Goal: Information Seeking & Learning: Check status

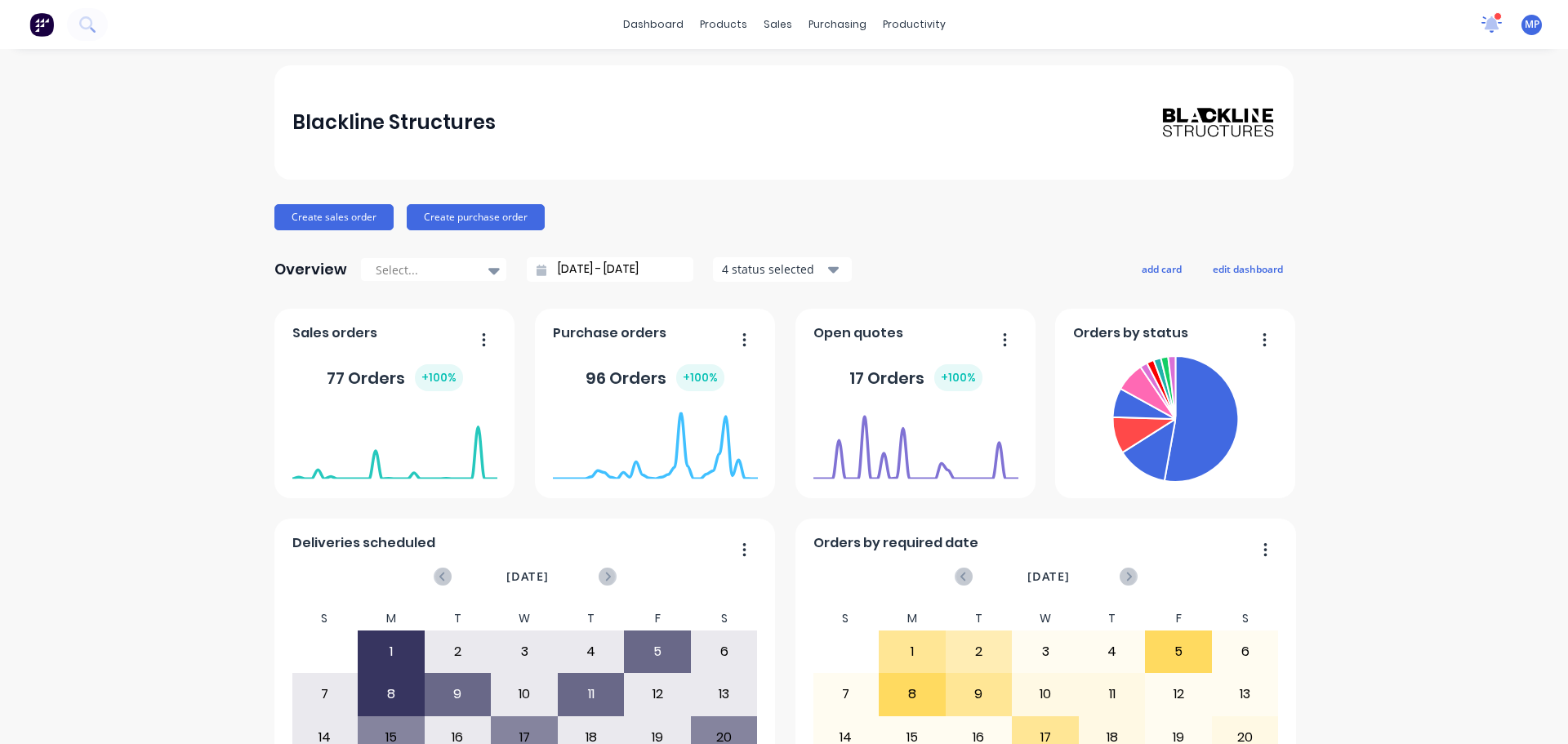
click at [1485, 28] on icon at bounding box center [1492, 23] width 15 height 14
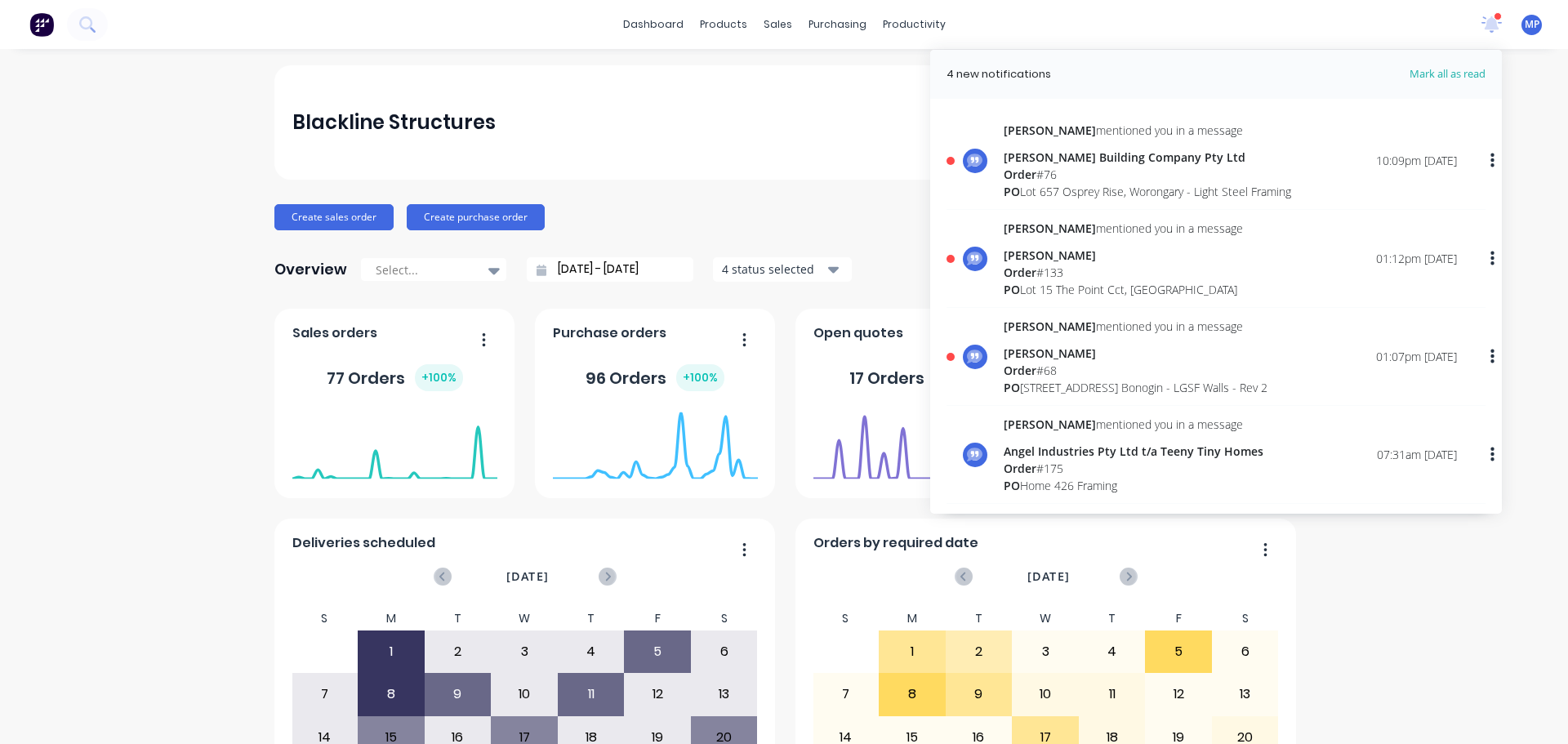
click at [1034, 189] on div "PO Lot 657 Osprey Rise, Worongary - Light Steel Framing" at bounding box center [1147, 192] width 287 height 17
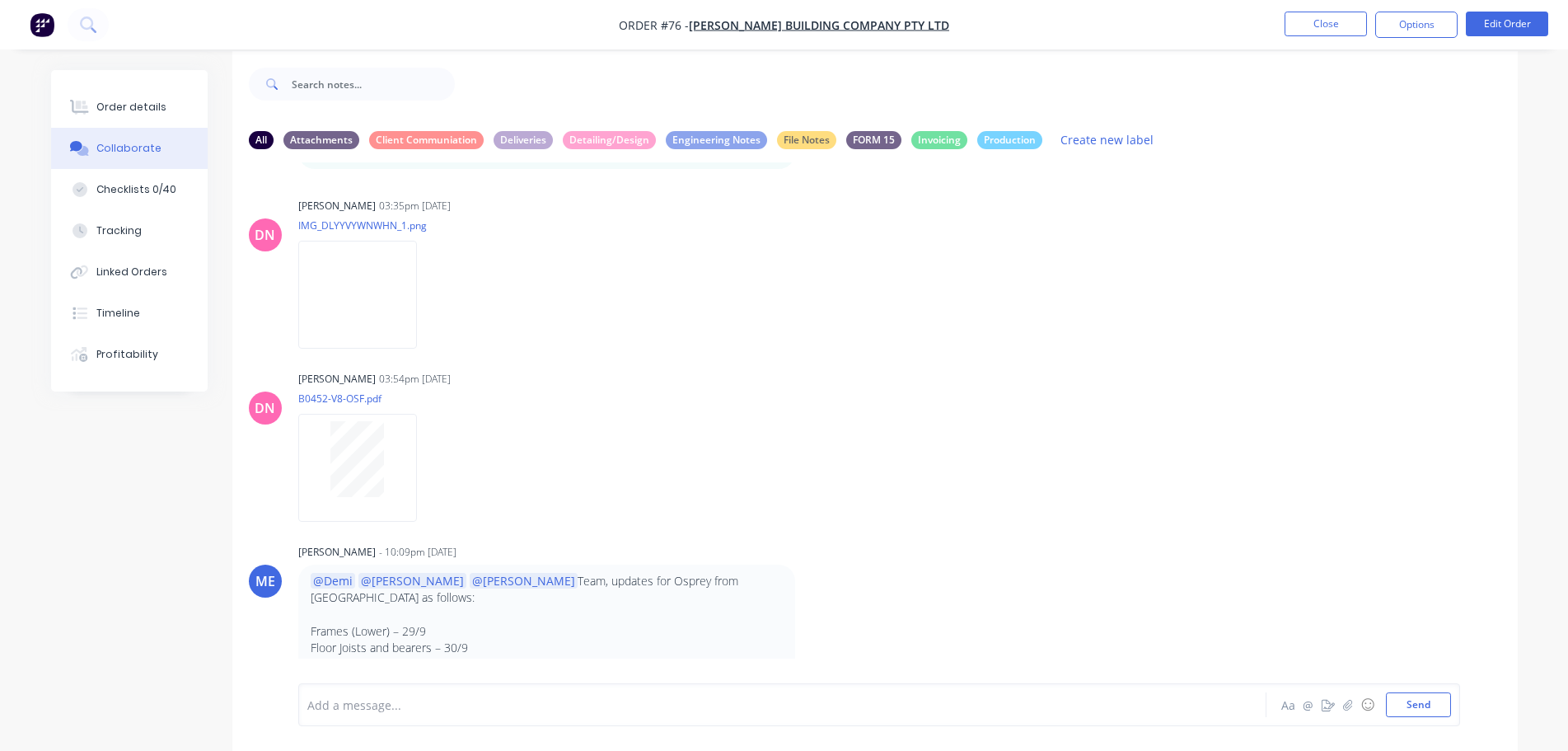
scroll to position [24, 0]
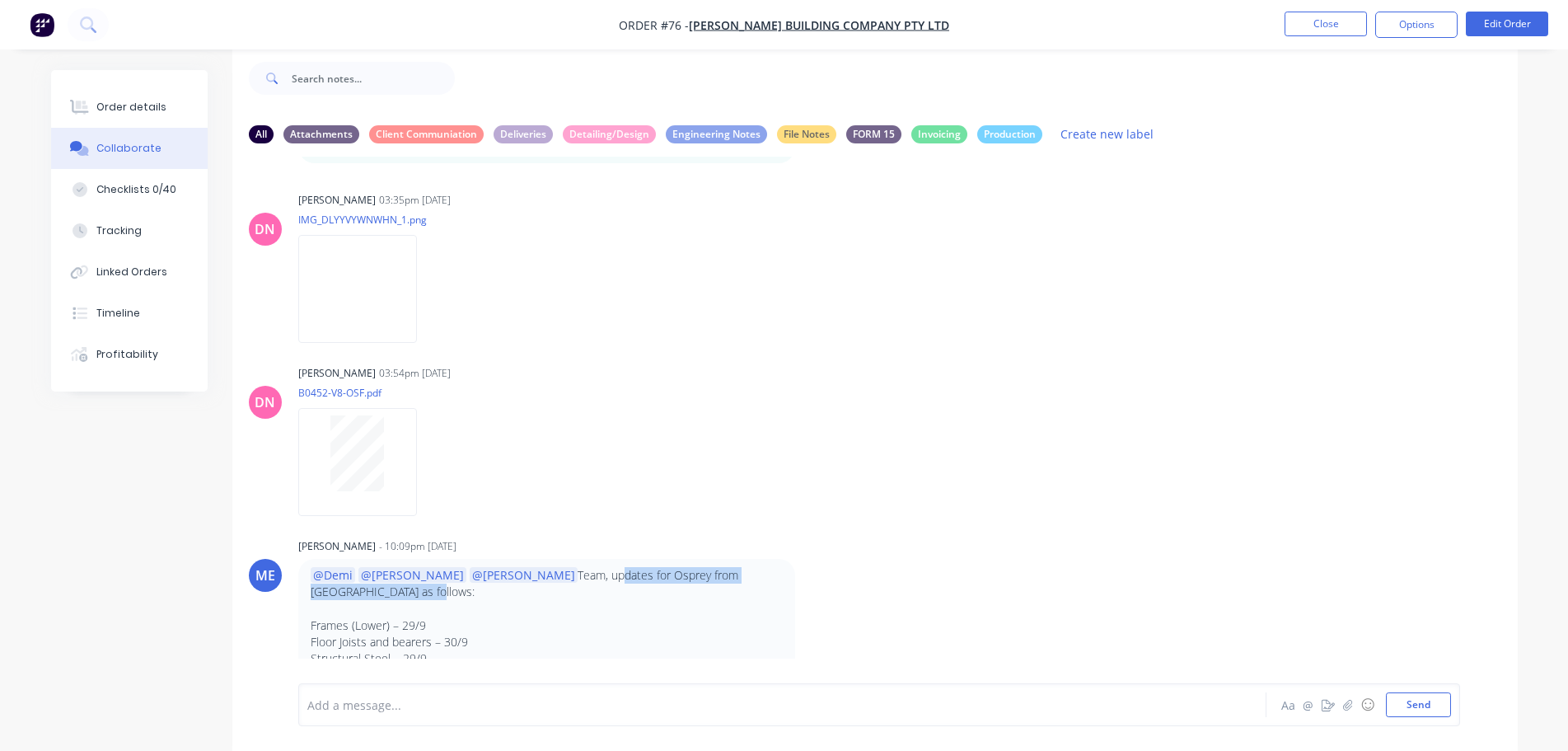
drag, startPoint x: 508, startPoint y: 538, endPoint x: 763, endPoint y: 527, distance: 255.2
click at [763, 559] on div "@Demi @Bastian @Marlon Team, updates for Osprey from Blackwood as follows: Fram…" at bounding box center [555, 634] width 515 height 150
drag, startPoint x: 364, startPoint y: 577, endPoint x: 700, endPoint y: 498, distance: 345.2
click at [399, 644] on div "@Demi @Bastian @Marlon Team, updates for Osprey from Blackwood as follows: Fram…" at bounding box center [546, 634] width 472 height 134
click at [1037, 361] on div "DN Demi Nguyen 03:54pm 02/09/25 B0452-V8-OSF.pdf Labels Download" at bounding box center [875, 436] width 1285 height 148
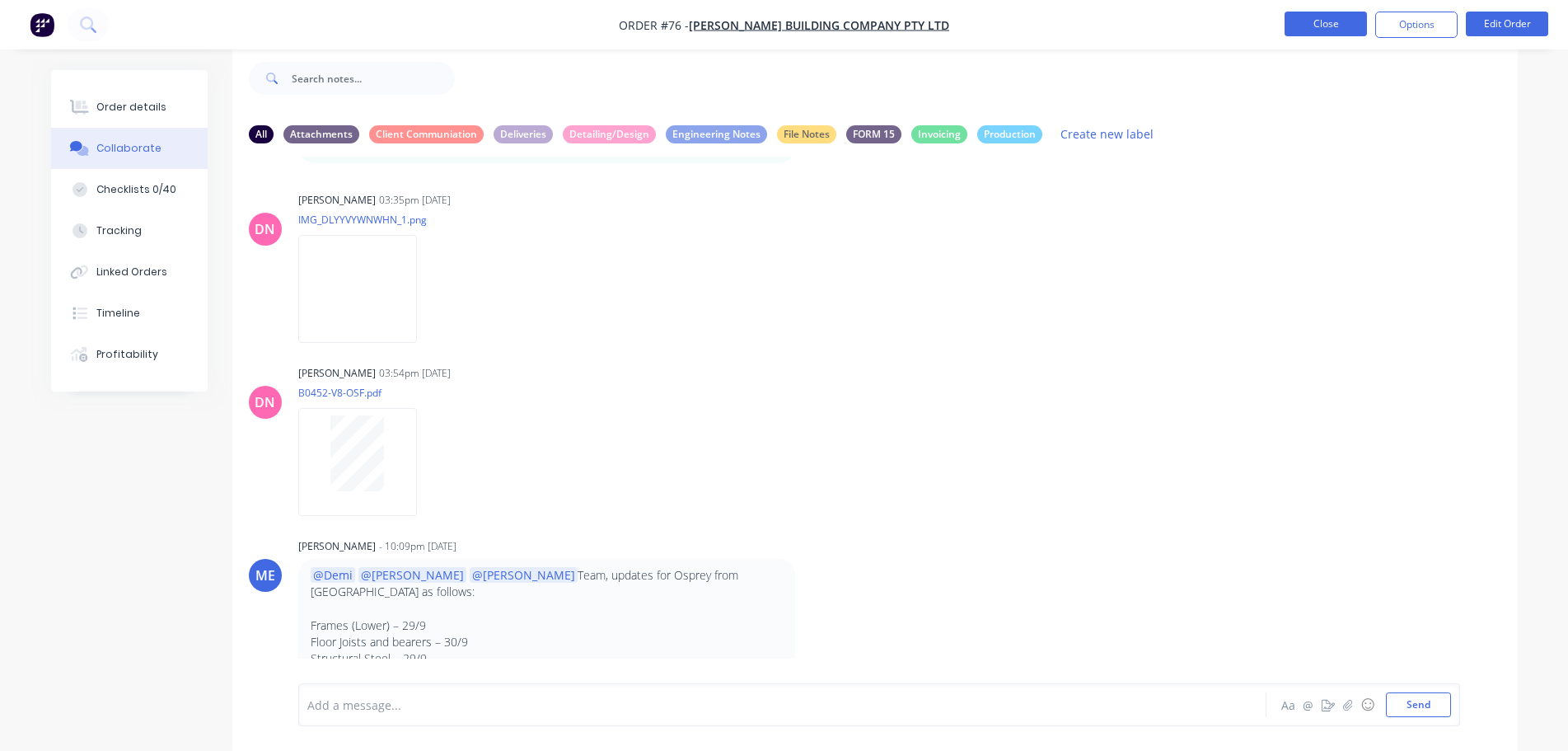
click at [1340, 23] on button "Close" at bounding box center [1325, 23] width 82 height 24
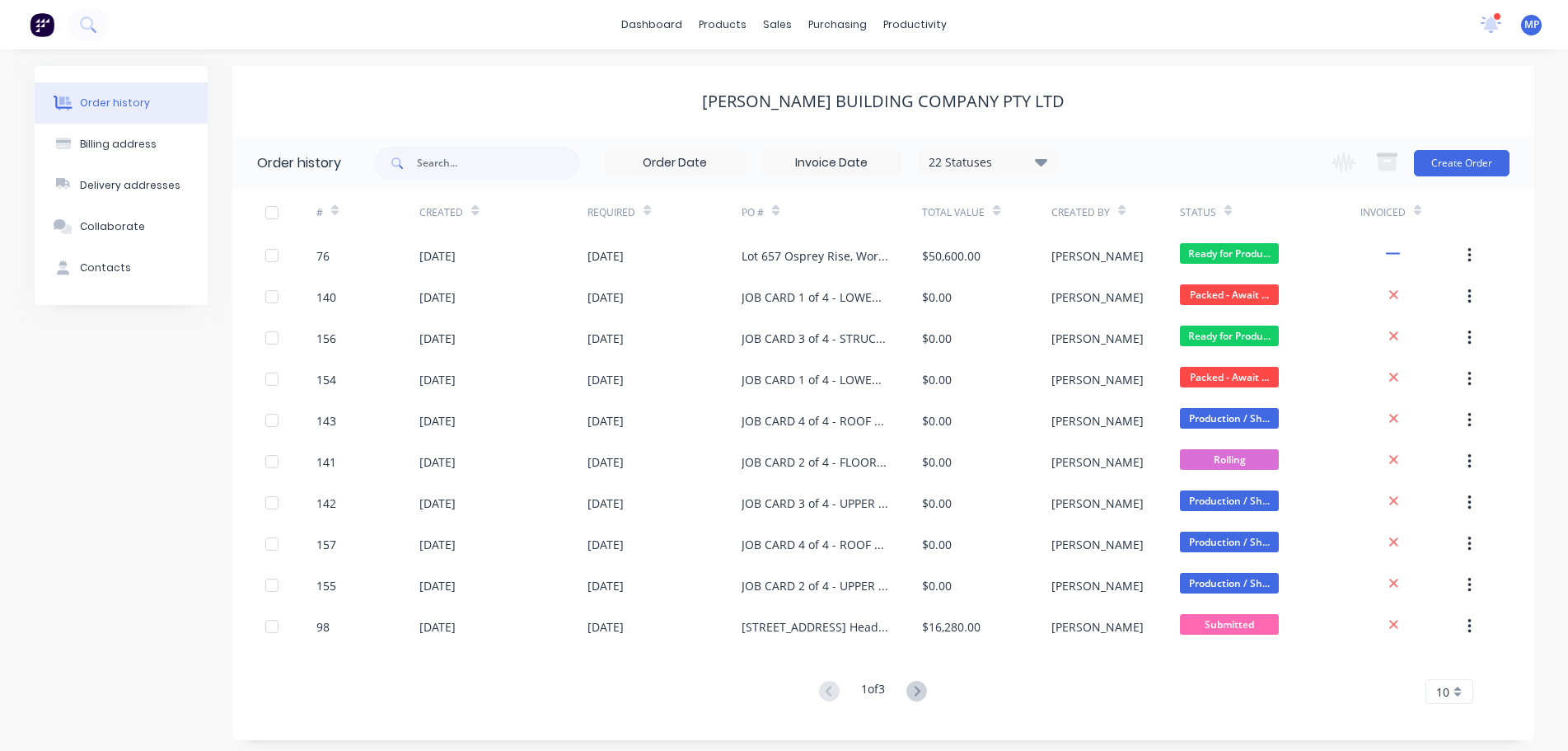
click at [1495, 19] on div at bounding box center [1497, 17] width 8 height 8
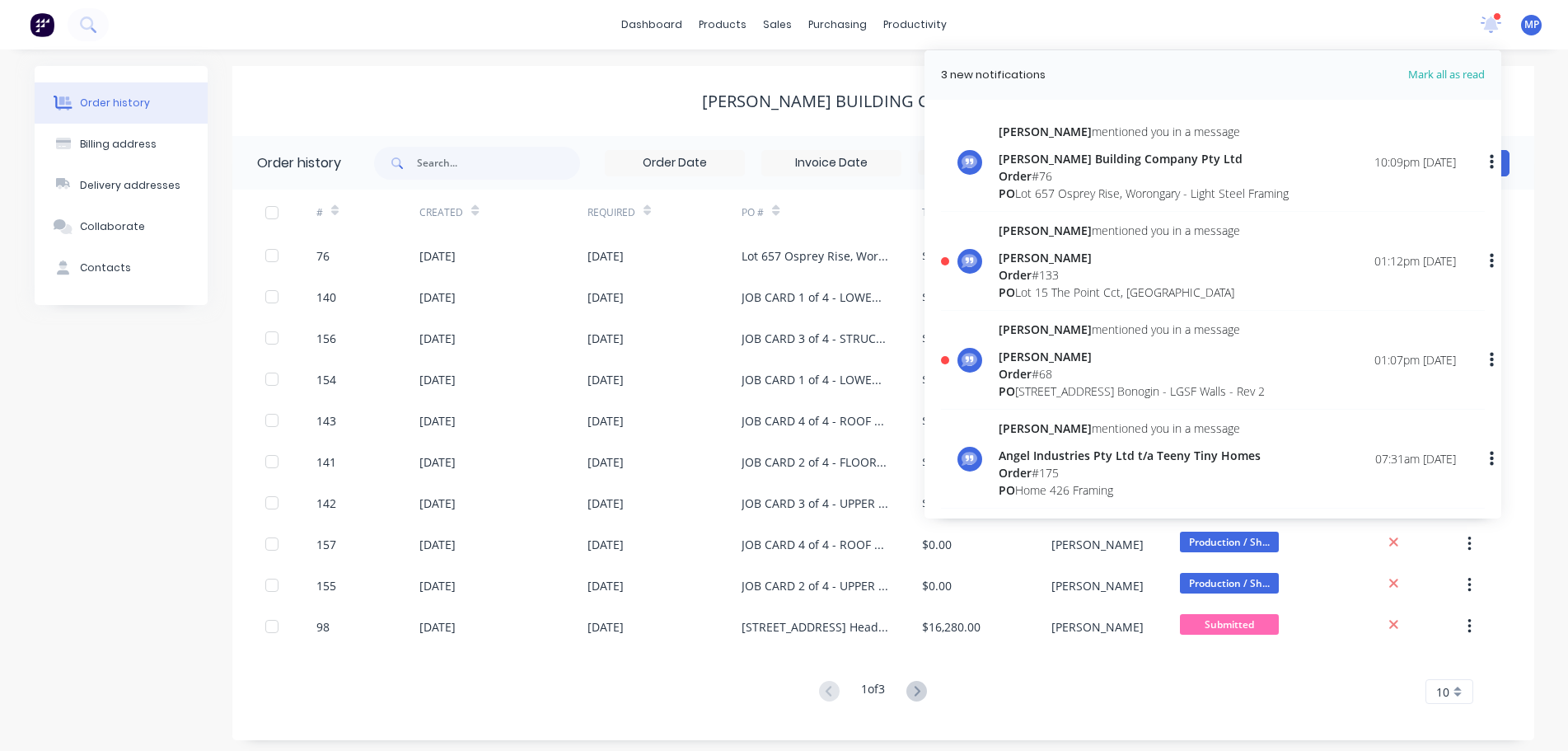
click at [1025, 267] on span "Order" at bounding box center [1015, 274] width 33 height 16
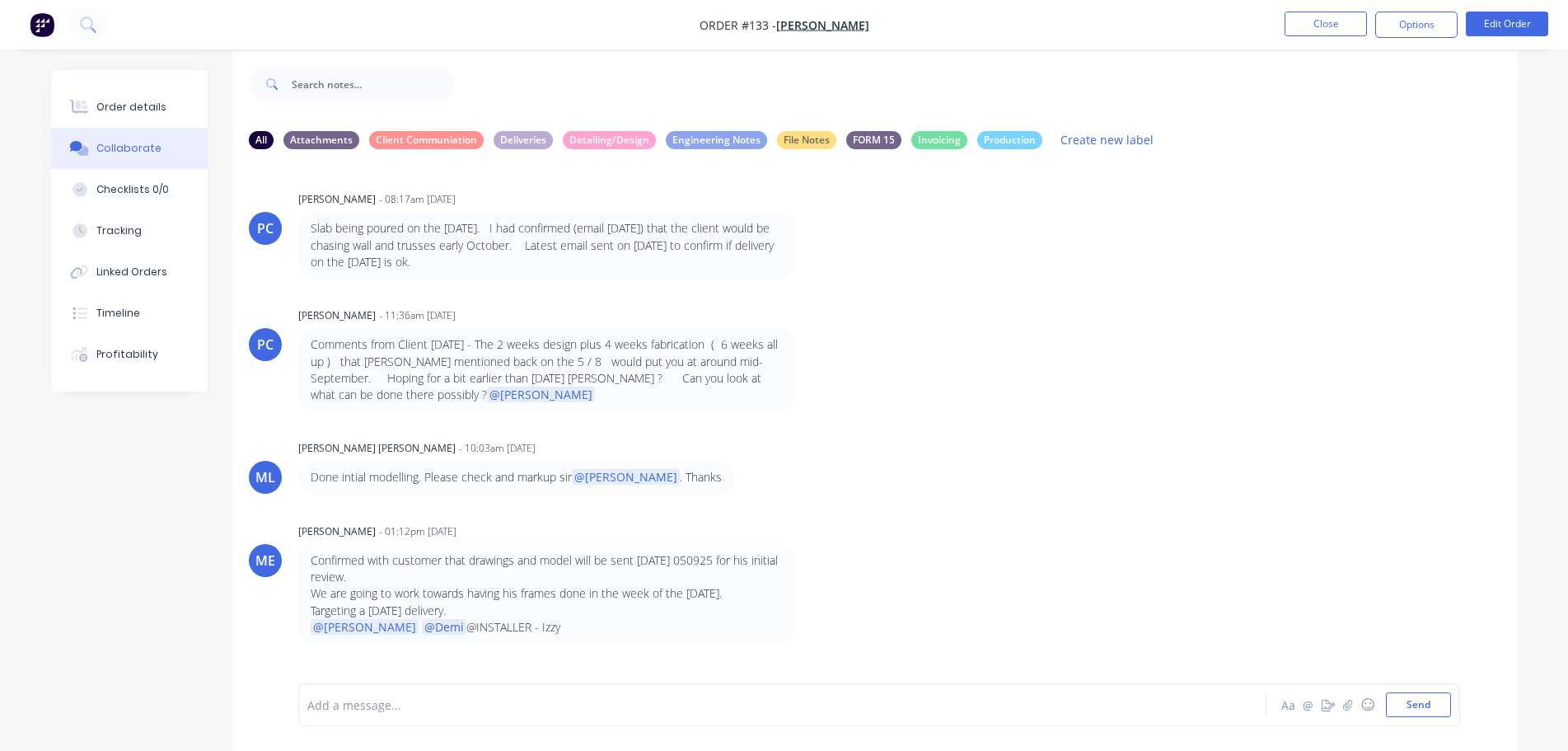
scroll to position [24, 0]
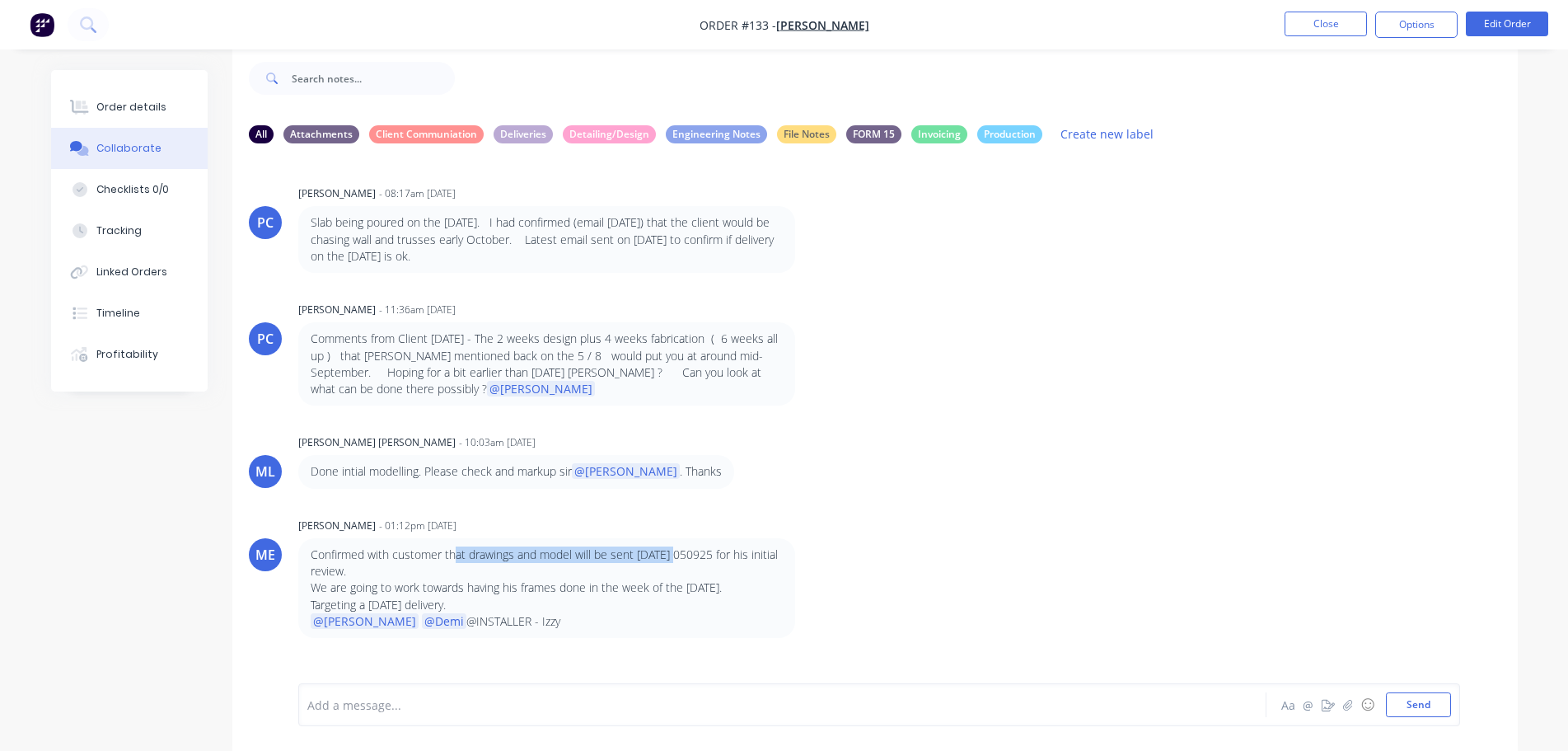
drag, startPoint x: 456, startPoint y: 554, endPoint x: 674, endPoint y: 551, distance: 218.0
click at [674, 551] on p "Confirmed with customer that drawings and model will be sent today 050925 for h…" at bounding box center [546, 563] width 472 height 34
click at [348, 593] on p "We are going to work towards having his frames done in the week of the 22nd Sep…" at bounding box center [546, 587] width 472 height 17
drag, startPoint x: 383, startPoint y: 585, endPoint x: 707, endPoint y: 583, distance: 324.0
click at [707, 583] on p "We are going to work towards having his frames done in the week of the 22nd Sep…" at bounding box center [546, 587] width 472 height 17
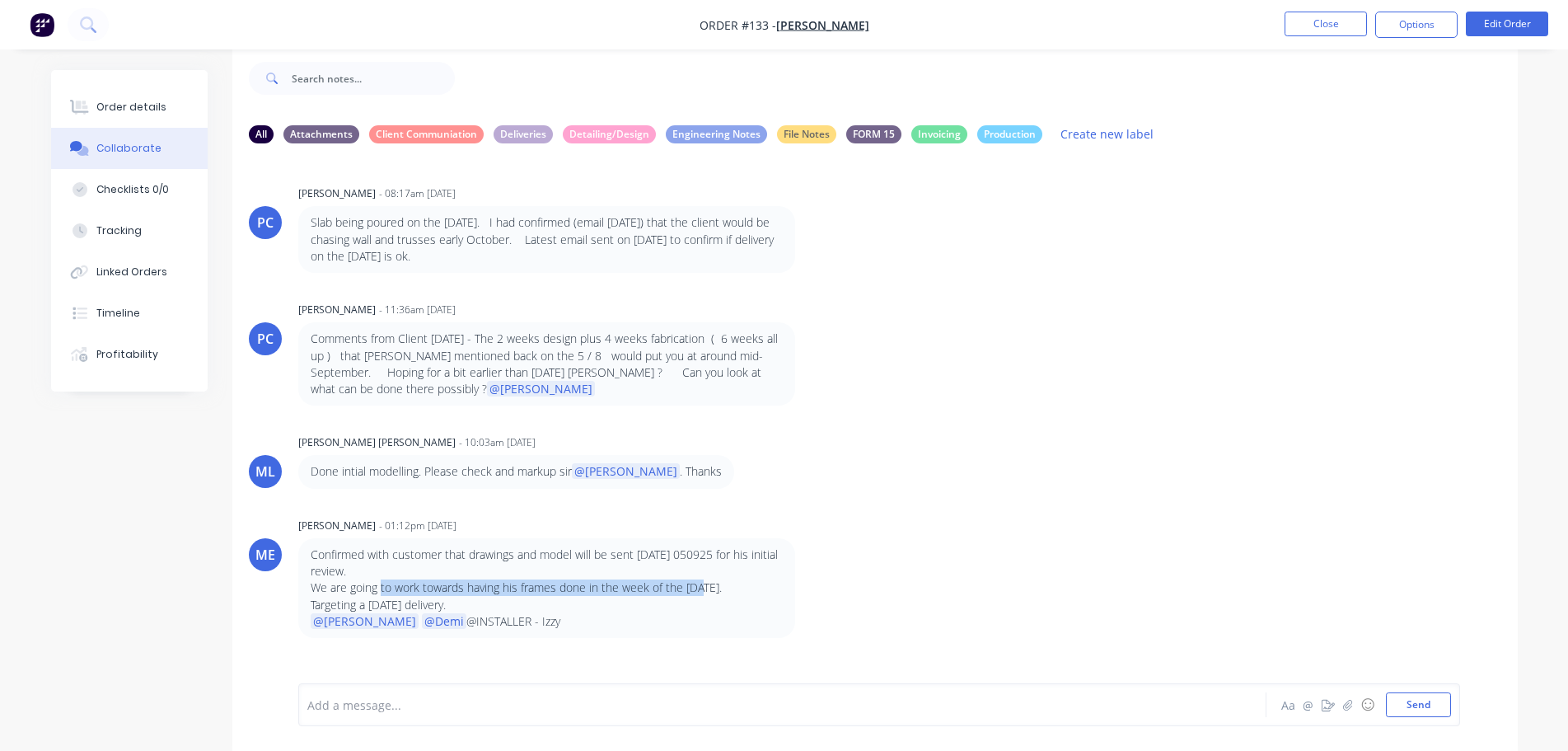
drag, startPoint x: 334, startPoint y: 601, endPoint x: 504, endPoint y: 598, distance: 170.0
click at [504, 598] on p "Targeting a September 29th delivery." at bounding box center [546, 605] width 472 height 17
drag, startPoint x: 1211, startPoint y: 424, endPoint x: 1217, endPoint y: 417, distance: 9.2
click at [1213, 422] on div "PC Paul Coureas - 08:17am 01/09/25 Slab being poured on the 15th September. I h…" at bounding box center [875, 407] width 1285 height 502
click at [1345, 15] on button "Close" at bounding box center [1325, 23] width 82 height 24
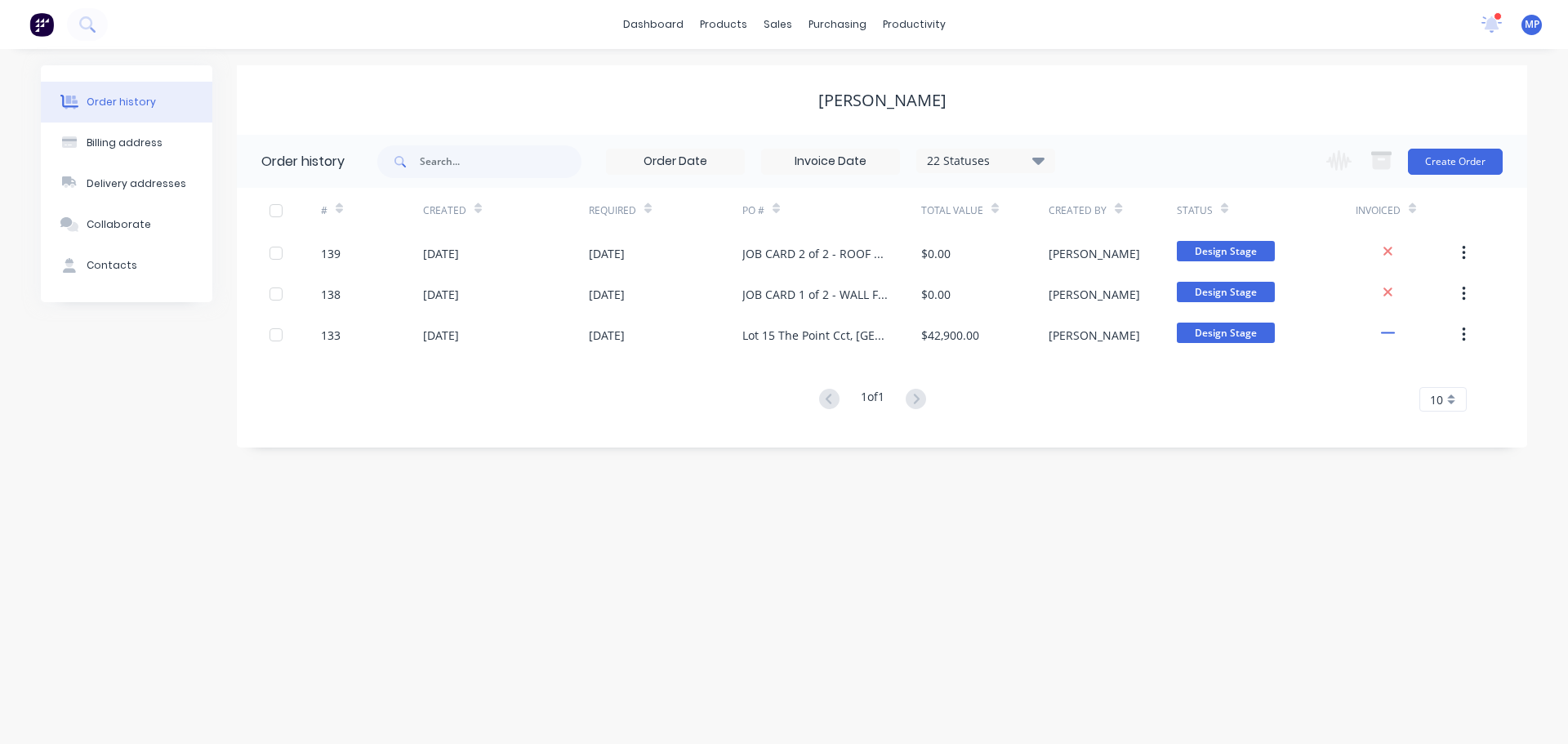
click at [1488, 23] on icon at bounding box center [1492, 23] width 15 height 14
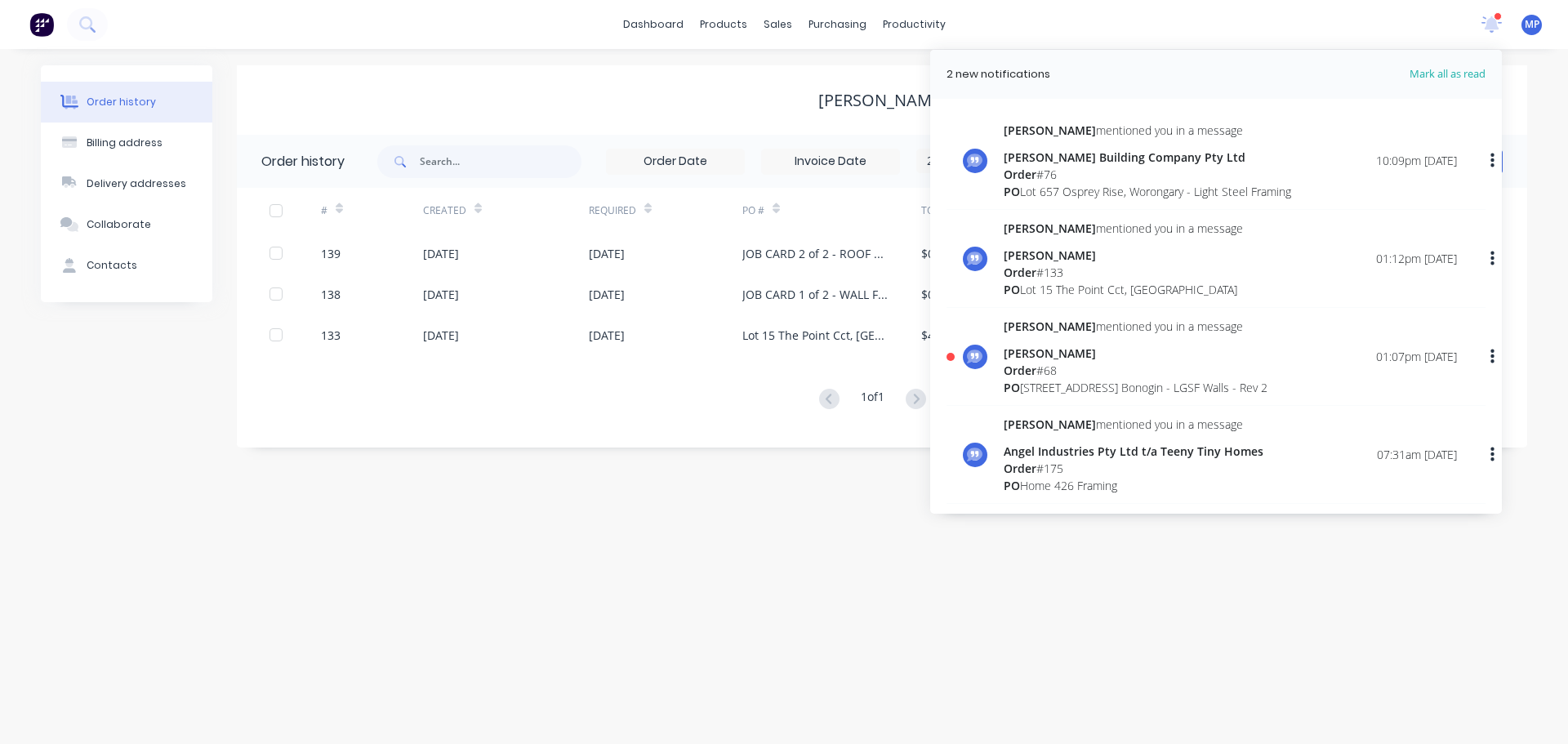
click at [1076, 355] on div "[PERSON_NAME]" at bounding box center [1135, 353] width 264 height 17
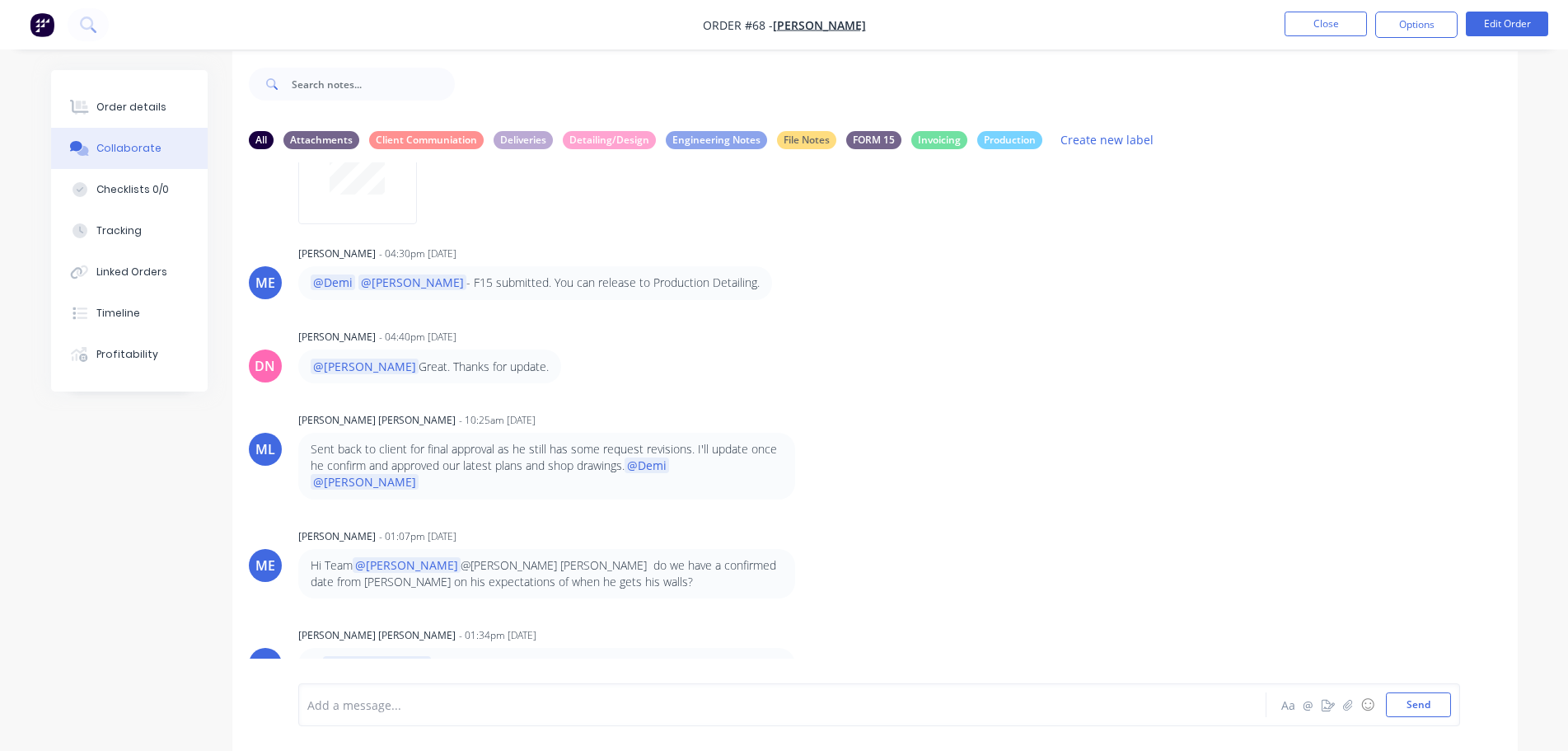
scroll to position [24, 0]
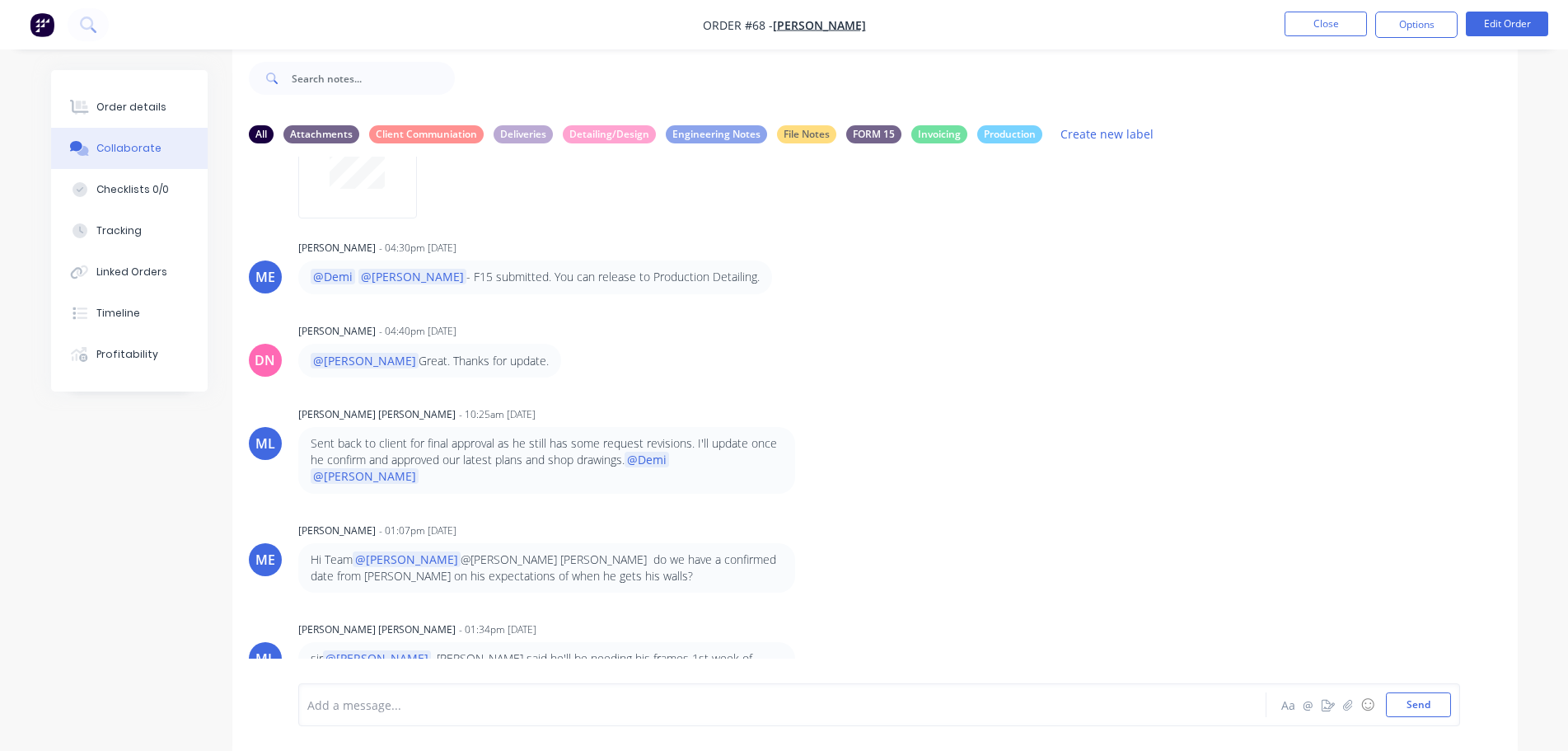
click at [475, 650] on p "sir @Michael , Andrew said he'll be needing his frames 1st week of october. He …" at bounding box center [546, 667] width 472 height 34
drag, startPoint x: 435, startPoint y: 625, endPoint x: 696, endPoint y: 637, distance: 261.3
click at [696, 650] on p "sir @Michael , Andrew said he'll be needing his frames 1st week of october. He …" at bounding box center [546, 667] width 472 height 34
drag, startPoint x: 1216, startPoint y: 464, endPoint x: 1339, endPoint y: 66, distance: 416.6
click at [1215, 470] on div "ML Micah Liezel Cabrera - 11:05am 07/08/25 Sent to Ben Wang - For qoutation and…" at bounding box center [875, 407] width 1285 height 502
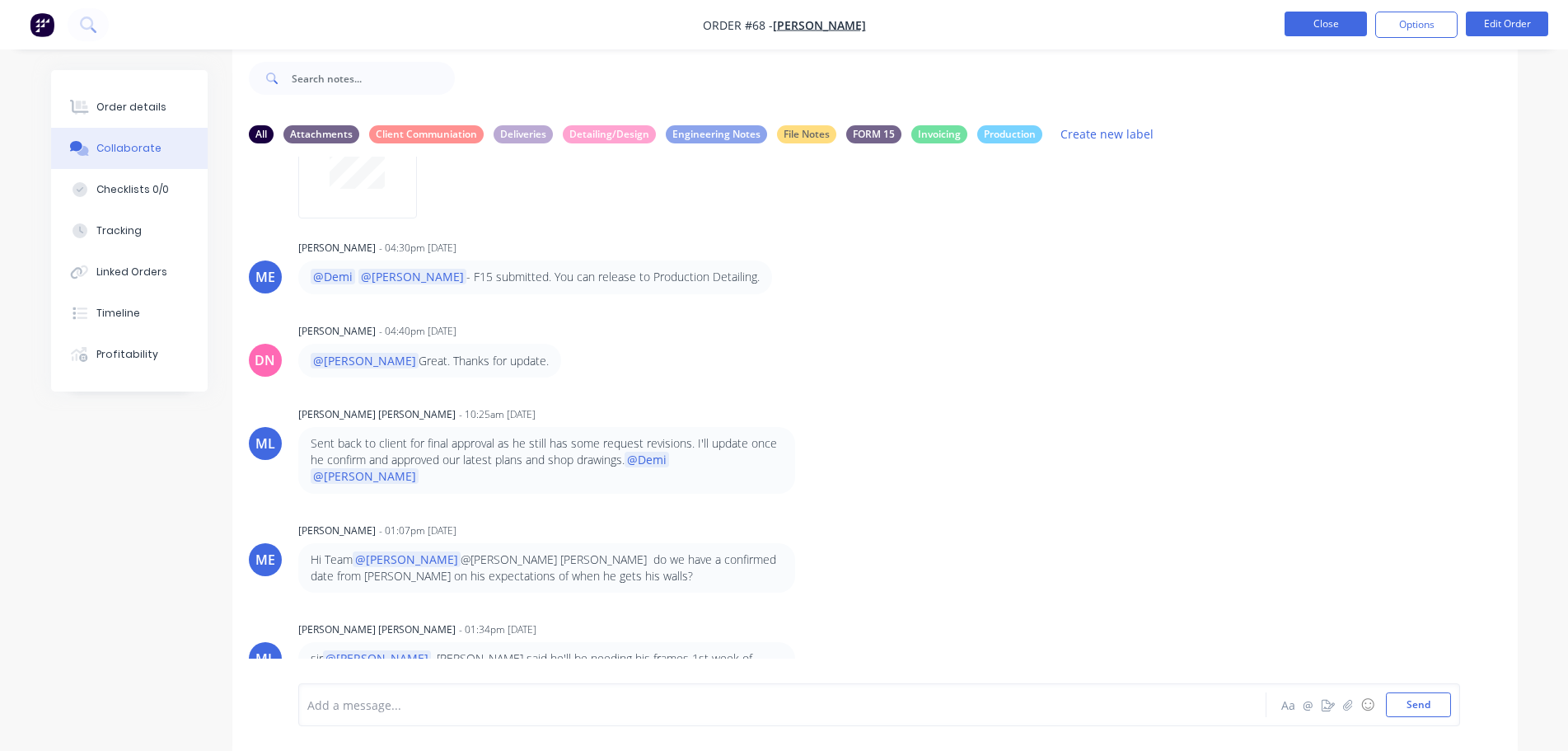
click at [1333, 18] on button "Close" at bounding box center [1325, 23] width 82 height 24
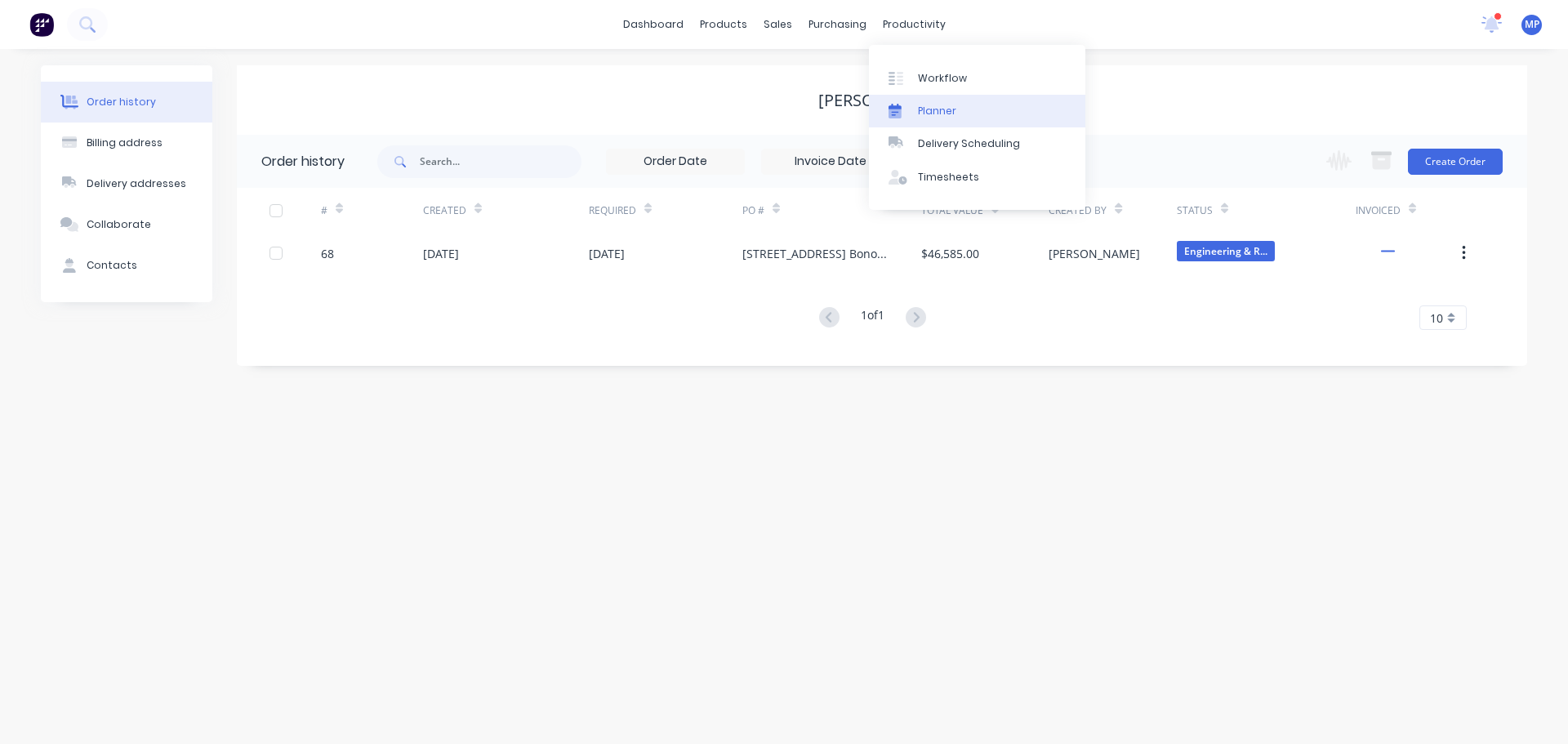
click at [906, 104] on div at bounding box center [900, 110] width 24 height 15
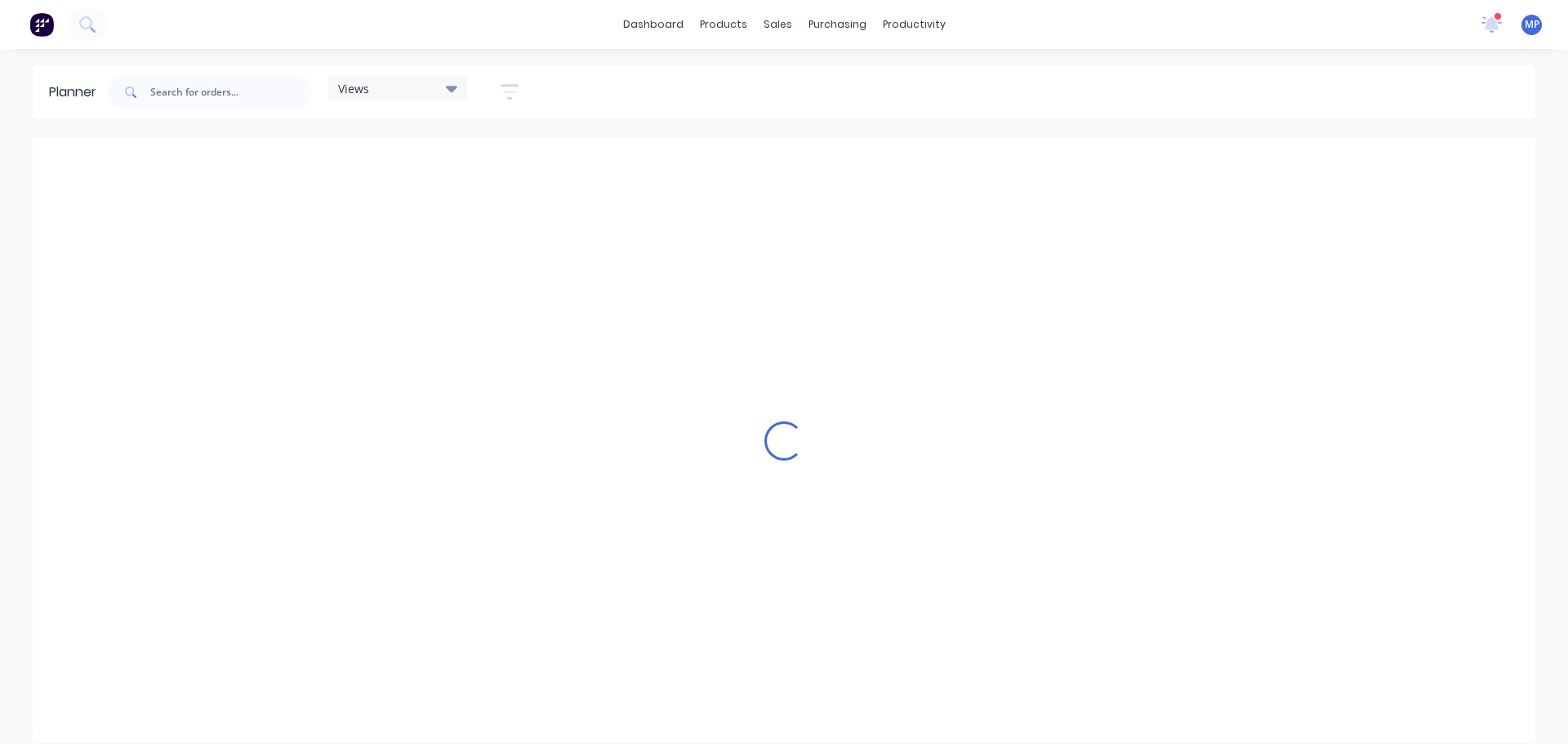
scroll to position [0, 262]
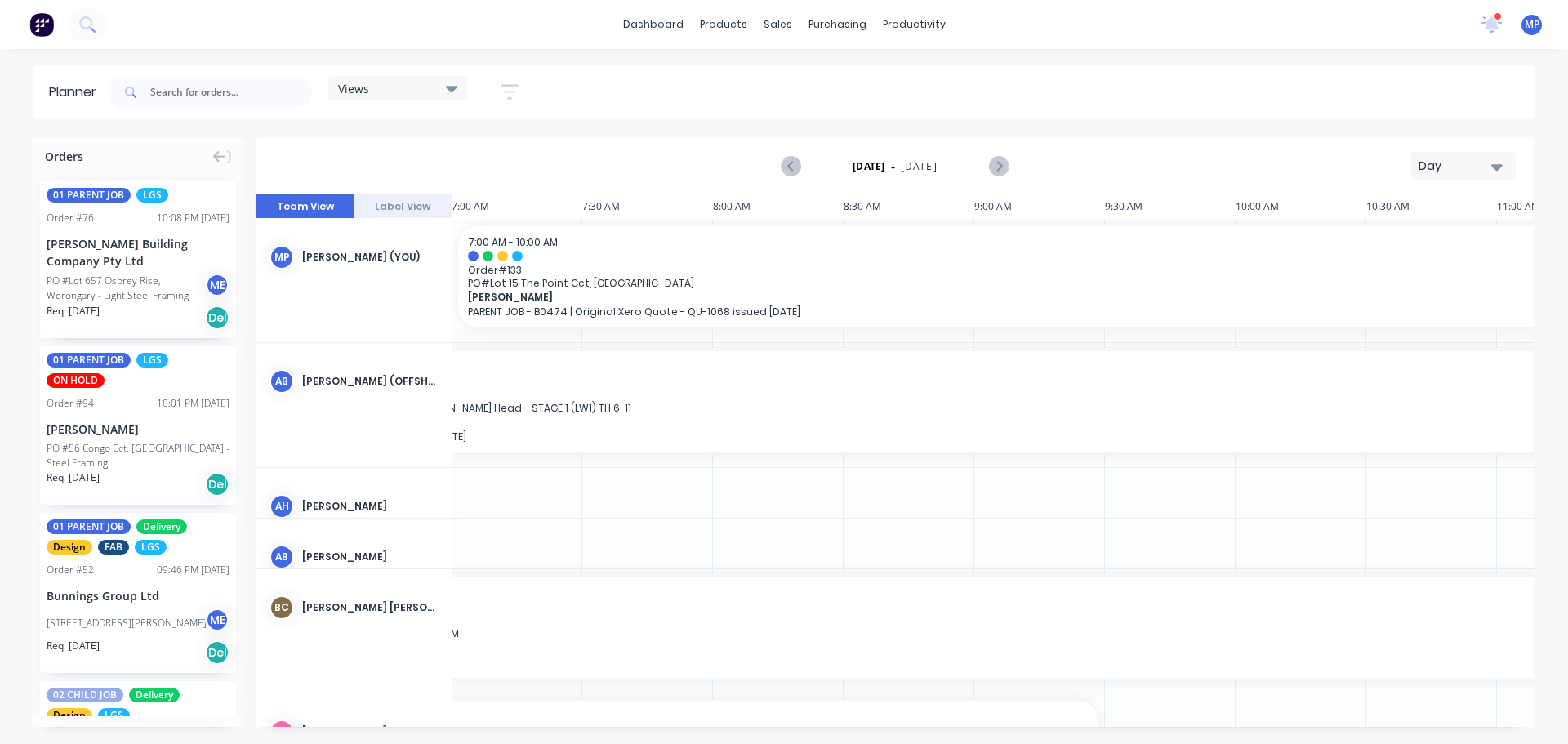
click at [1469, 162] on div "Day" at bounding box center [1457, 166] width 75 height 17
click at [1439, 245] on div "Week" at bounding box center [1432, 243] width 162 height 33
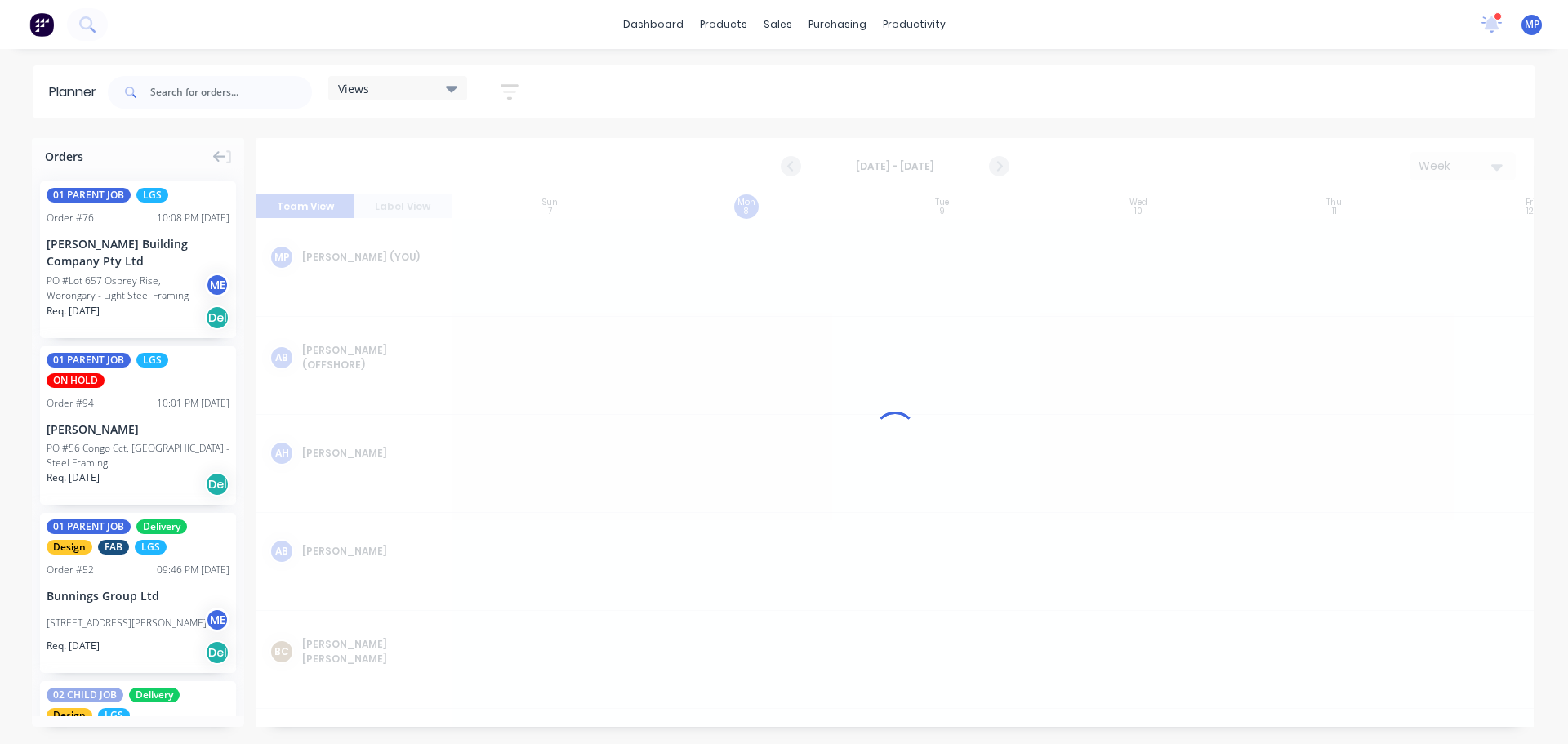
scroll to position [0, 1]
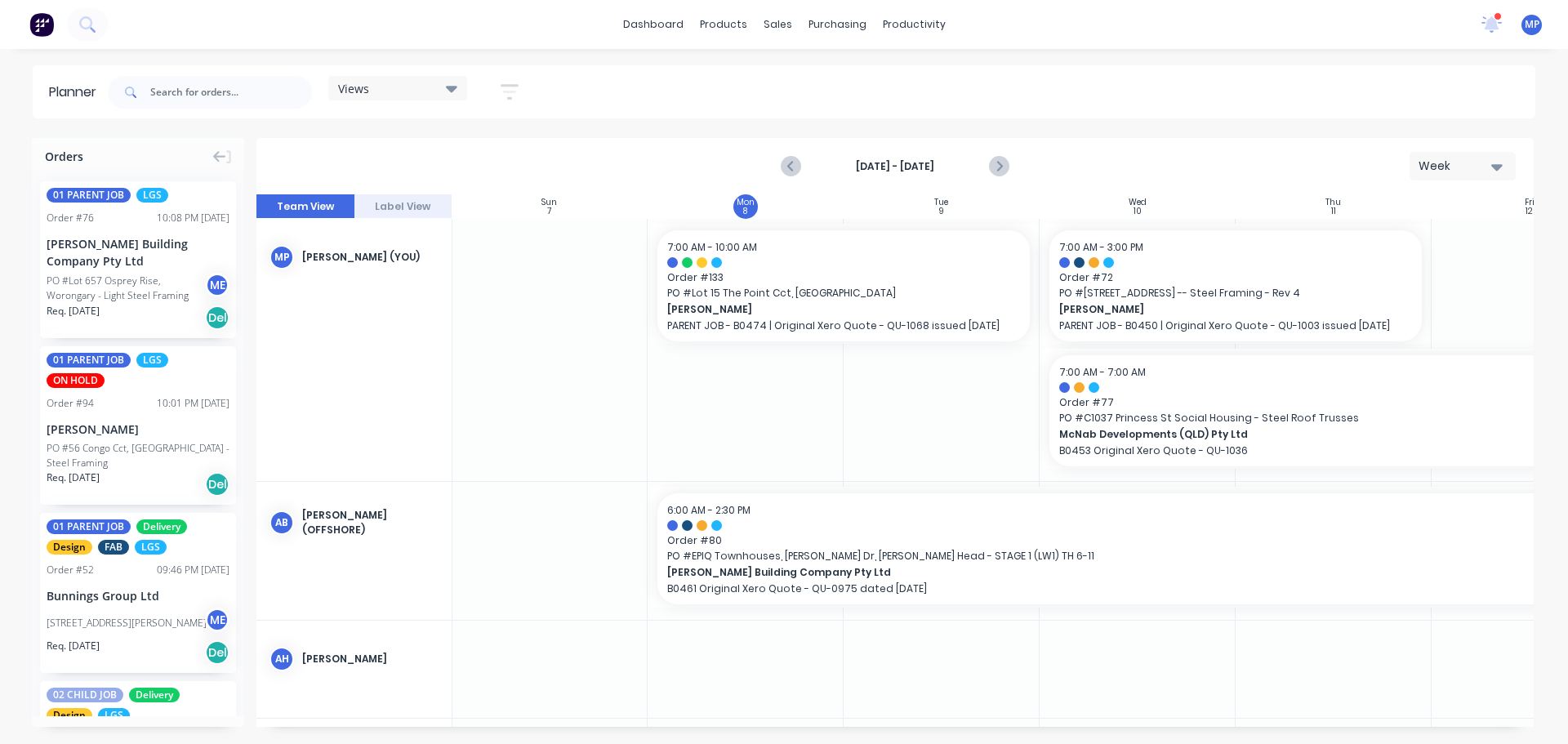
click at [406, 90] on div "Views" at bounding box center [397, 88] width 119 height 15
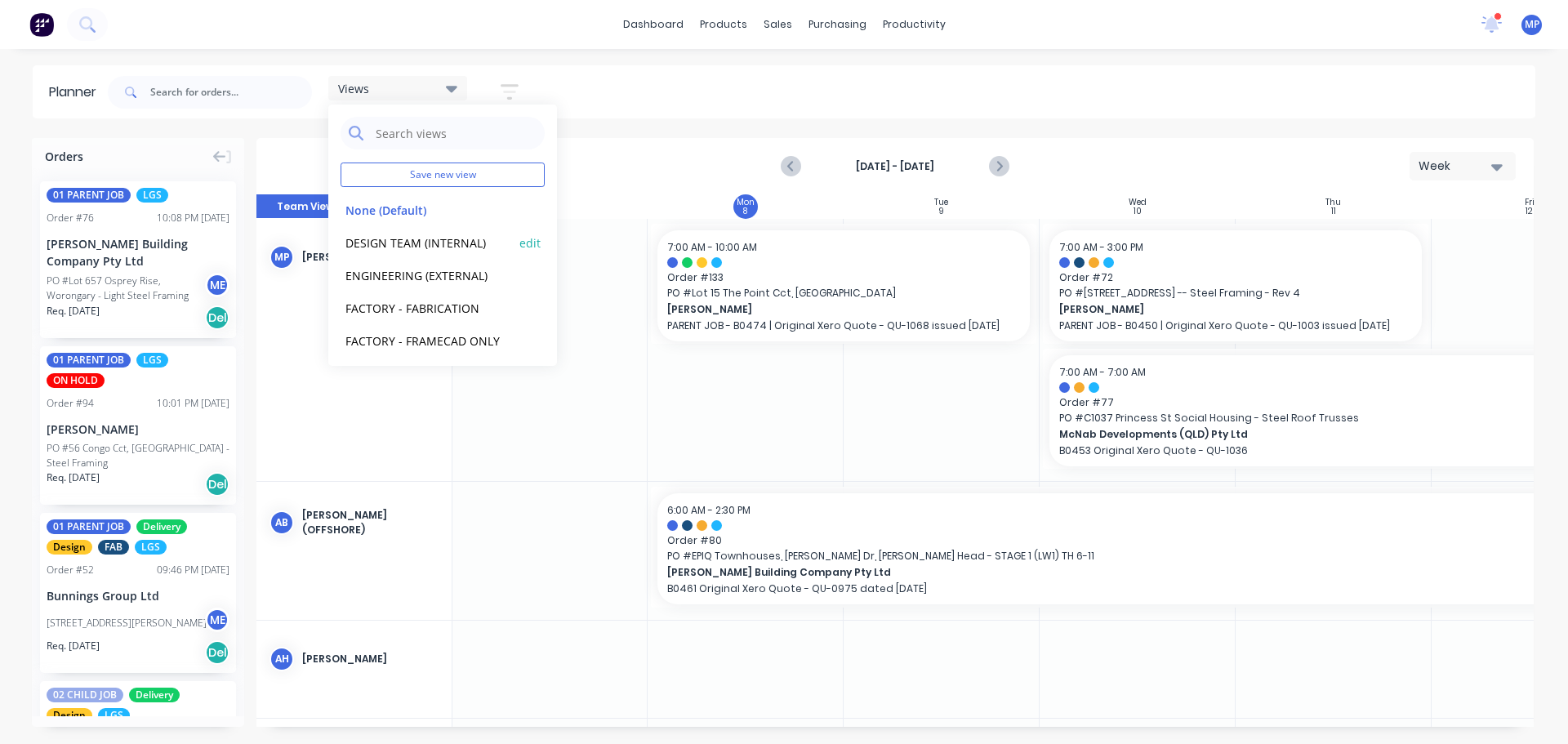
click at [410, 249] on button "DESIGN TEAM (INTERNAL)" at bounding box center [428, 241] width 174 height 18
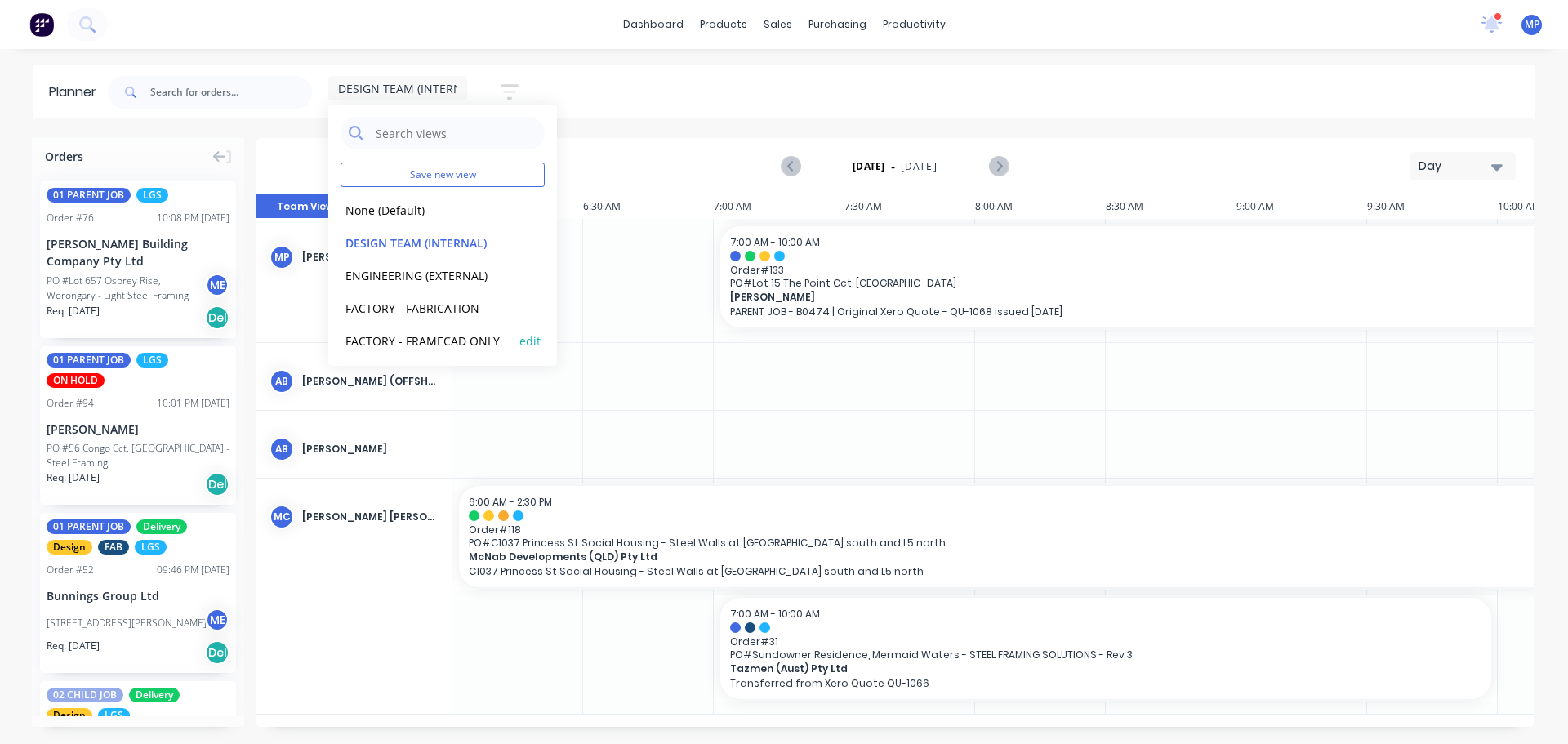
scroll to position [0, 262]
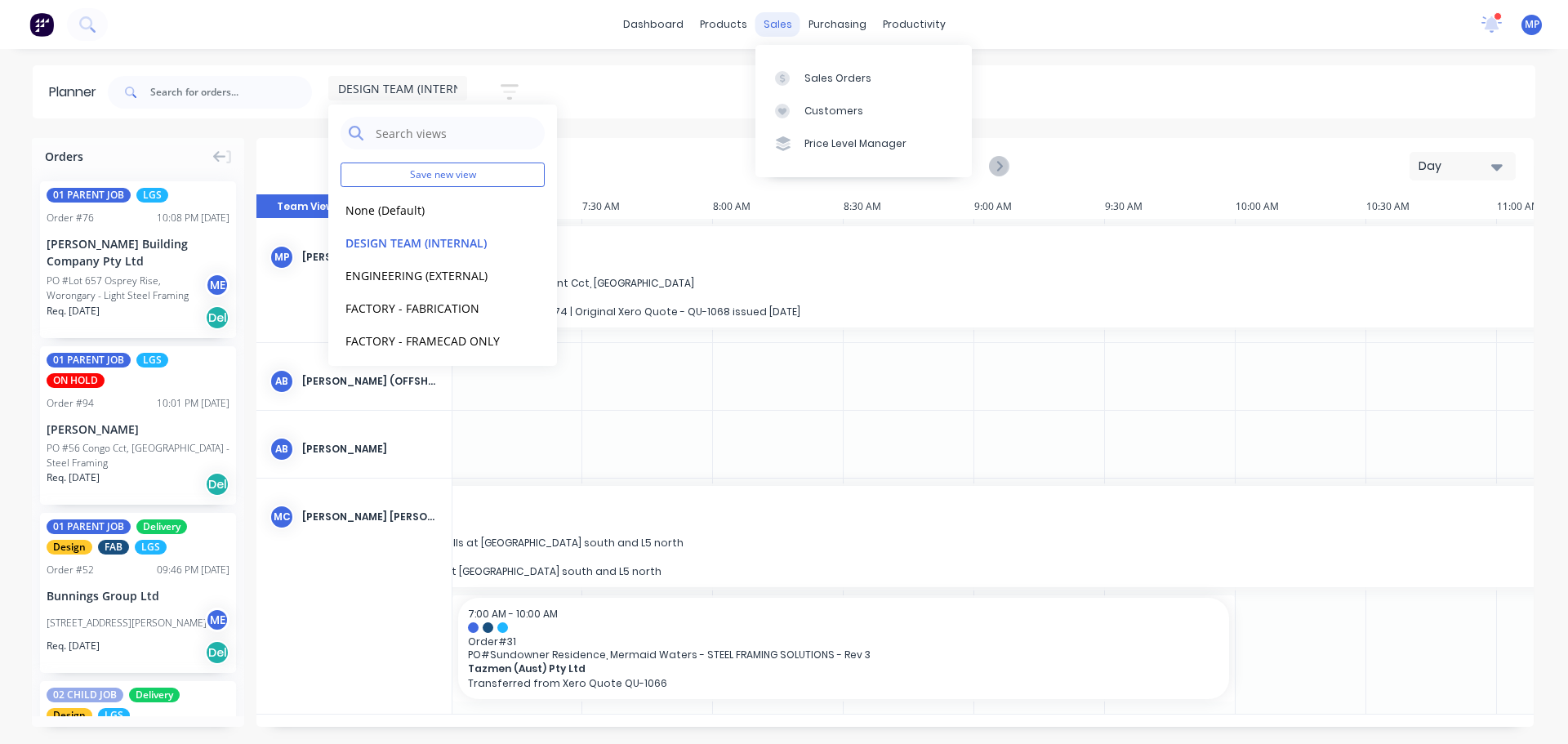
click at [823, 104] on div "Customers" at bounding box center [833, 110] width 59 height 15
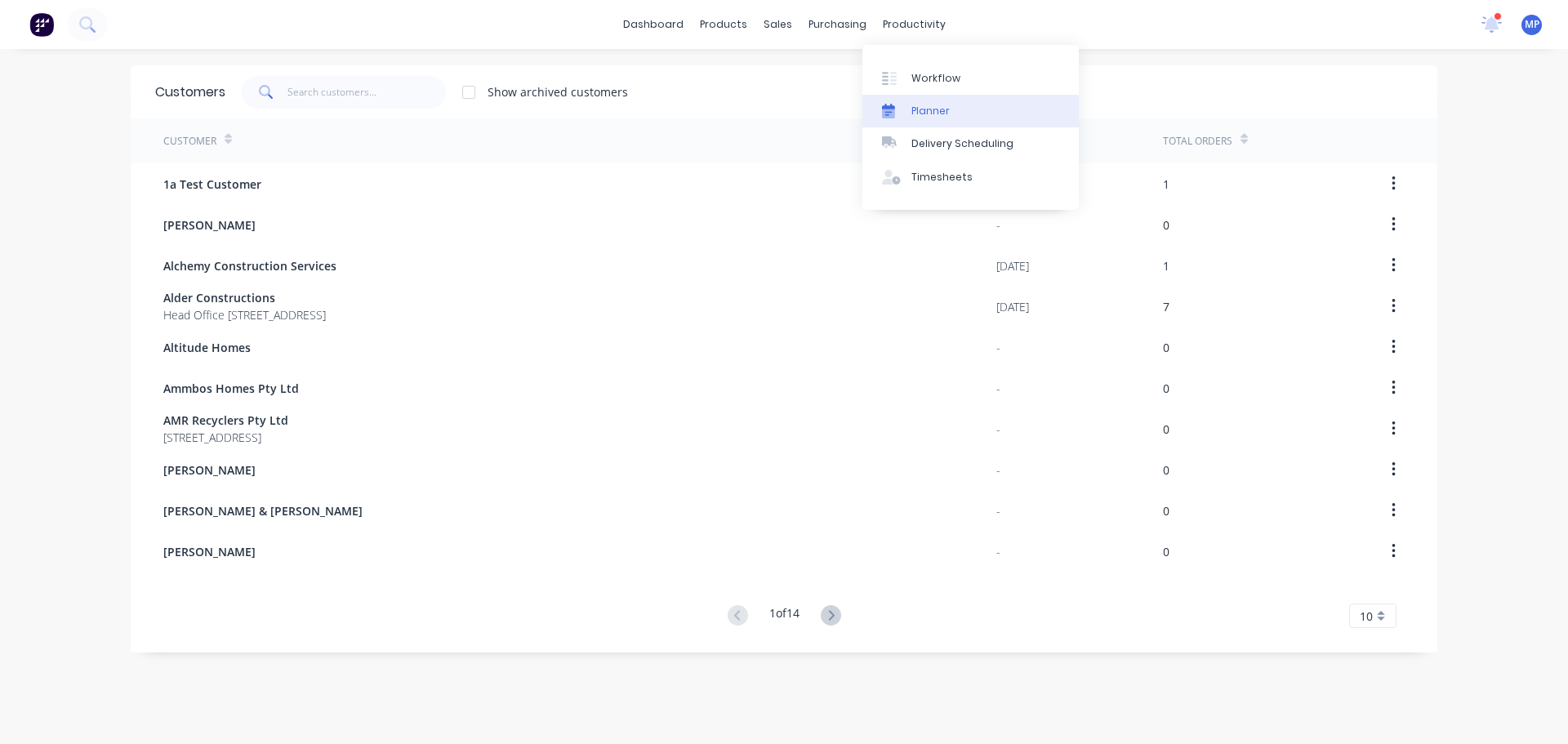
click at [930, 102] on link "Planner" at bounding box center [971, 111] width 217 height 33
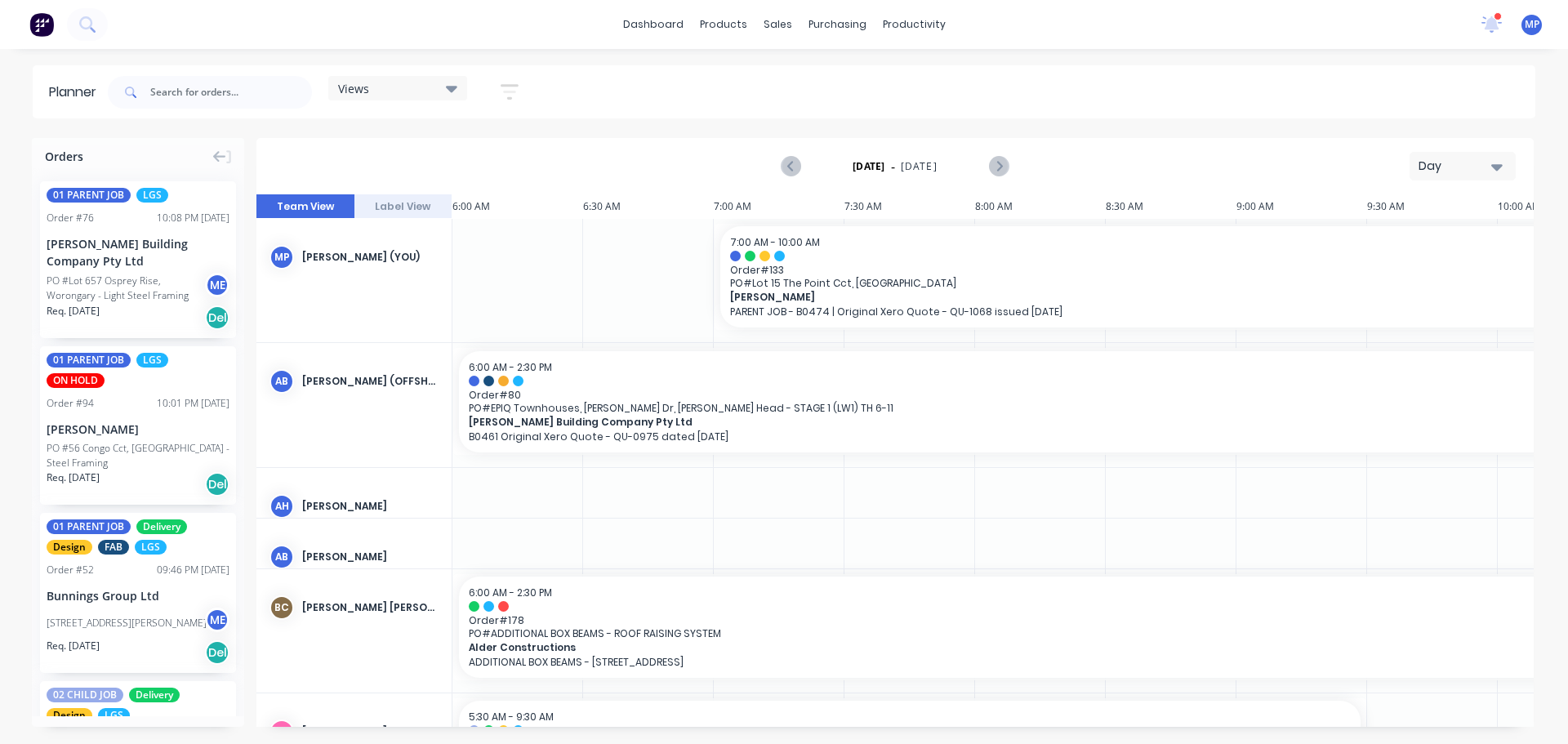
scroll to position [0, 262]
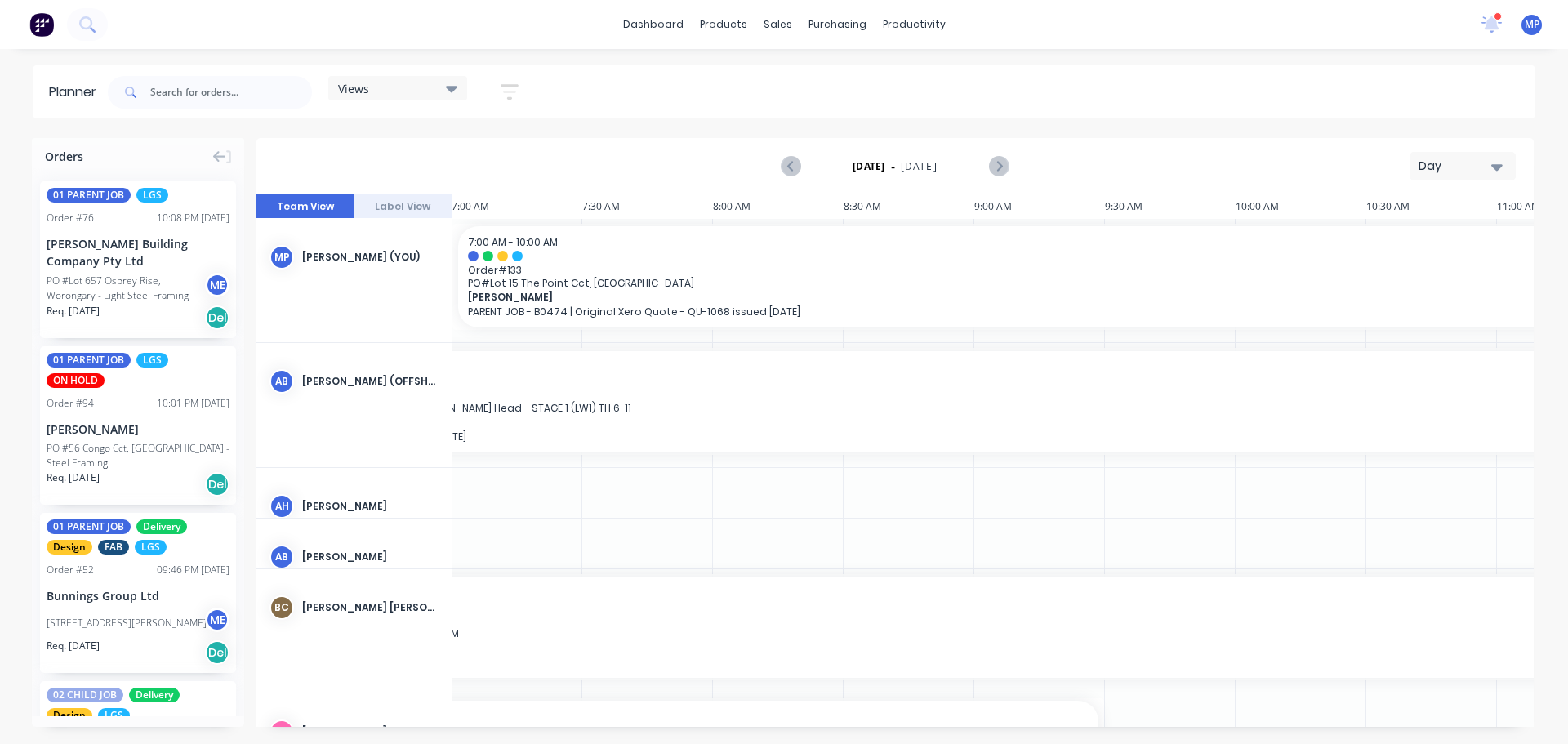
click at [1464, 164] on div "Day" at bounding box center [1457, 166] width 75 height 17
click at [1433, 238] on div "Week" at bounding box center [1432, 243] width 162 height 33
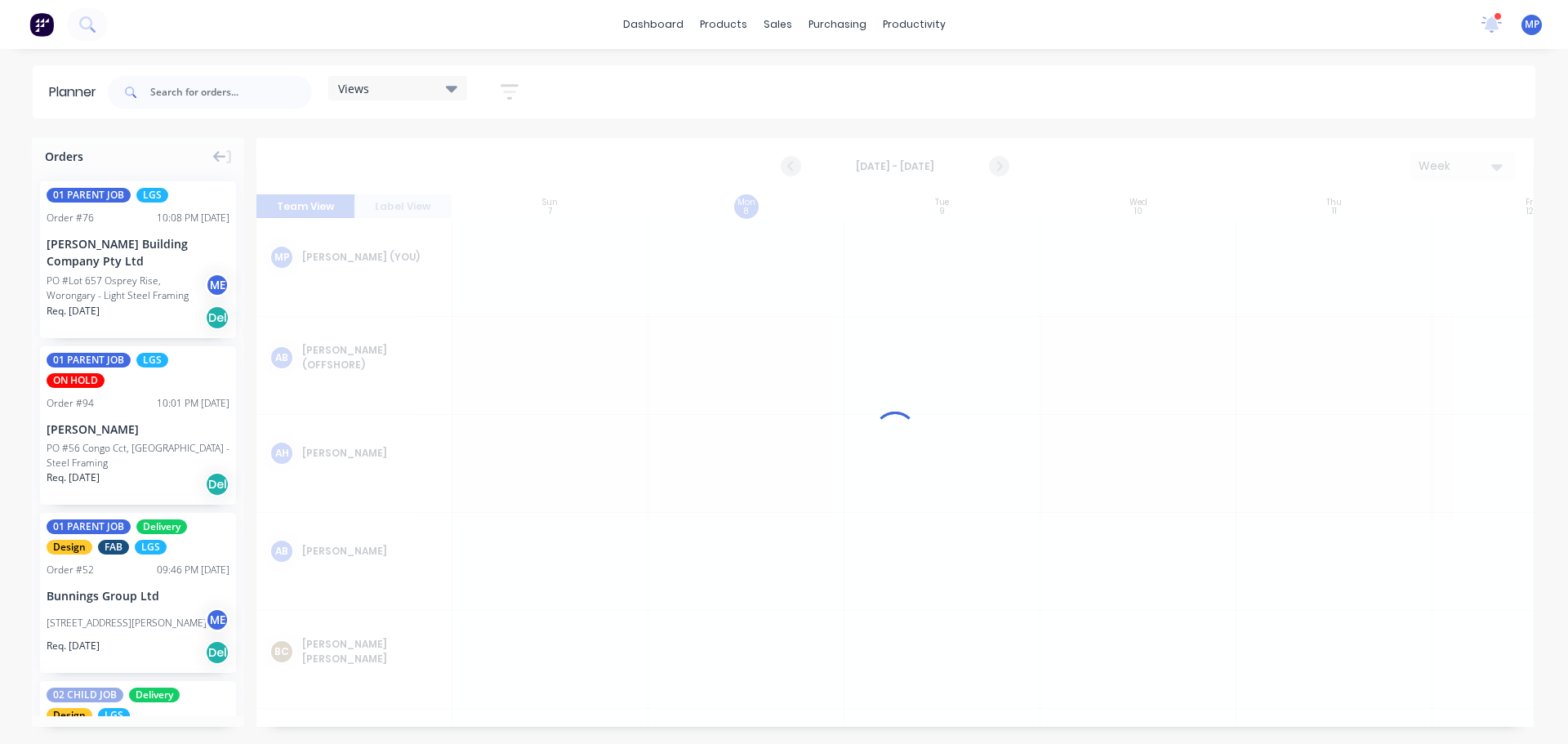
scroll to position [0, 1]
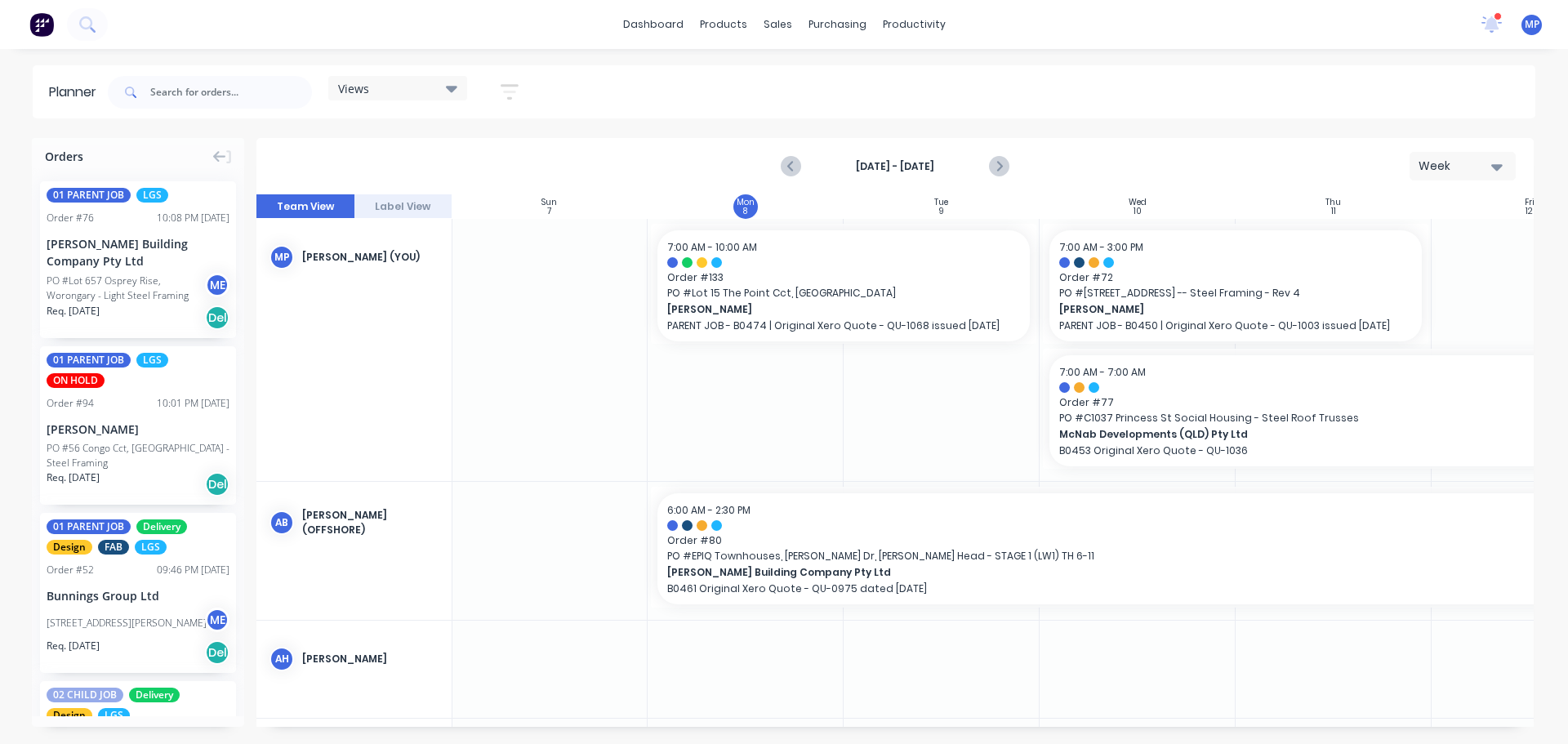
click at [458, 90] on icon at bounding box center [452, 88] width 12 height 18
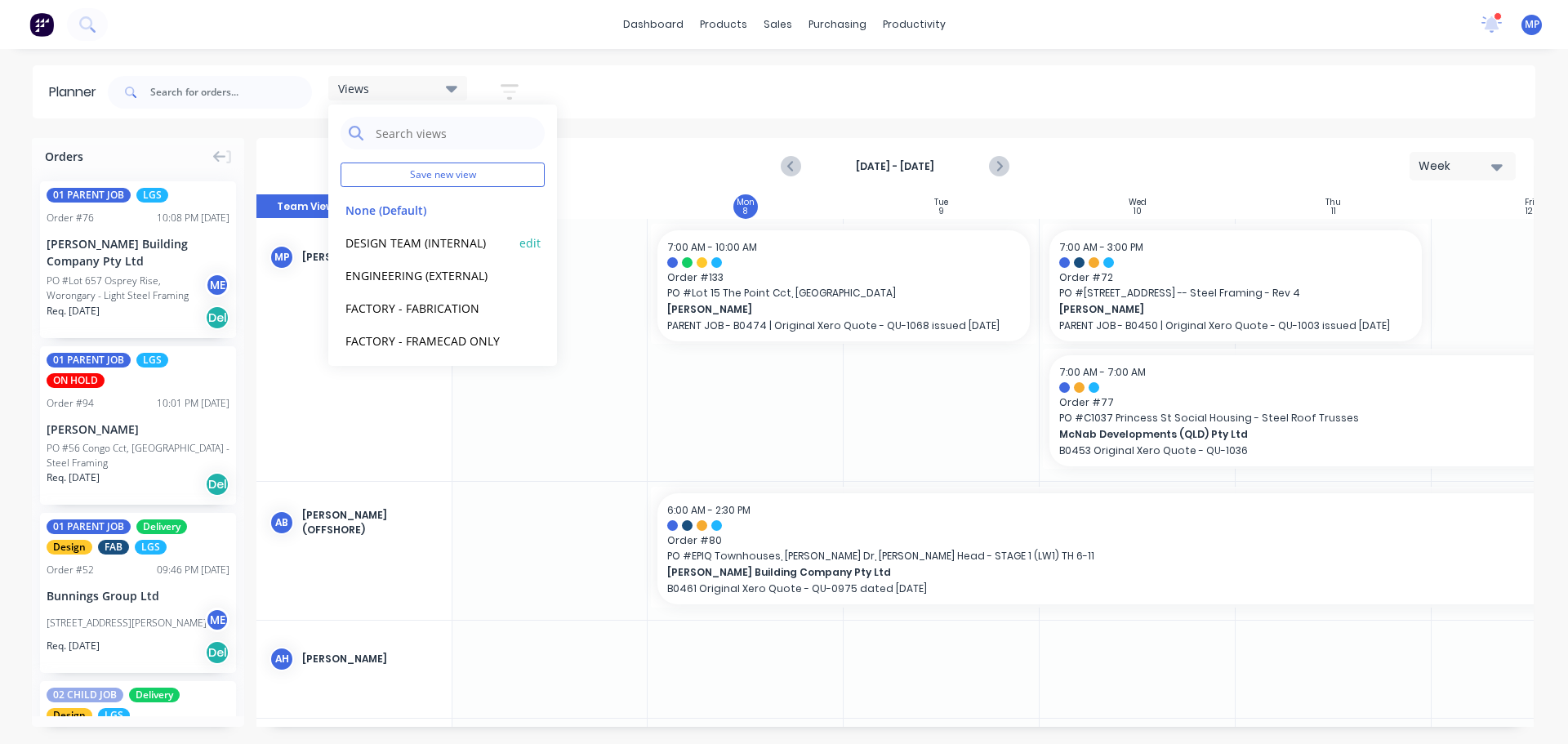
click at [432, 247] on button "DESIGN TEAM (INTERNAL)" at bounding box center [428, 241] width 174 height 18
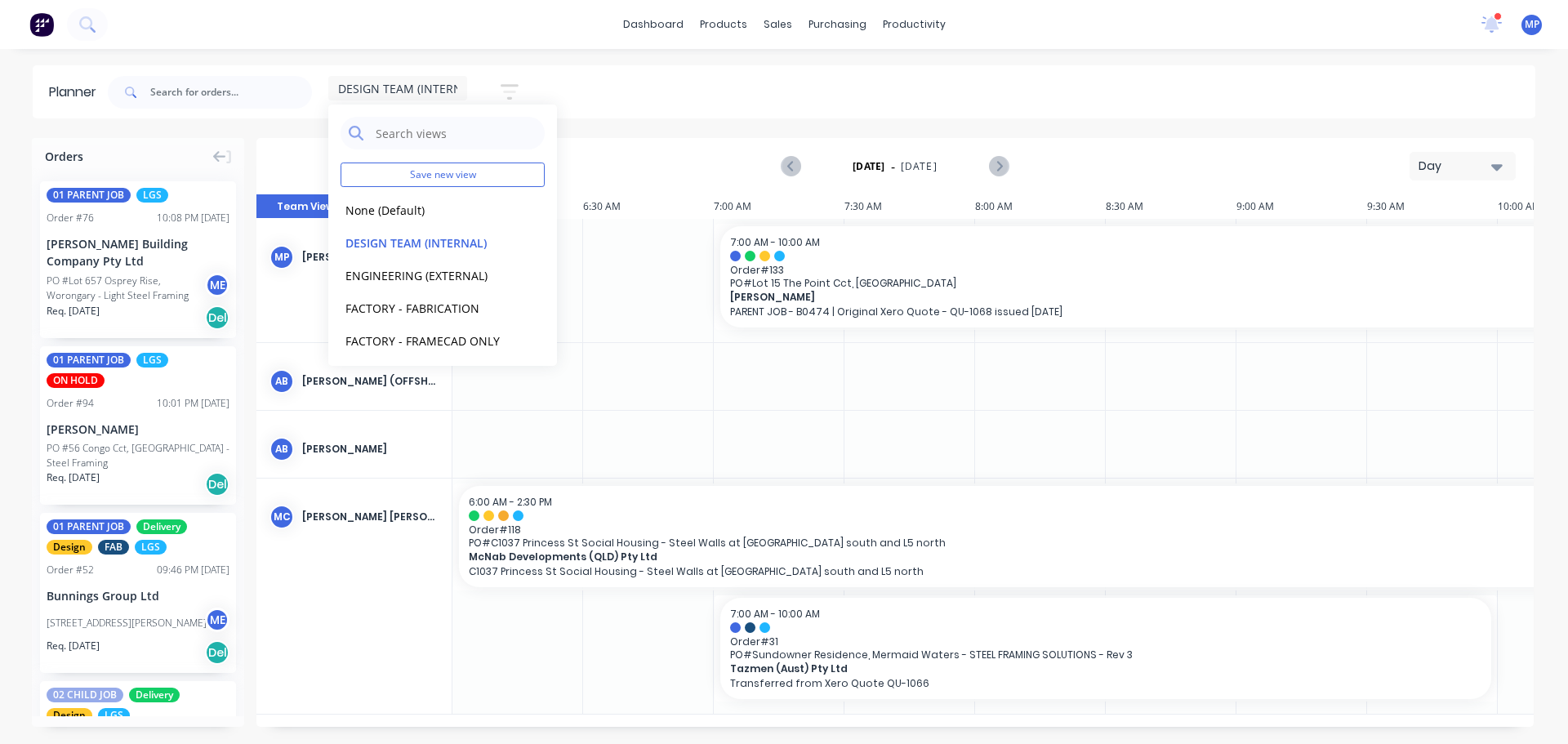
scroll to position [0, 262]
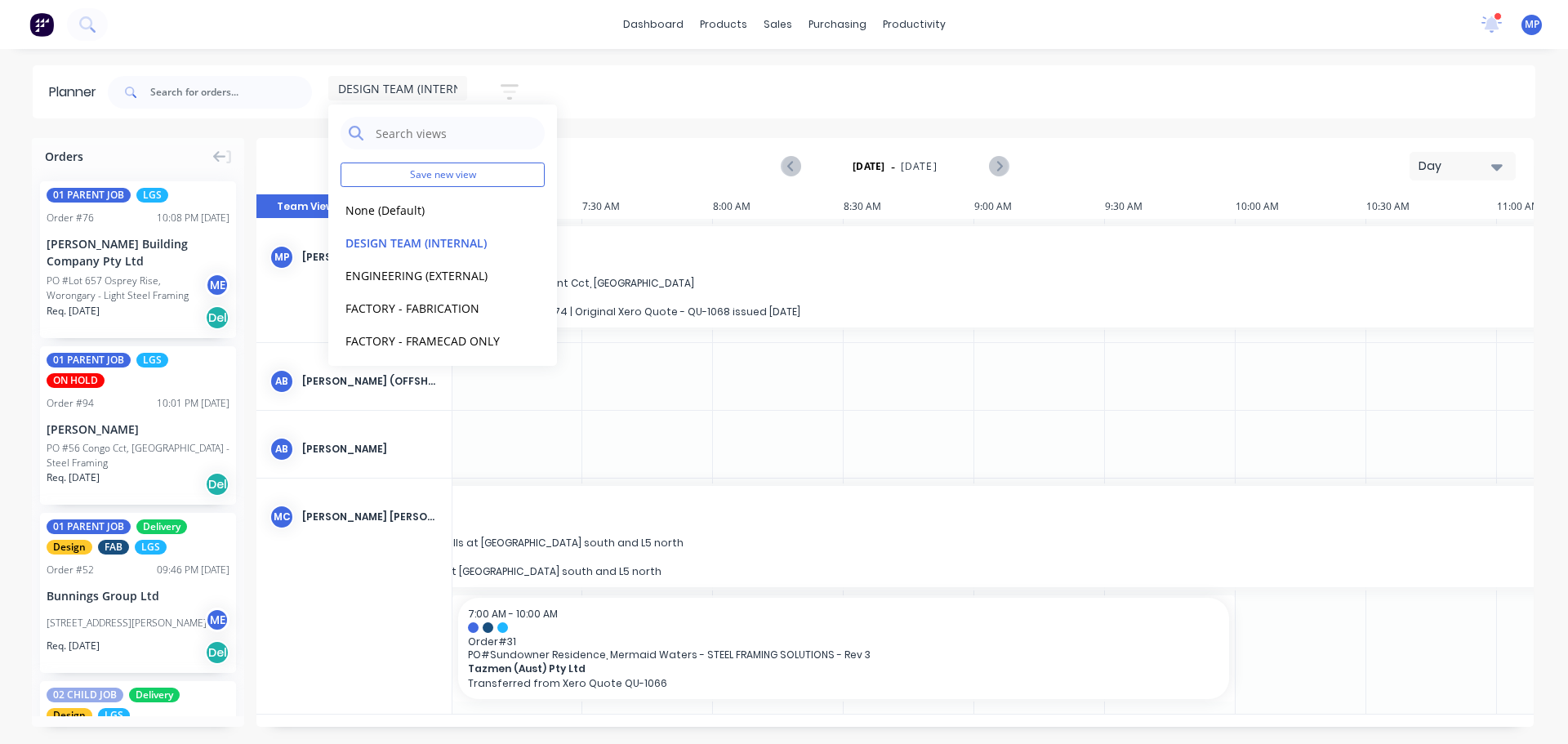
click at [1179, 162] on div "Monday - 08/09/25 Day" at bounding box center [895, 165] width 1274 height 53
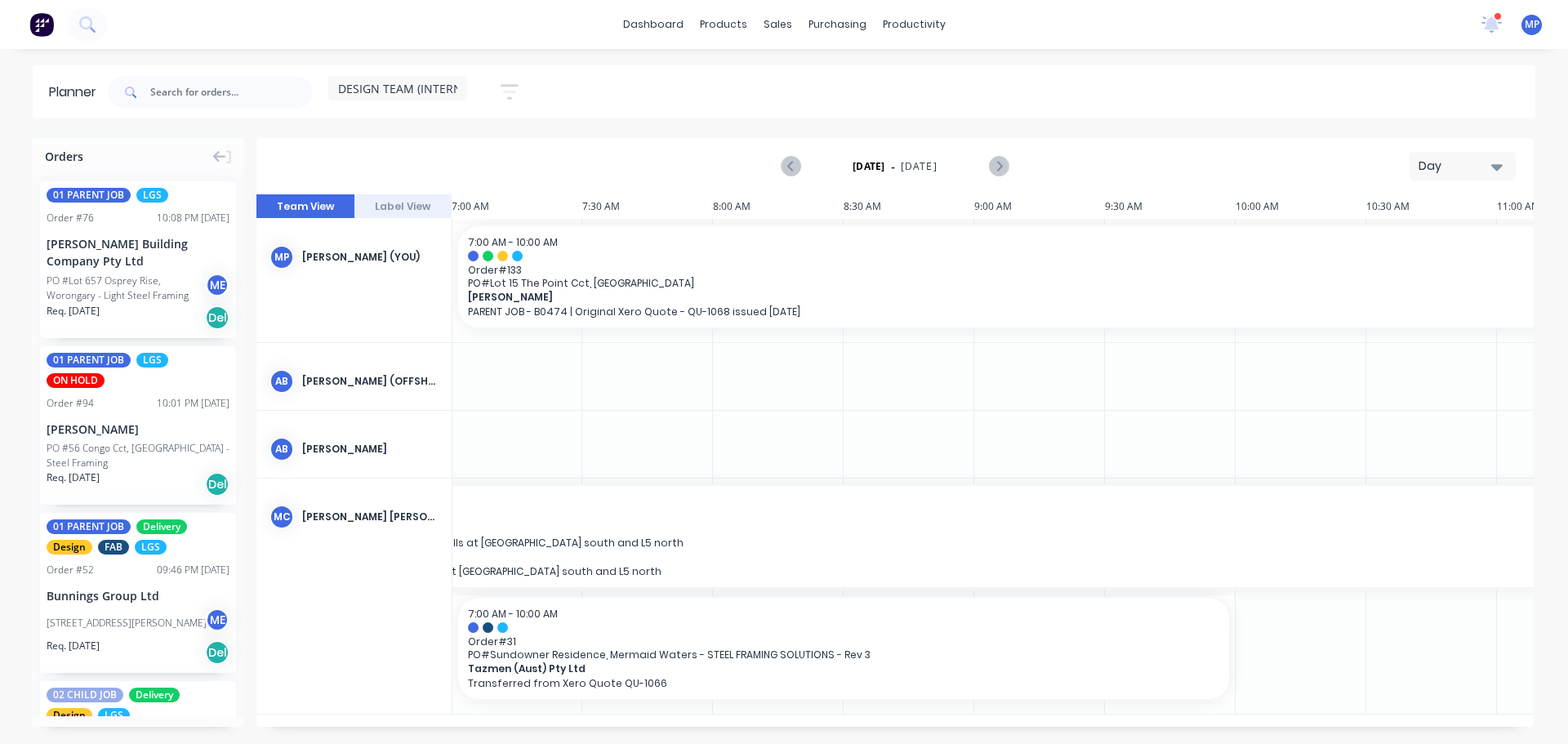
click at [1451, 175] on button "Day" at bounding box center [1462, 166] width 106 height 29
click at [1448, 242] on div "Week" at bounding box center [1432, 243] width 162 height 33
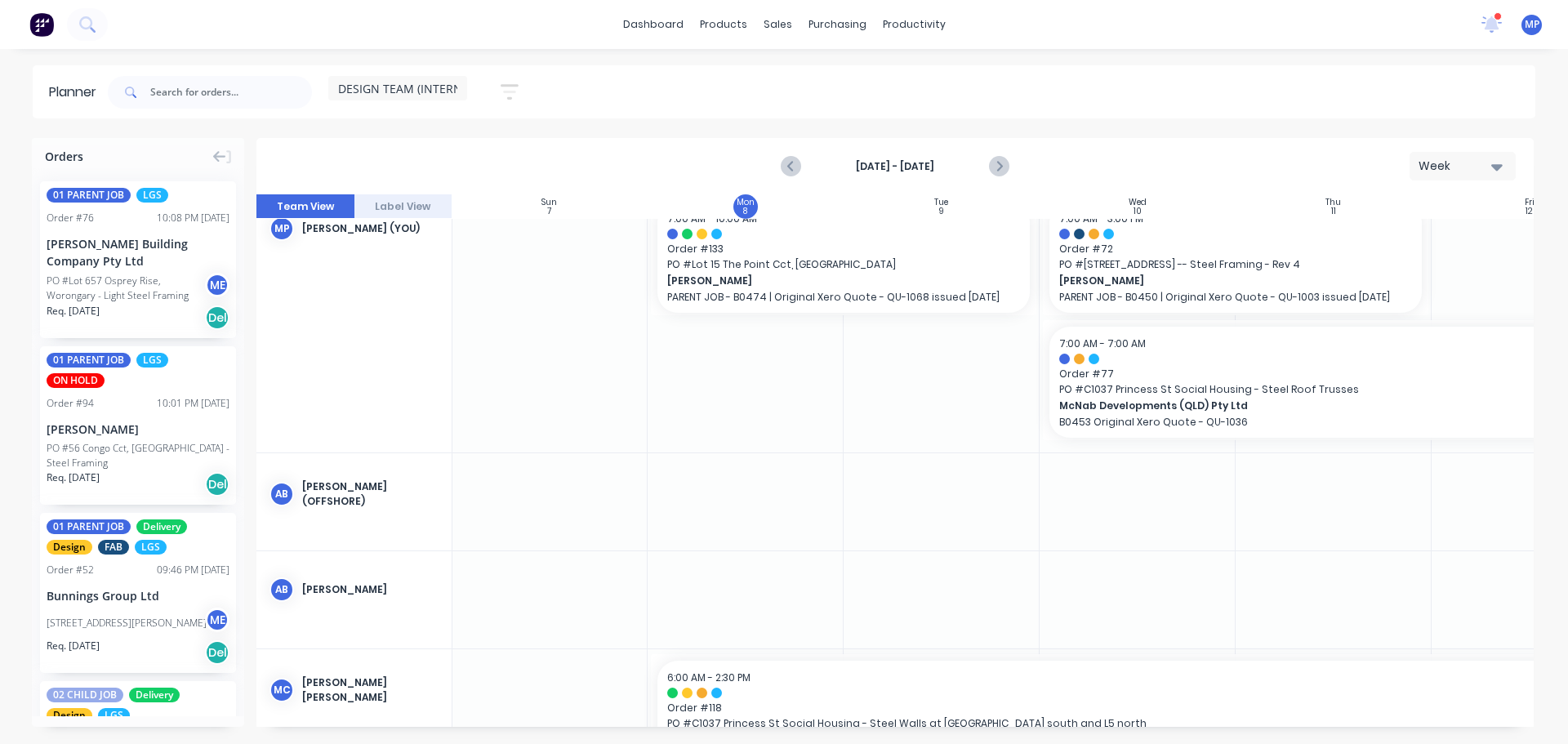
scroll to position [0, 1]
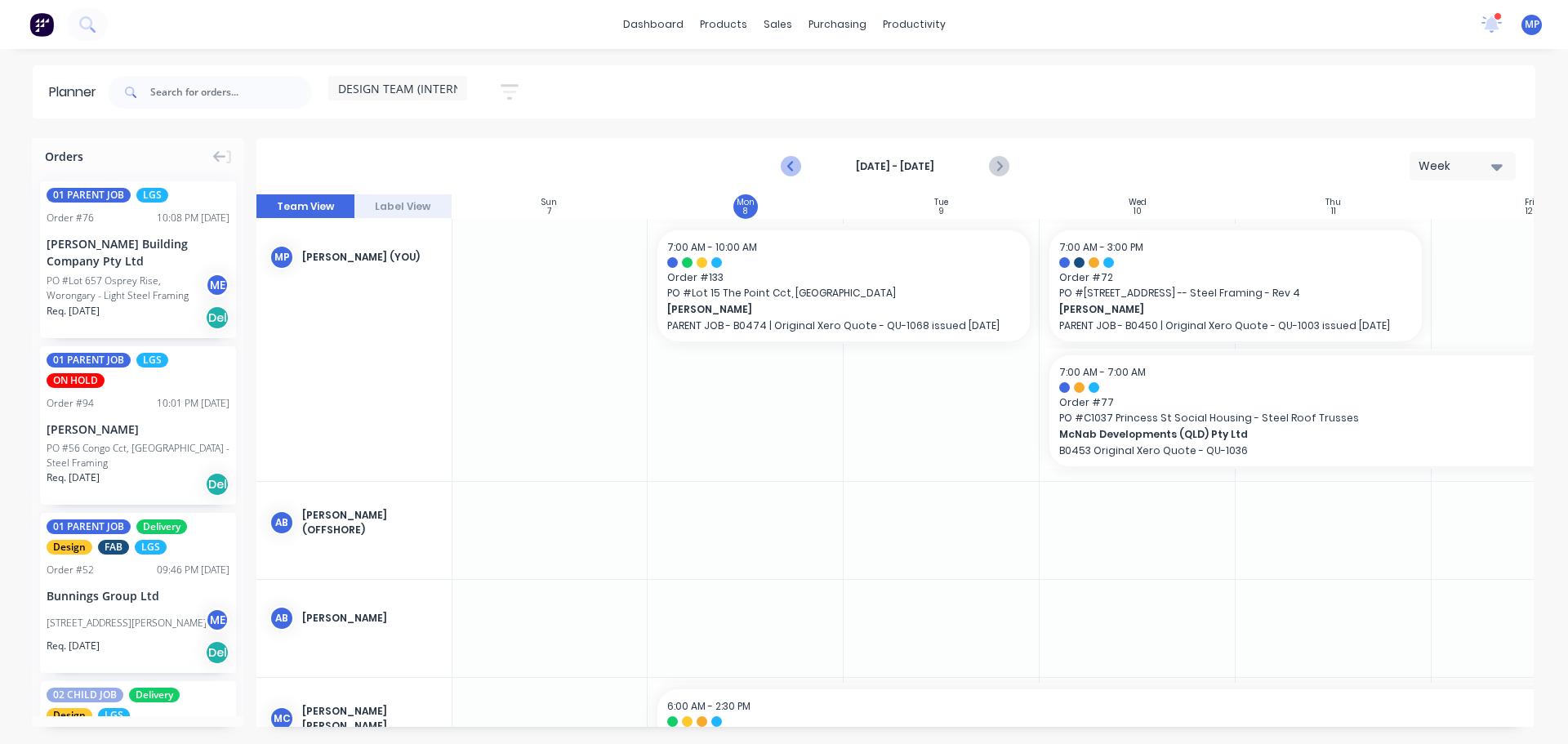
click at [789, 167] on icon "Previous page" at bounding box center [791, 166] width 19 height 19
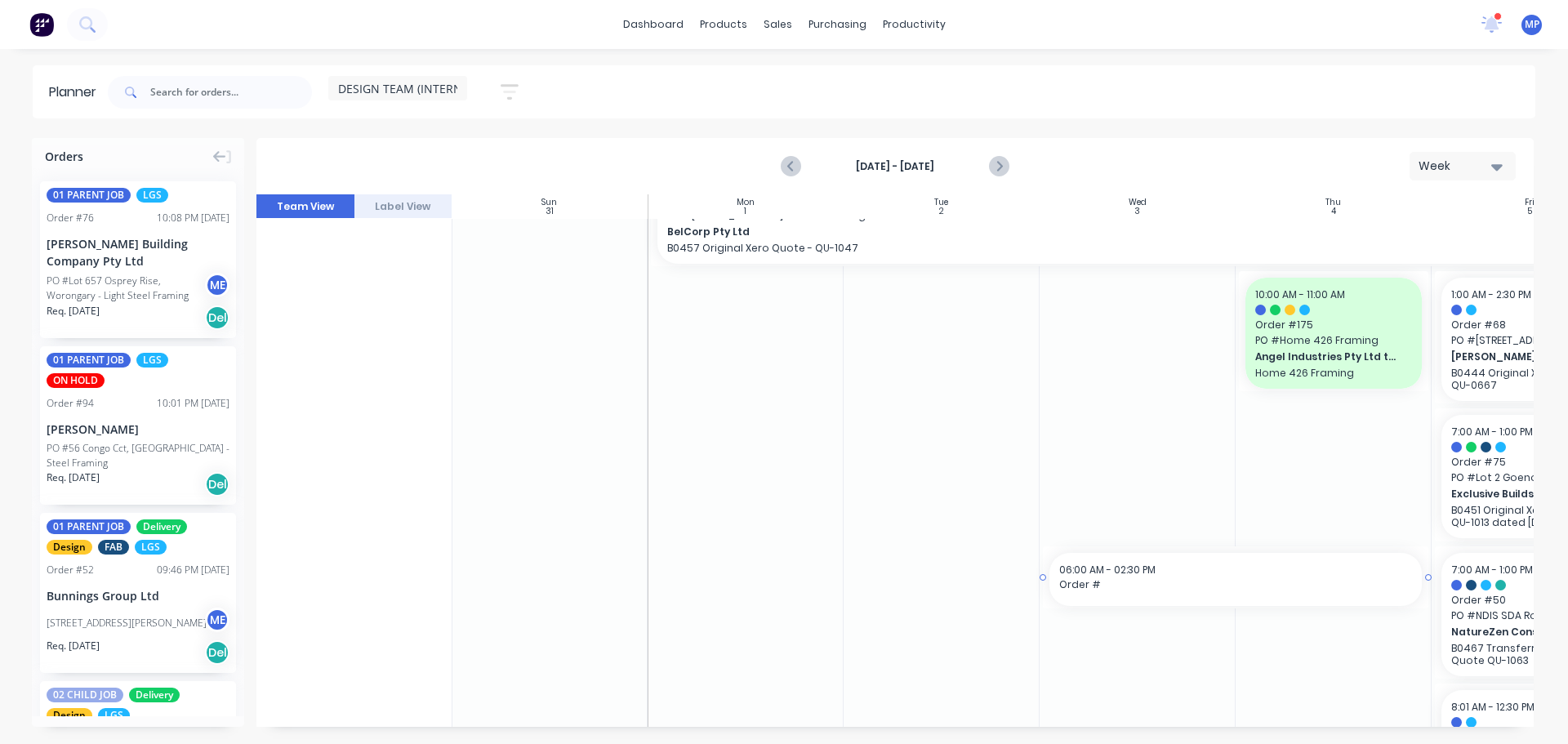
drag, startPoint x: 1161, startPoint y: 719, endPoint x: 1325, endPoint y: 736, distance: 164.9
click at [1325, 736] on div "Orders 01 PARENT JOB LGS Order # 76 10:08 PM 05/09/25 Blackwood Building Compan…" at bounding box center [784, 440] width 1568 height 605
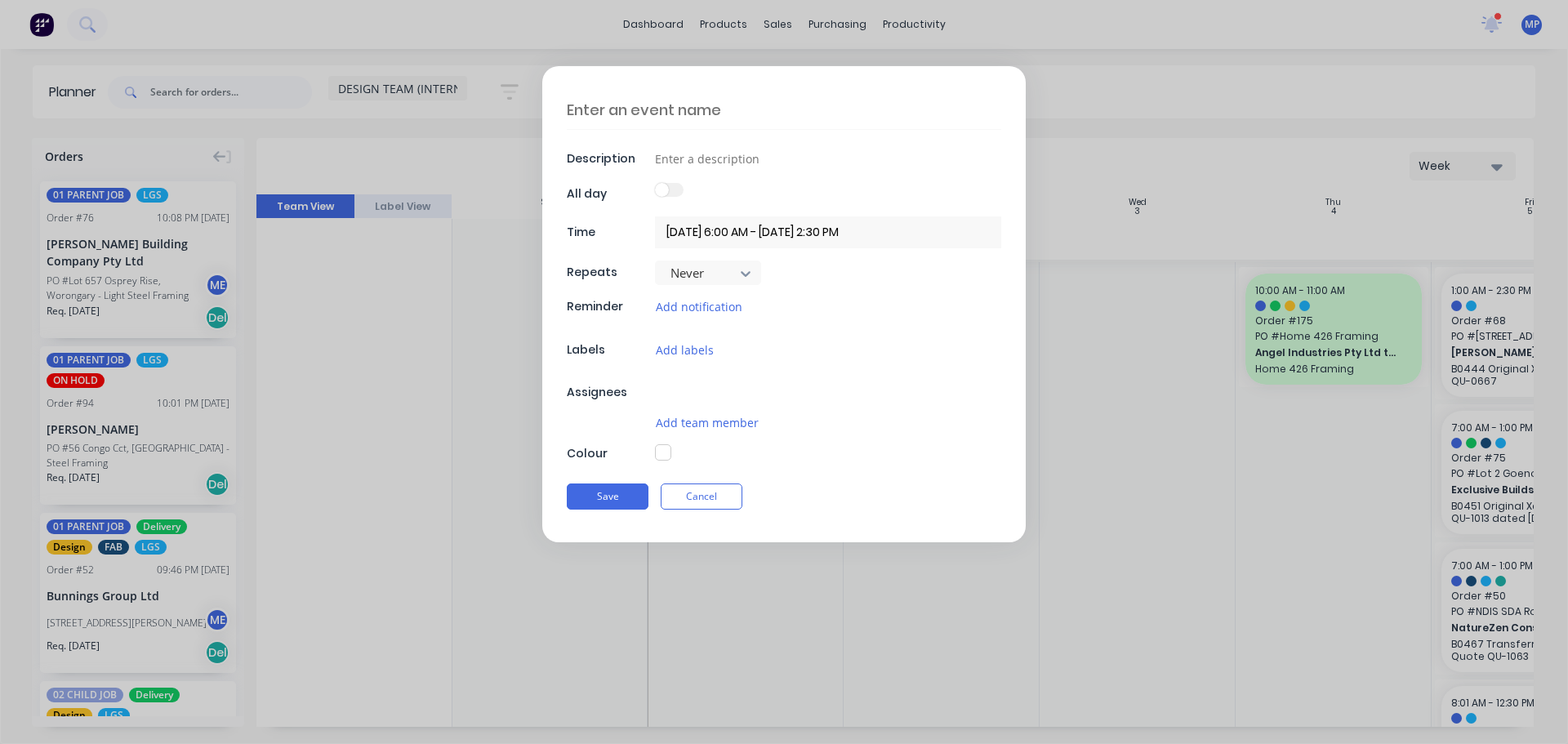
type textarea "x"
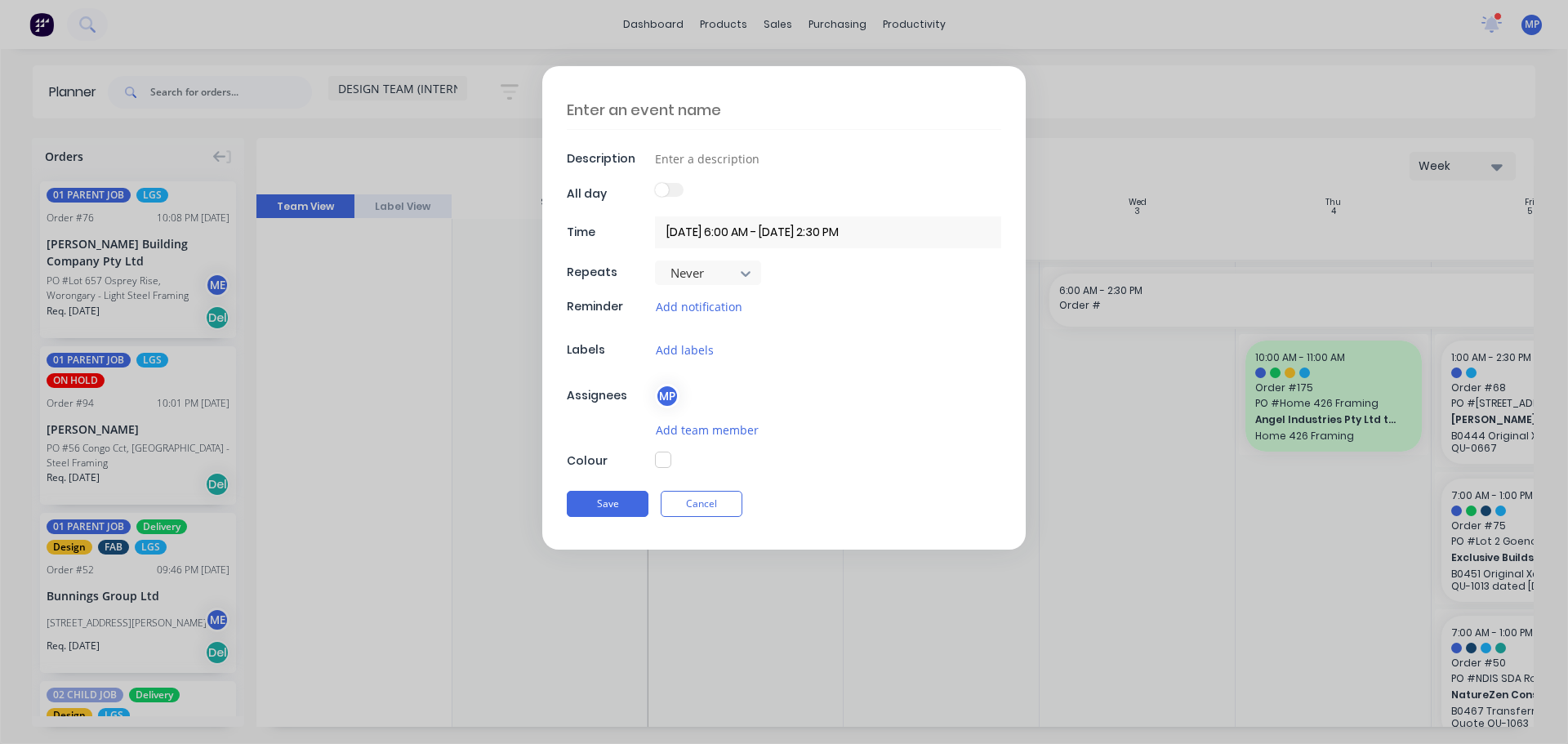
scroll to position [149, 1]
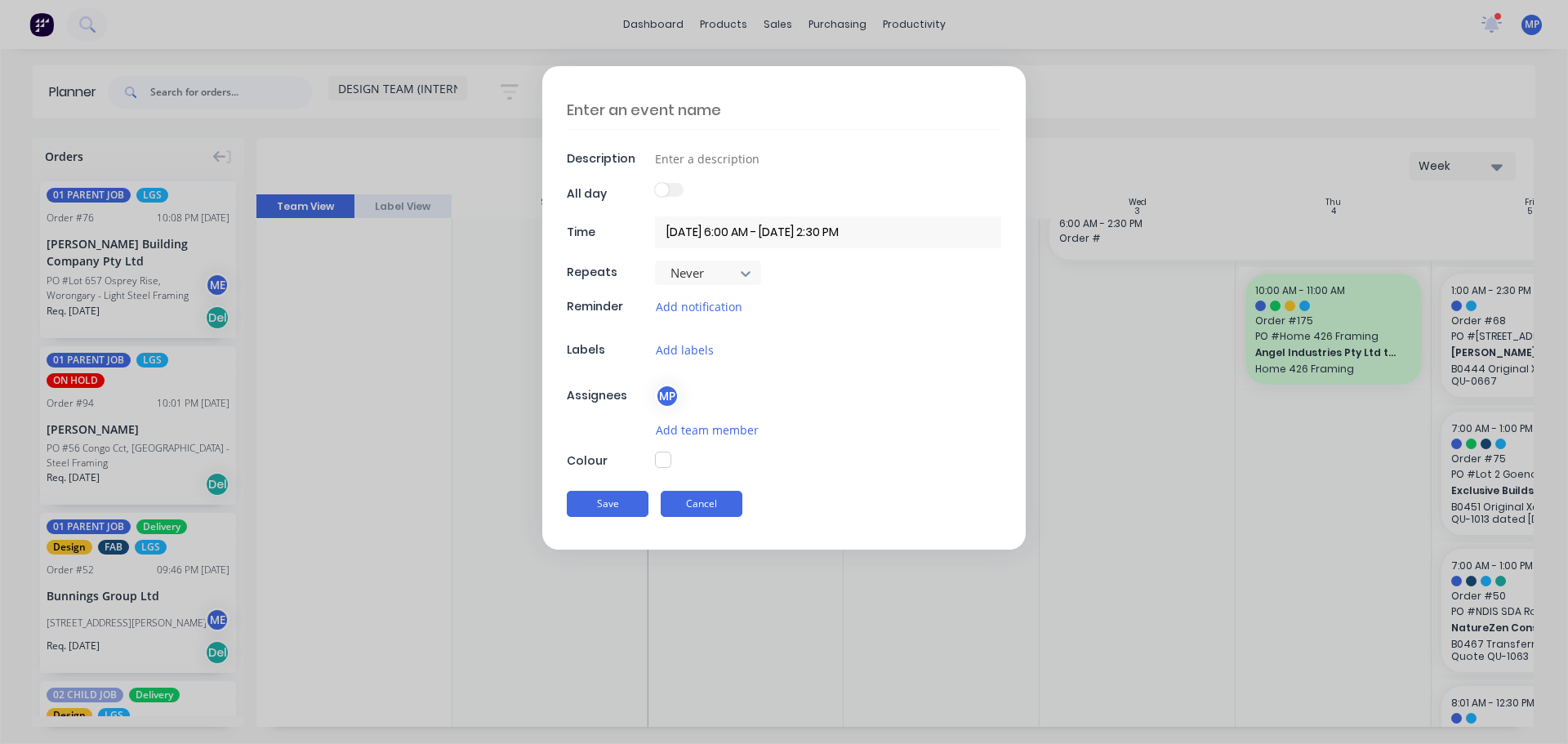
click at [703, 500] on button "Cancel" at bounding box center [702, 503] width 81 height 26
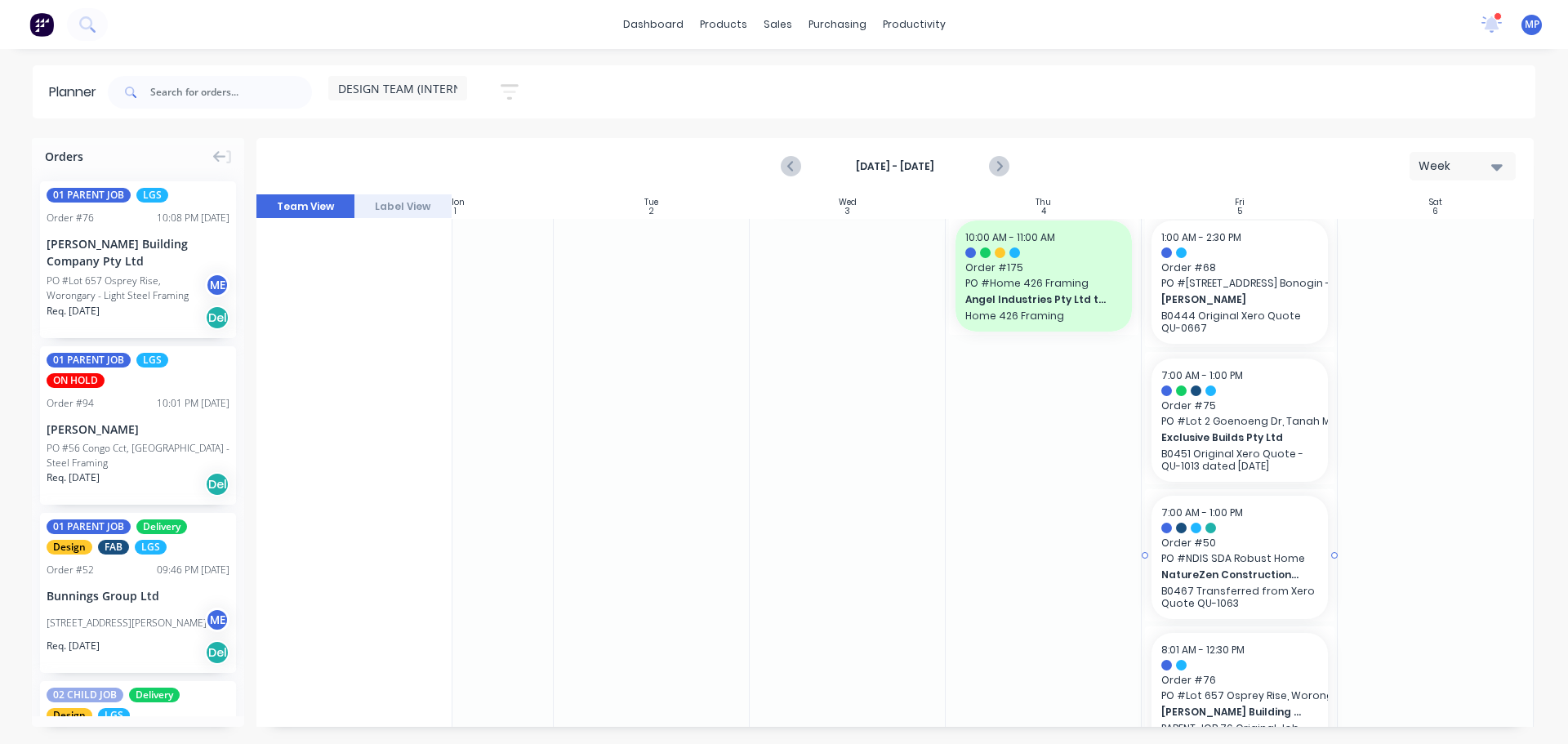
scroll to position [230, 297]
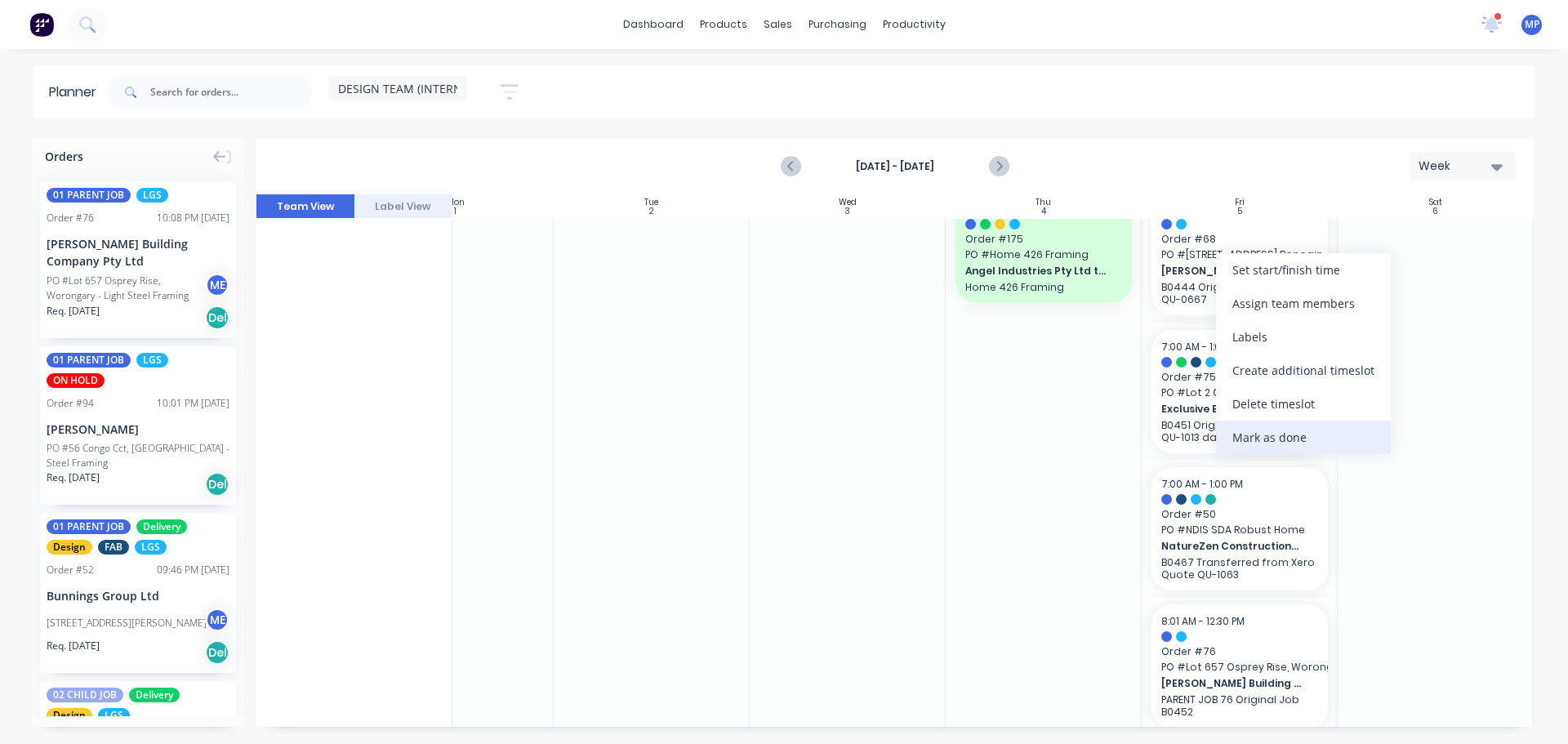
click at [1279, 445] on div "Mark as done" at bounding box center [1303, 437] width 175 height 34
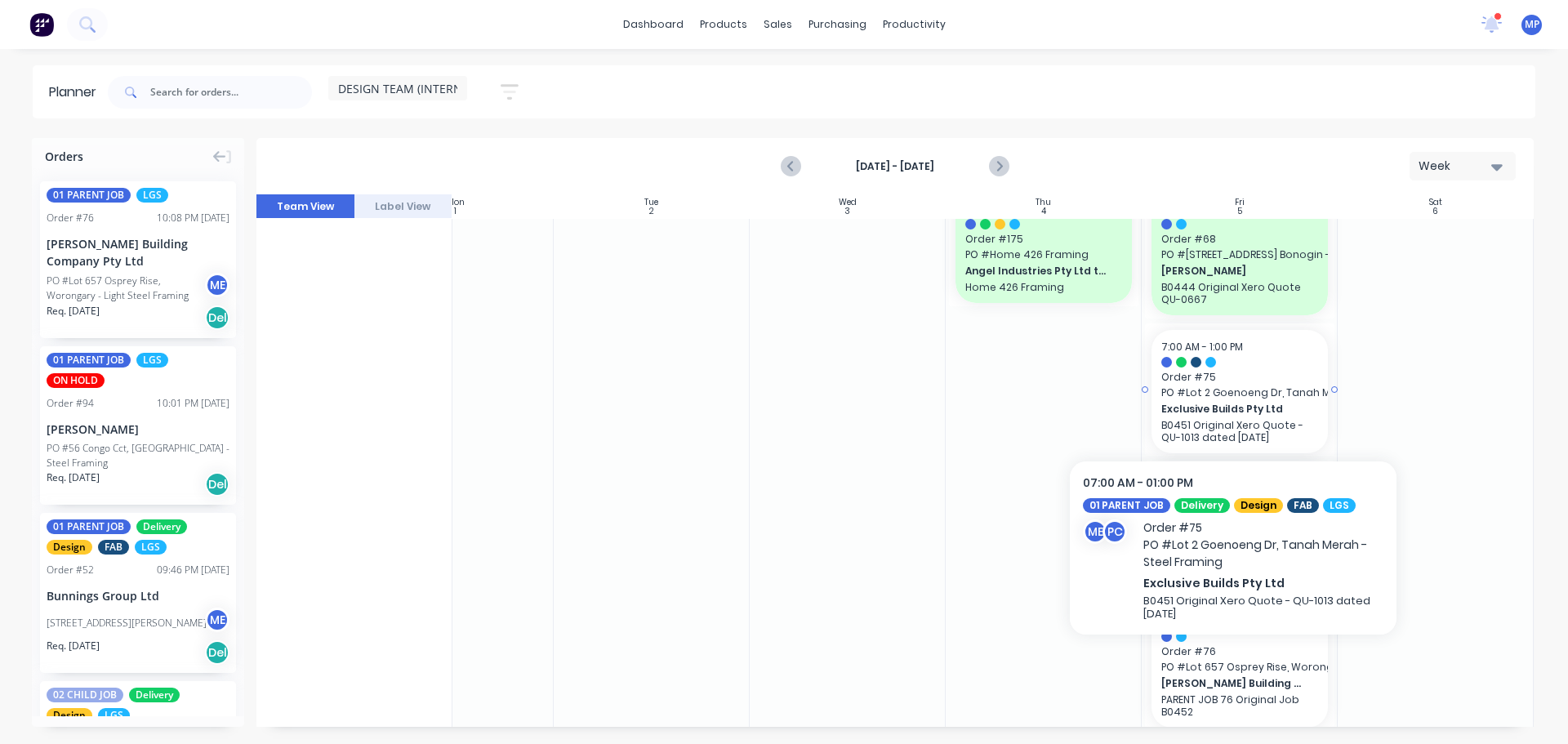
drag, startPoint x: 1242, startPoint y: 411, endPoint x: 1150, endPoint y: 25, distance: 396.8
click at [1150, 25] on div "dashboard products sales purchasing productivity dashboard products Product Cat…" at bounding box center [784, 24] width 1568 height 49
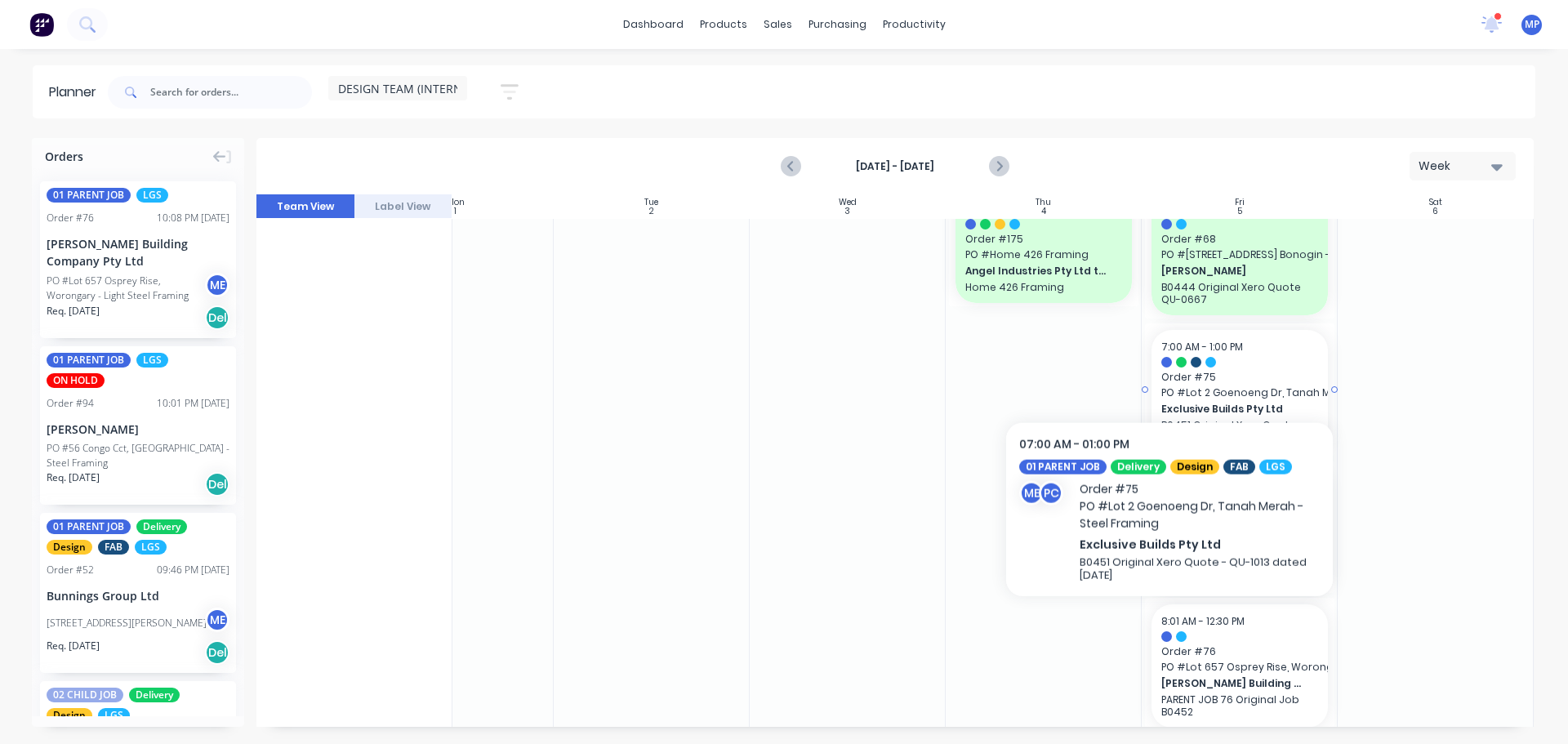
click at [1169, 357] on div at bounding box center [1240, 362] width 157 height 11
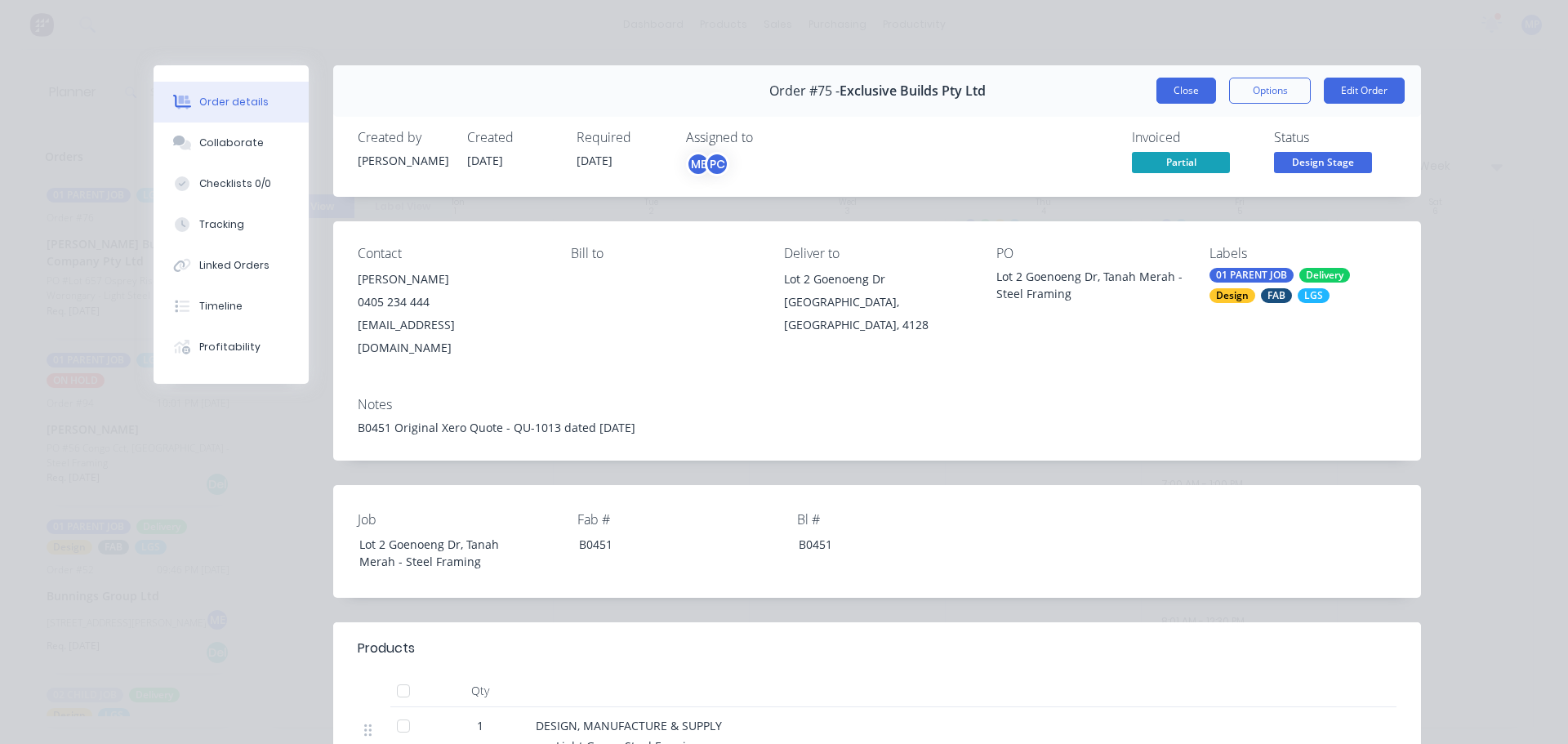
click at [1183, 93] on button "Close" at bounding box center [1187, 90] width 60 height 26
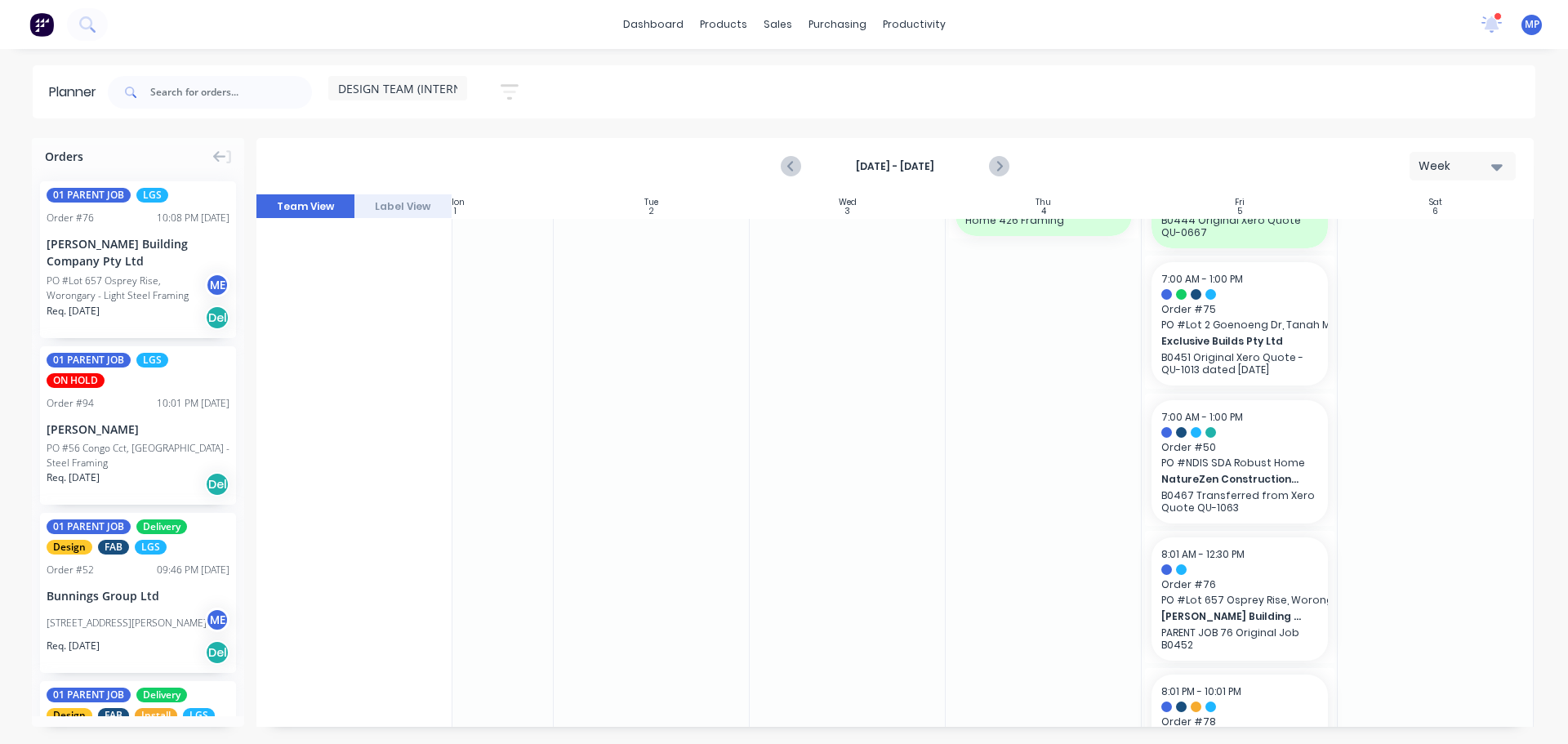
scroll to position [163, 297]
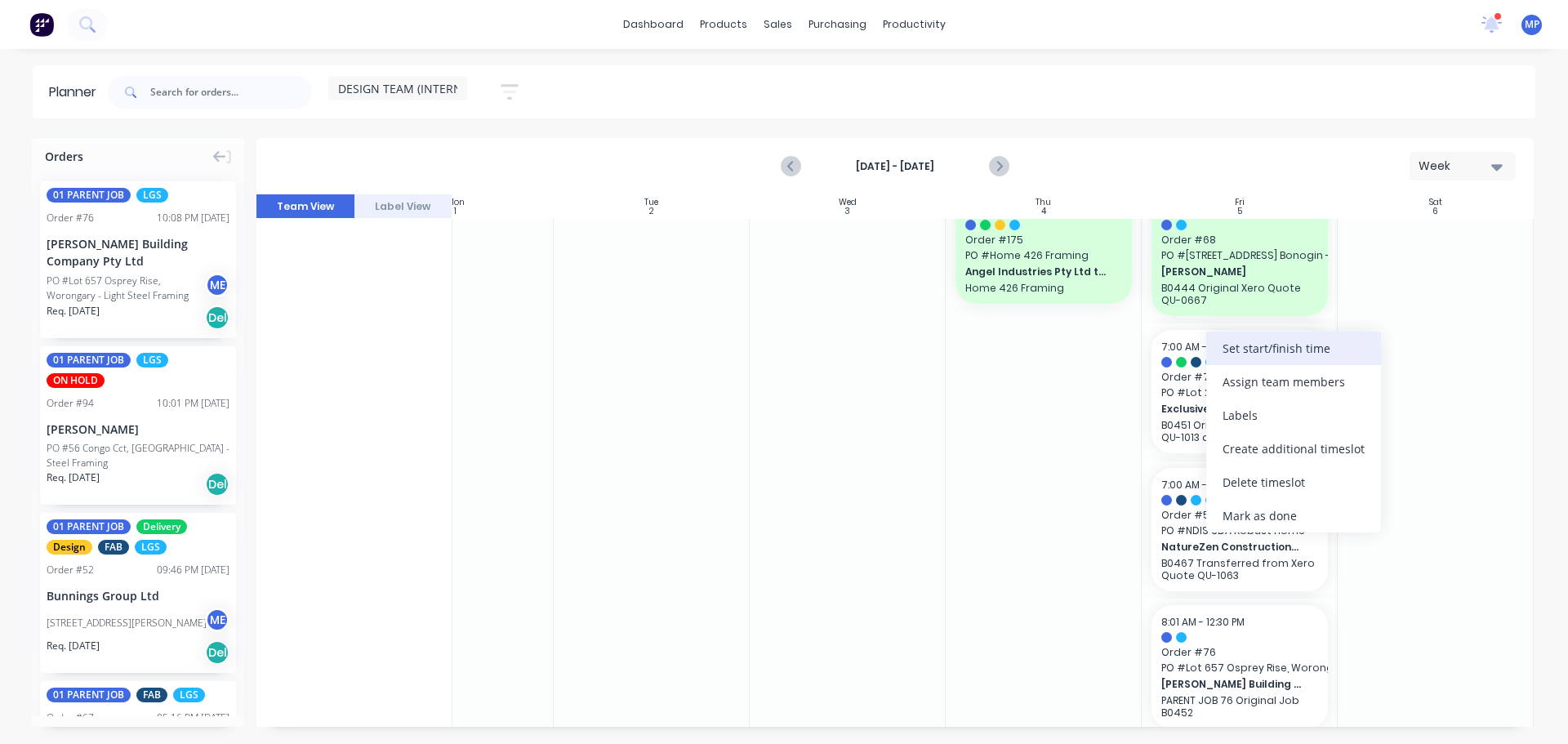
click at [1242, 348] on div "Set start/finish time" at bounding box center [1293, 348] width 175 height 34
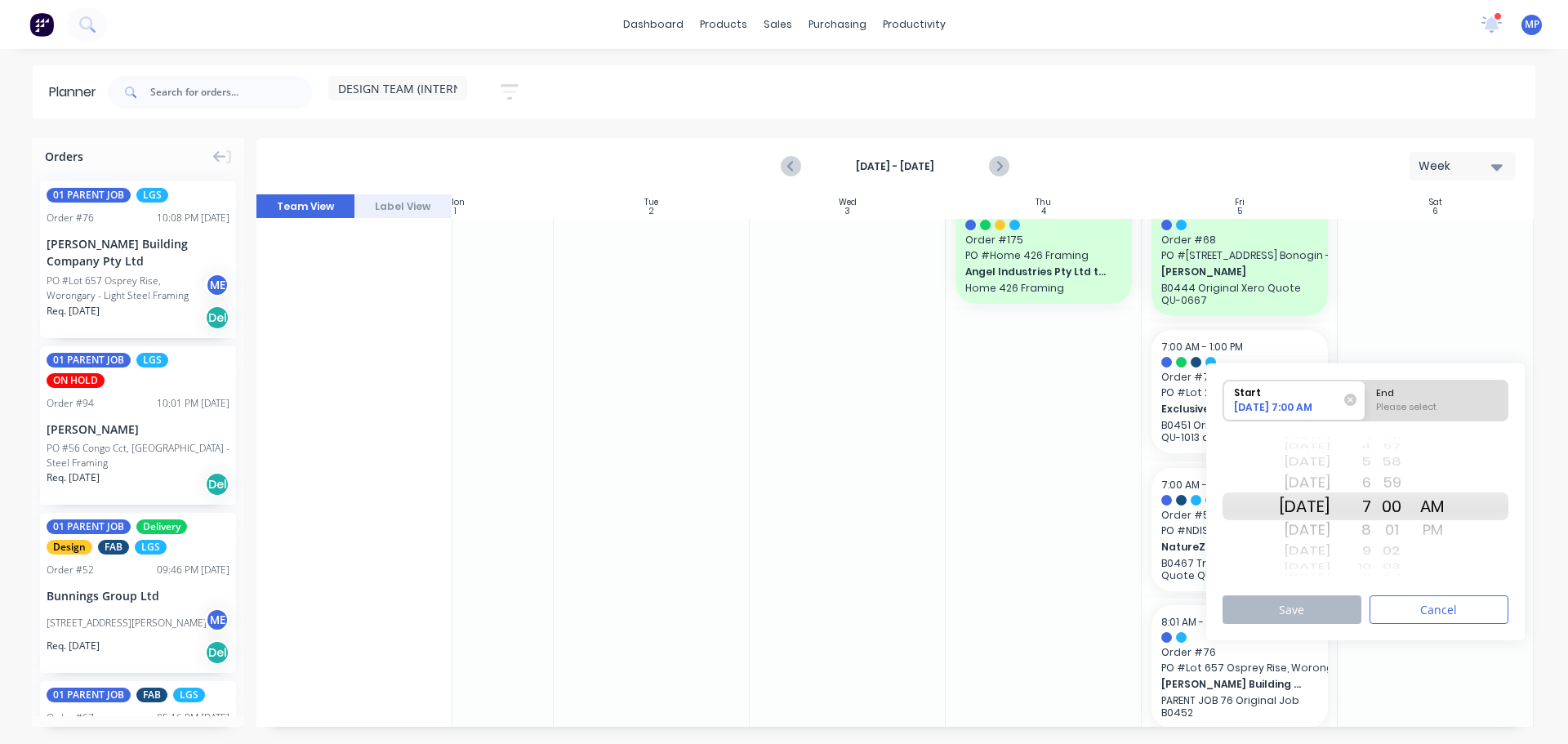
click at [1325, 531] on div "Today" at bounding box center [1304, 529] width 51 height 26
click at [1372, 528] on div "8" at bounding box center [1351, 529] width 41 height 26
click at [1406, 401] on div "Please select" at bounding box center [1437, 409] width 134 height 20
click at [1367, 401] on input "End Please select" at bounding box center [1366, 400] width 1 height 40
radio input "true"
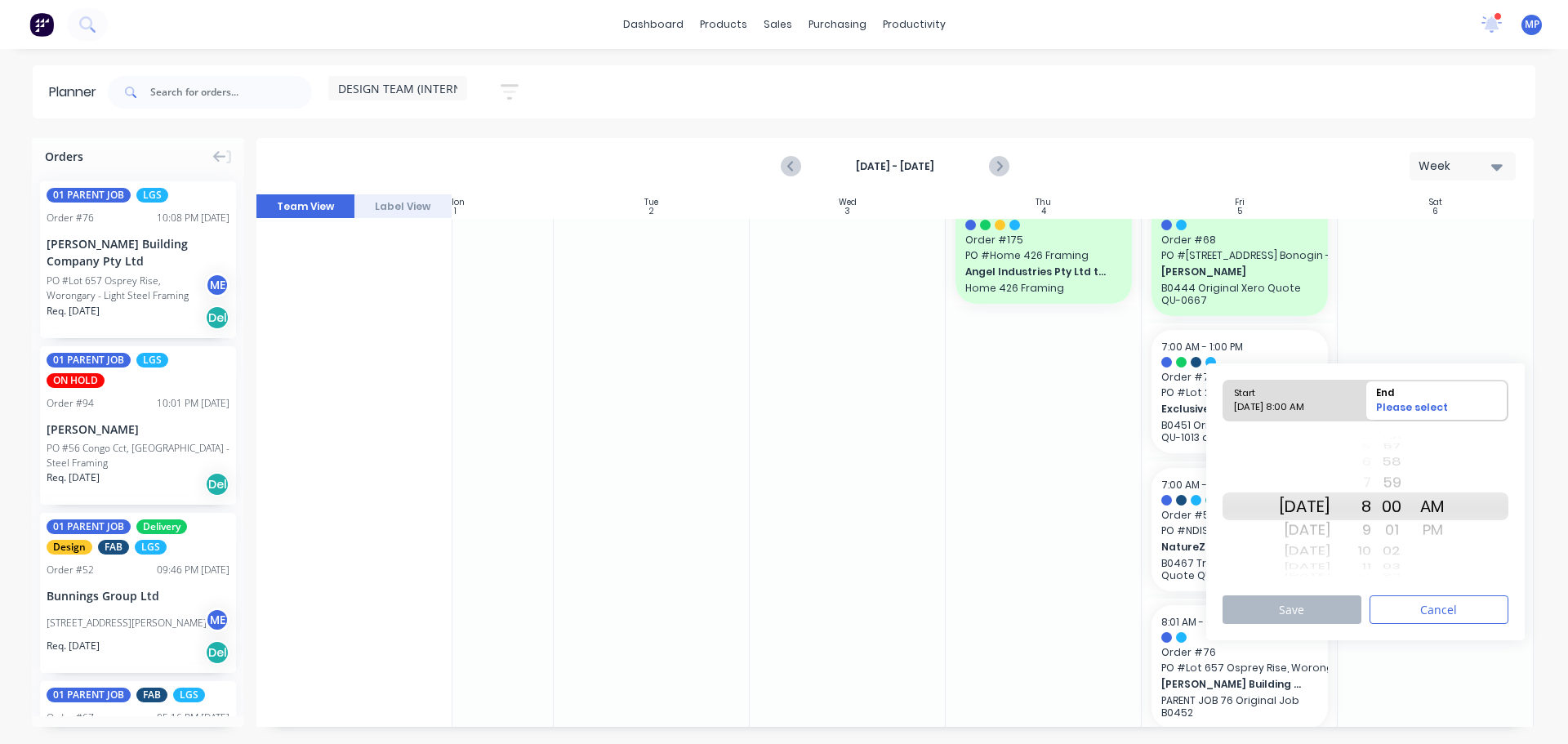
click at [1372, 548] on div "10" at bounding box center [1351, 551] width 41 height 21
click at [1318, 603] on button "Save" at bounding box center [1291, 610] width 138 height 29
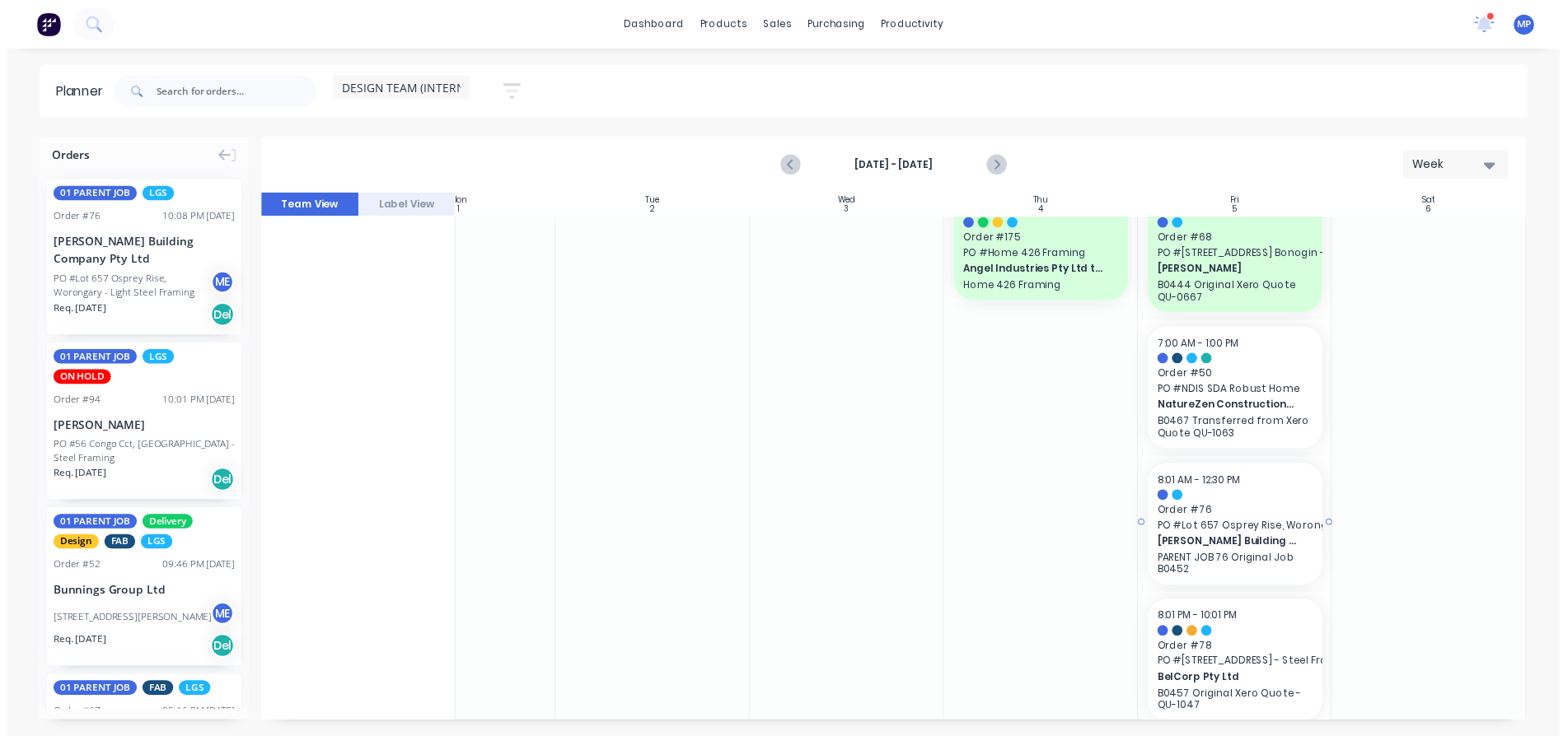
scroll to position [24, 300]
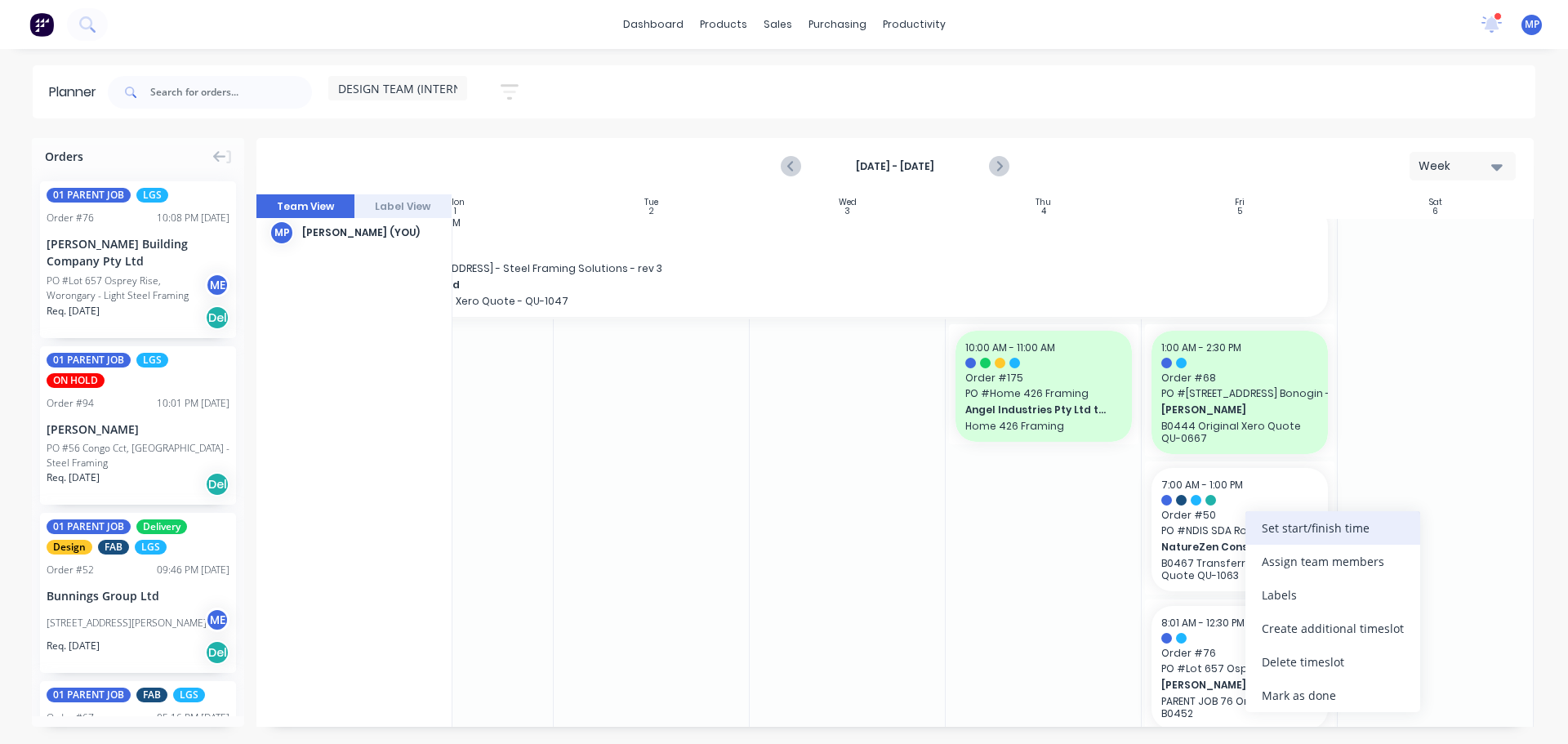
click at [1288, 534] on div "Set start/finish time" at bounding box center [1333, 527] width 175 height 34
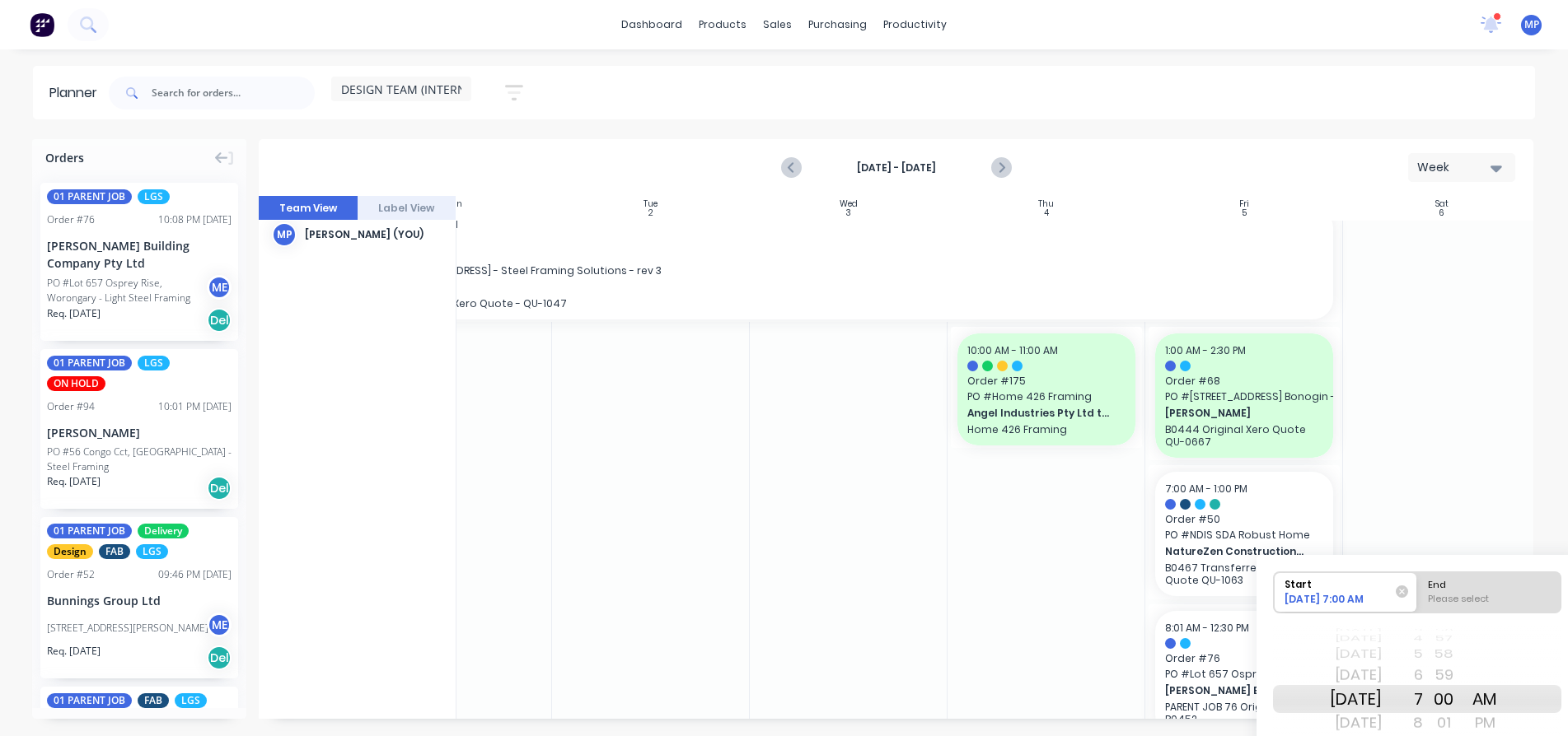
click at [1377, 697] on div "Today" at bounding box center [1355, 699] width 52 height 28
click at [1423, 696] on div "7" at bounding box center [1402, 699] width 41 height 28
click at [1423, 719] on div "8" at bounding box center [1402, 722] width 41 height 26
click at [1423, 720] on div "9" at bounding box center [1402, 722] width 41 height 26
click at [1423, 721] on div "10" at bounding box center [1402, 722] width 41 height 26
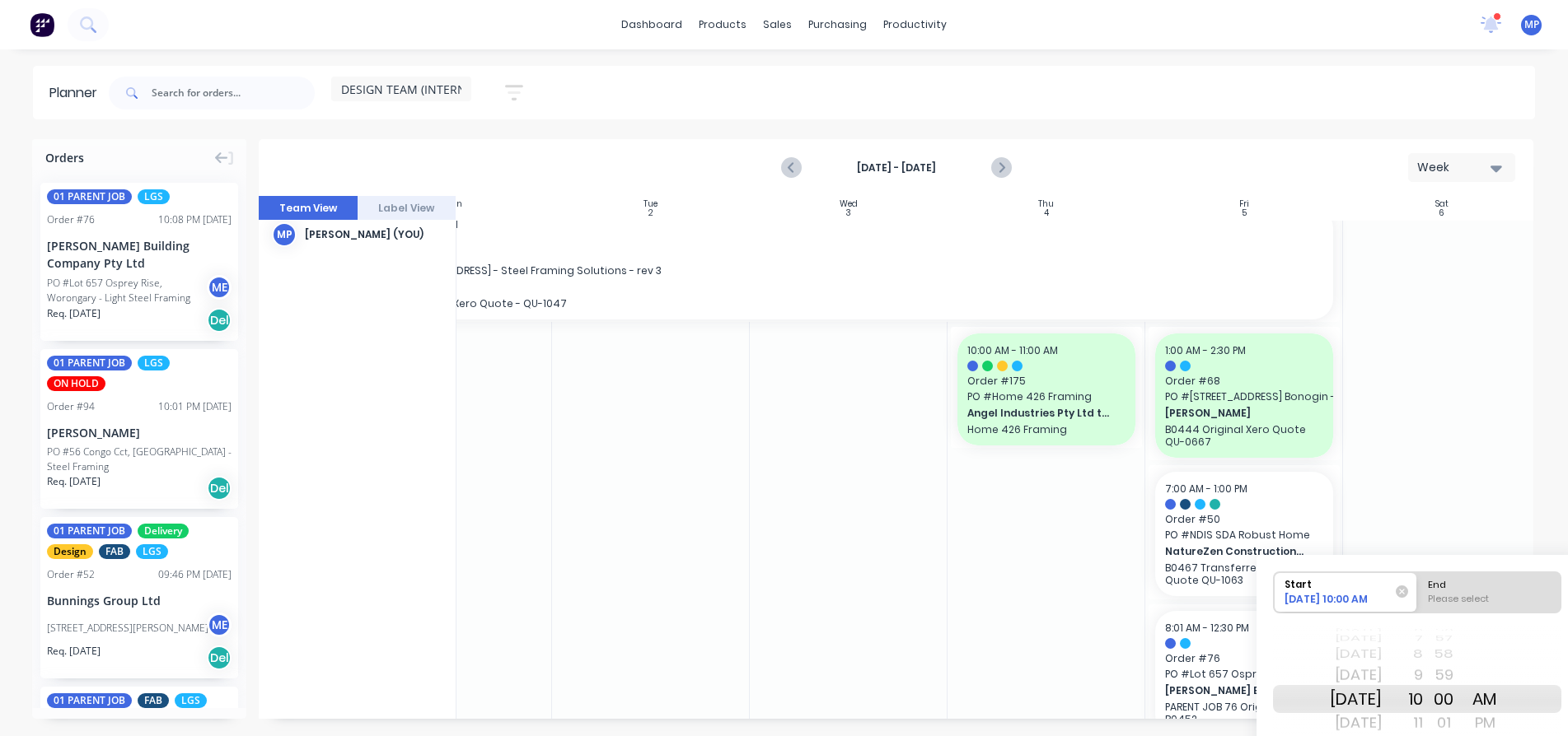
click at [1479, 587] on div "End" at bounding box center [1489, 582] width 135 height 20
click at [1418, 587] on input "End Please select" at bounding box center [1417, 592] width 1 height 40
radio input "true"
click at [1382, 674] on div "Today" at bounding box center [1355, 675] width 52 height 26
click at [1444, 720] on div "01" at bounding box center [1443, 722] width 41 height 26
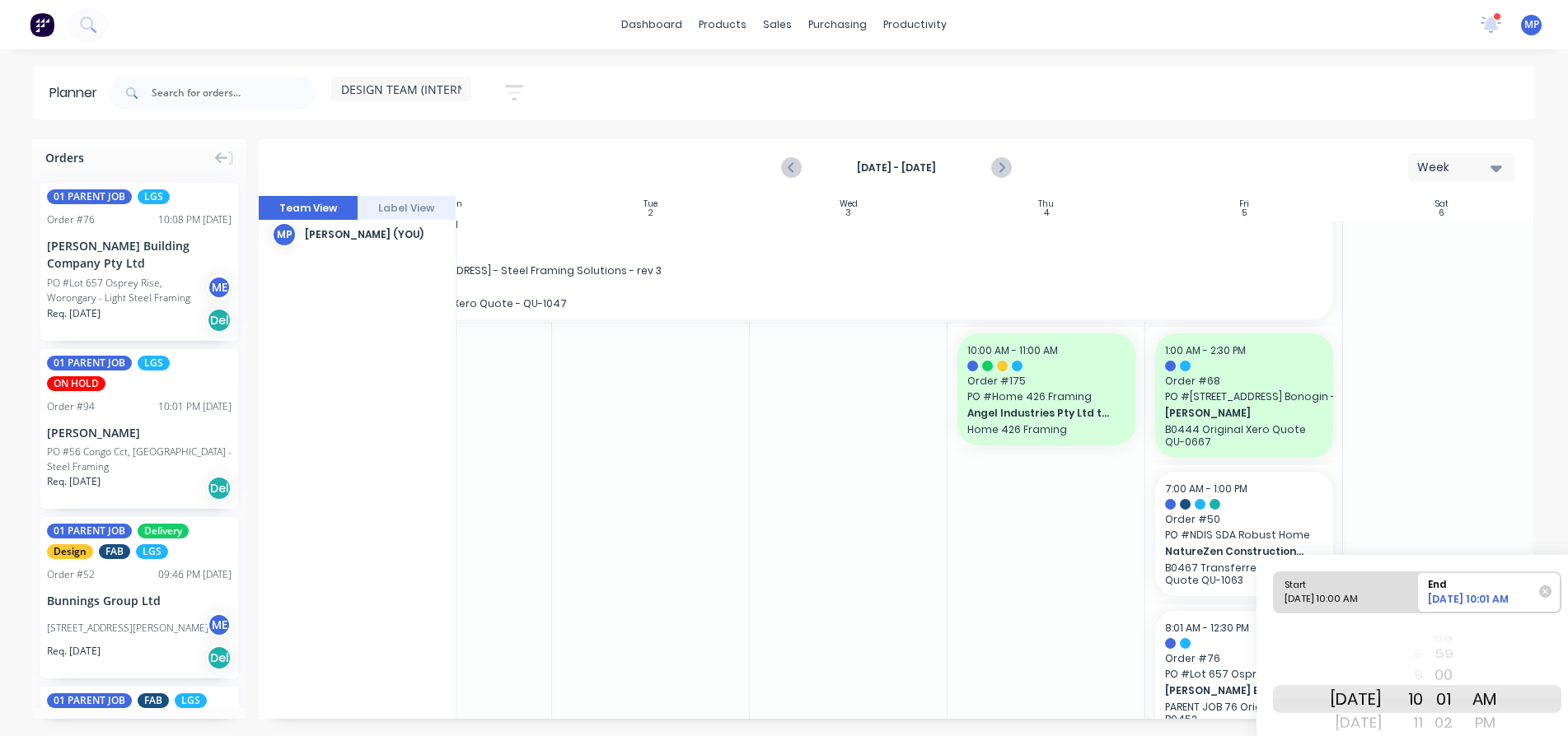
click at [1464, 671] on div "00" at bounding box center [1443, 675] width 41 height 26
click at [1423, 723] on div "11" at bounding box center [1402, 722] width 41 height 26
click at [1423, 721] on div "12" at bounding box center [1402, 722] width 41 height 26
click at [1423, 725] on div "11" at bounding box center [1402, 722] width 41 height 26
click at [1423, 725] on div "12" at bounding box center [1402, 722] width 41 height 26
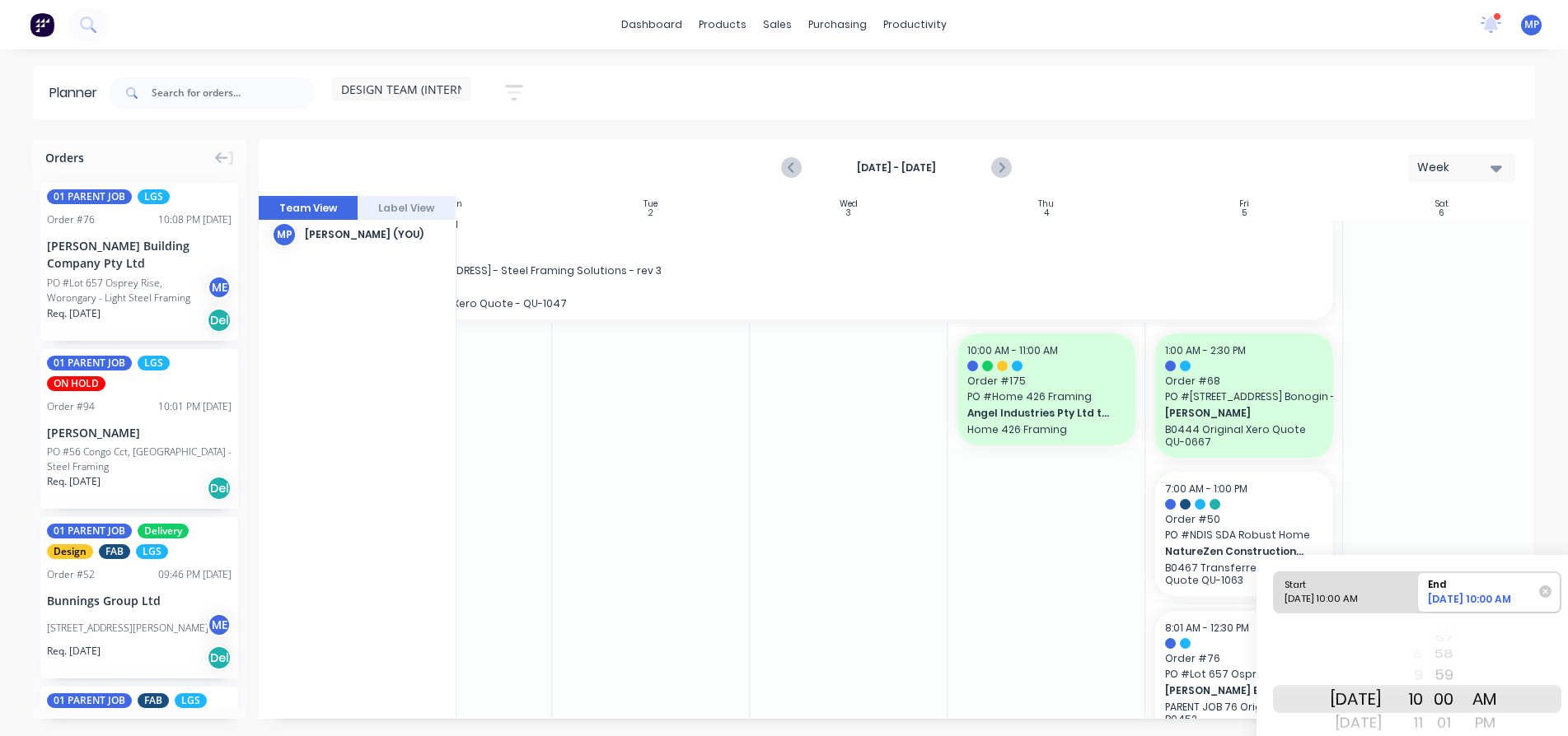
click at [1423, 721] on div "11" at bounding box center [1402, 722] width 41 height 26
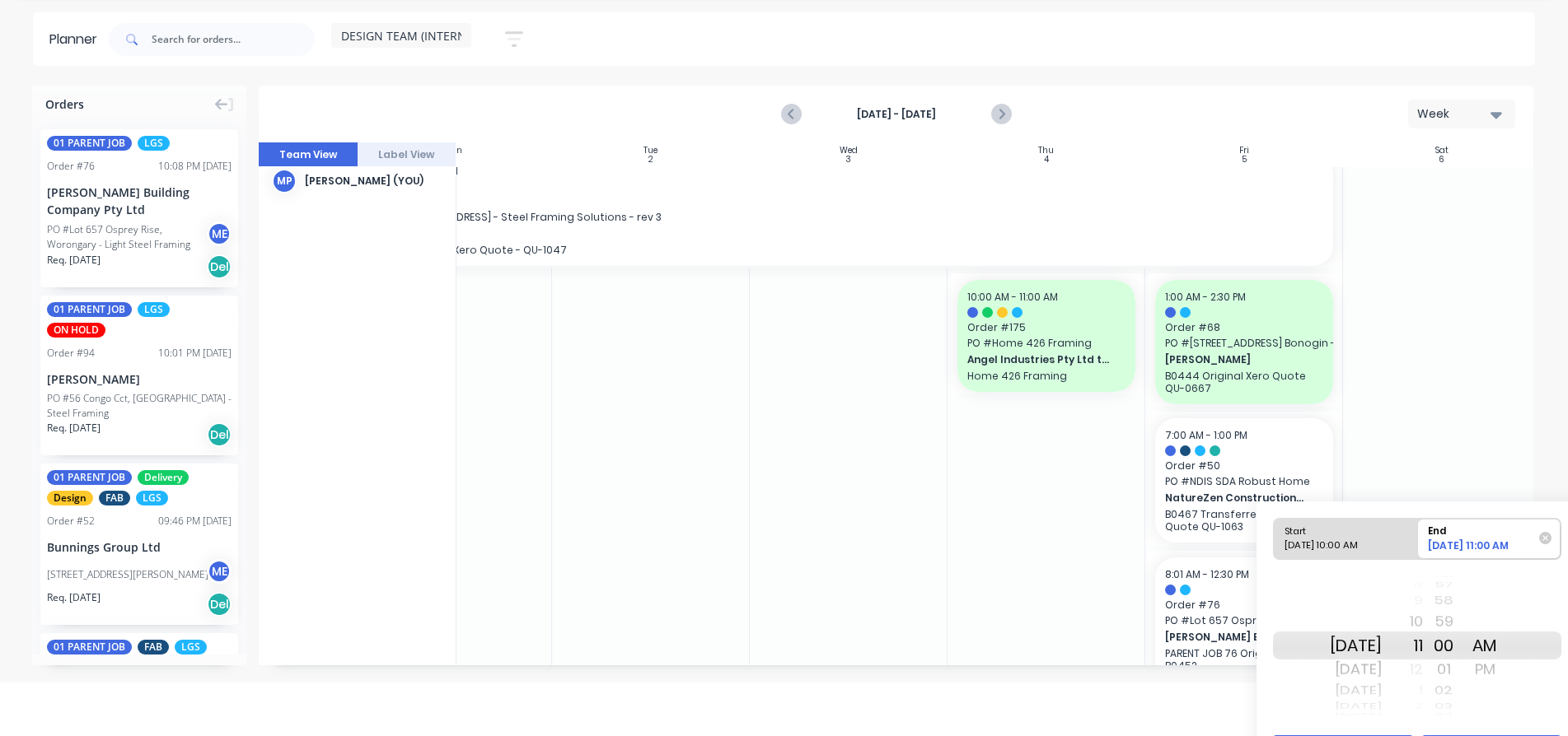
scroll to position [82, 0]
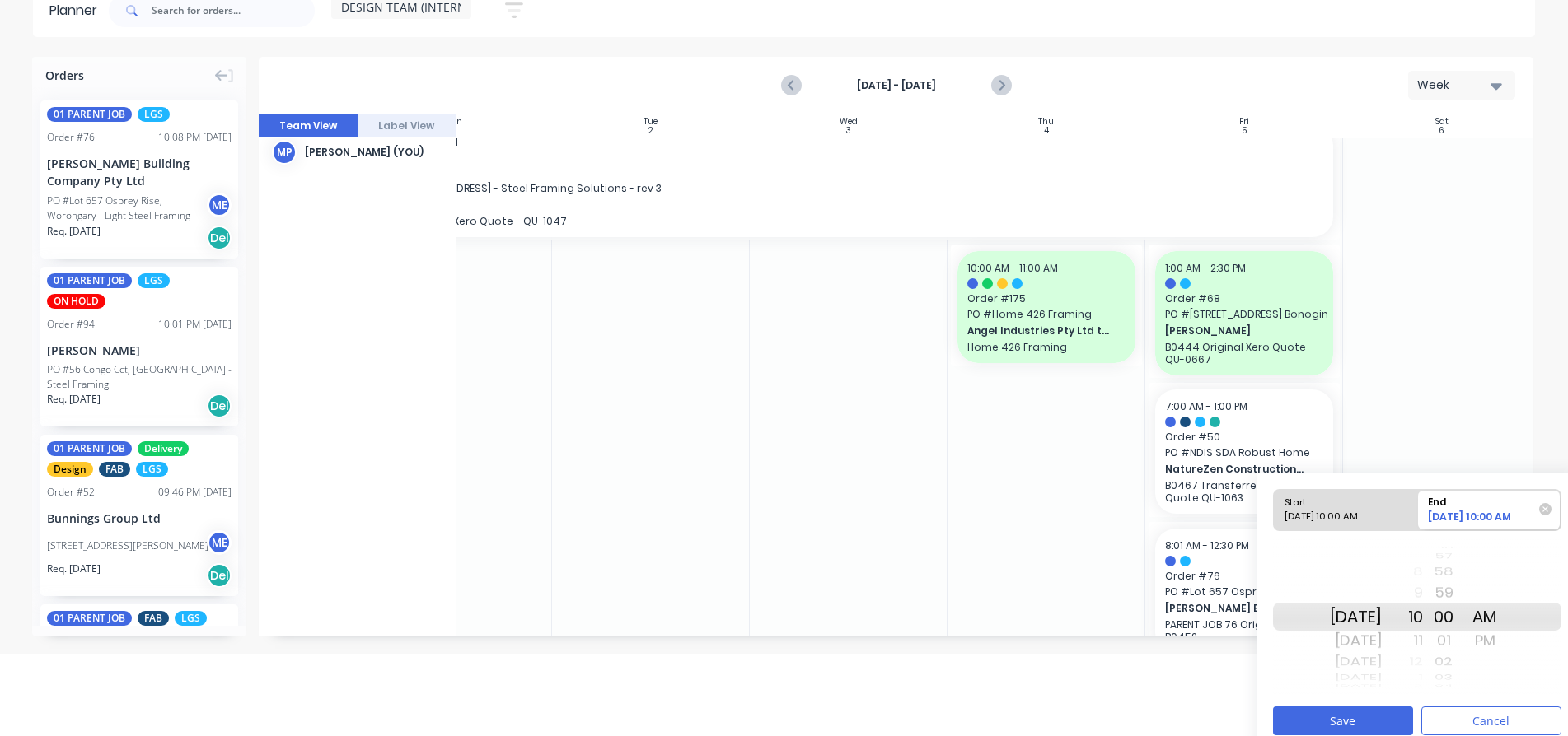
click at [1506, 644] on div "PM" at bounding box center [1484, 640] width 41 height 26
click at [1423, 663] on div "12" at bounding box center [1402, 662] width 41 height 21
click at [1360, 719] on button "Save" at bounding box center [1342, 721] width 140 height 29
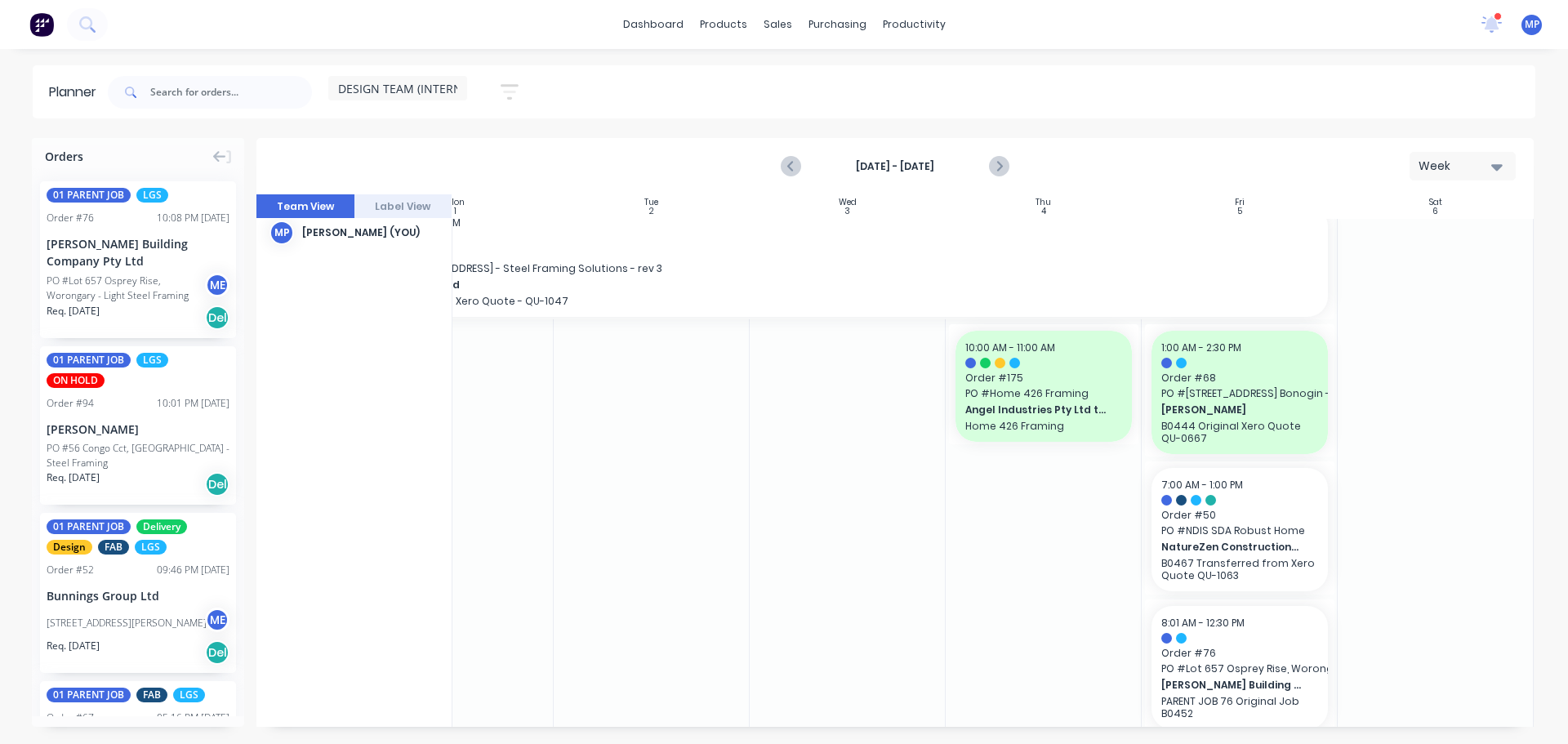
scroll to position [0, 297]
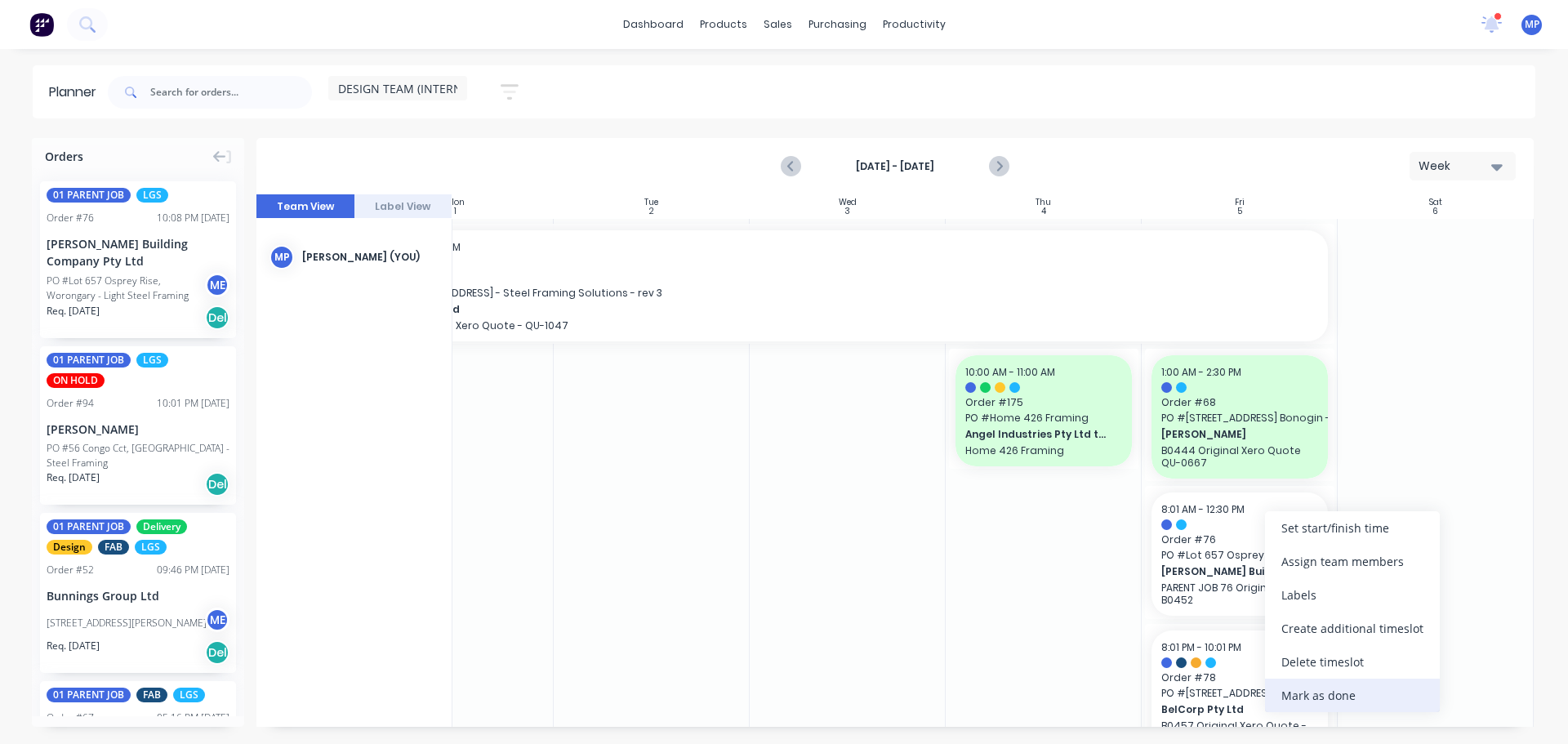
click at [1331, 695] on div "Mark as done" at bounding box center [1352, 695] width 175 height 34
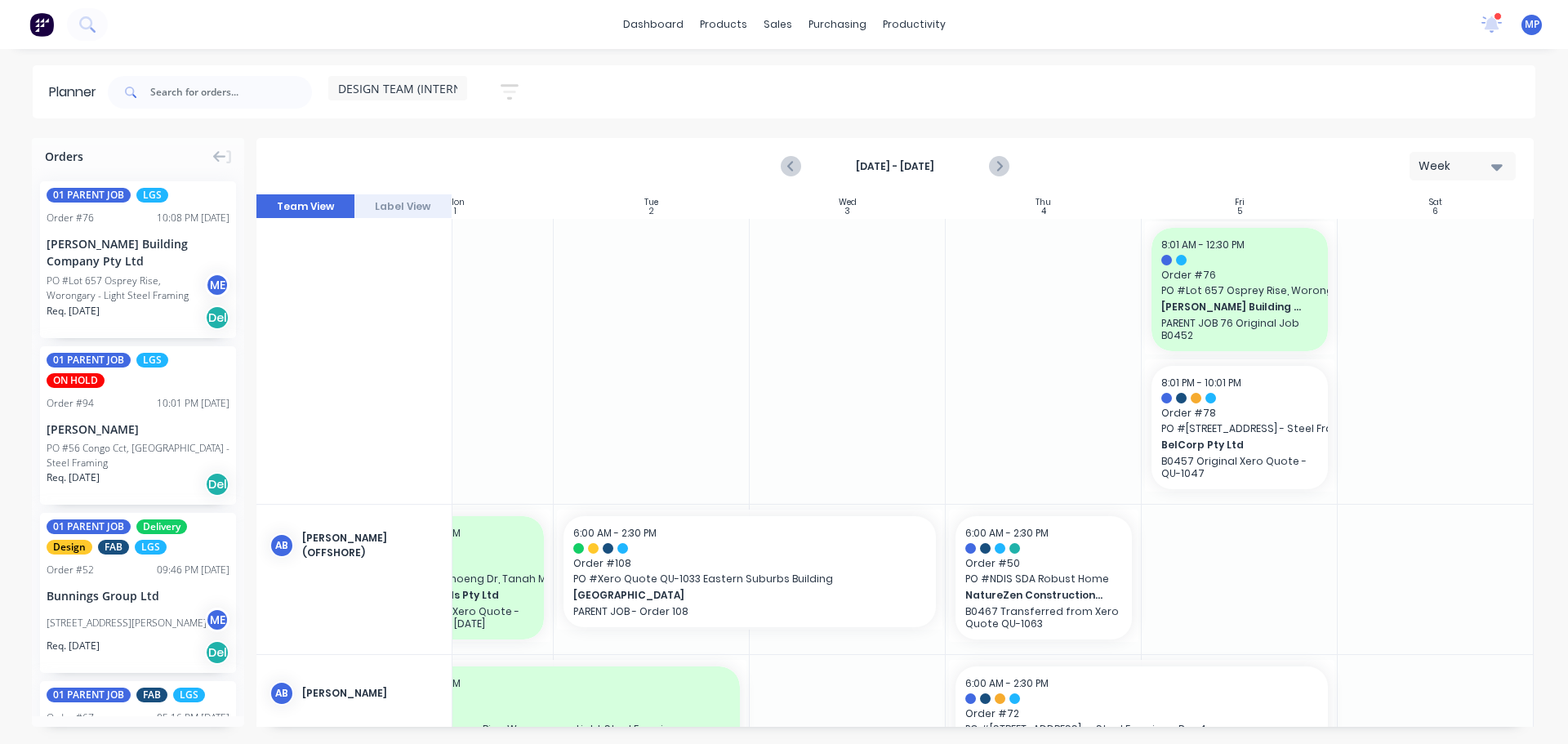
scroll to position [327, 297]
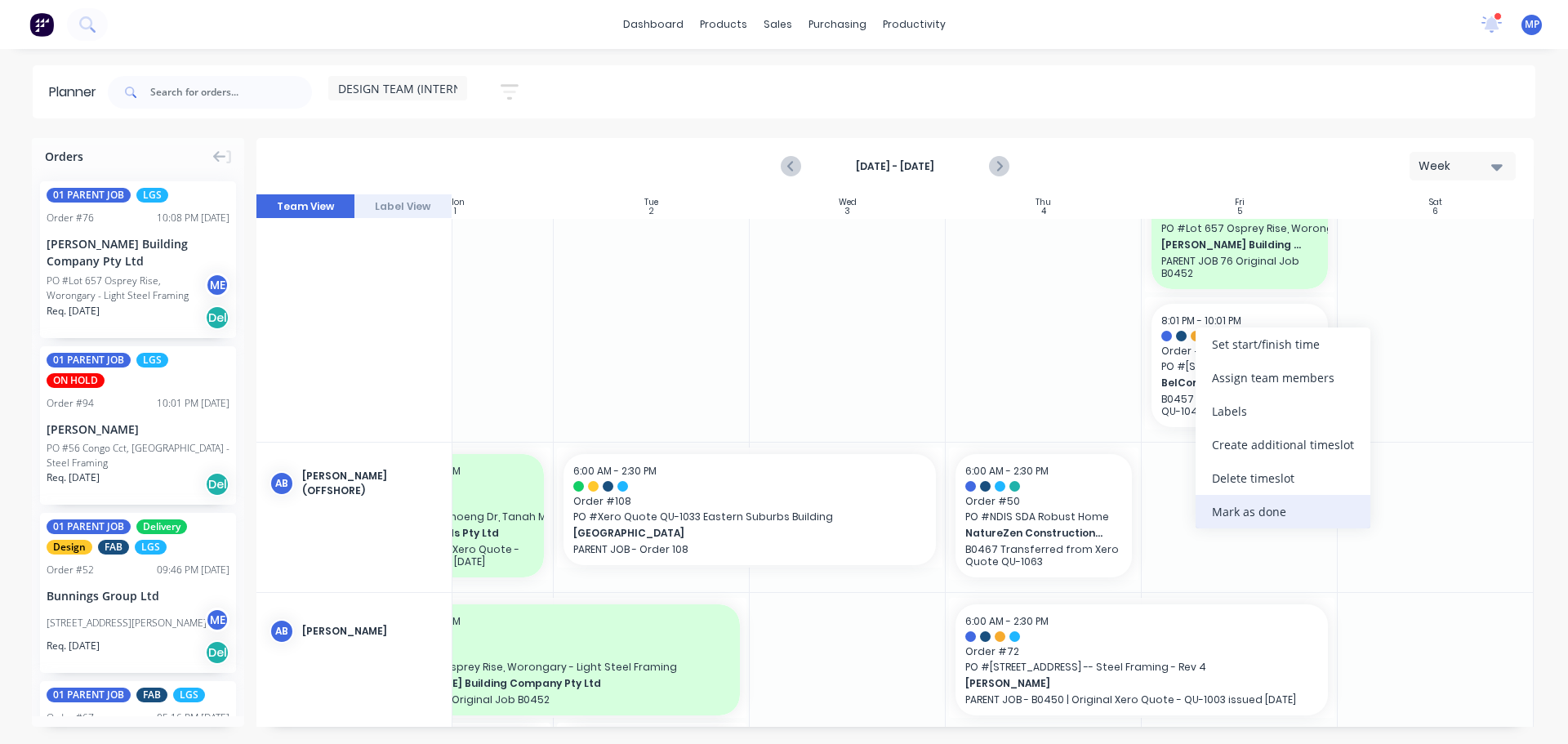
click at [1226, 518] on div "Mark as done" at bounding box center [1282, 511] width 175 height 34
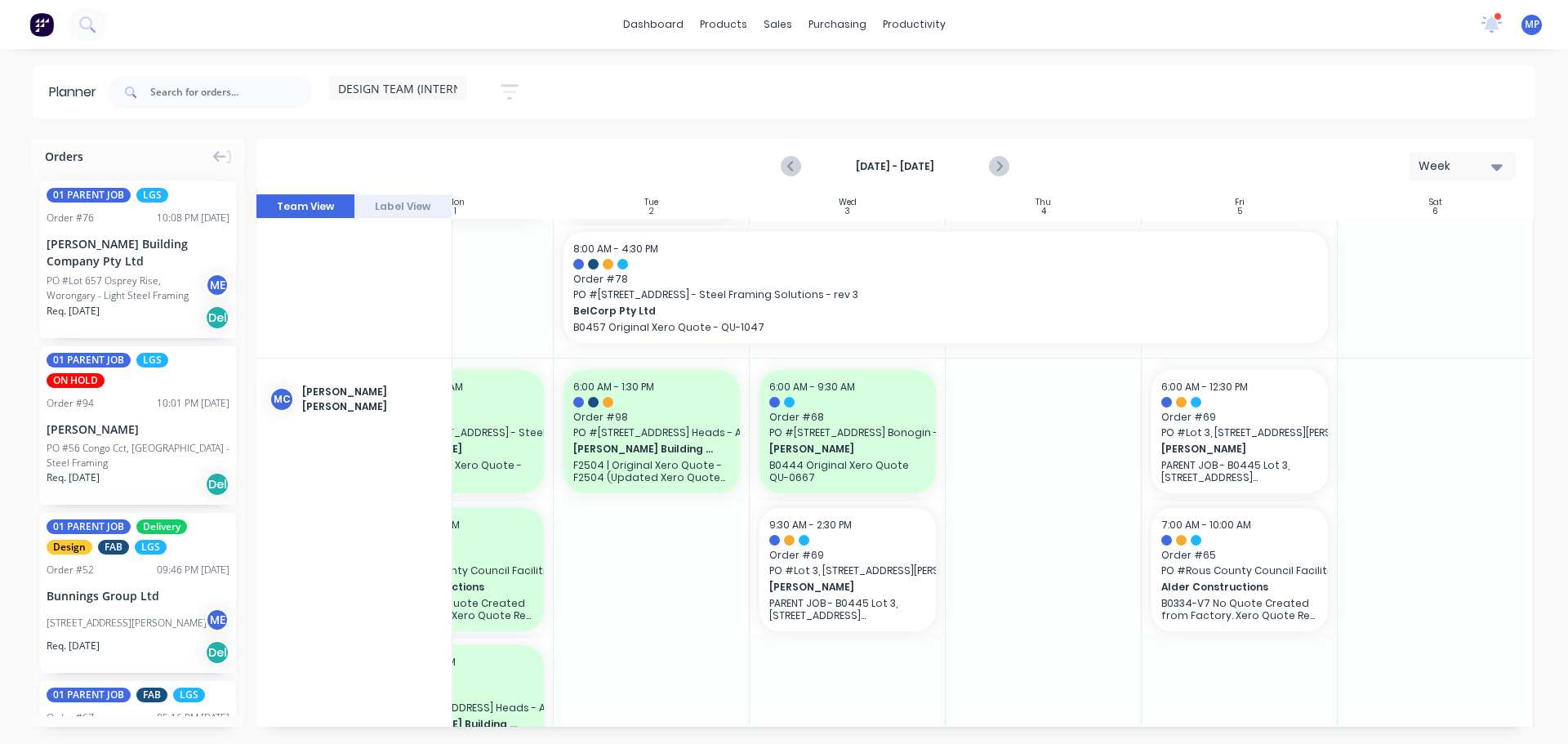
scroll to position [980, 297]
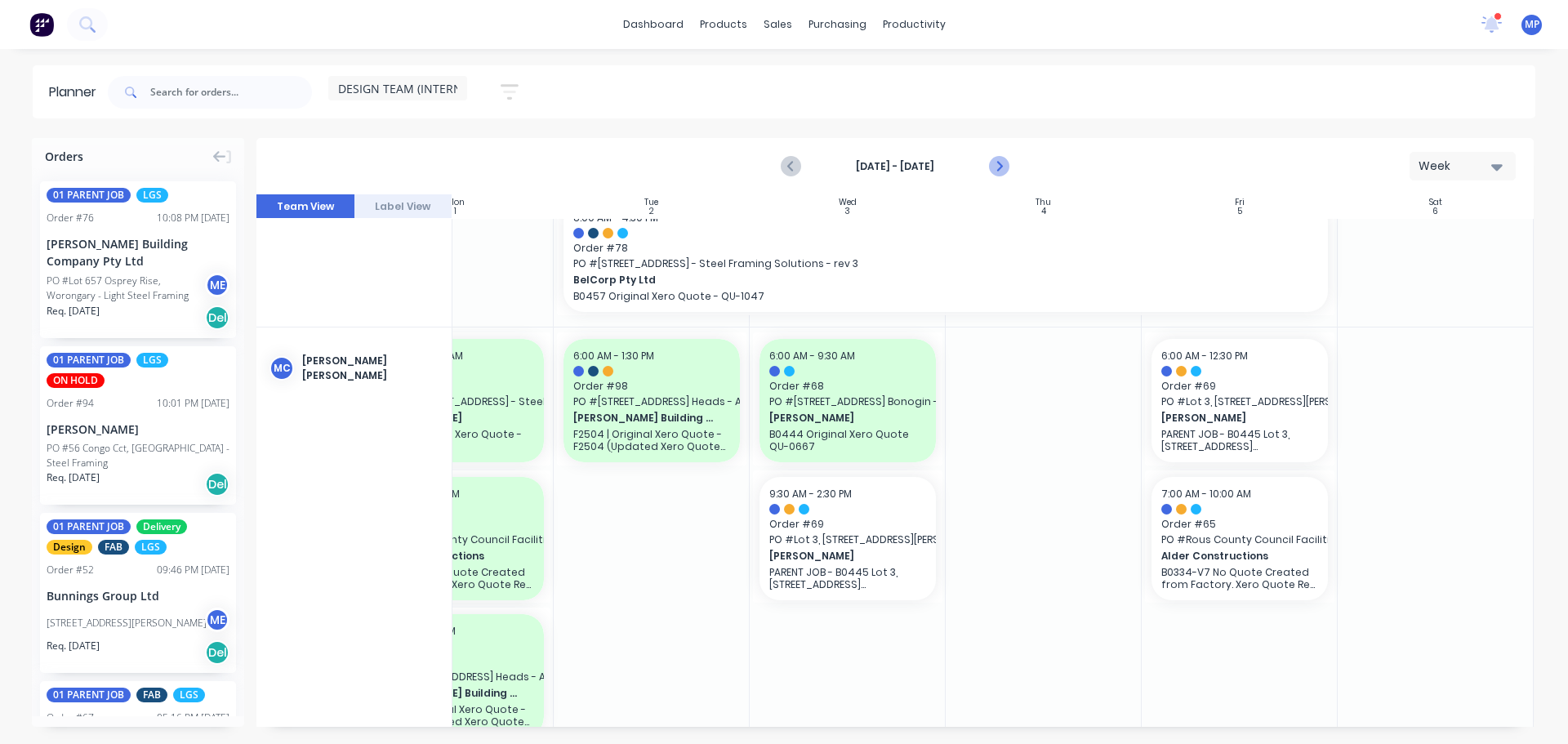
click at [1004, 165] on icon "Next page" at bounding box center [998, 166] width 19 height 19
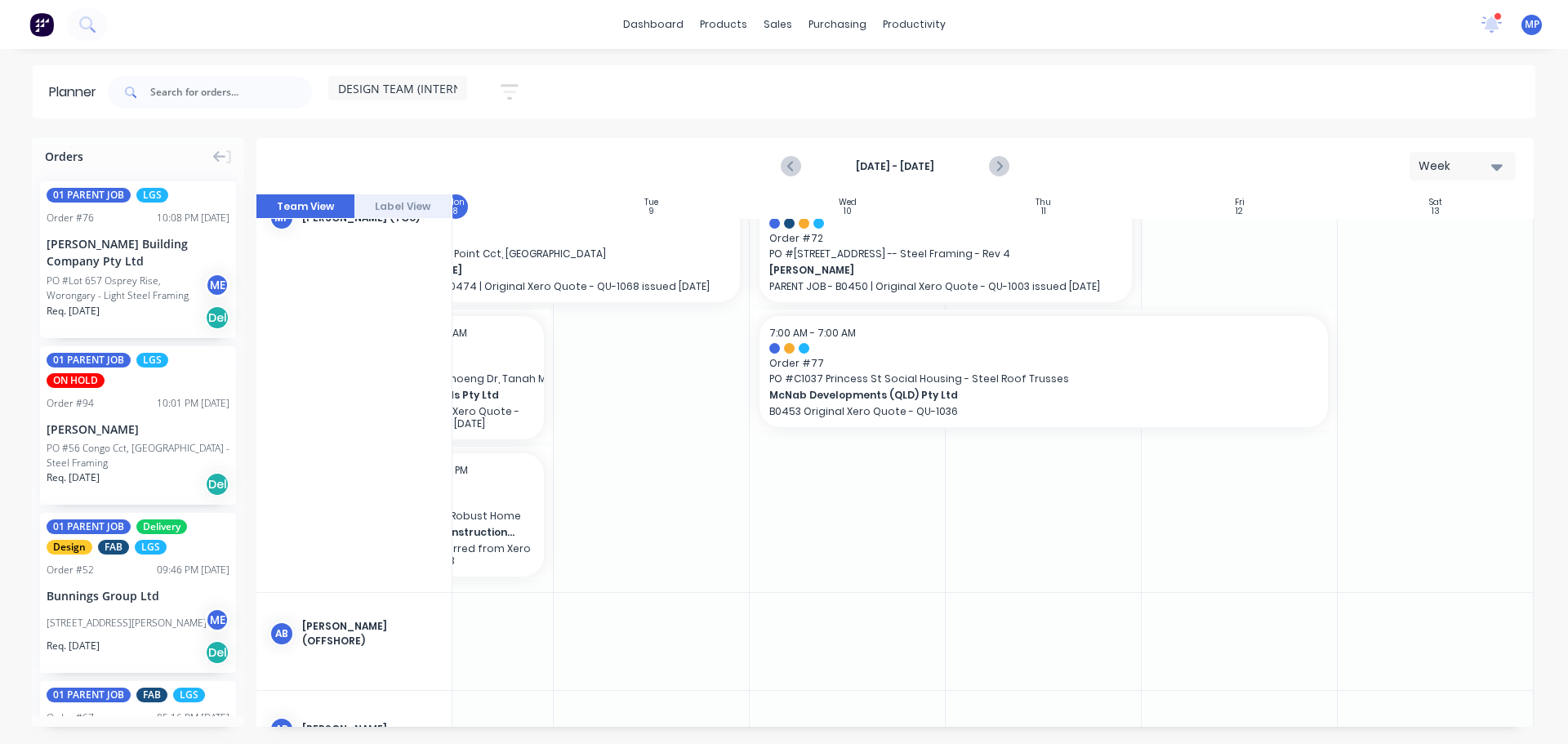
scroll to position [0, 297]
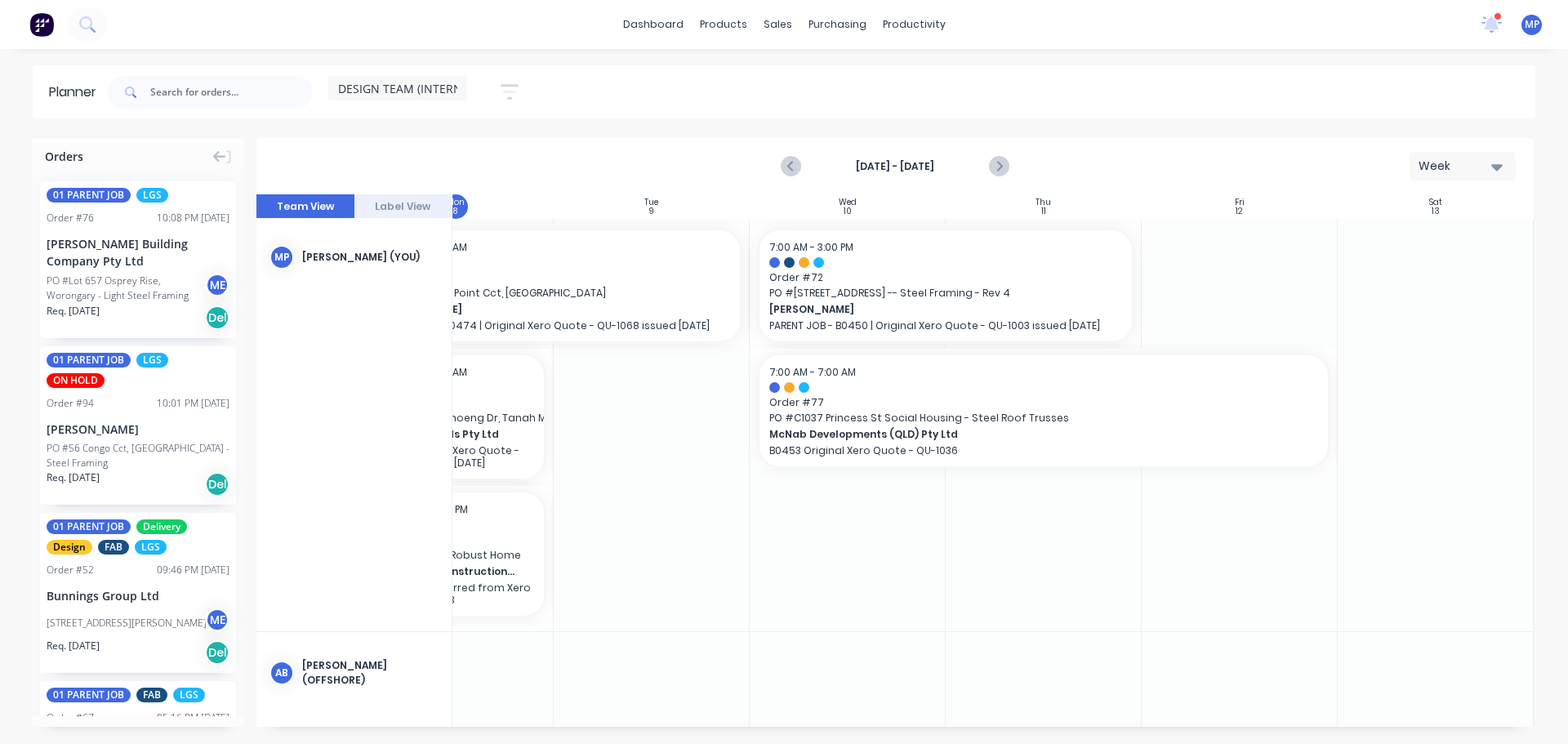
click at [562, 184] on div "Sep 7th - Sep 13th Week" at bounding box center [895, 165] width 1274 height 53
click at [568, 160] on div "Sep 7th - Sep 13th Week" at bounding box center [895, 165] width 1274 height 53
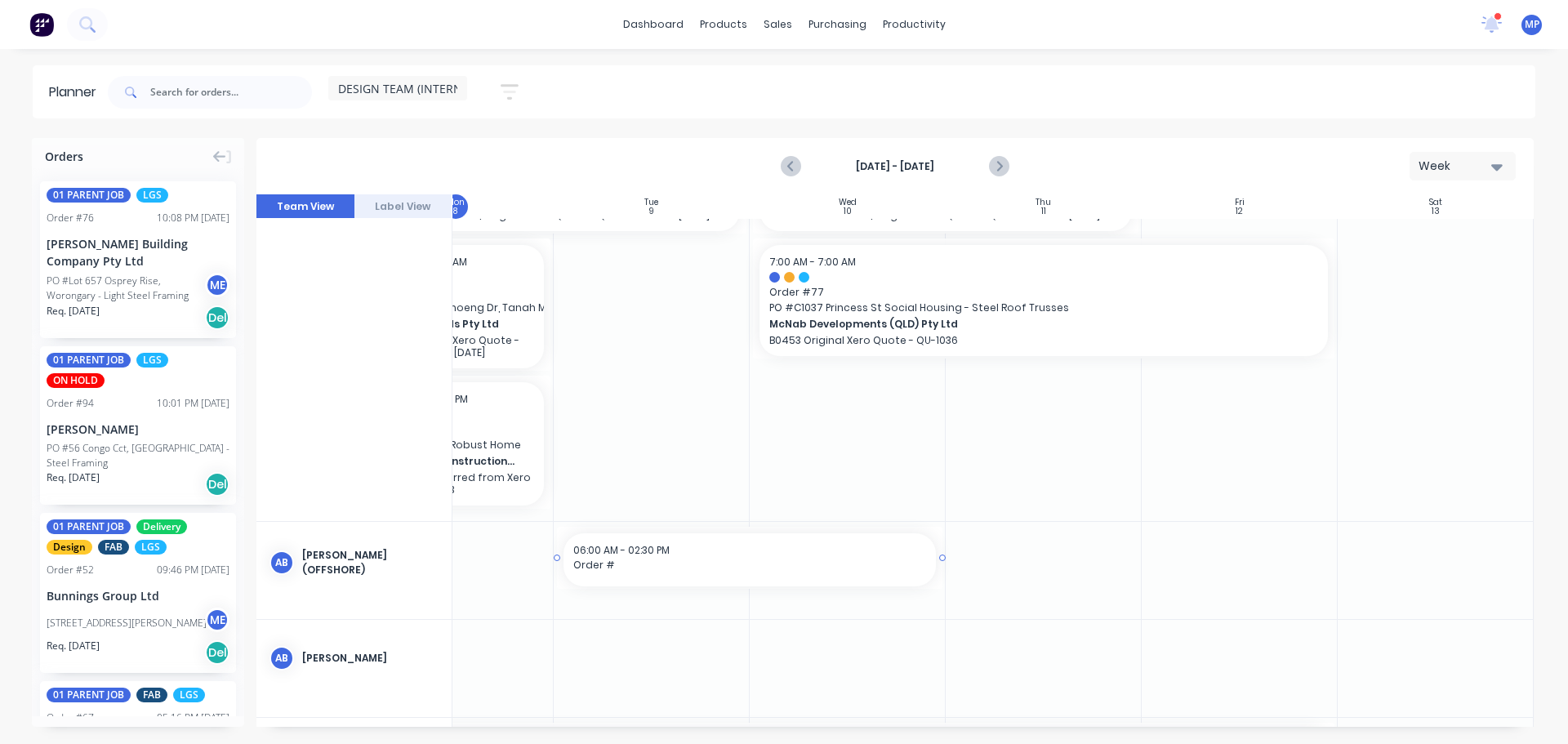
drag, startPoint x: 766, startPoint y: 719, endPoint x: 711, endPoint y: 719, distance: 55.0
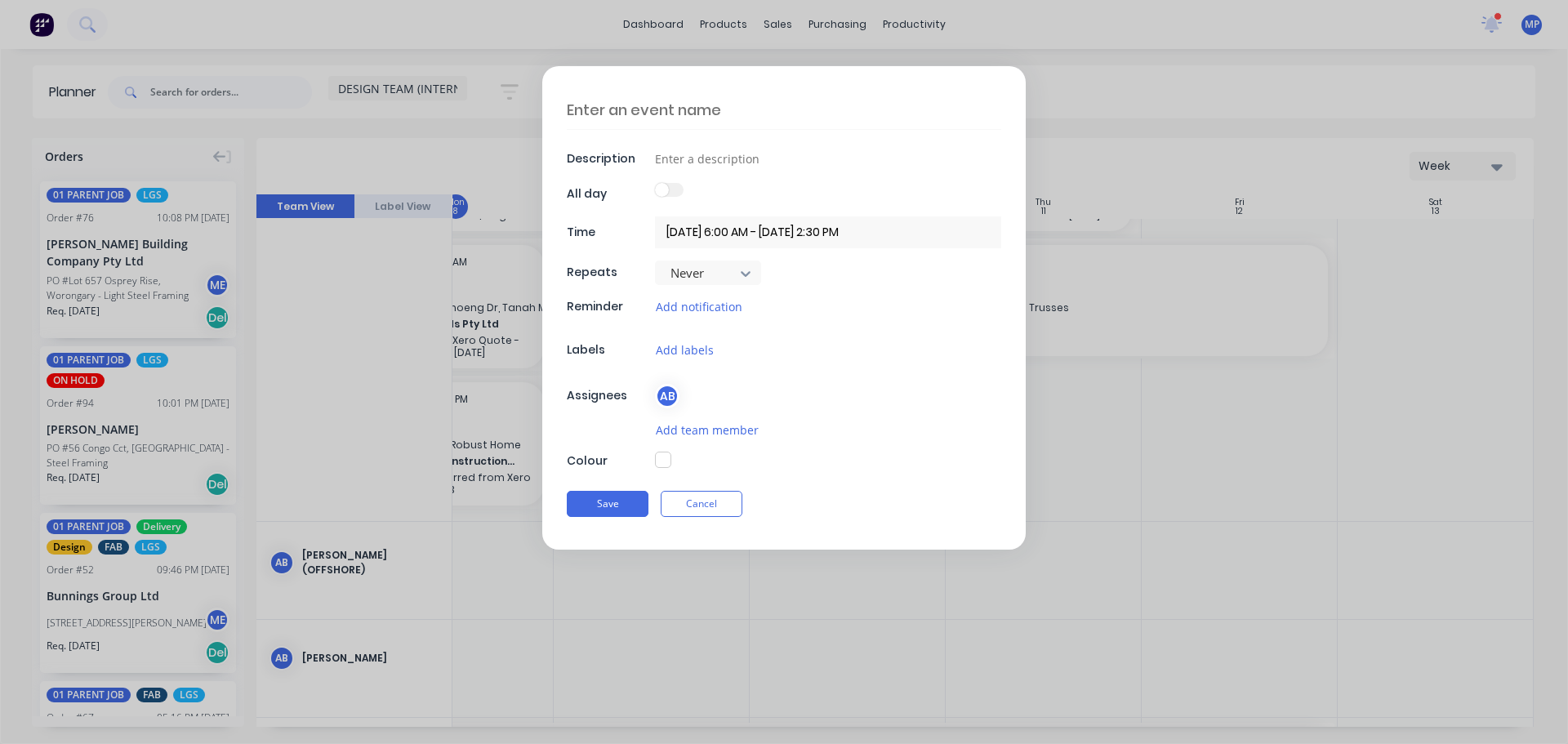
type textarea "x"
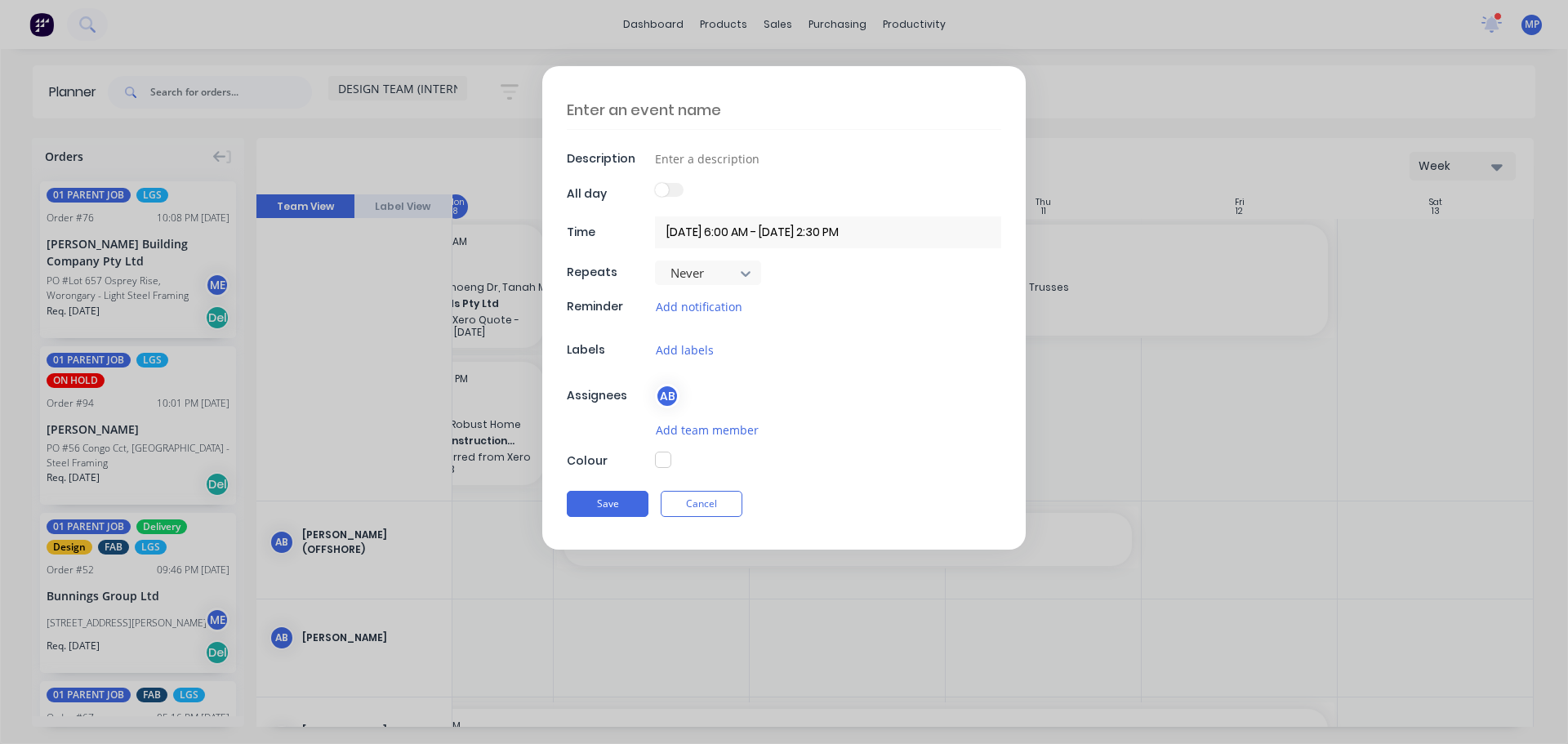
drag, startPoint x: 750, startPoint y: 728, endPoint x: 375, endPoint y: 723, distance: 375.0
click at [373, 724] on div "Description All day Time 09/09/2025 6:00 AM - 11/09/2025 2:30 PM Repeats Never …" at bounding box center [784, 372] width 1568 height 744
click at [698, 504] on button "Cancel" at bounding box center [702, 503] width 81 height 26
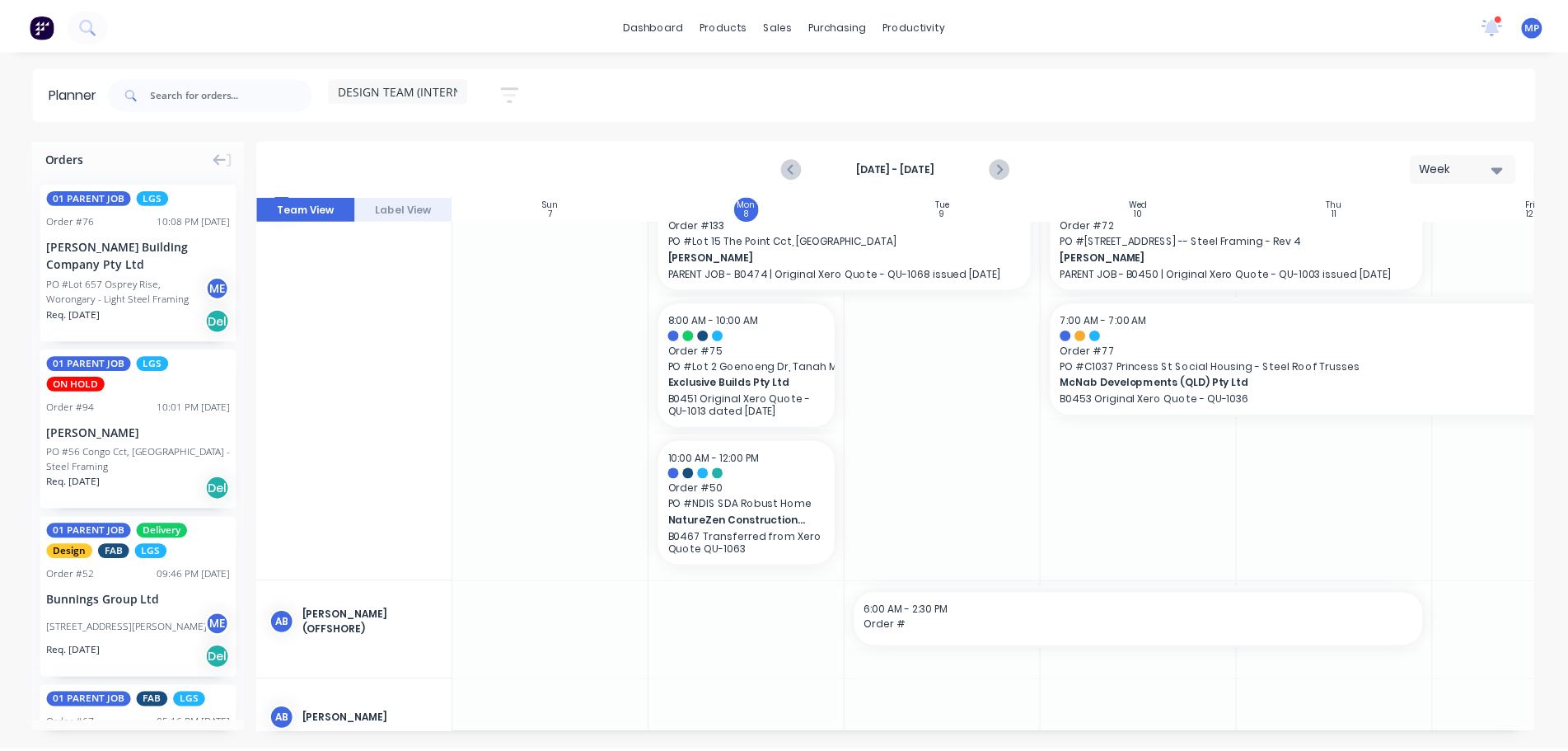
scroll to position [0, 0]
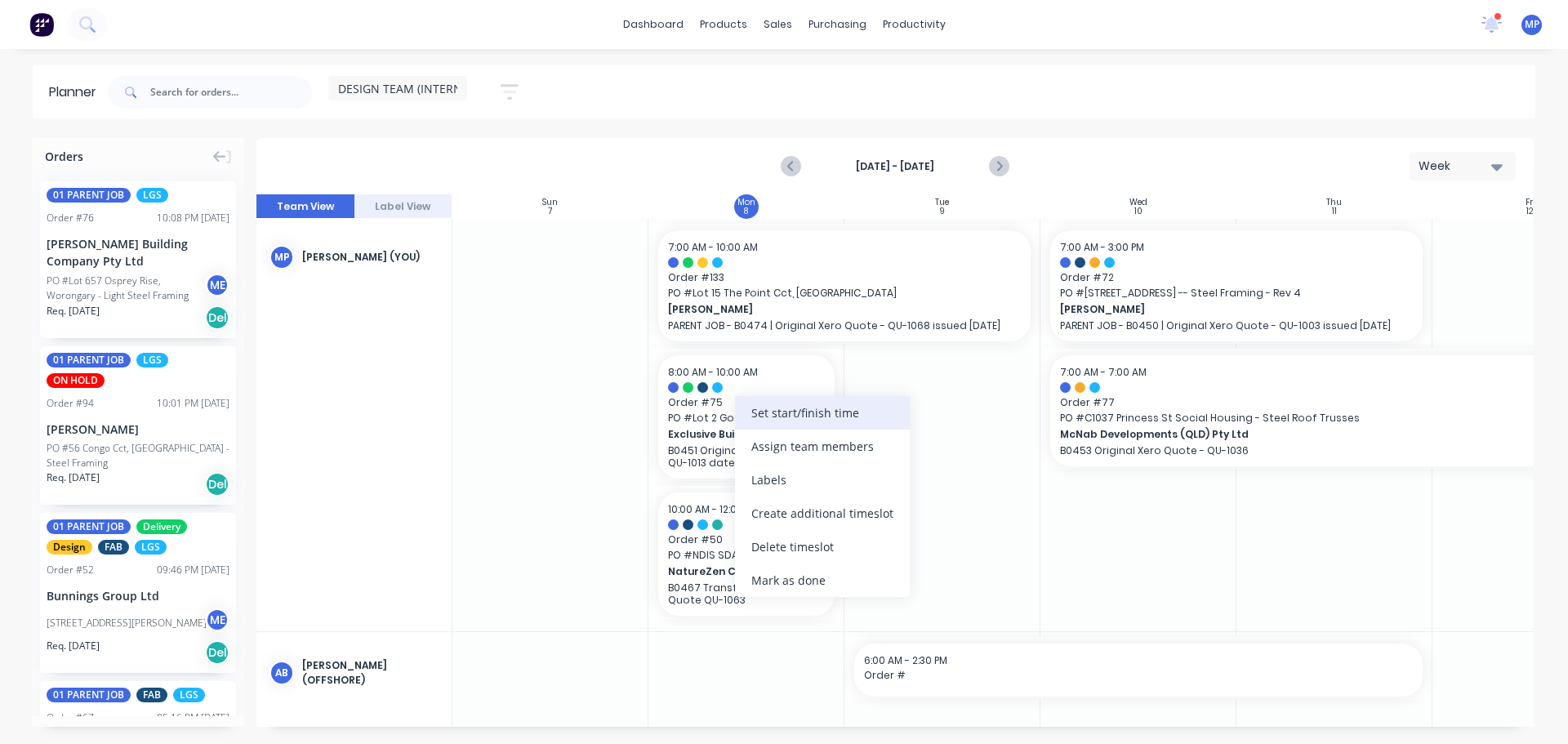
click at [788, 406] on div "Set start/finish time" at bounding box center [822, 412] width 175 height 34
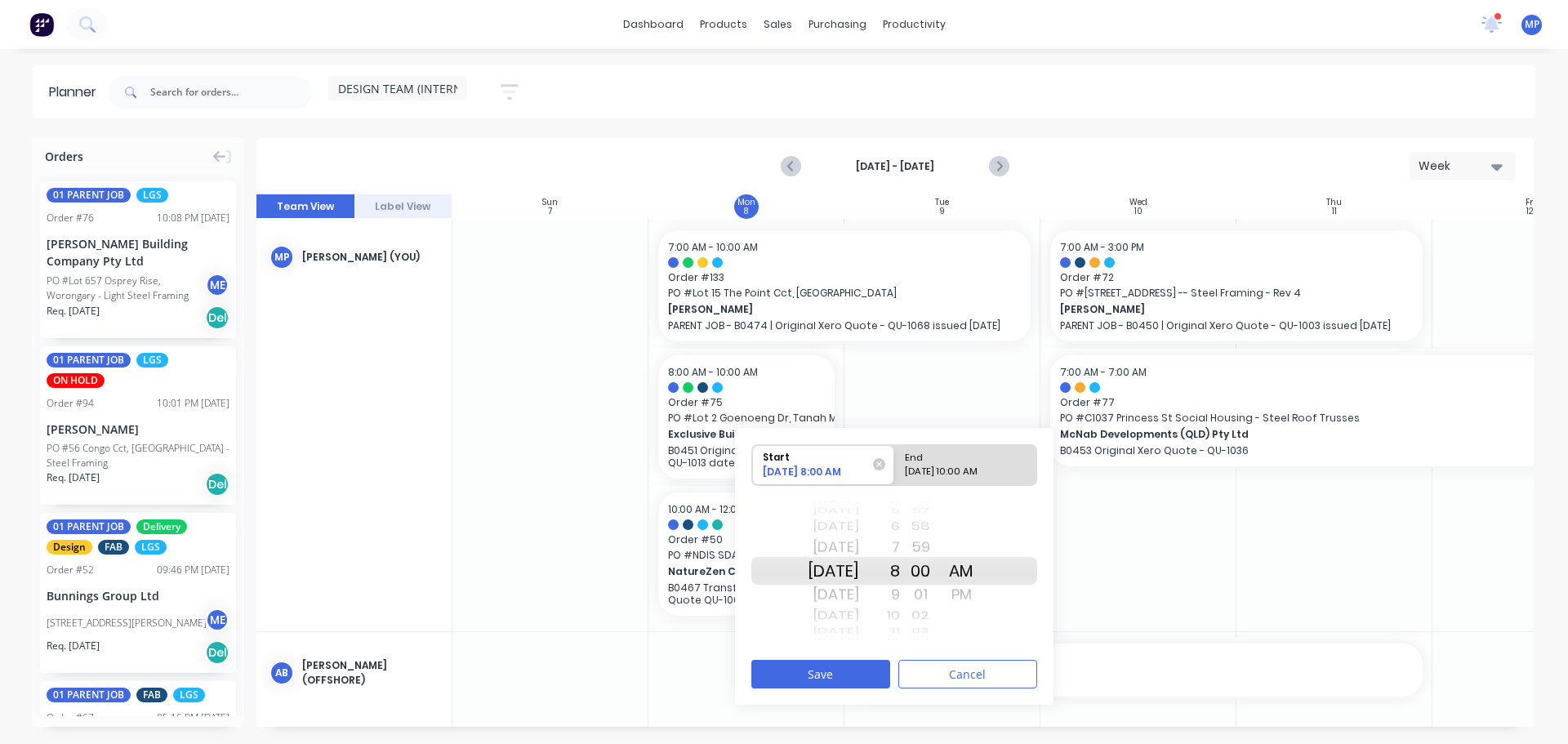
click at [900, 612] on div "10" at bounding box center [880, 615] width 41 height 21
click at [977, 462] on div "End" at bounding box center [958, 455] width 118 height 20
click at [895, 462] on input "End 09/08/2025 10:00 AM" at bounding box center [894, 464] width 1 height 40
radio input "true"
click at [981, 597] on div "PM" at bounding box center [961, 594] width 41 height 26
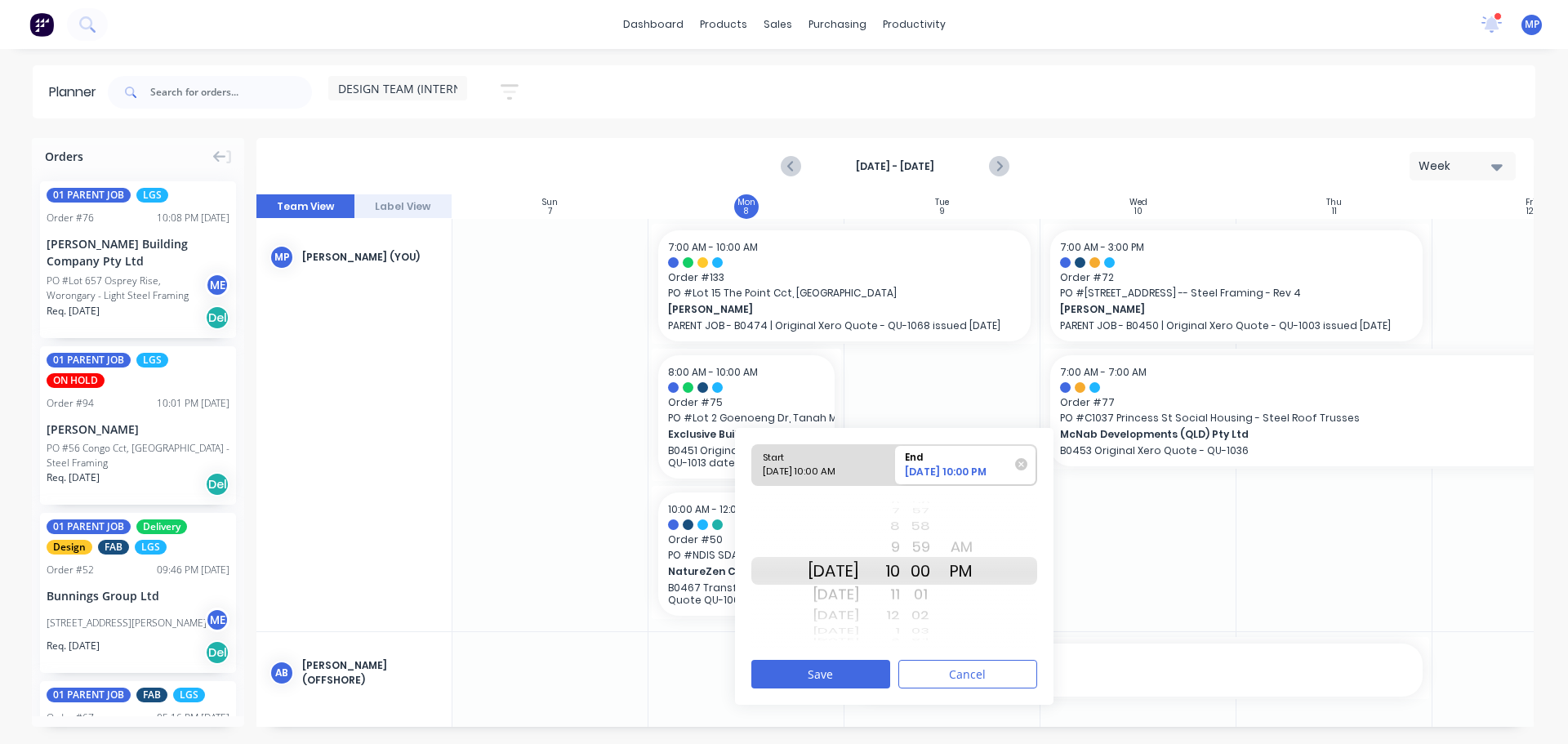
click at [900, 613] on div "12" at bounding box center [880, 615] width 41 height 21
click at [837, 672] on button "Save" at bounding box center [820, 674] width 138 height 29
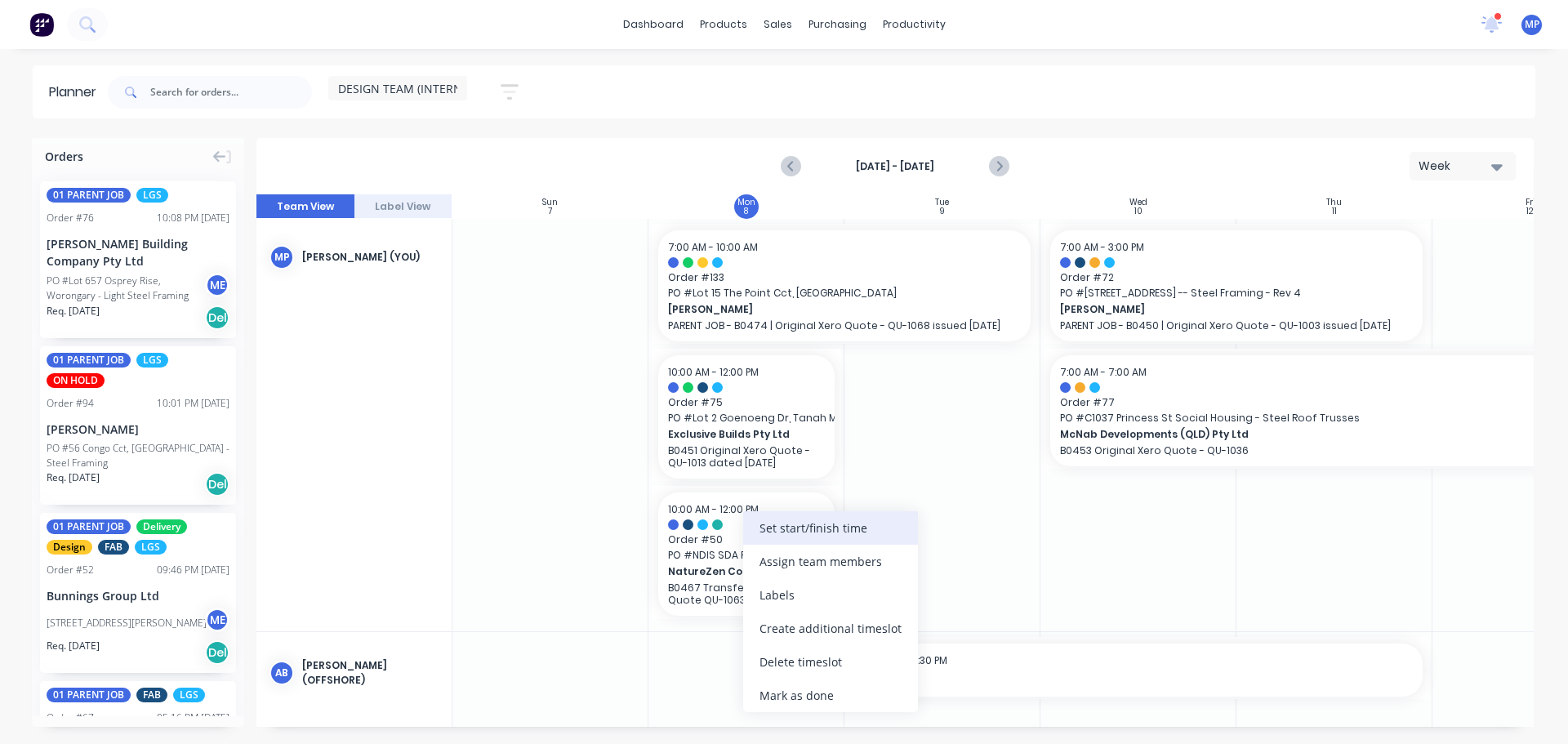
click at [793, 532] on div "Set start/finish time" at bounding box center [830, 527] width 175 height 34
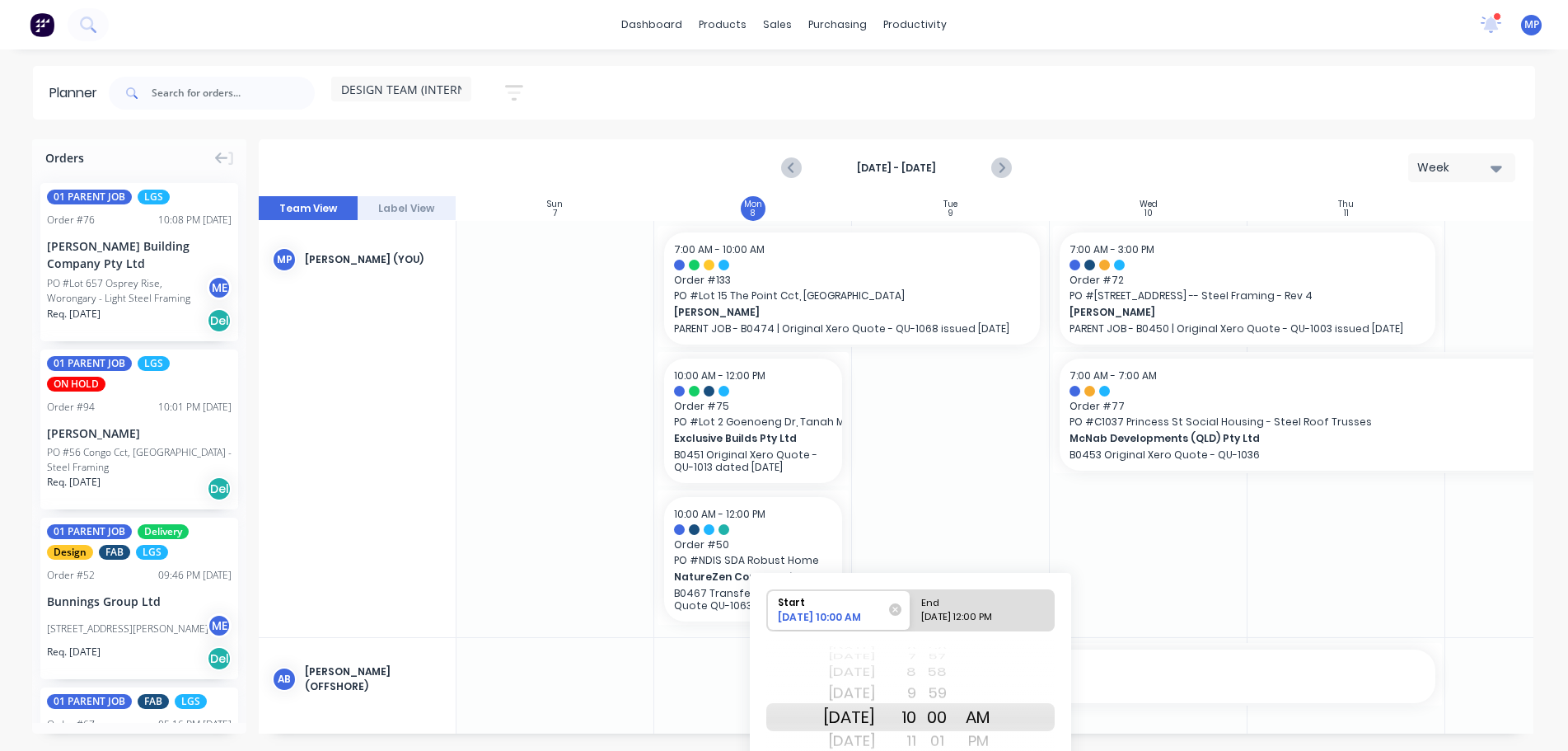
click at [999, 736] on div "PM" at bounding box center [977, 740] width 41 height 26
click at [916, 736] on div "11" at bounding box center [895, 740] width 41 height 26
click at [916, 734] on div "12" at bounding box center [895, 740] width 41 height 26
click at [916, 734] on div "1" at bounding box center [895, 740] width 41 height 26
click at [970, 611] on div "Please select" at bounding box center [982, 619] width 135 height 21
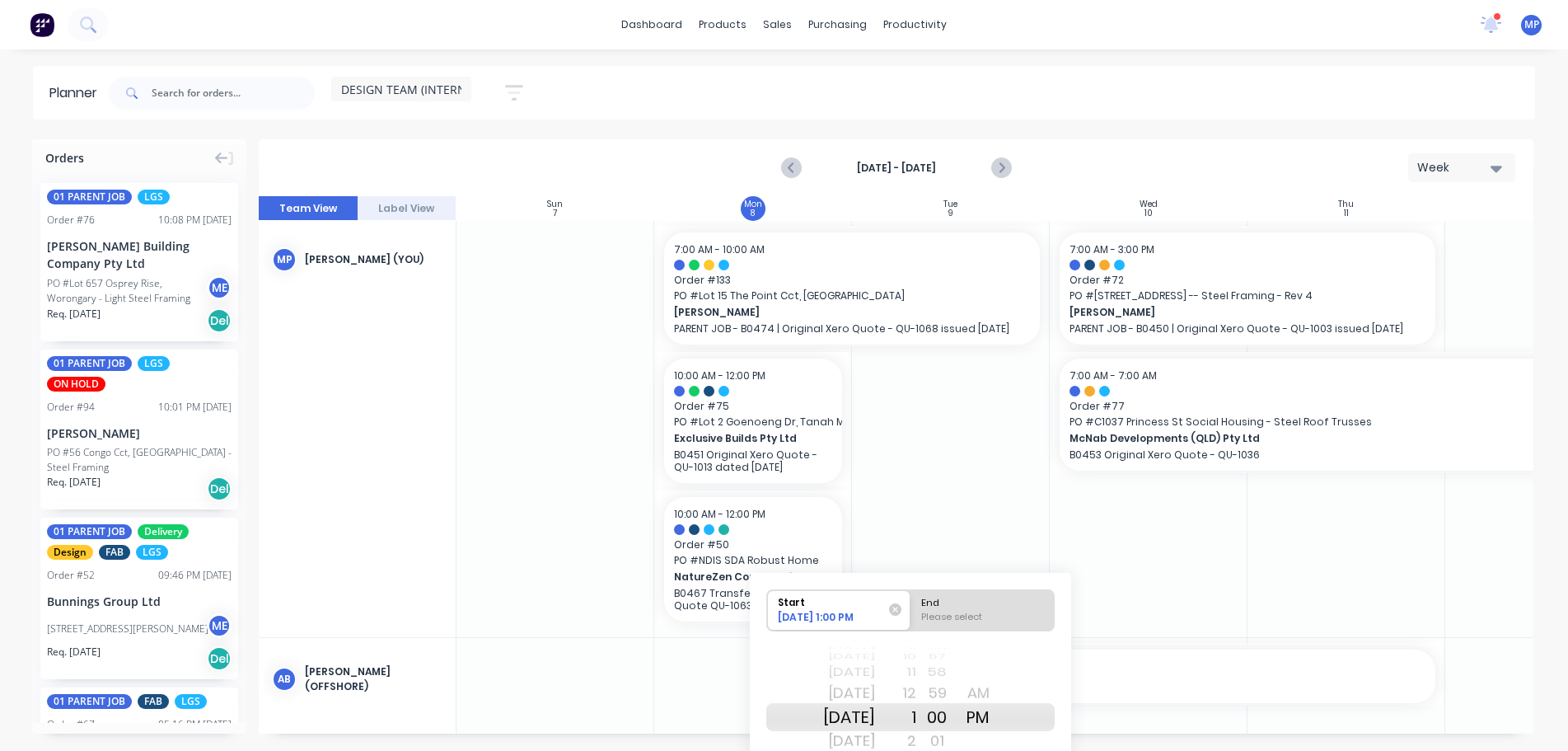
click at [911, 611] on input "End Please select" at bounding box center [910, 609] width 1 height 40
radio input "true"
click at [916, 688] on div "3" at bounding box center [895, 692] width 41 height 26
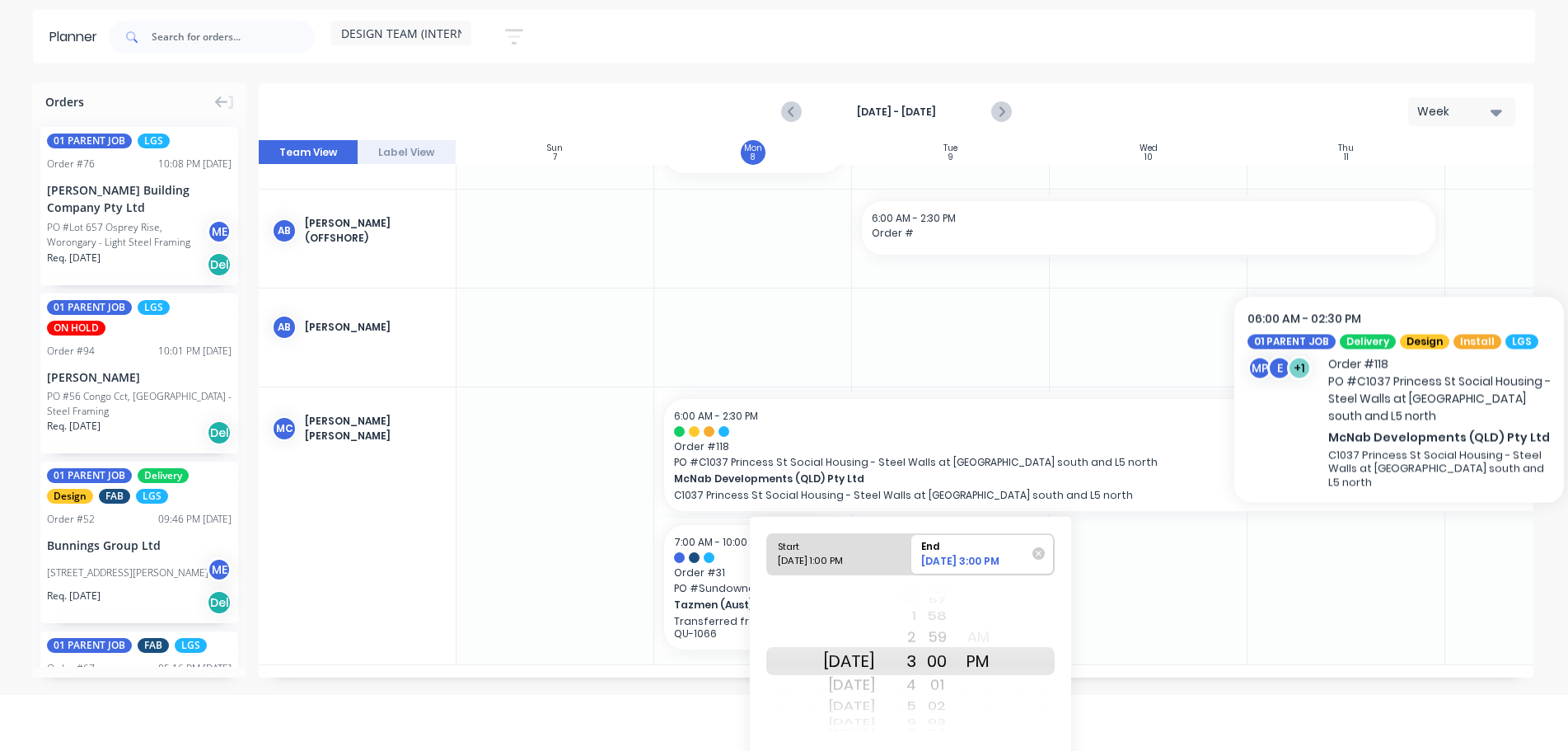
scroll to position [102, 0]
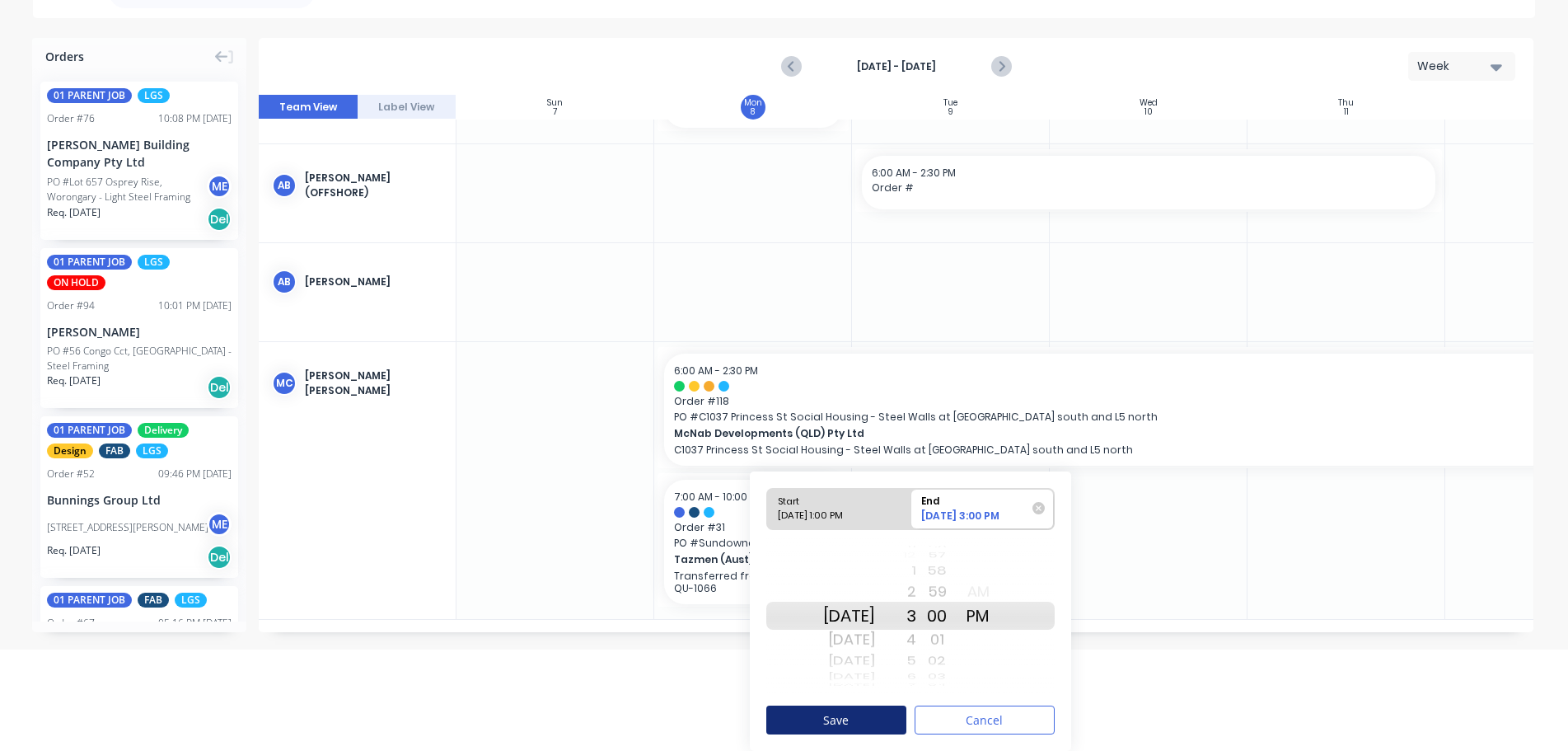
click at [888, 716] on button "Save" at bounding box center [836, 720] width 140 height 29
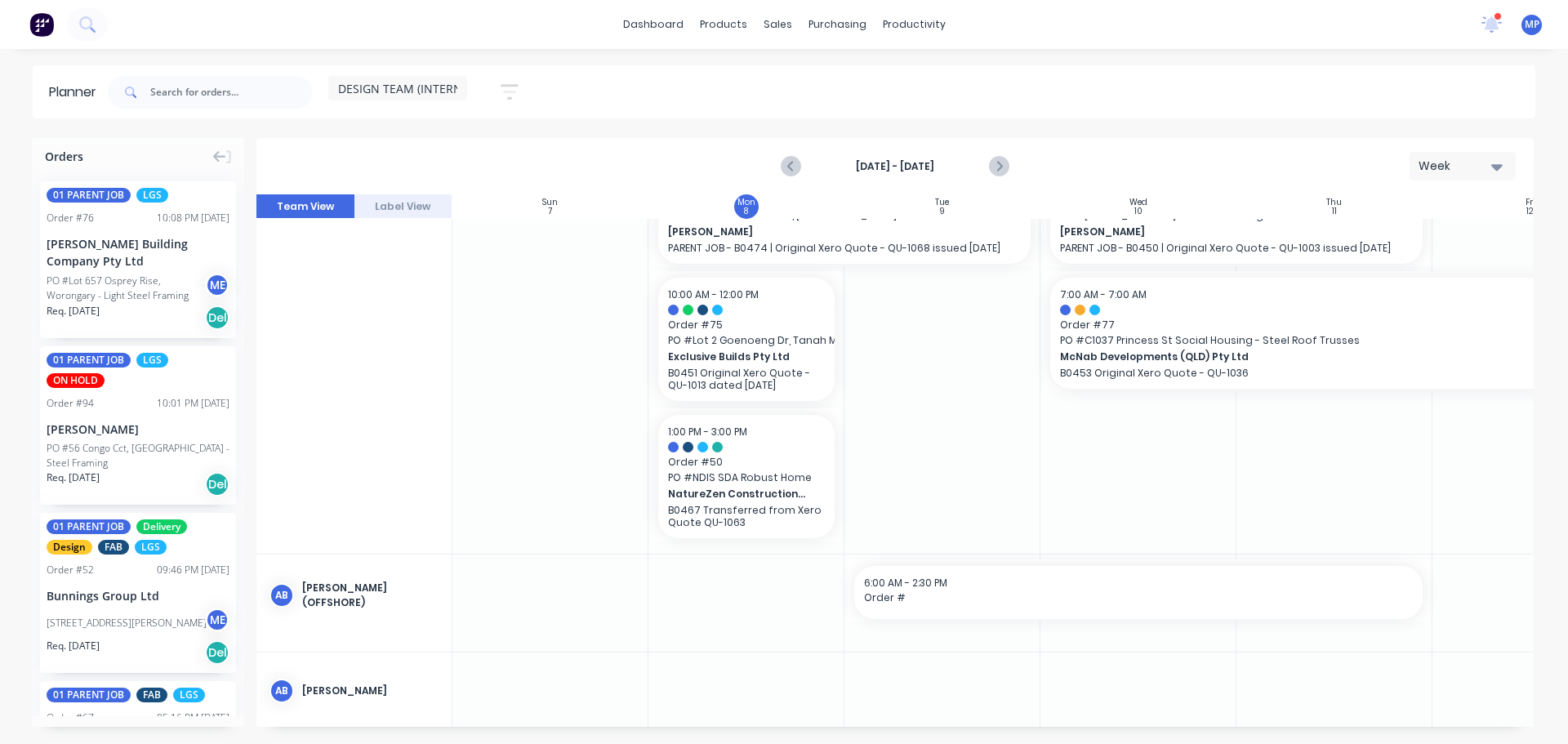
scroll to position [0, 0]
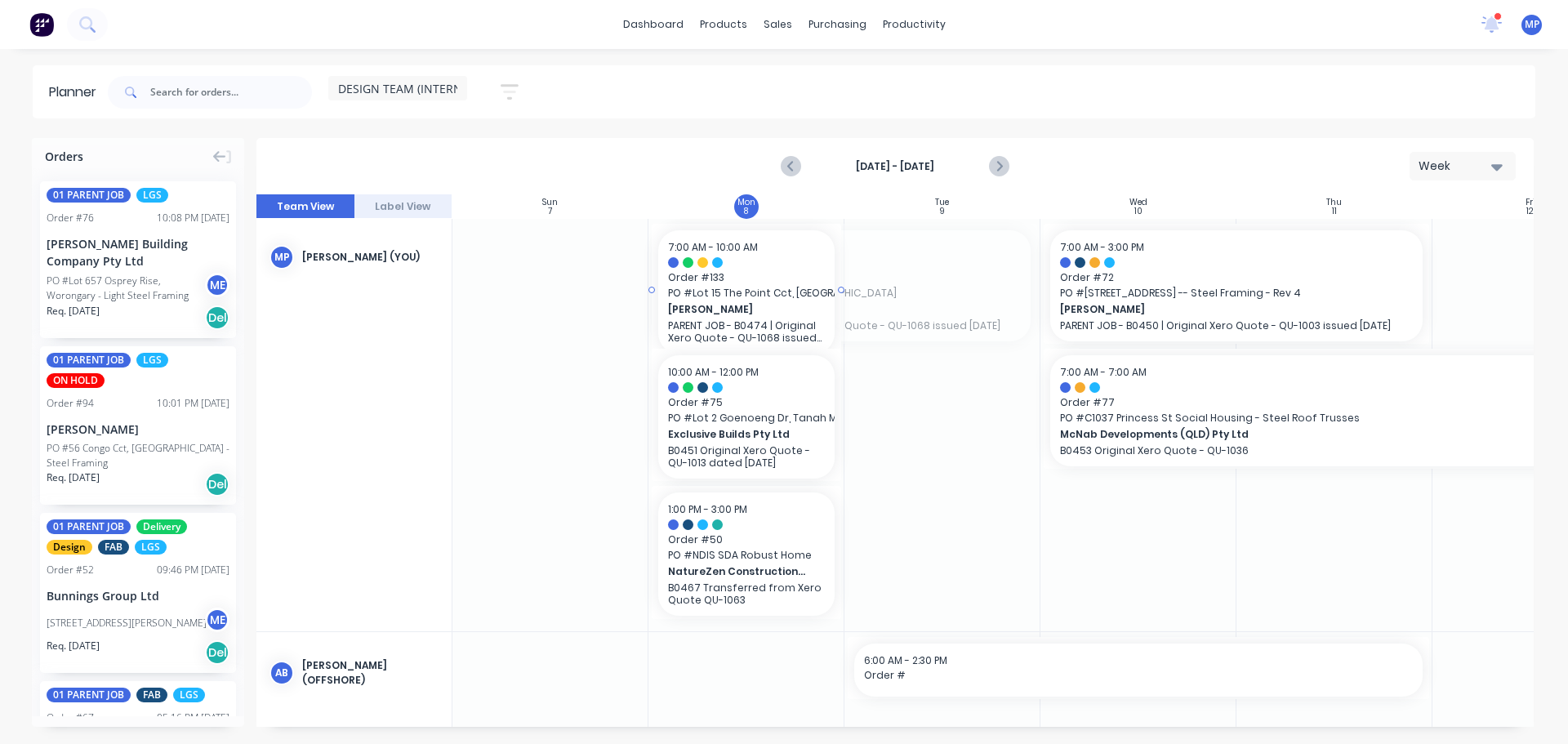
drag, startPoint x: 1040, startPoint y: 283, endPoint x: 833, endPoint y: 302, distance: 207.9
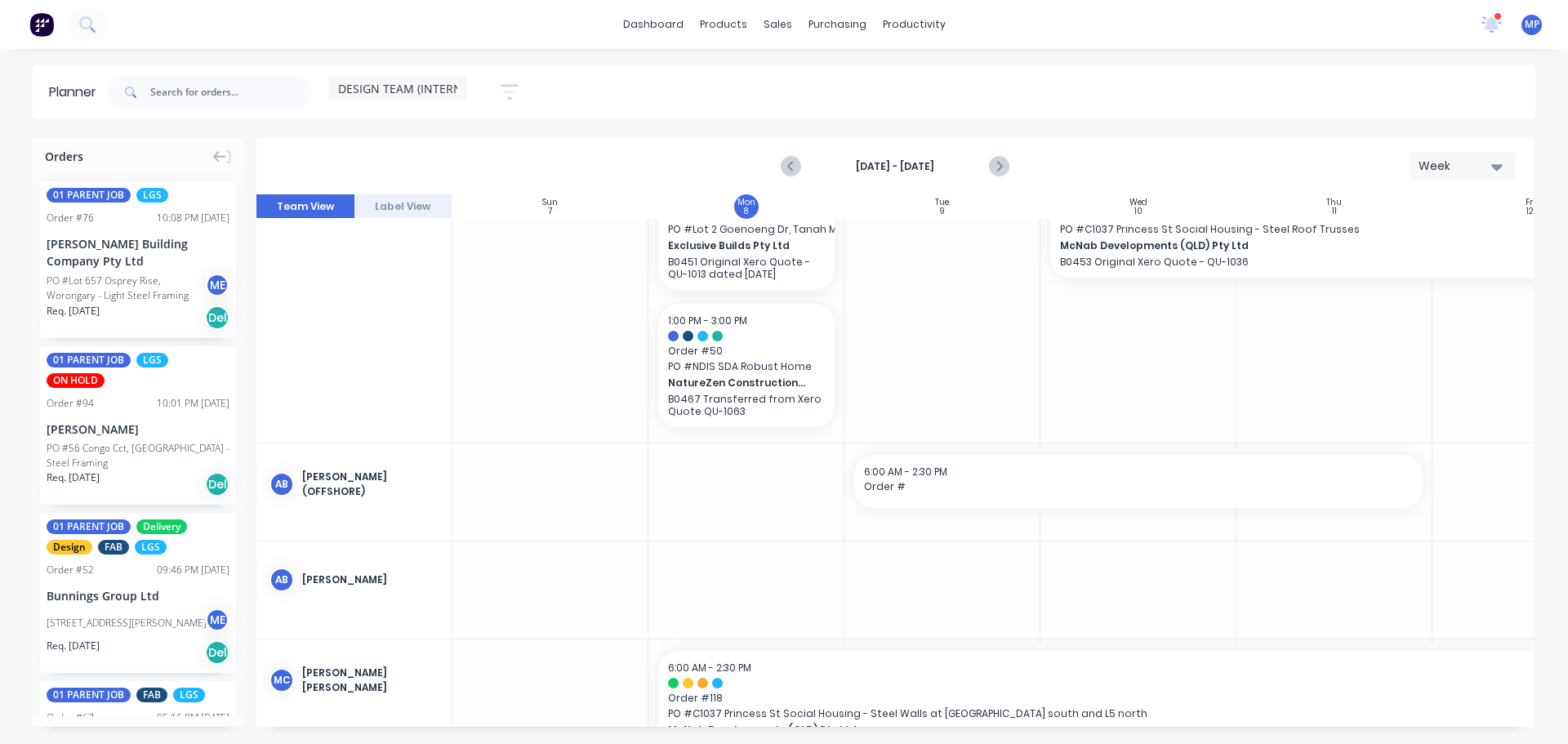
scroll to position [407, 0]
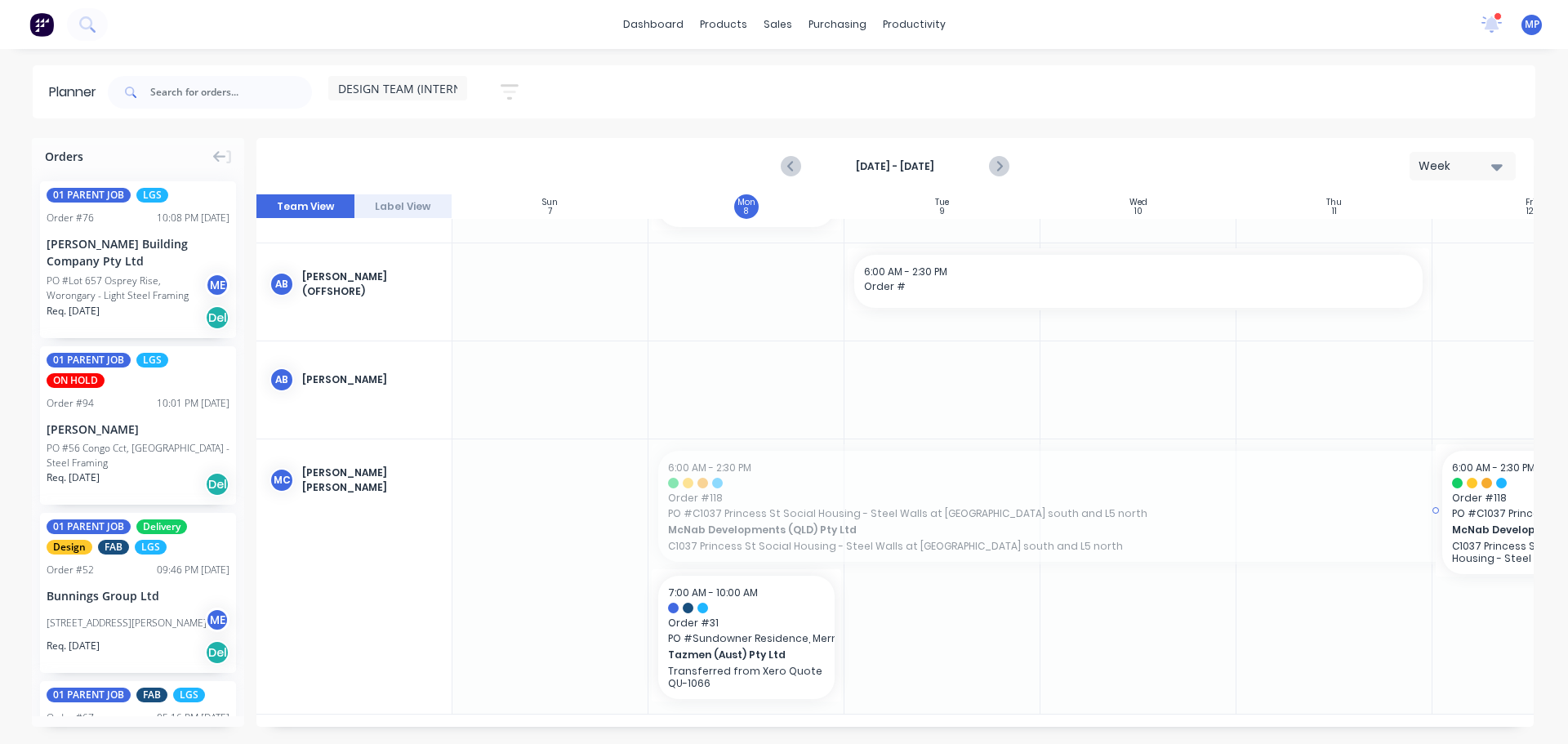
drag, startPoint x: 652, startPoint y: 494, endPoint x: 1444, endPoint y: 497, distance: 792.0
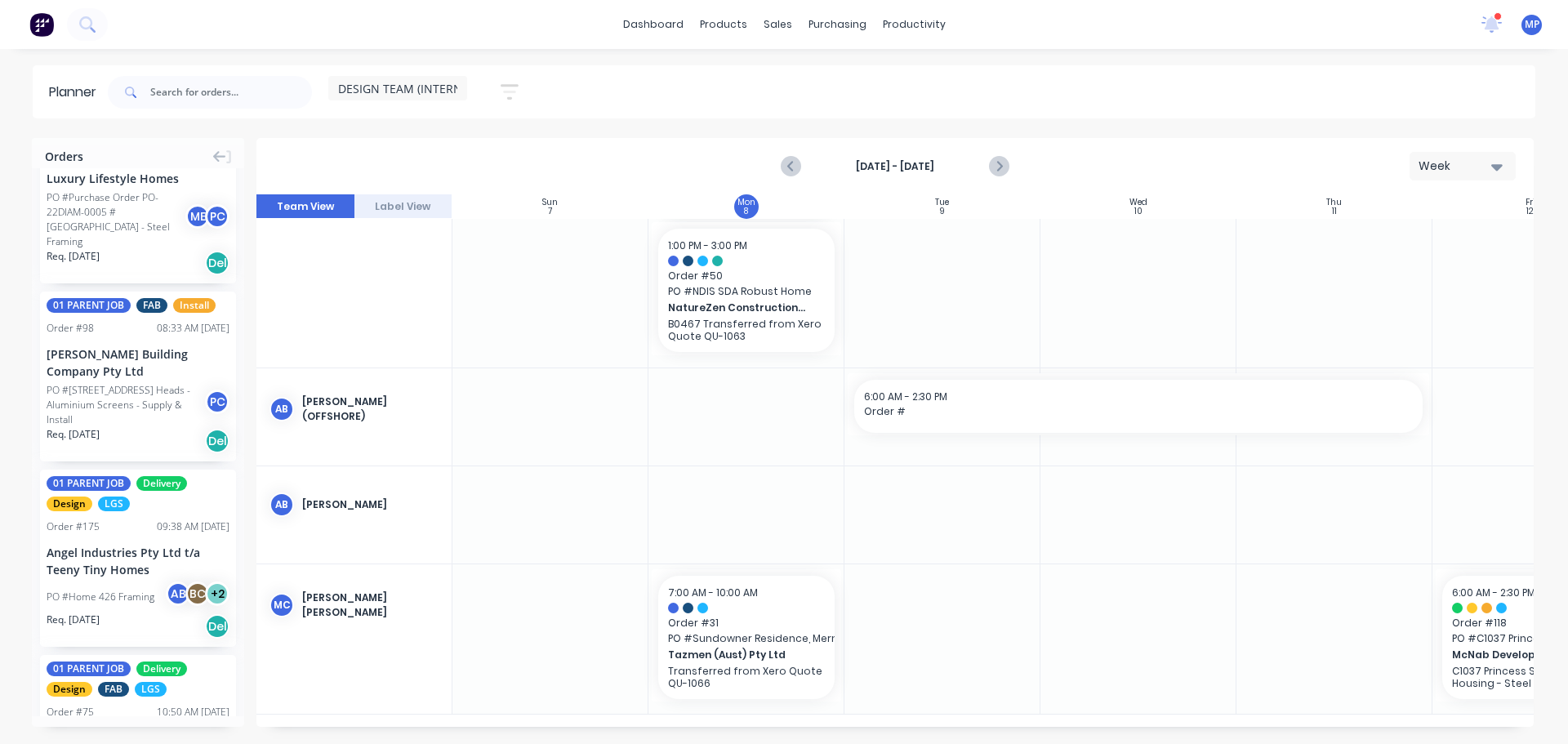
scroll to position [1061, 0]
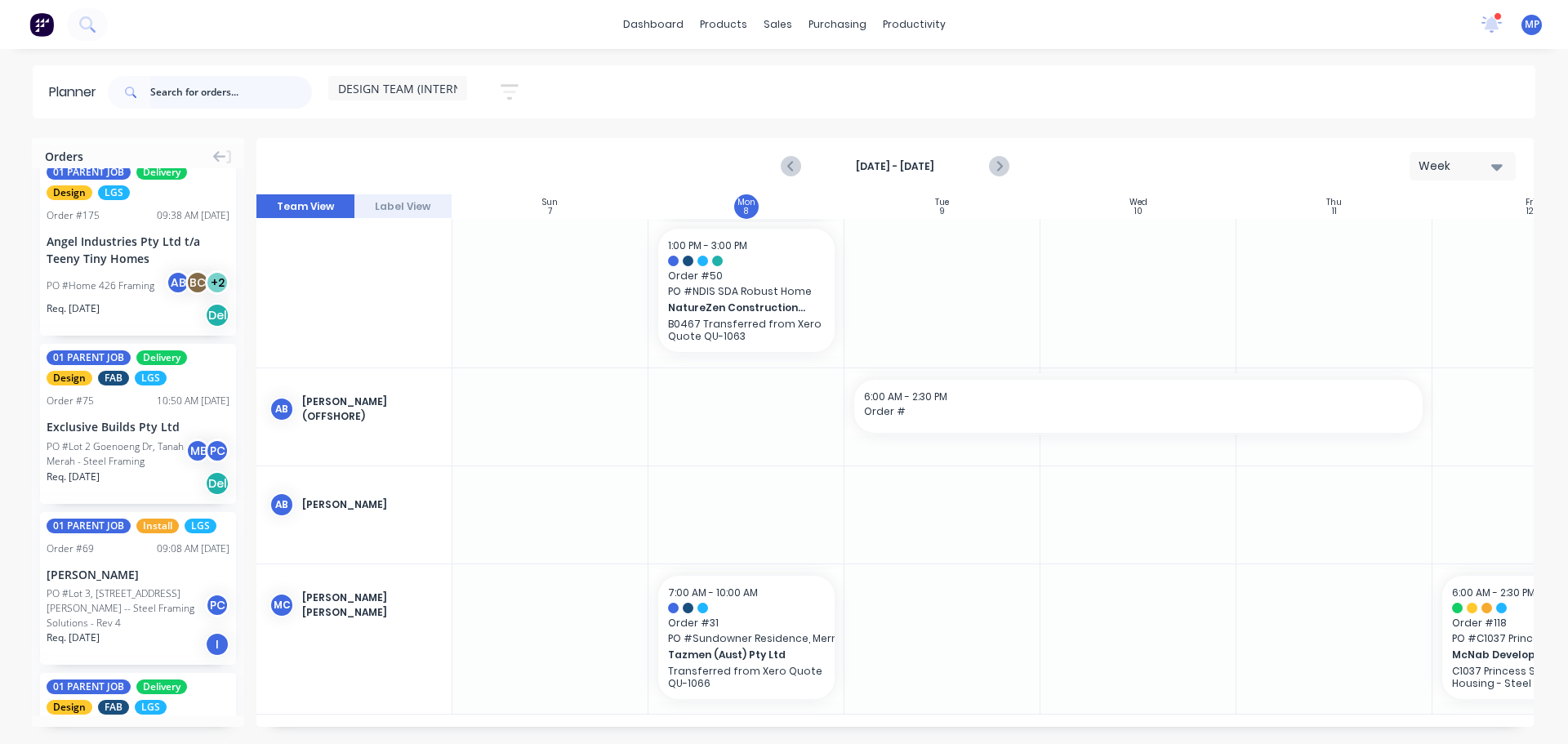
click at [157, 84] on input "text" at bounding box center [230, 92] width 162 height 33
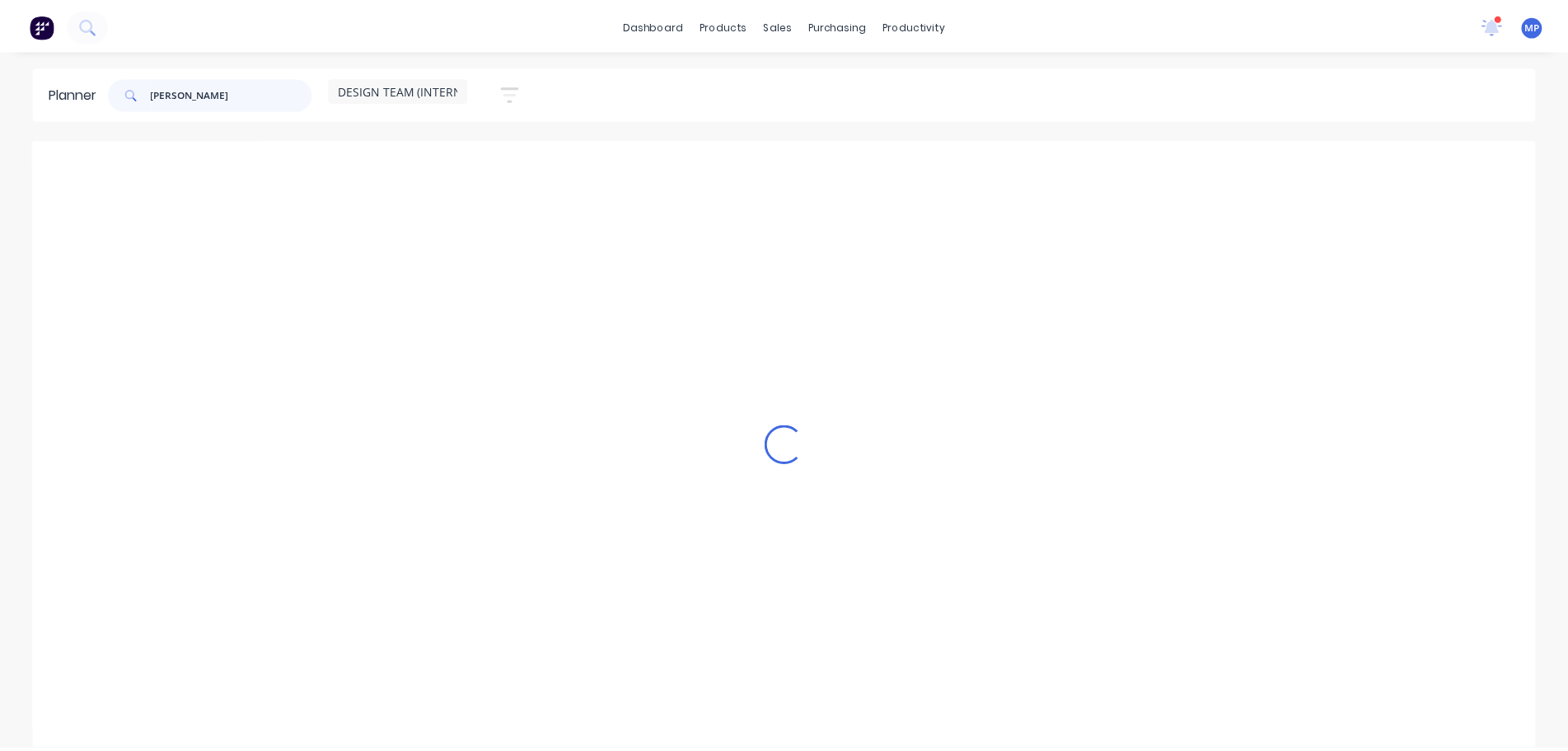
scroll to position [0, 0]
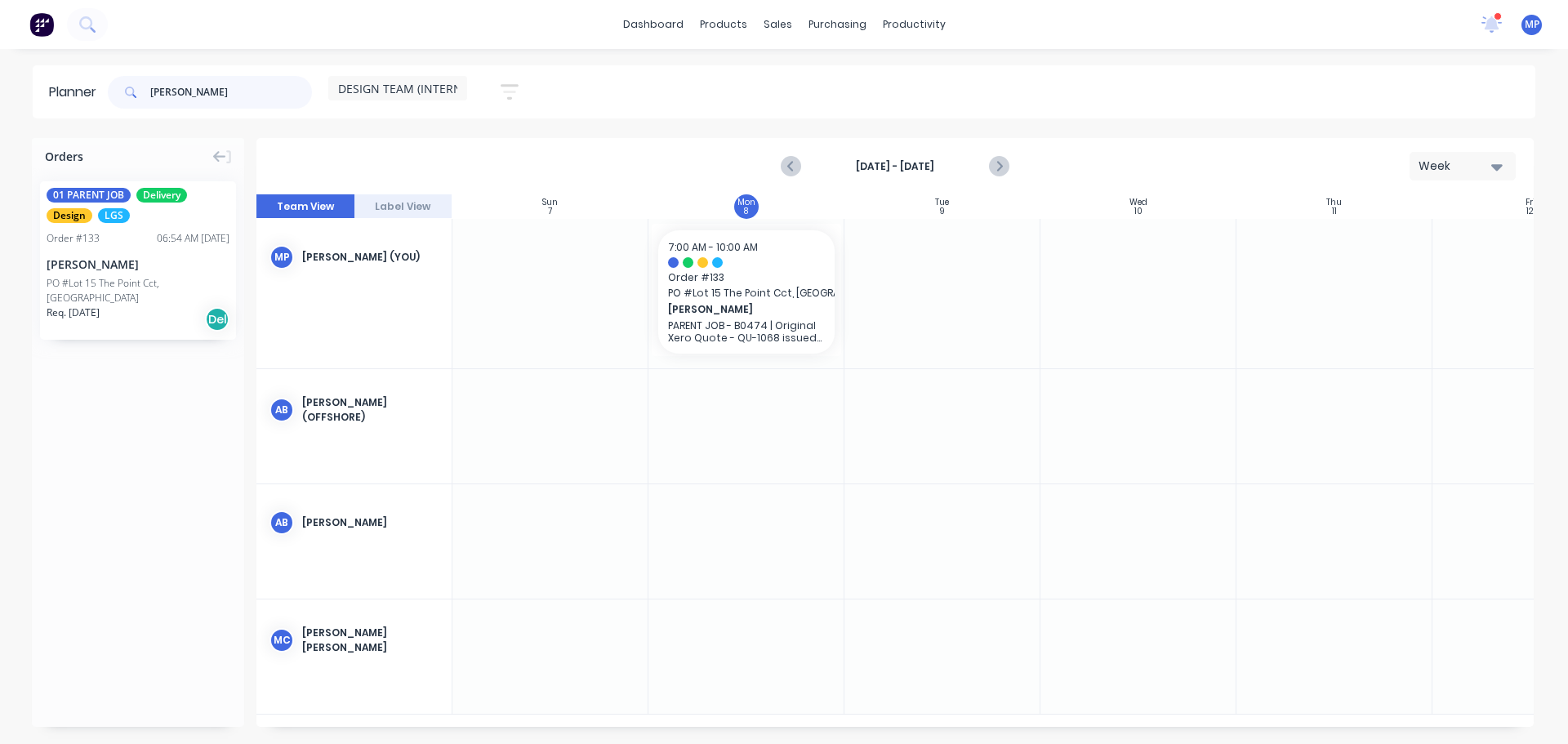
type input "brad"
drag, startPoint x: 86, startPoint y: 283, endPoint x: 1001, endPoint y: 632, distance: 979.3
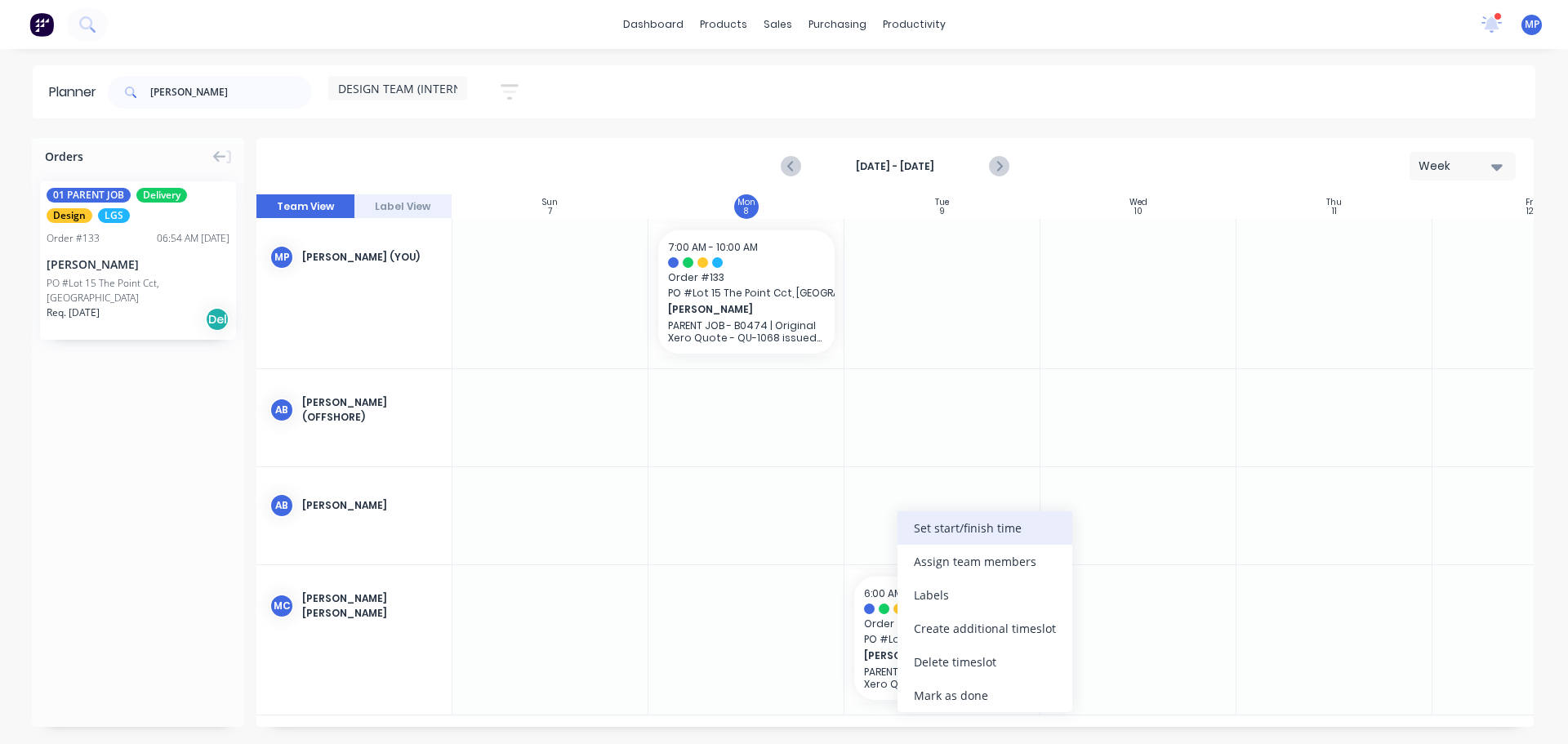
click at [969, 531] on div "Set start/finish time" at bounding box center [984, 527] width 175 height 34
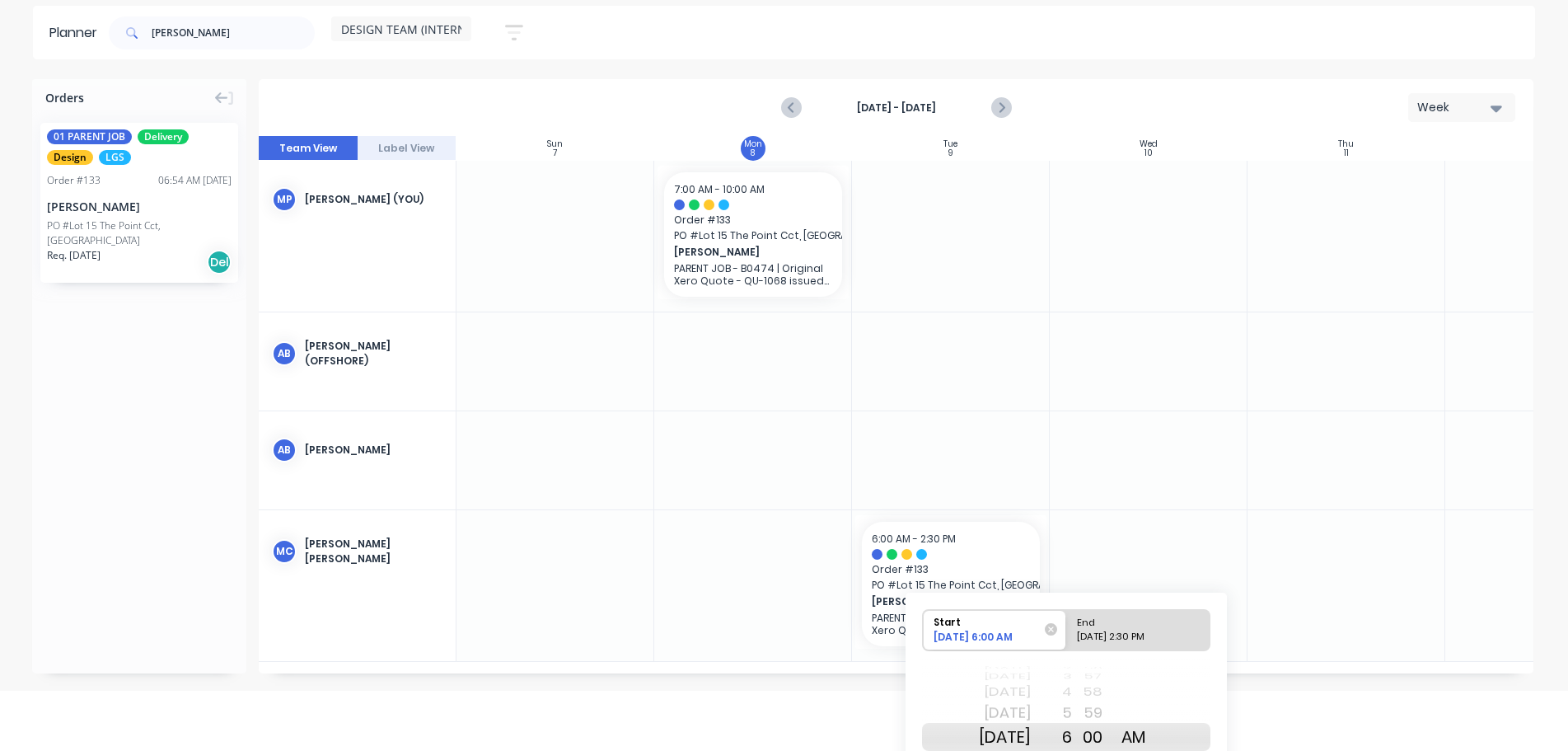
scroll to position [182, 0]
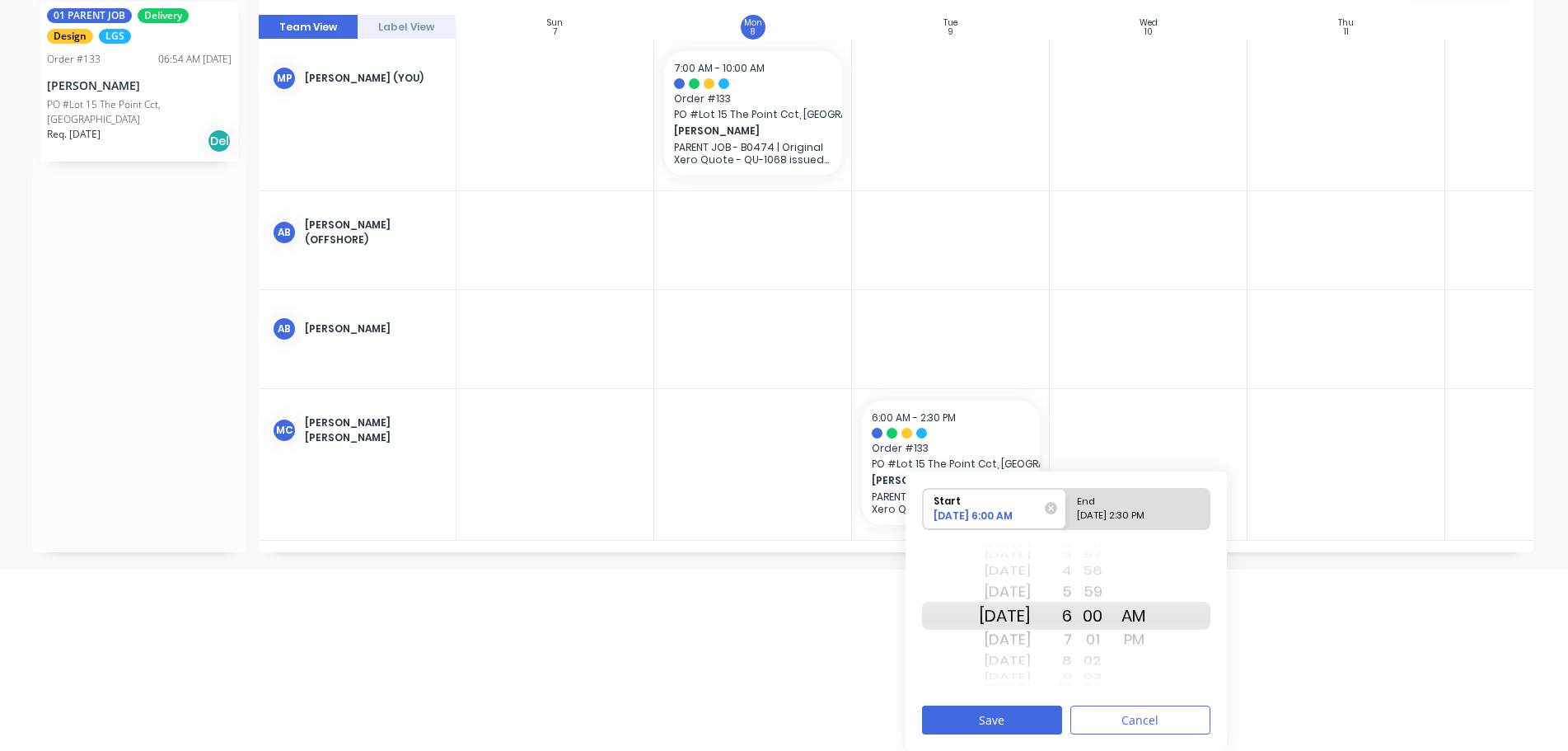
click at [1072, 643] on div "7" at bounding box center [1052, 639] width 41 height 26
click at [1131, 507] on div "End" at bounding box center [1131, 498] width 119 height 21
click at [1067, 507] on input "End 09/09/2025 2:30 PM" at bounding box center [1066, 508] width 1 height 40
radio input "true"
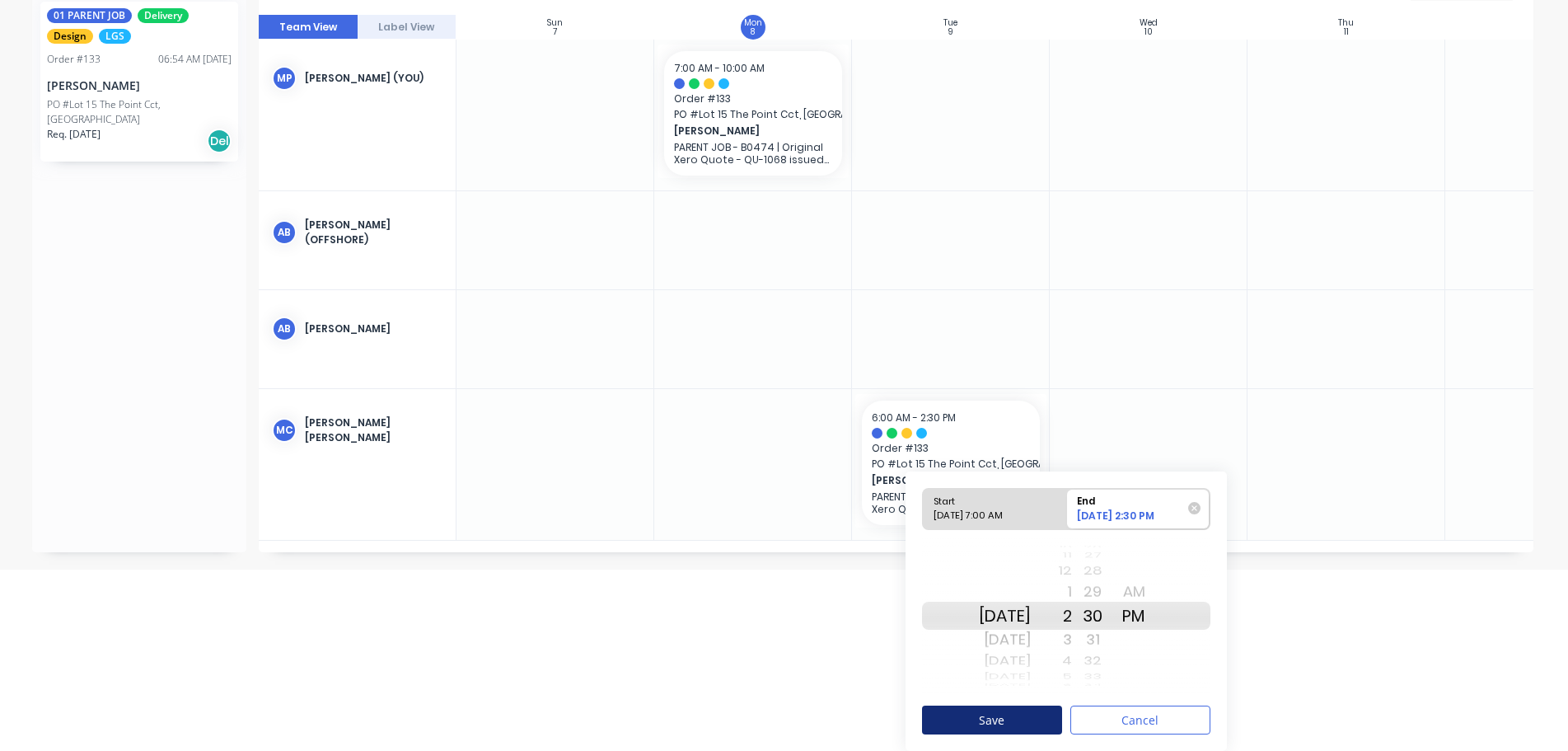
click at [1041, 716] on button "Save" at bounding box center [991, 720] width 140 height 29
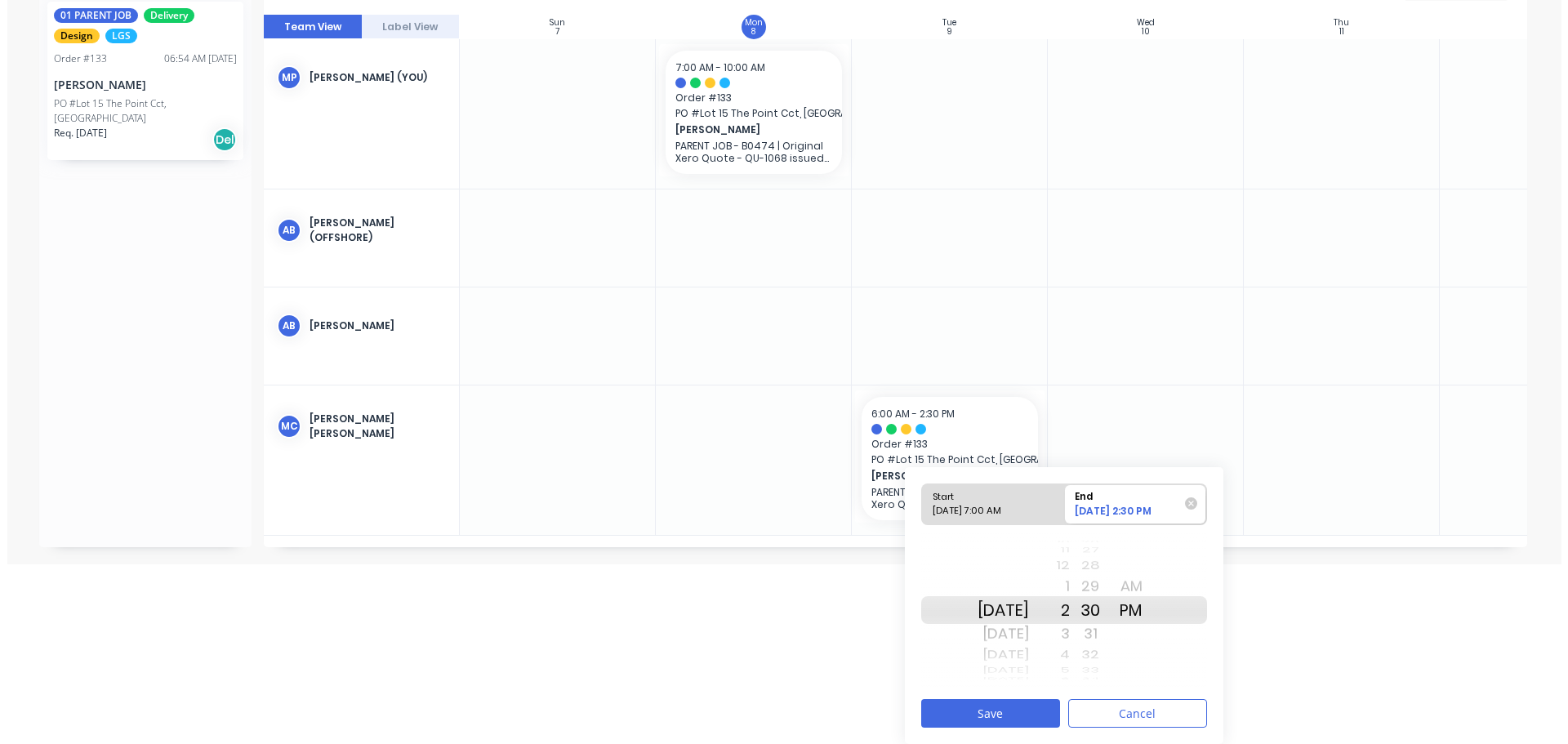
scroll to position [0, 0]
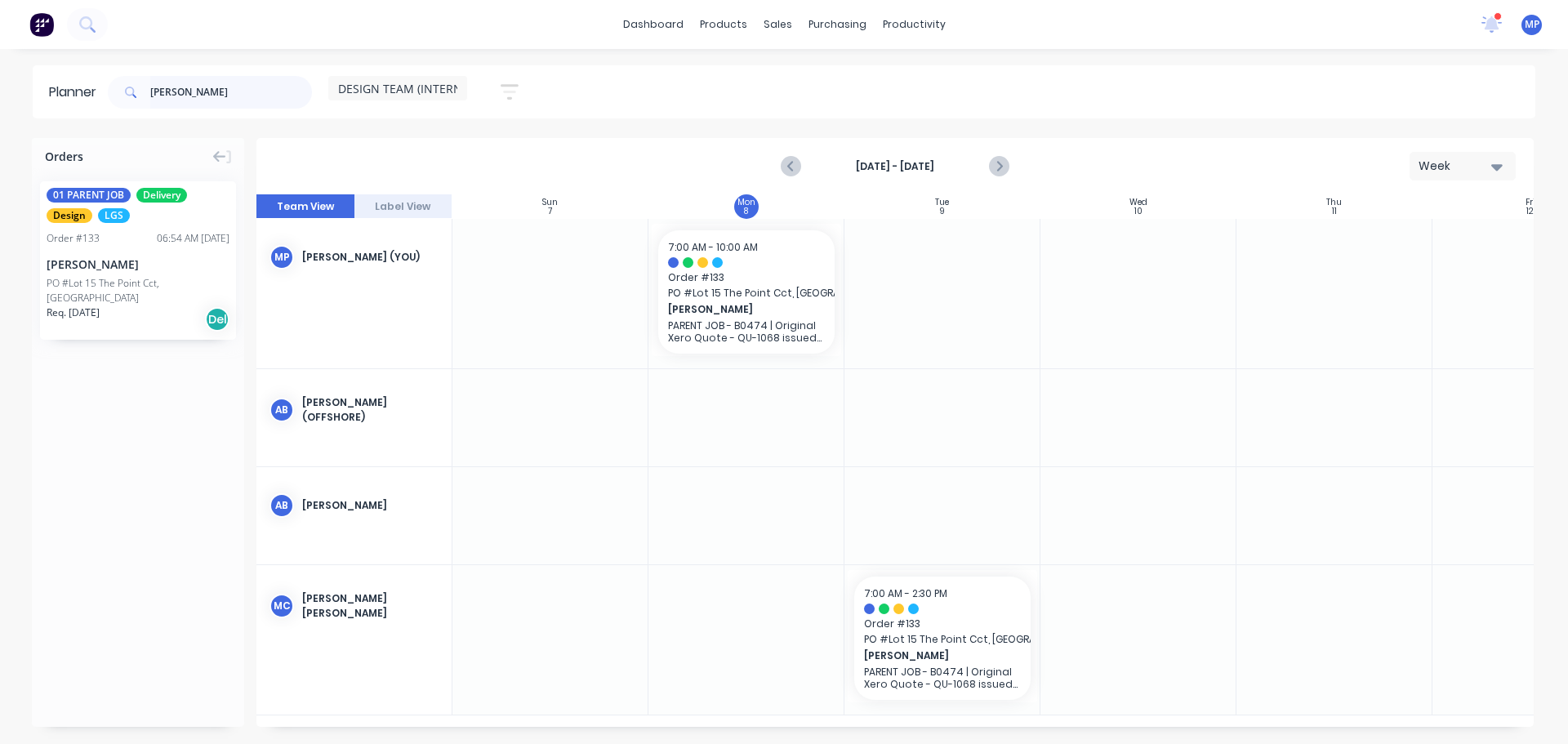
click at [203, 92] on input "brad" at bounding box center [230, 92] width 162 height 33
type input "b"
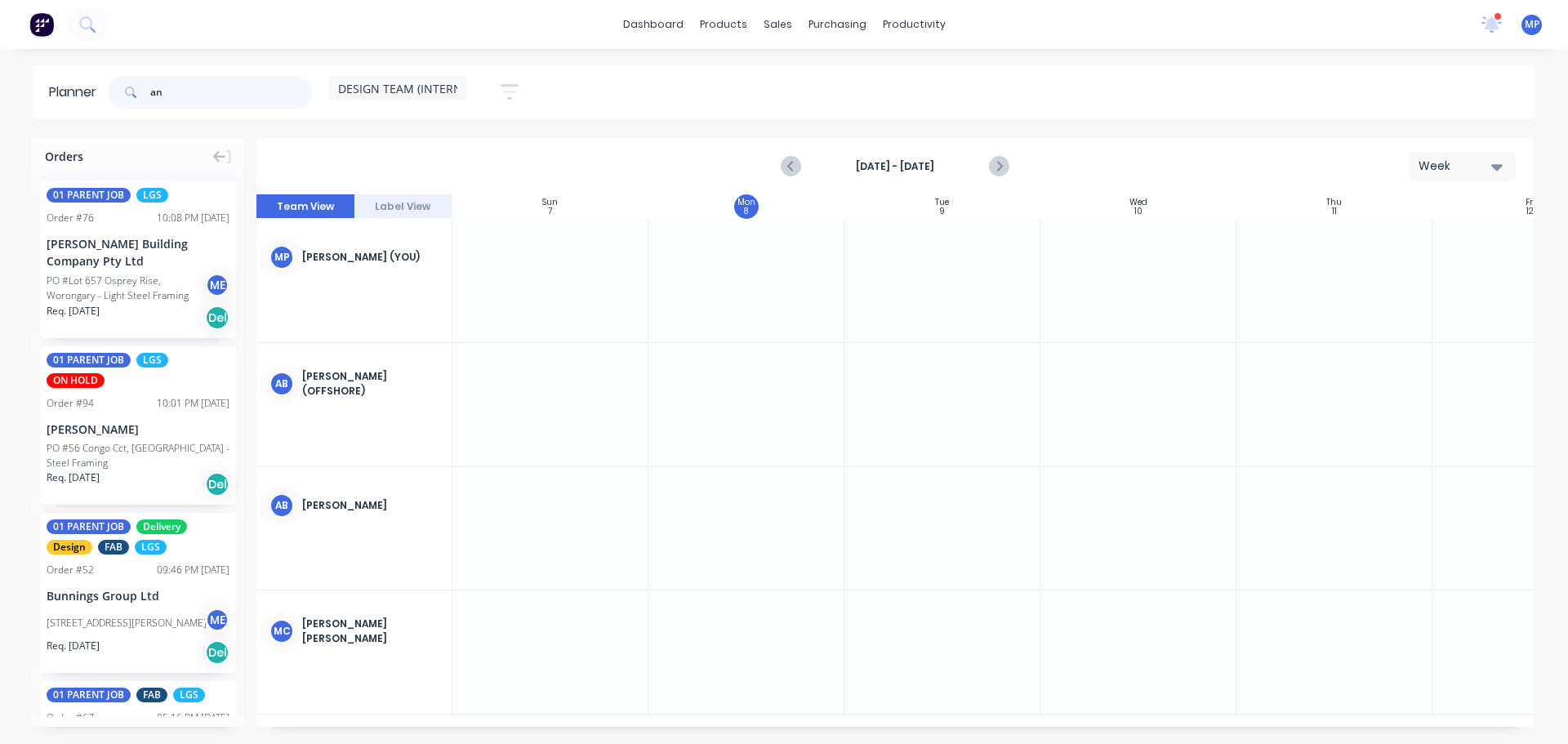
type input "a"
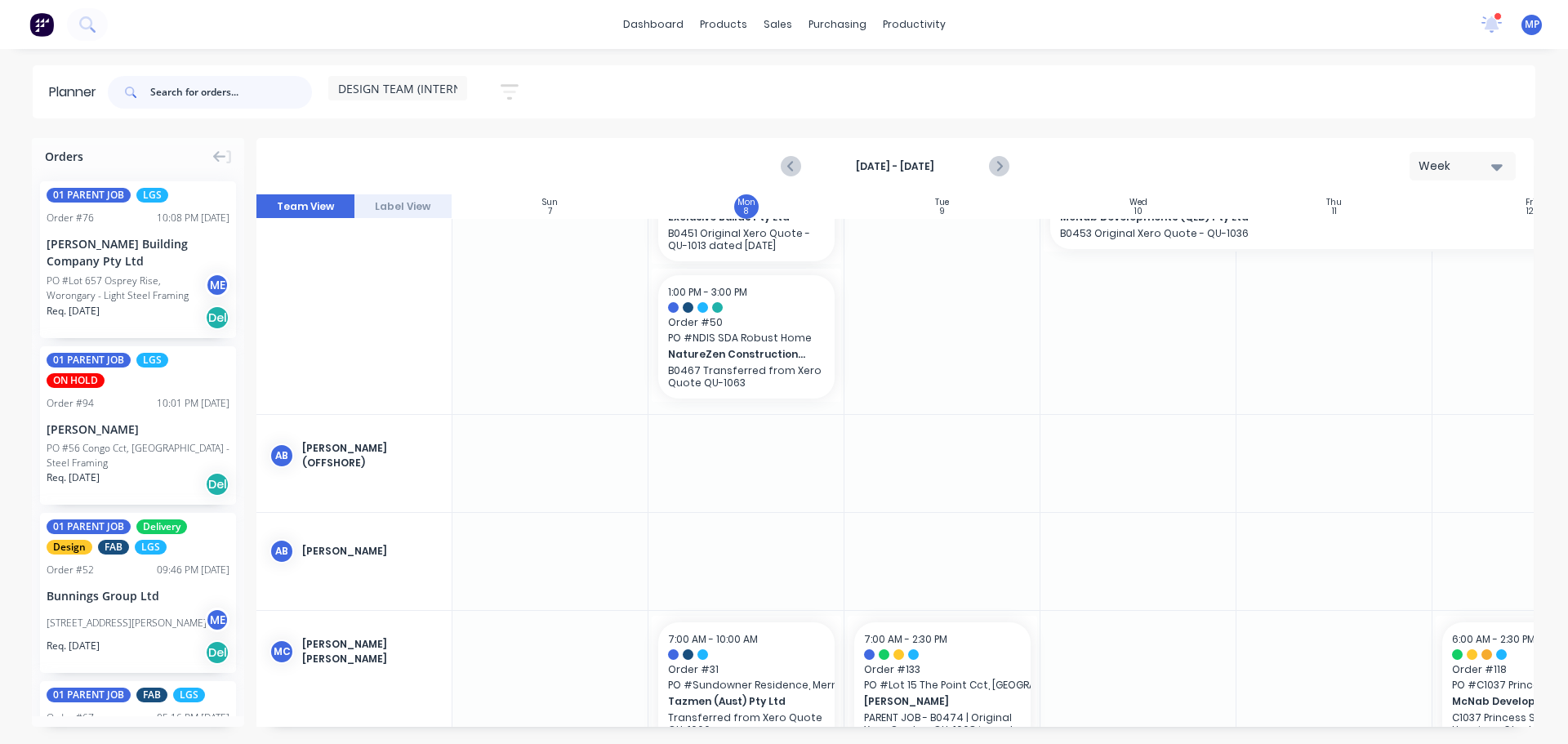
scroll to position [201, 0]
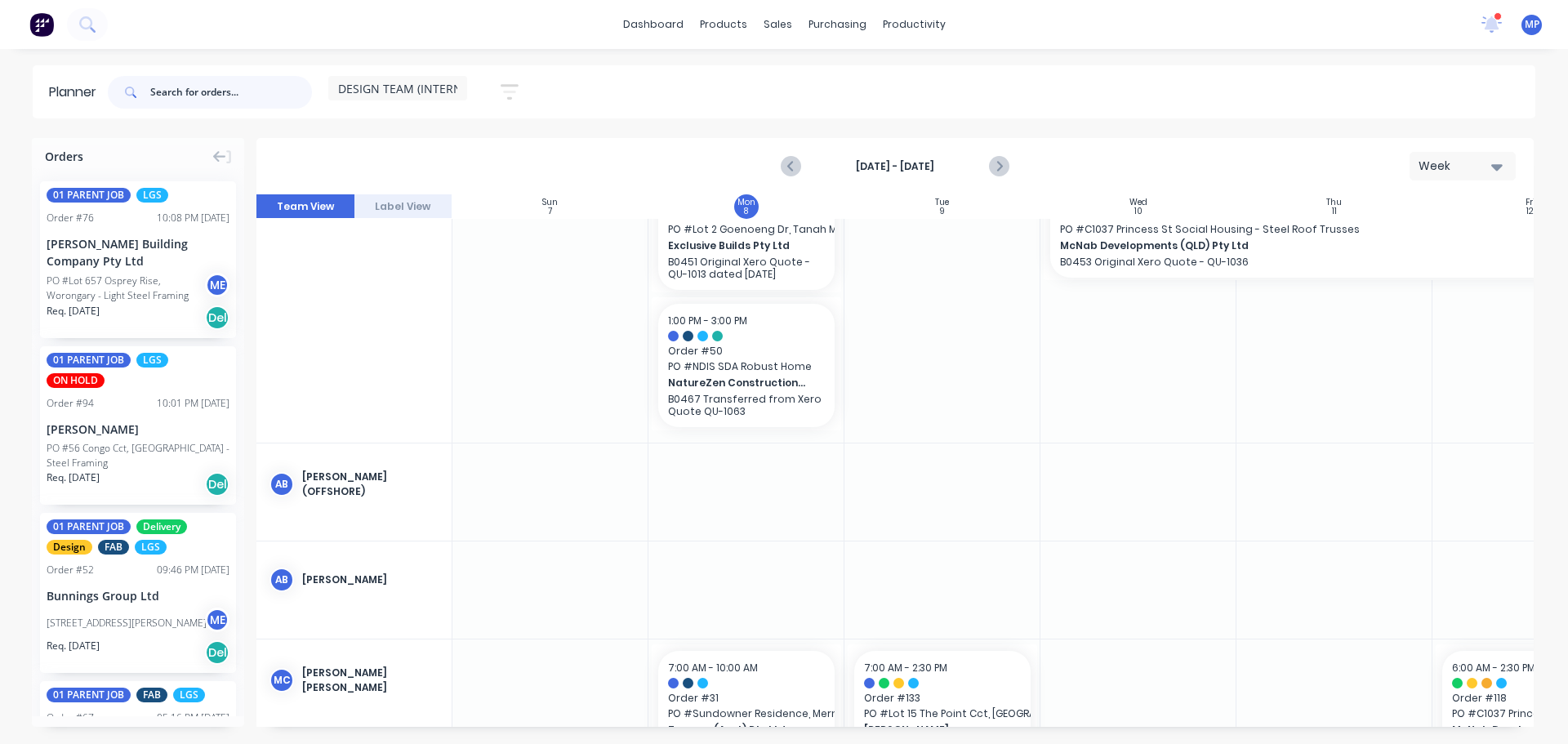
click at [186, 84] on input "text" at bounding box center [230, 92] width 162 height 33
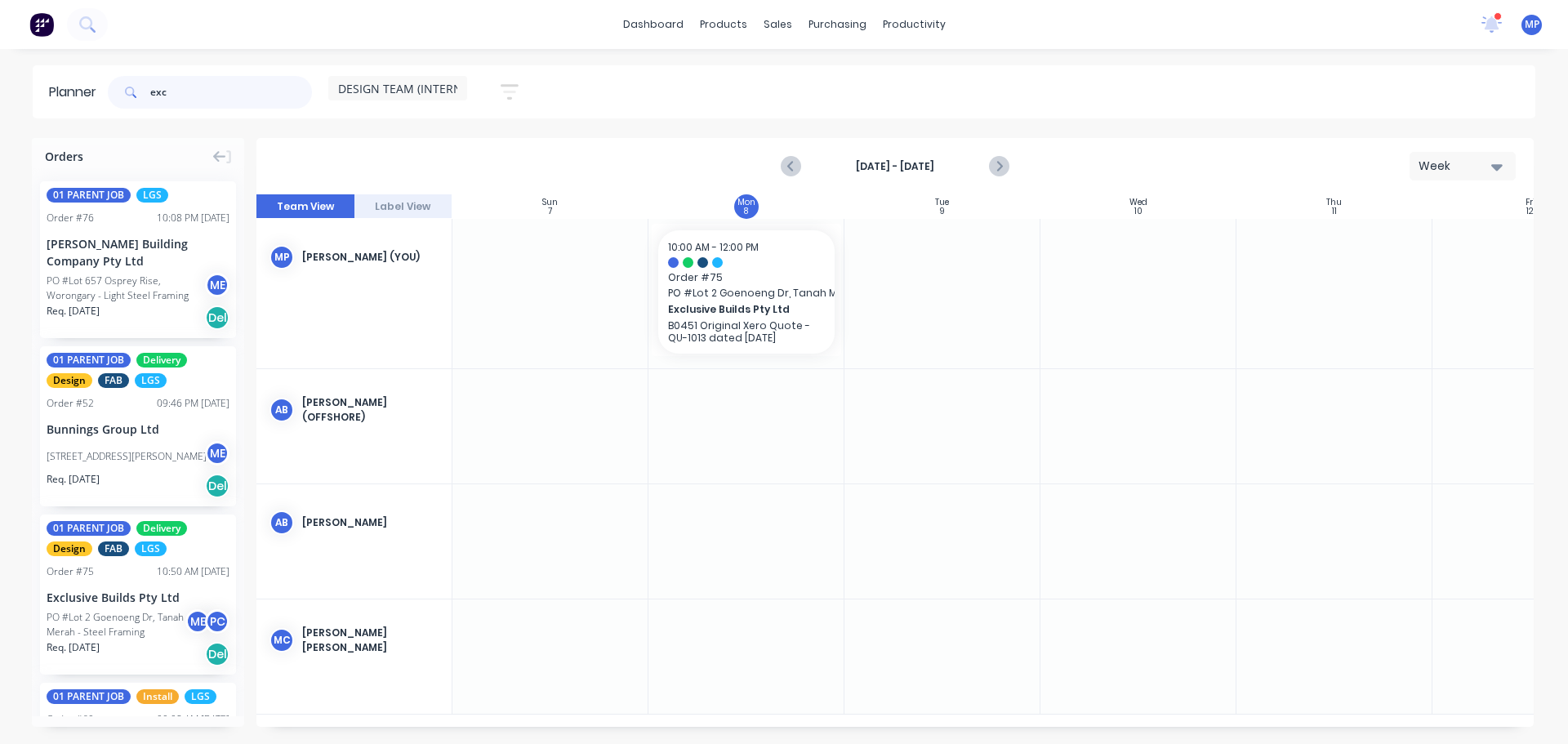
scroll to position [0, 0]
drag, startPoint x: 114, startPoint y: 599, endPoint x: 1012, endPoint y: 387, distance: 922.7
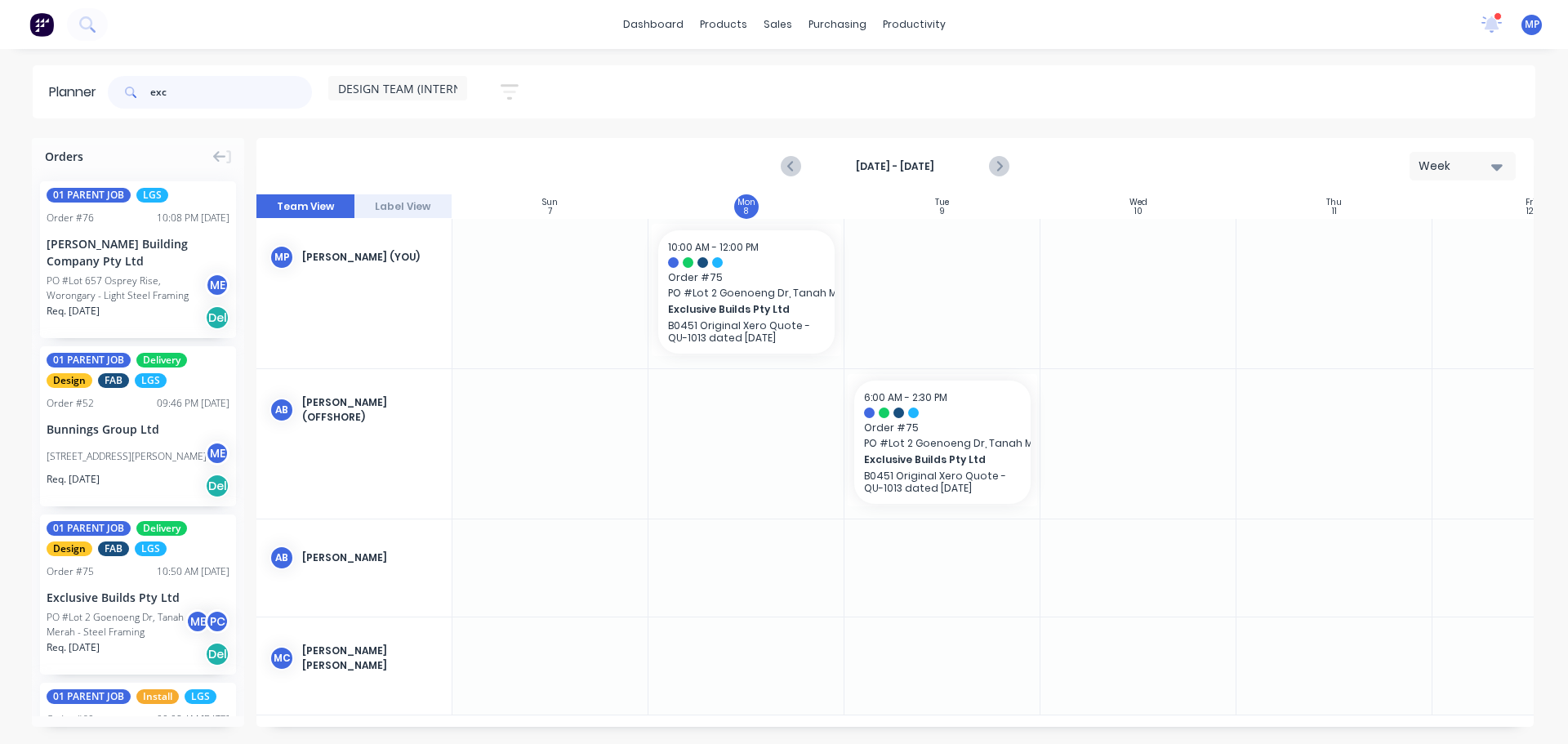
drag, startPoint x: 226, startPoint y: 92, endPoint x: 112, endPoint y: 96, distance: 114.1
click at [112, 96] on div "exc" at bounding box center [209, 92] width 204 height 33
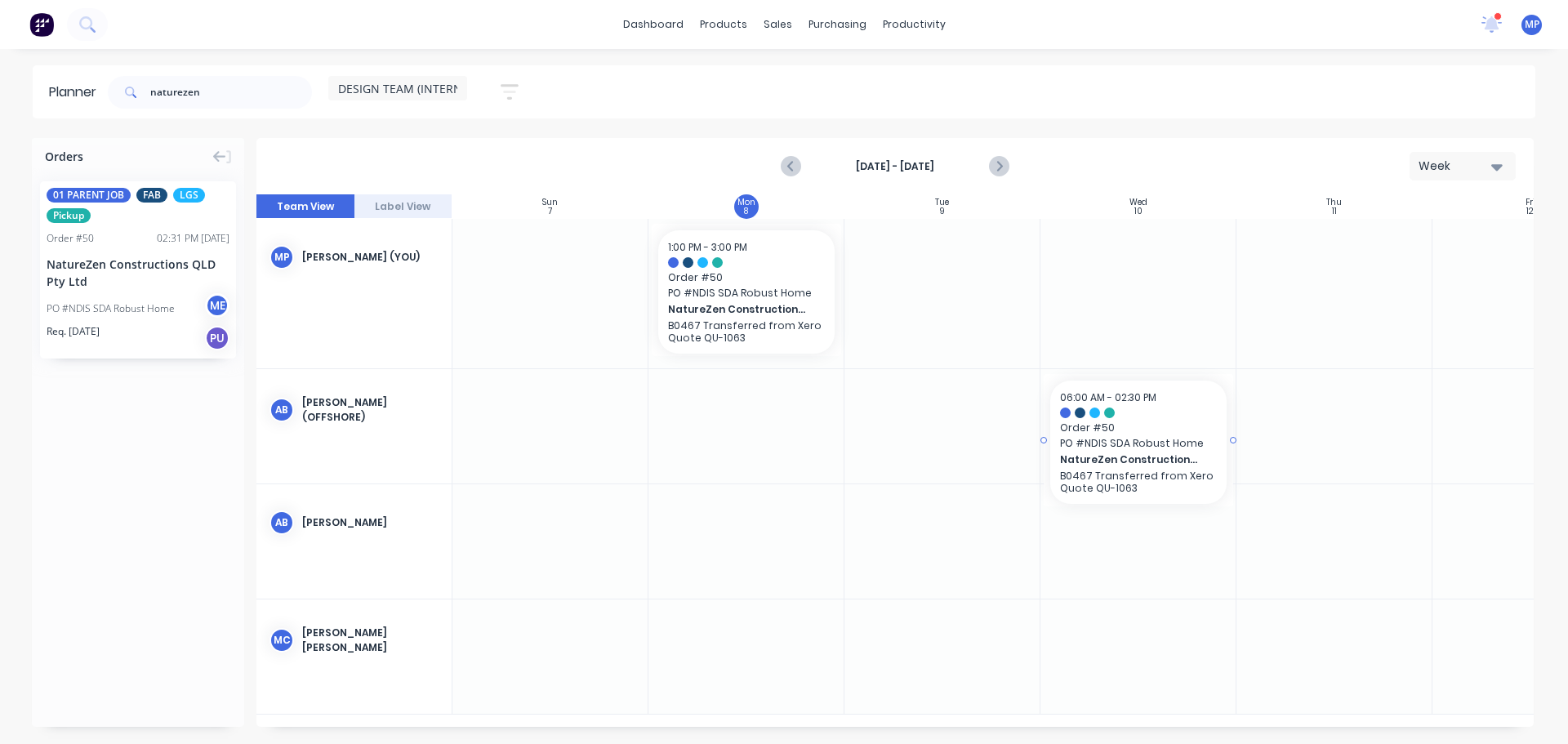
drag, startPoint x: 98, startPoint y: 269, endPoint x: 1086, endPoint y: 384, distance: 994.7
click at [227, 107] on input "naturezen" at bounding box center [230, 92] width 162 height 33
type input "n"
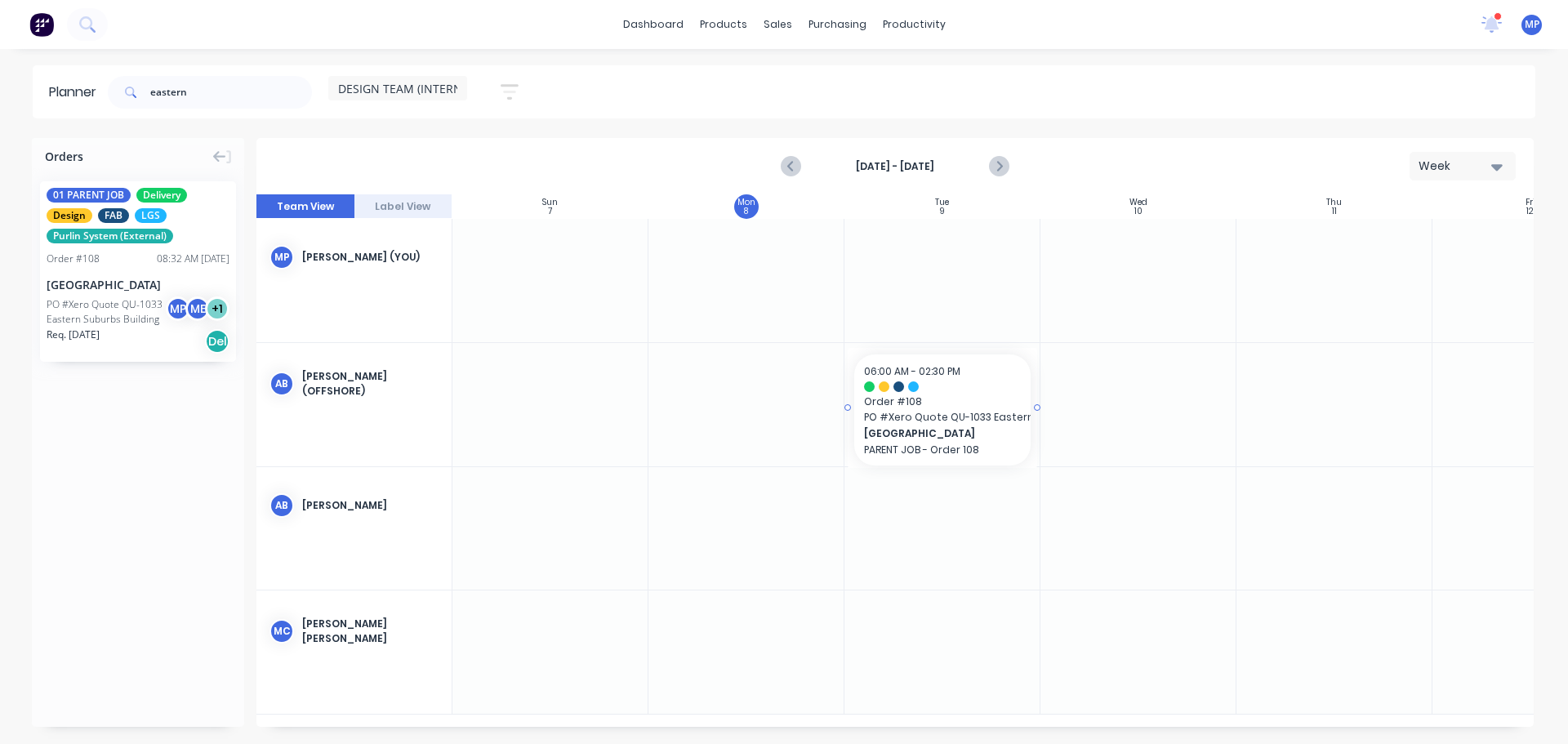
drag, startPoint x: 88, startPoint y: 316, endPoint x: 994, endPoint y: 402, distance: 910.1
click at [238, 97] on input "eastern" at bounding box center [230, 92] width 162 height 33
type input "e"
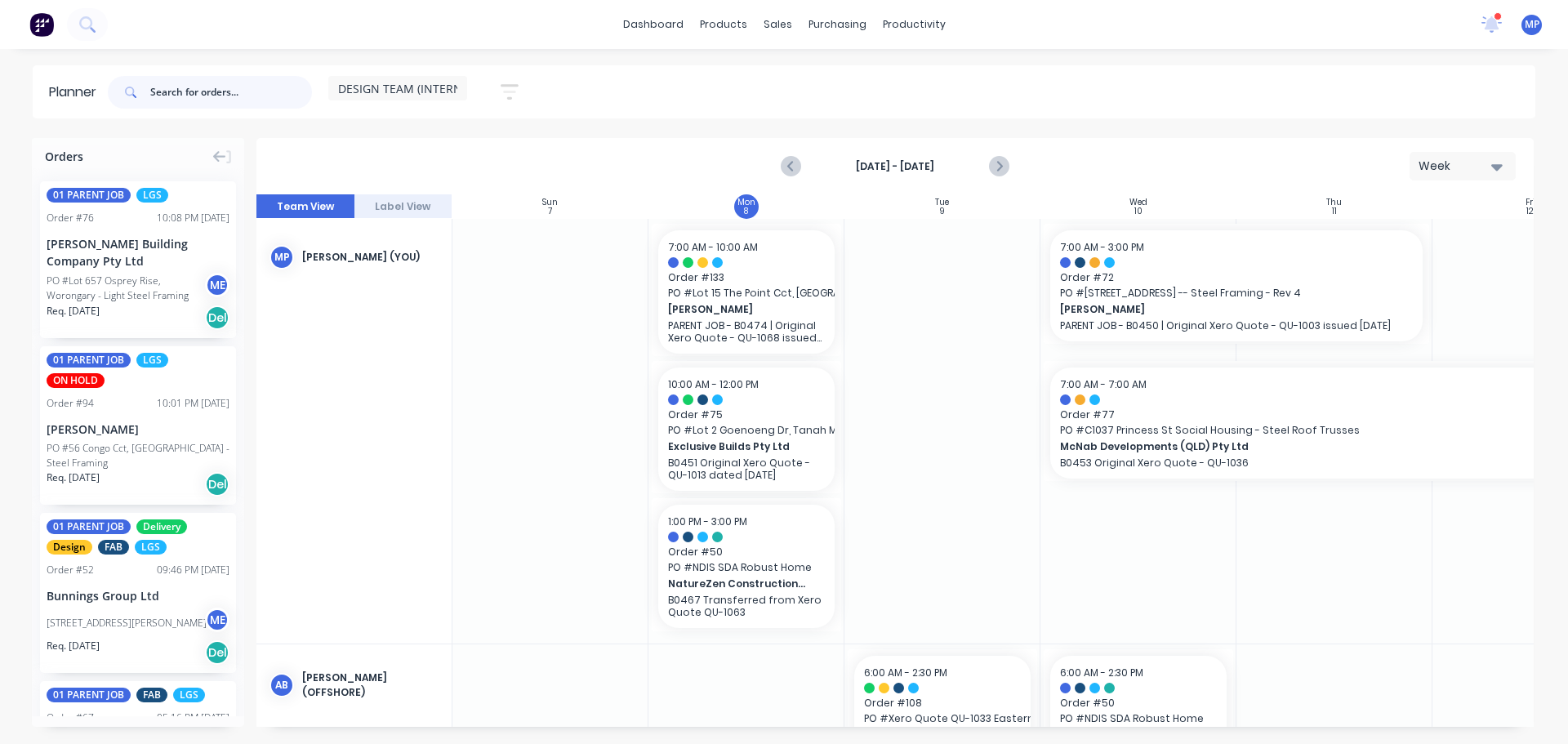
scroll to position [245, 0]
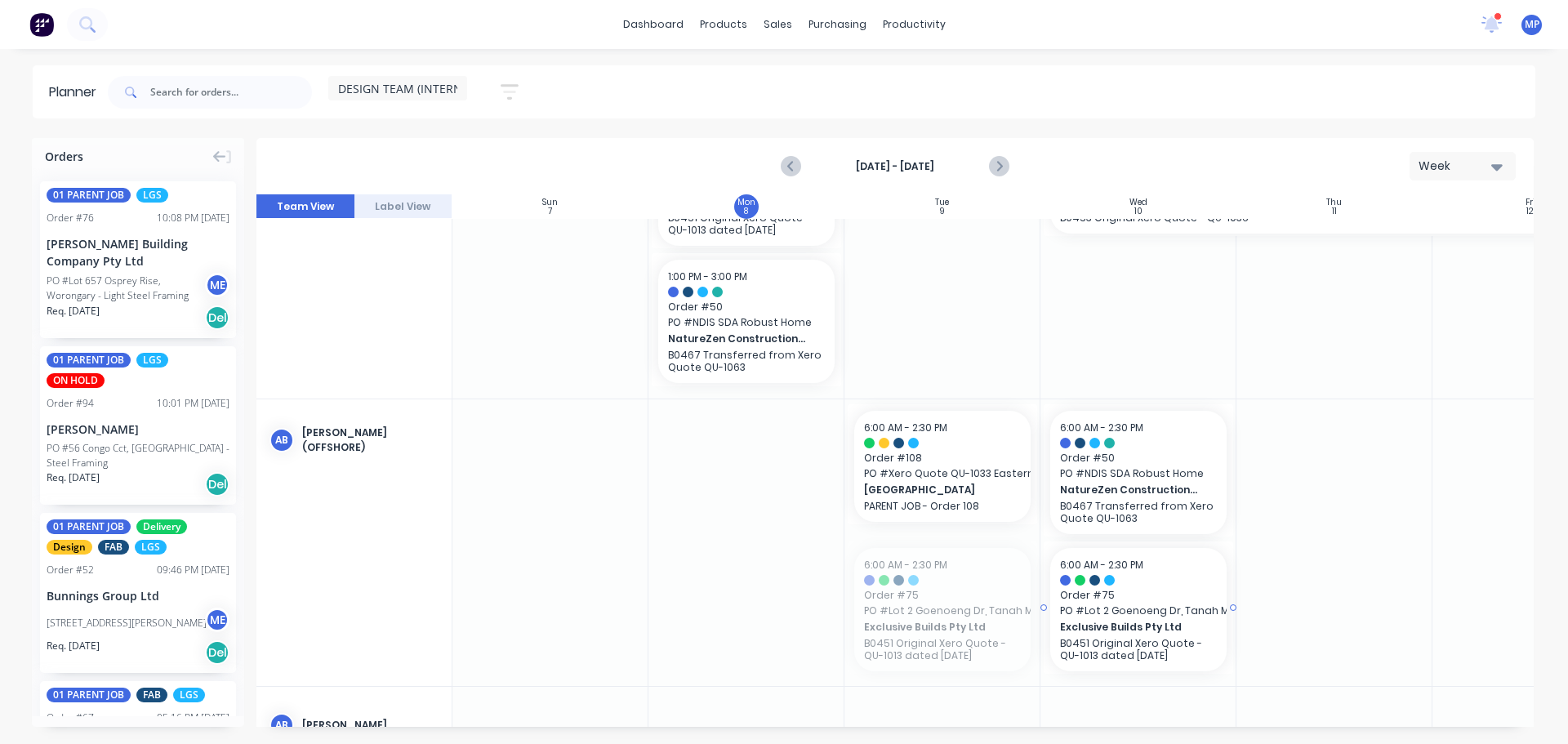
drag, startPoint x: 902, startPoint y: 598, endPoint x: 1101, endPoint y: 564, distance: 201.9
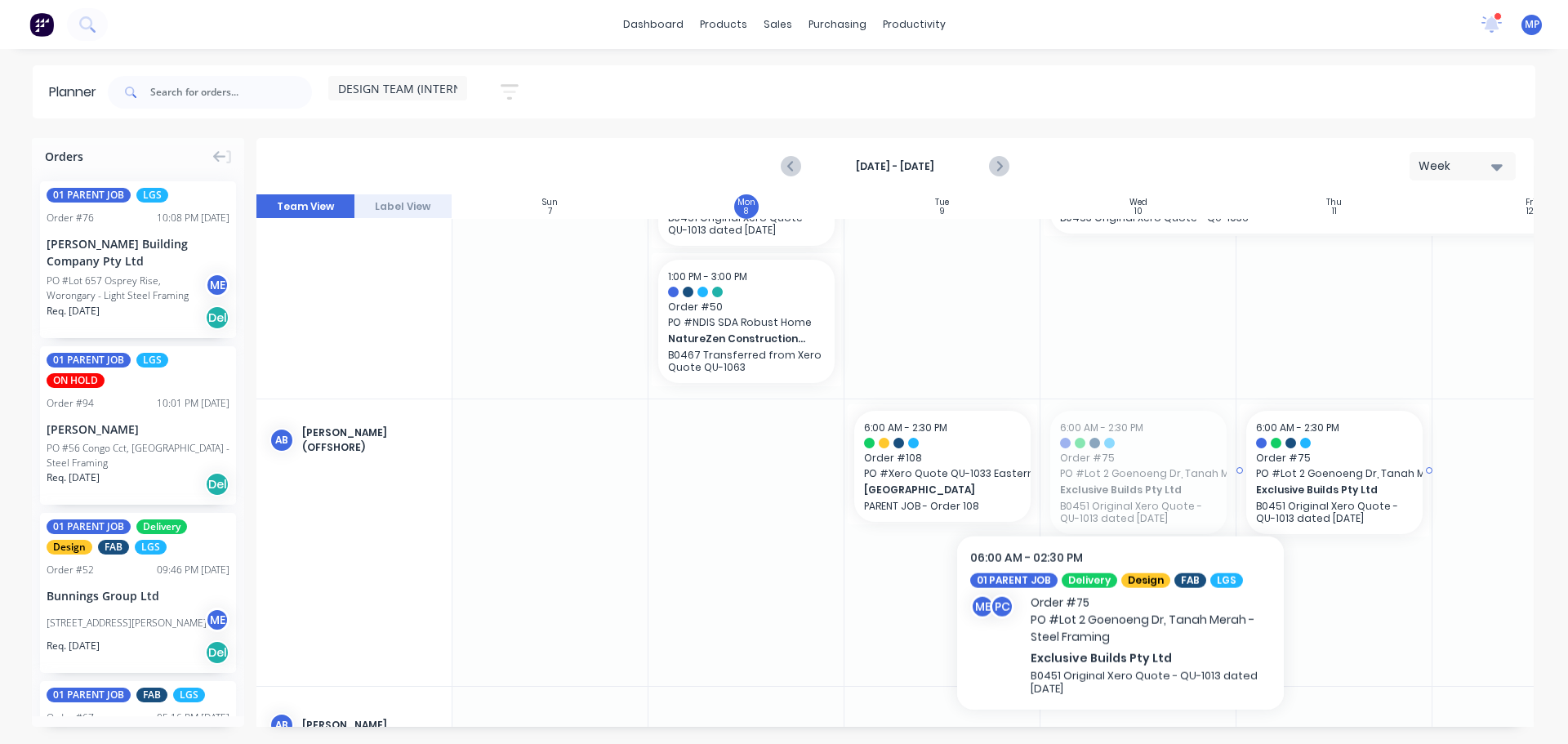
drag, startPoint x: 1101, startPoint y: 470, endPoint x: 1275, endPoint y: 464, distance: 174.1
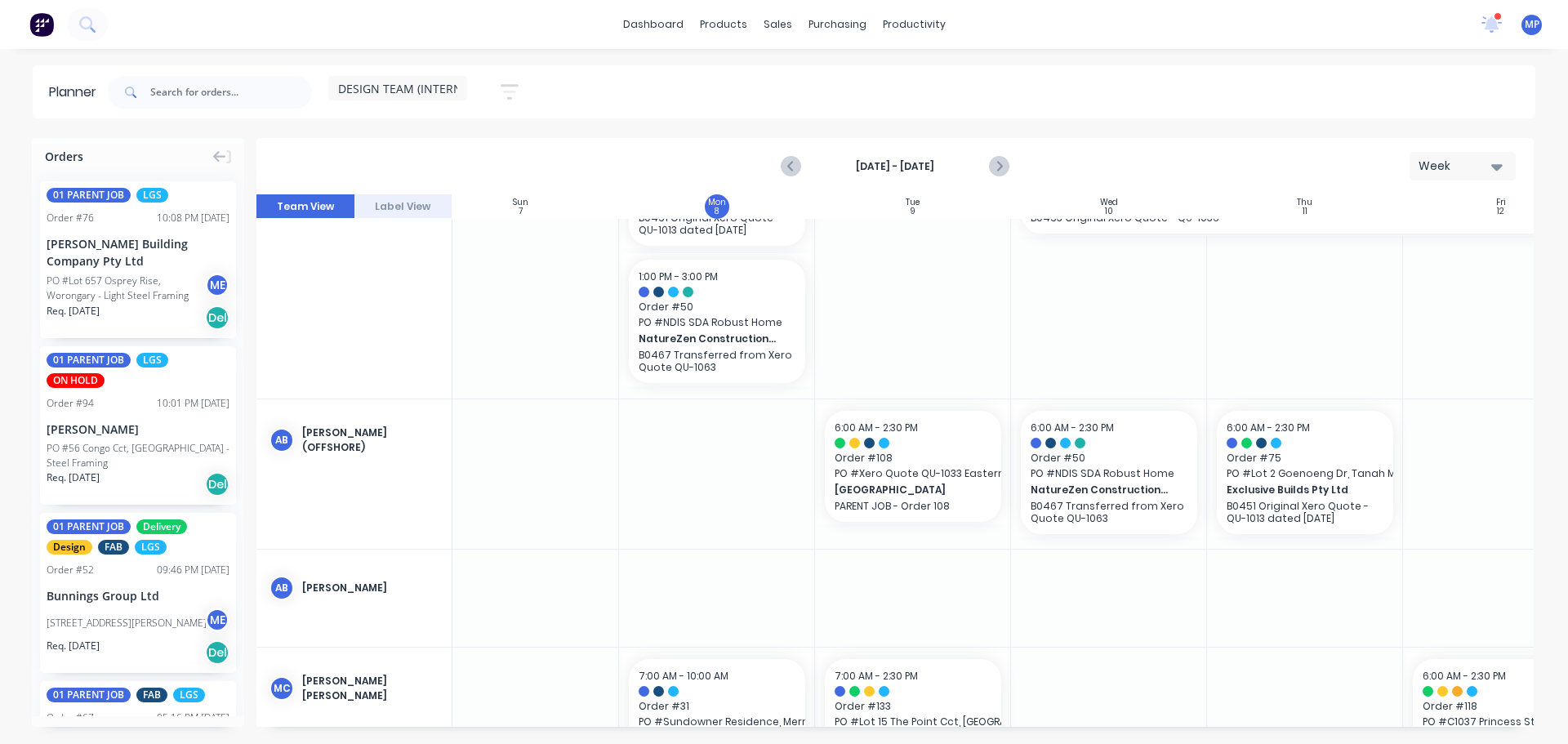
scroll to position [245, 107]
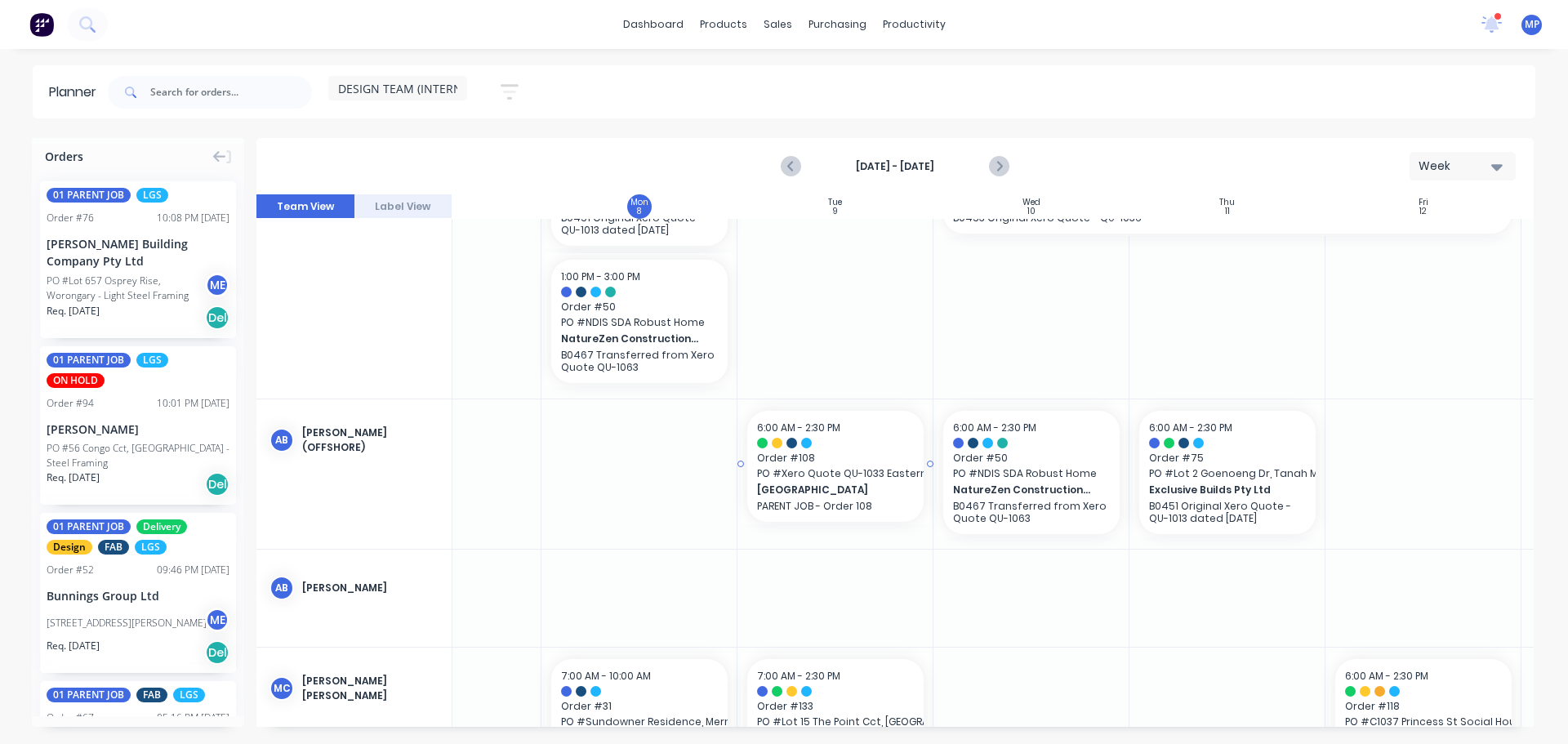
click at [850, 451] on span "Order # 108" at bounding box center [835, 458] width 157 height 15
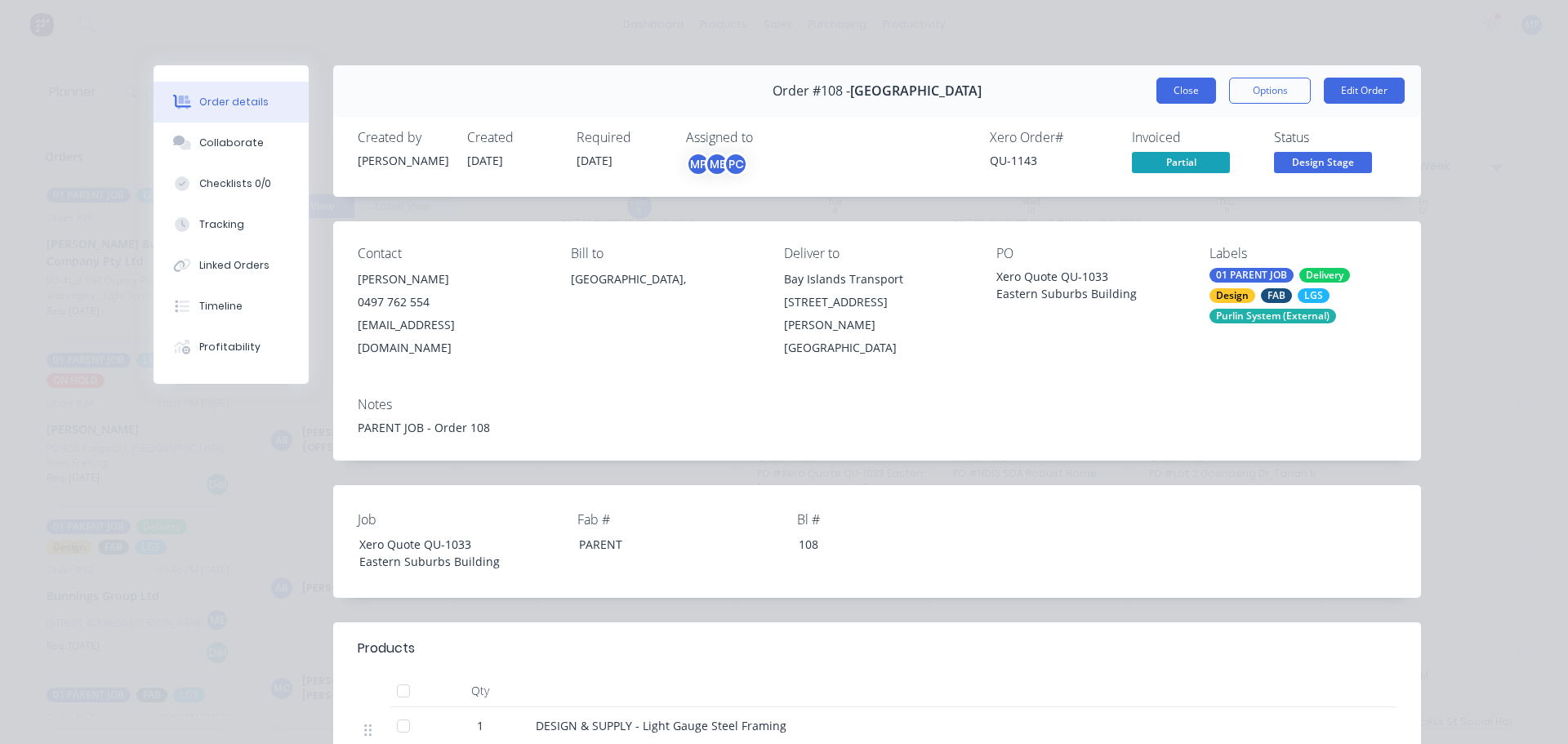
click at [1194, 93] on button "Close" at bounding box center [1187, 90] width 60 height 26
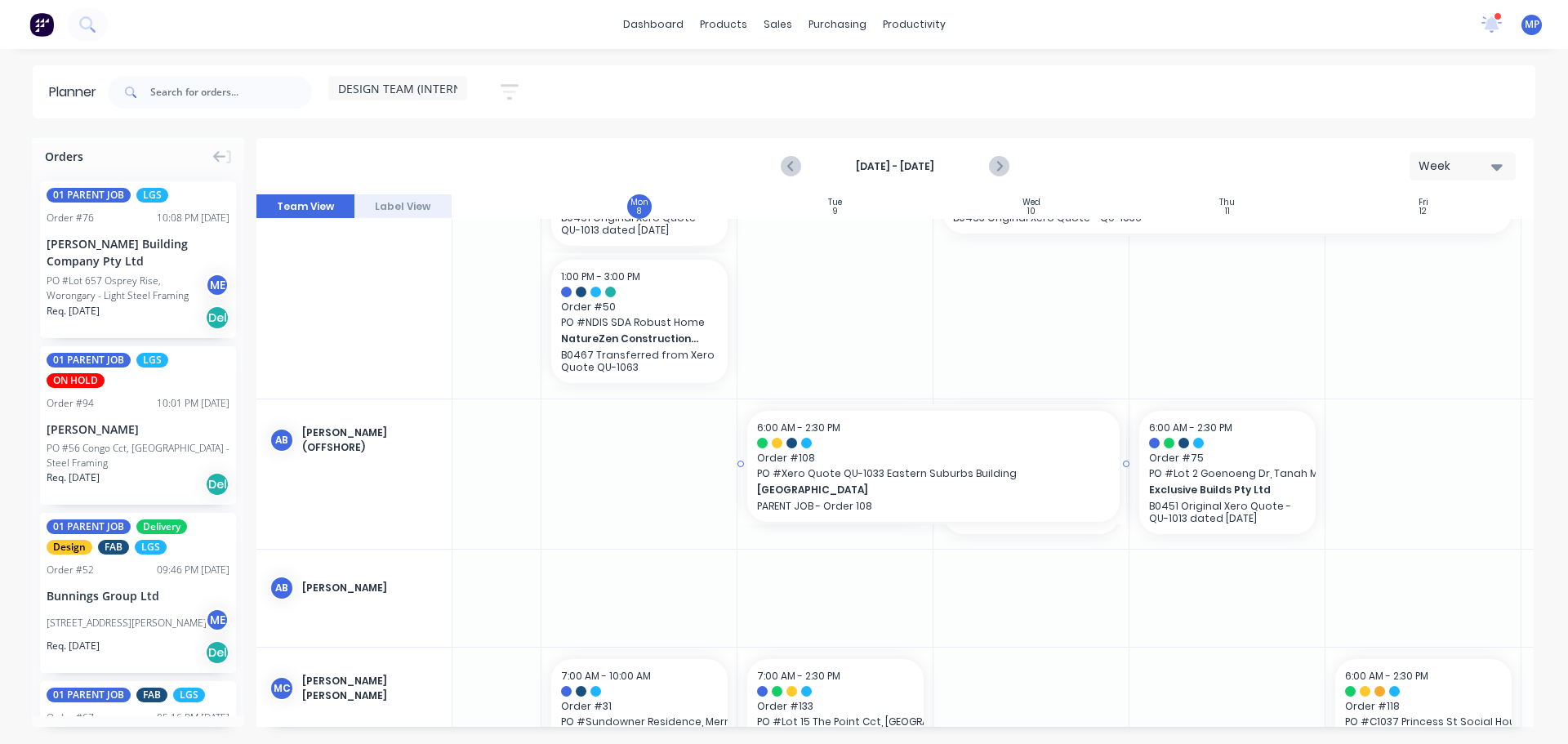
drag, startPoint x: 928, startPoint y: 462, endPoint x: 1001, endPoint y: 467, distance: 73.2
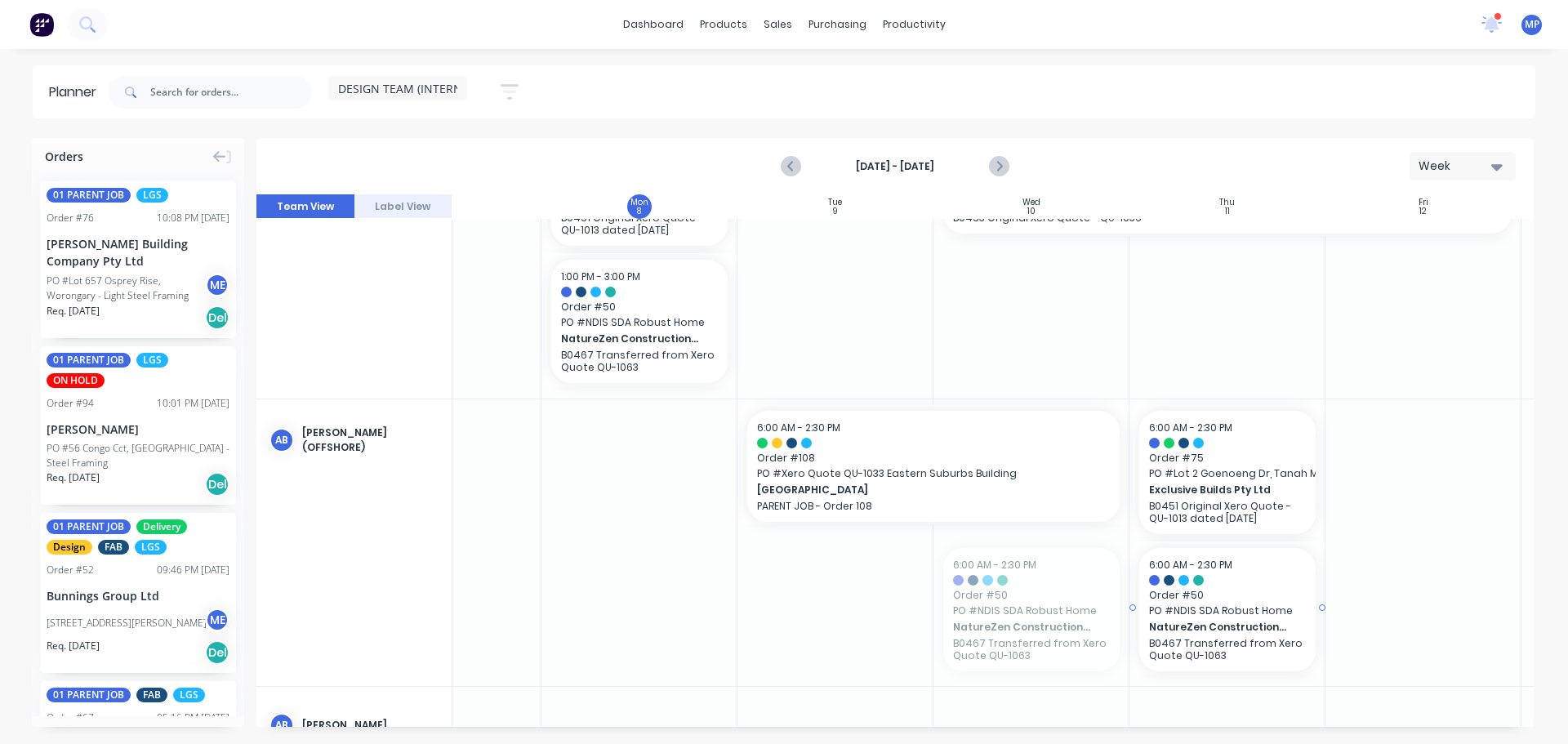
drag, startPoint x: 996, startPoint y: 613, endPoint x: 1202, endPoint y: 598, distance: 206.5
drag, startPoint x: 1174, startPoint y: 461, endPoint x: 1195, endPoint y: 461, distance: 21.0
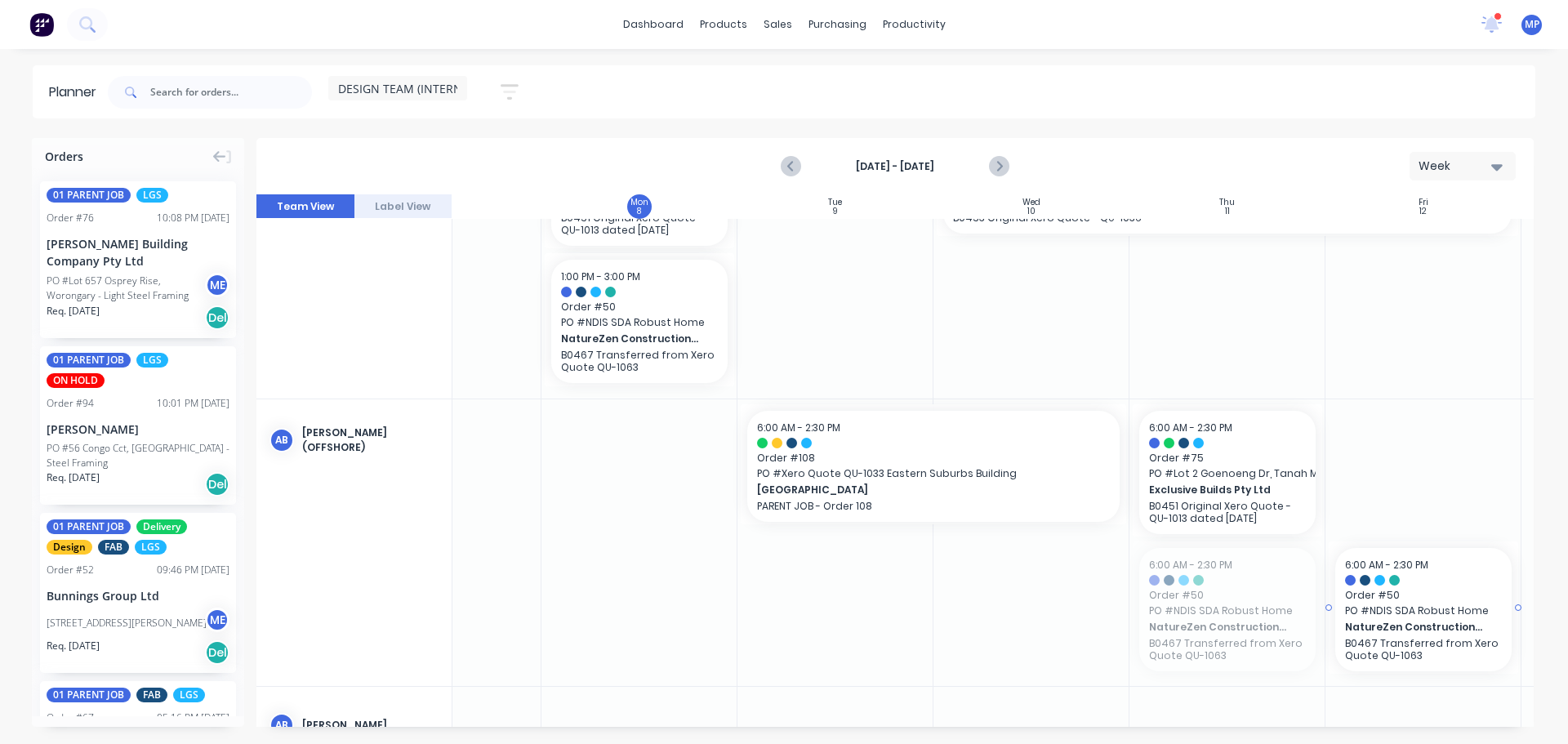
drag, startPoint x: 1173, startPoint y: 597, endPoint x: 1375, endPoint y: 556, distance: 206.1
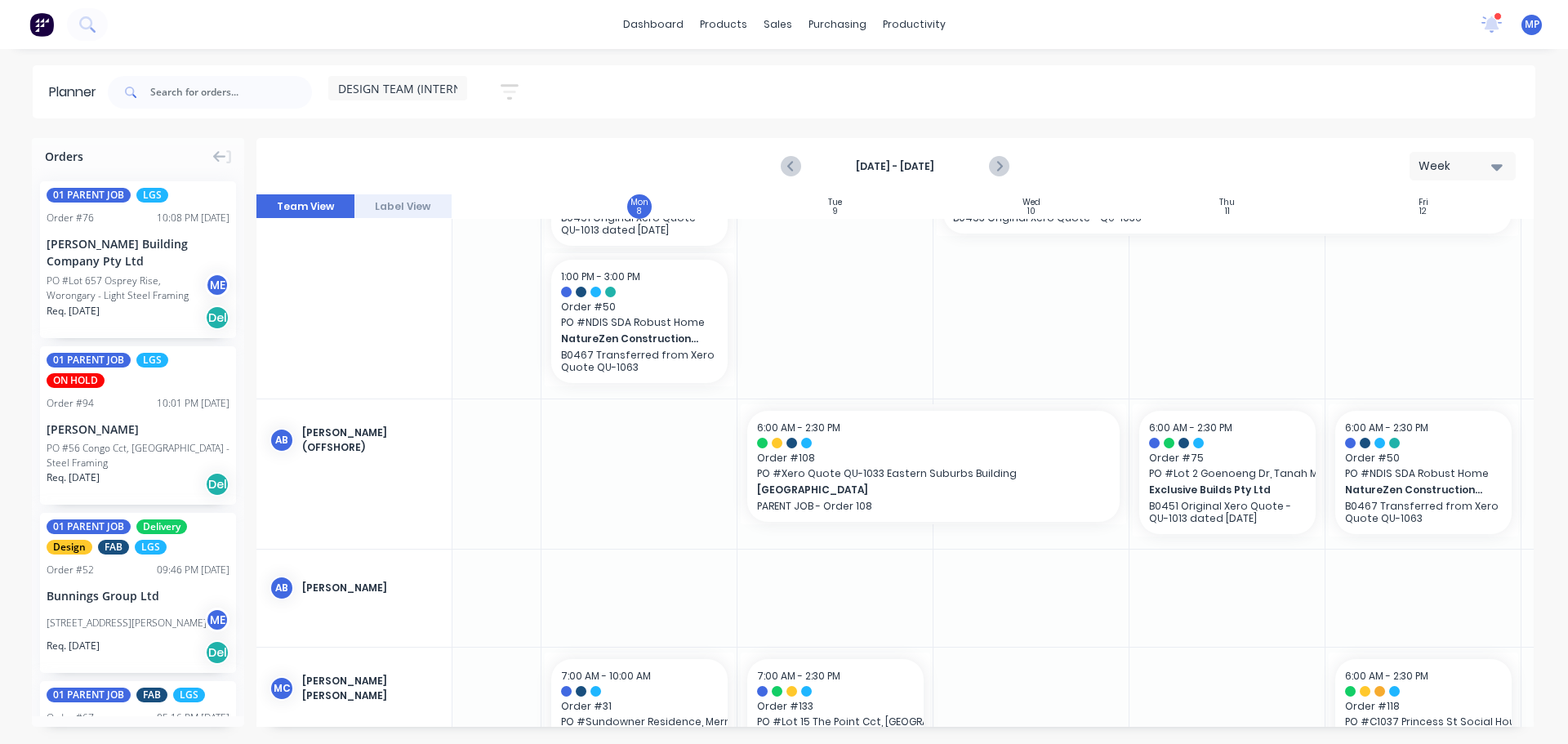
click at [1120, 77] on div "DESIGN TEAM (INTERNAL) Save new view None (Default) edit DESIGN TEAM (INTERNAL)…" at bounding box center [820, 92] width 1431 height 49
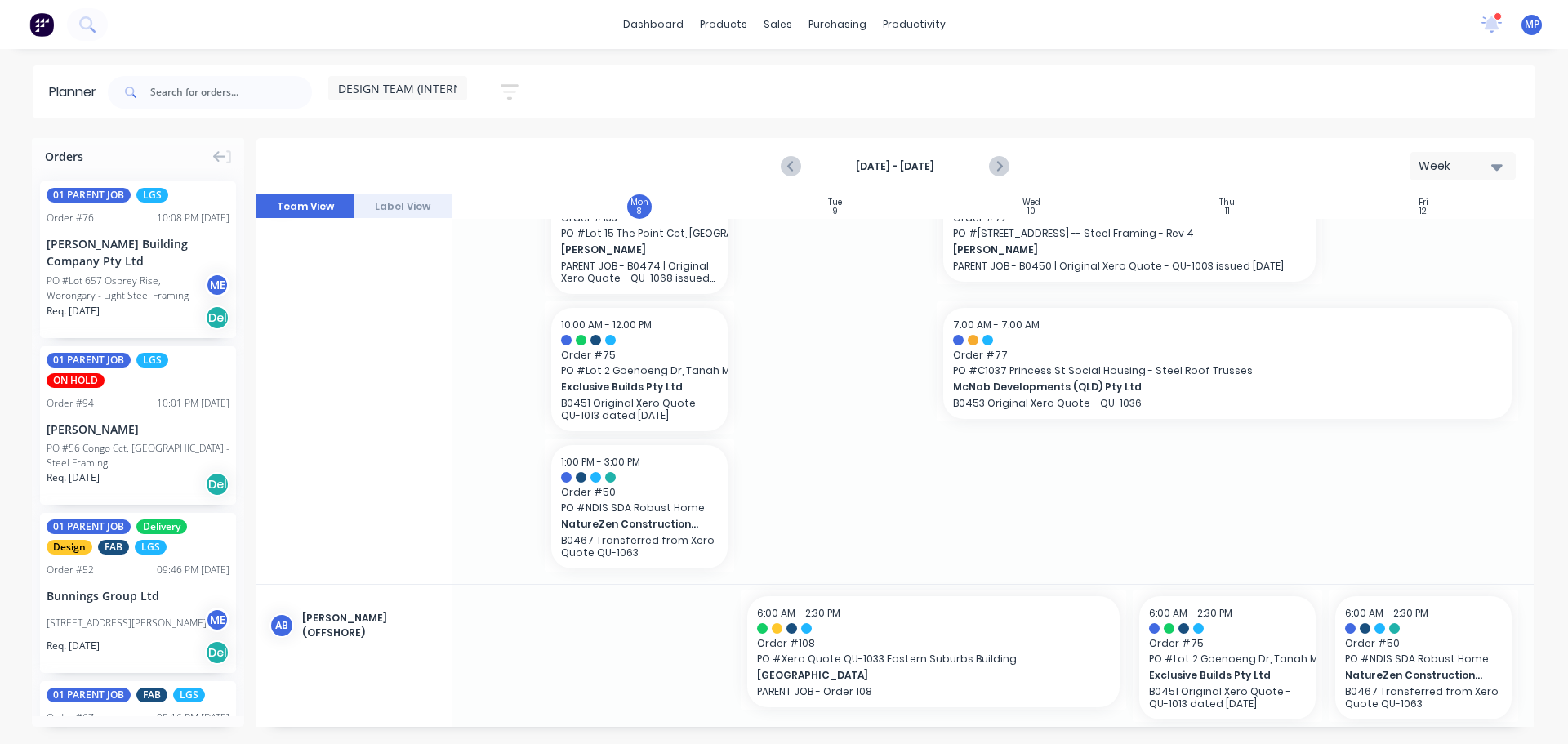
scroll to position [0, 107]
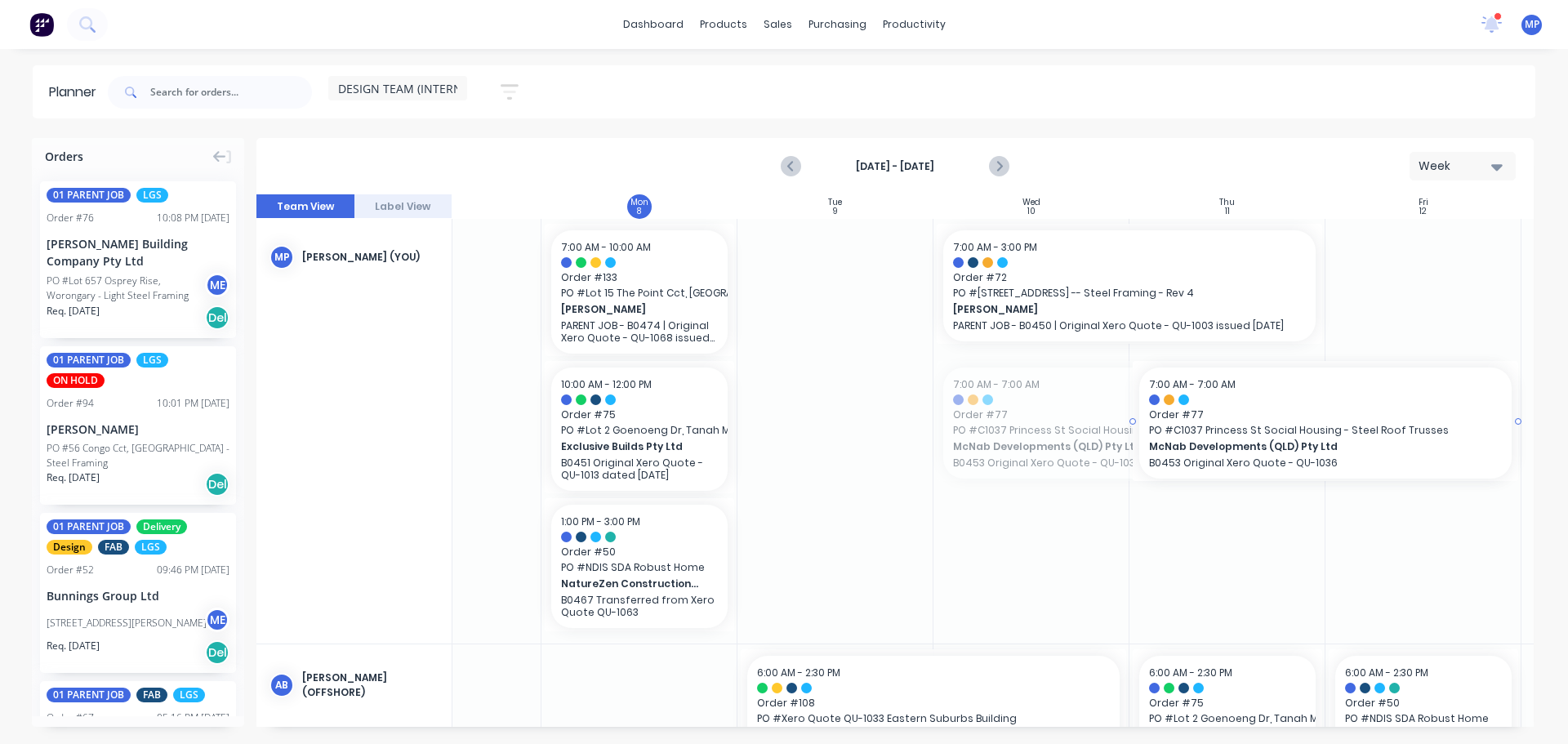
drag, startPoint x: 938, startPoint y: 422, endPoint x: 1234, endPoint y: 405, distance: 296.5
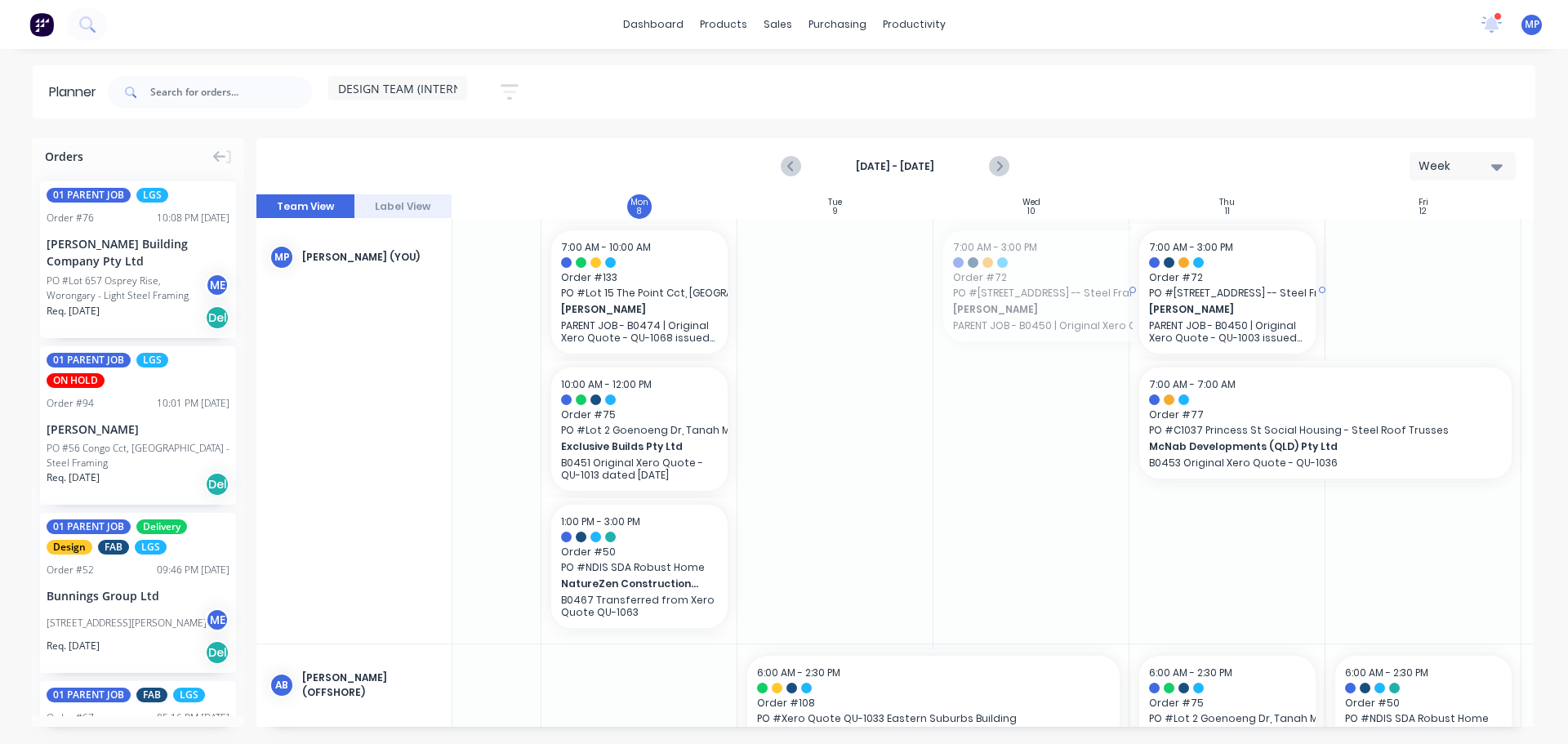
drag, startPoint x: 936, startPoint y: 284, endPoint x: 1164, endPoint y: 274, distance: 228.2
drag, startPoint x: 1325, startPoint y: 288, endPoint x: 1341, endPoint y: 287, distance: 16.0
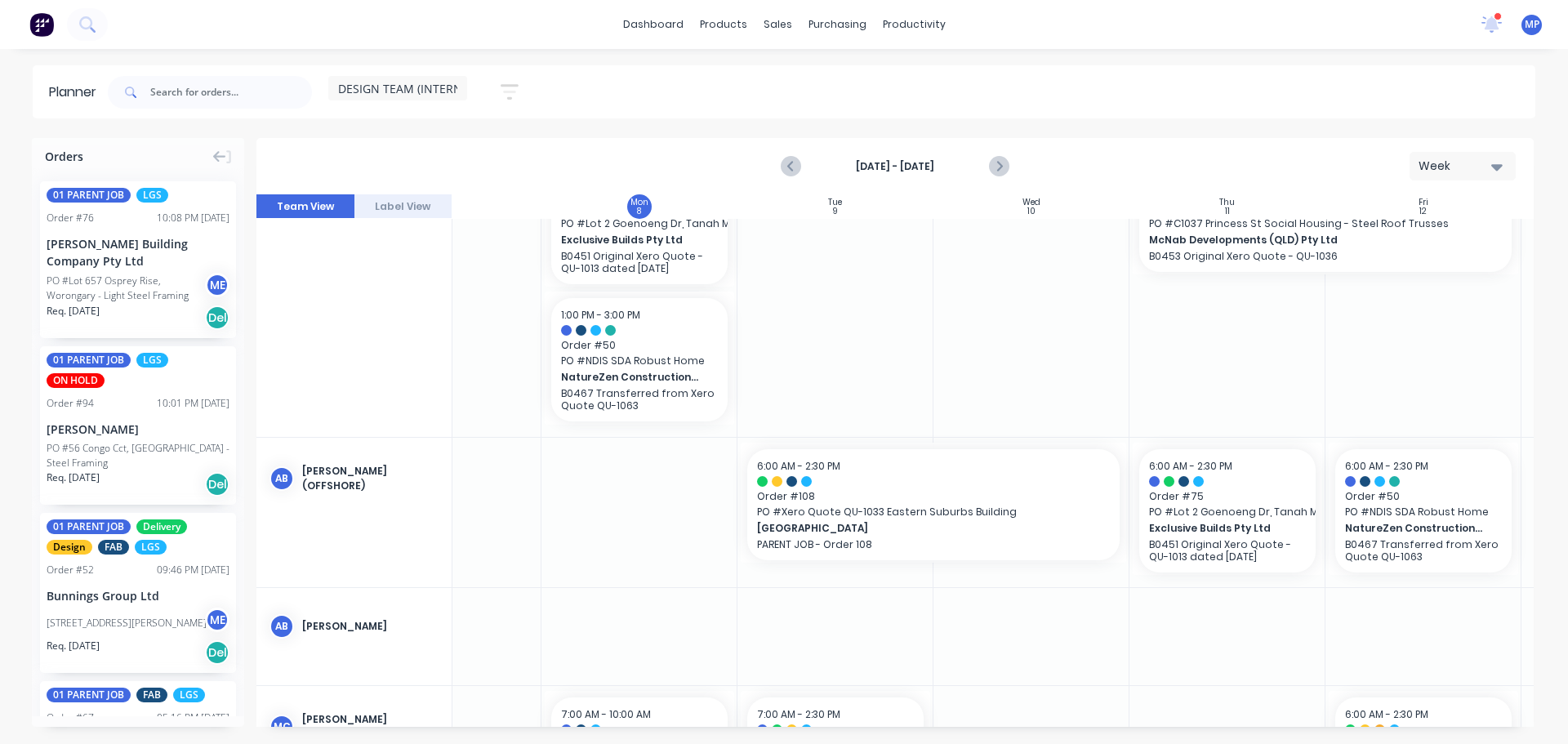
scroll to position [335, 107]
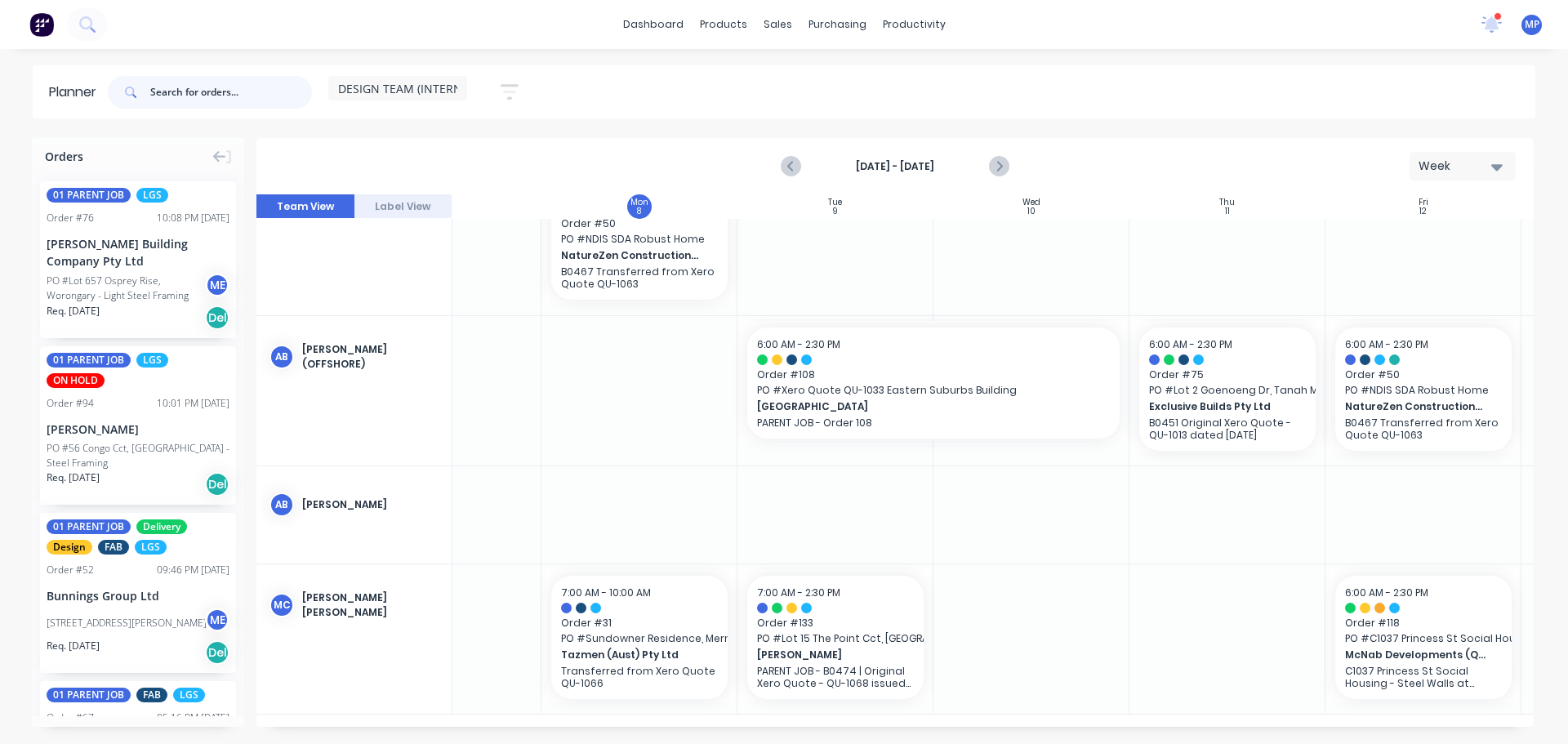
click at [212, 81] on input "text" at bounding box center [230, 92] width 162 height 33
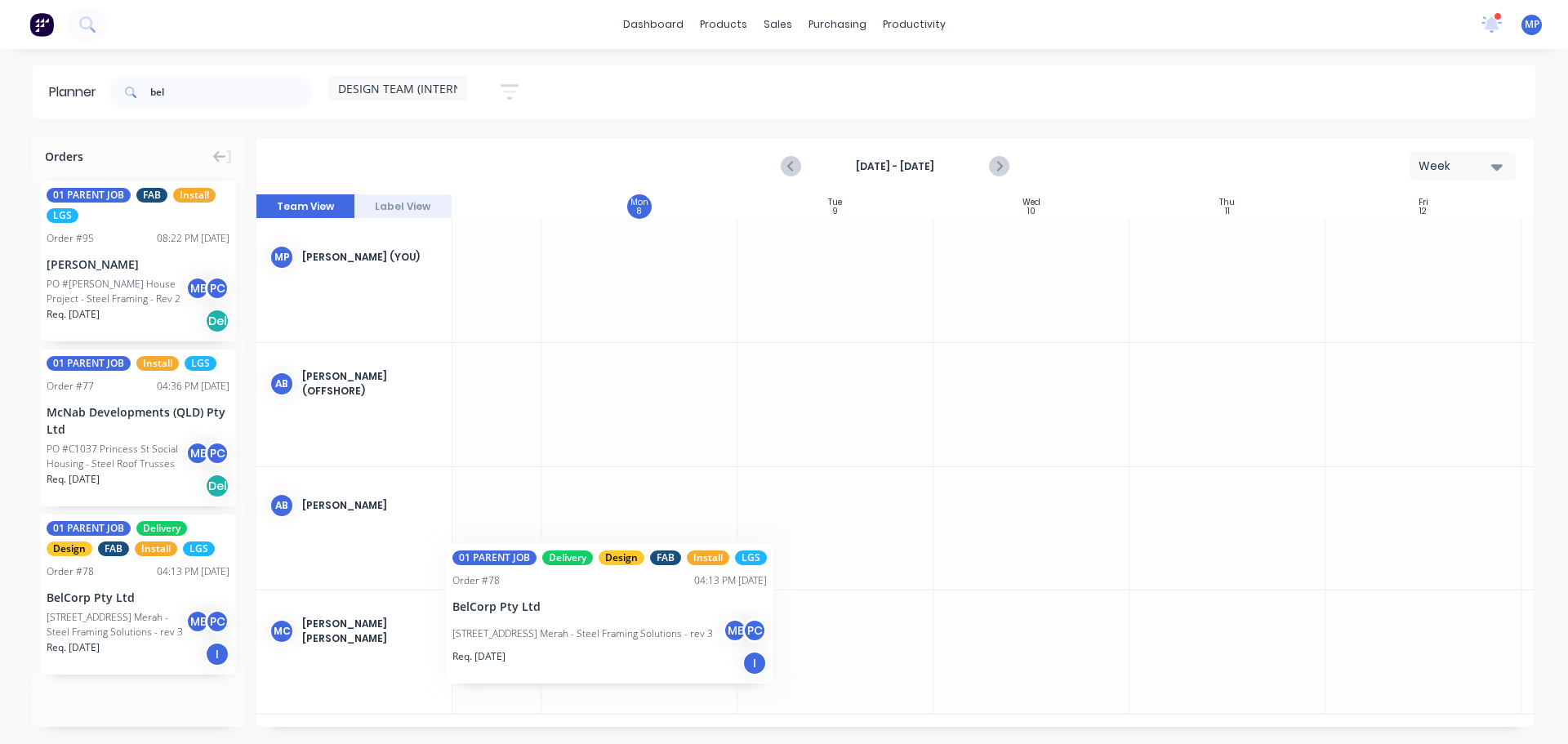
scroll to position [0, 99]
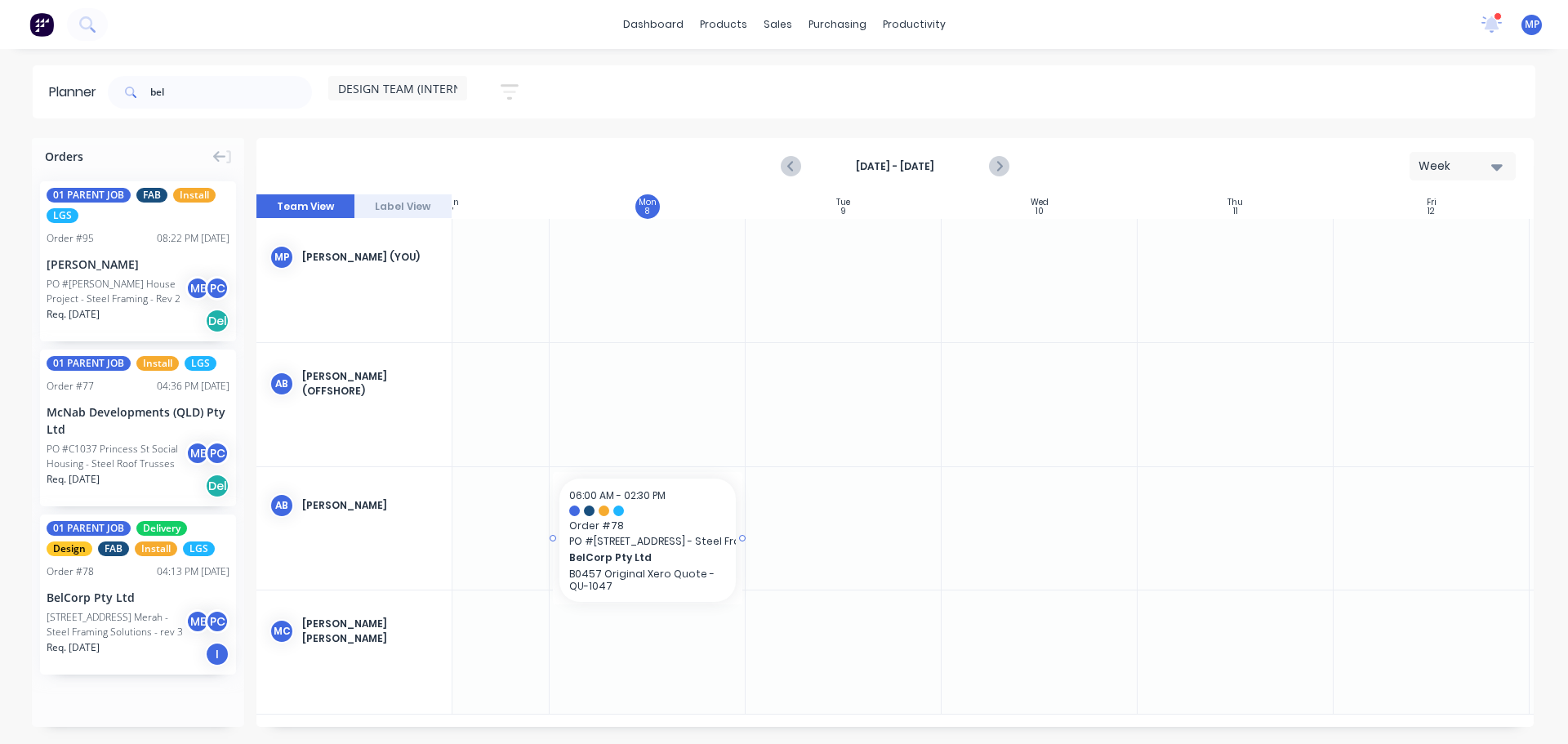
drag, startPoint x: 101, startPoint y: 601, endPoint x: 557, endPoint y: 507, distance: 465.6
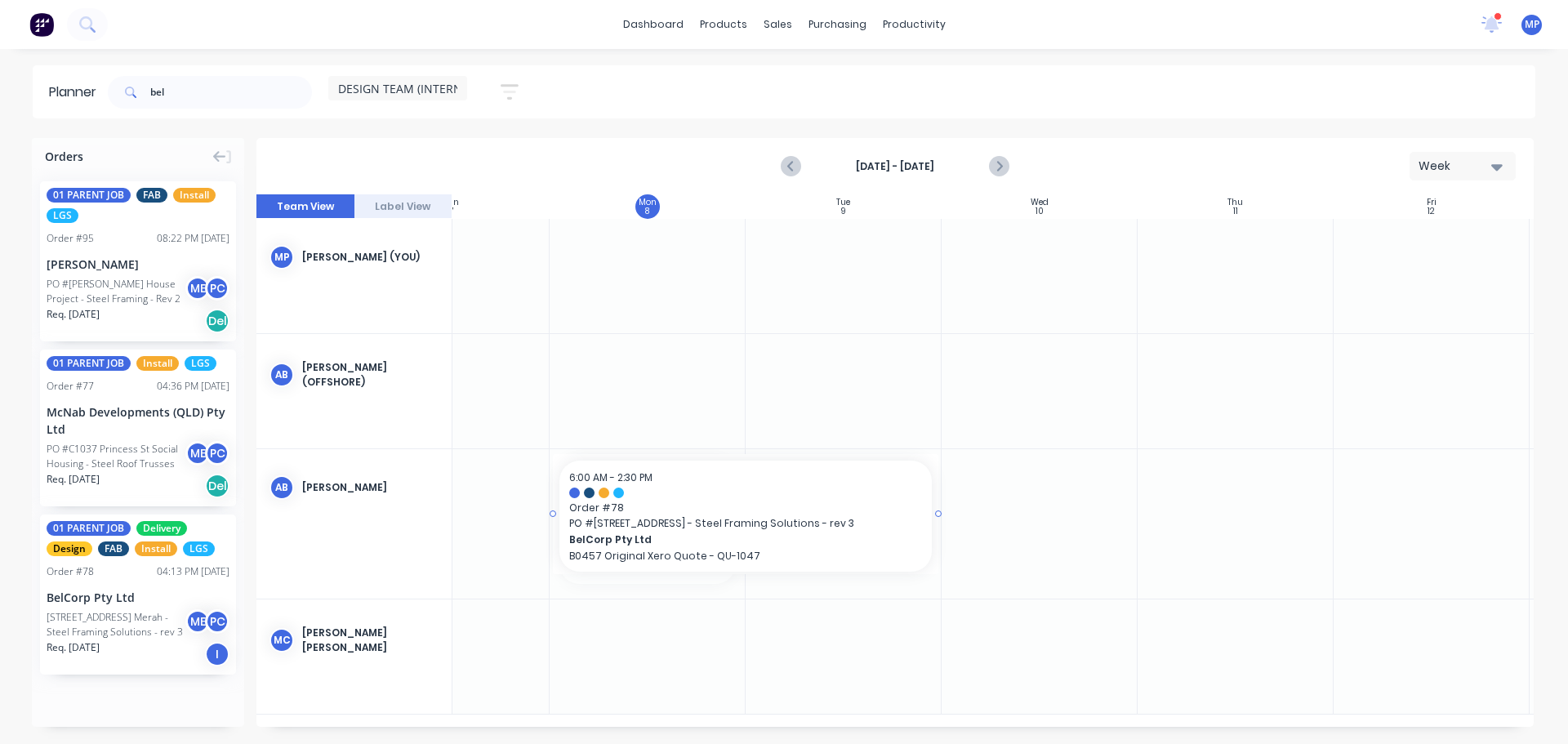
drag, startPoint x: 741, startPoint y: 515, endPoint x: 859, endPoint y: 525, distance: 118.4
drag, startPoint x: 939, startPoint y: 518, endPoint x: 1038, endPoint y: 515, distance: 99.0
drag, startPoint x: 225, startPoint y: 92, endPoint x: 127, endPoint y: 76, distance: 99.3
click at [127, 76] on div "bel" at bounding box center [209, 92] width 204 height 33
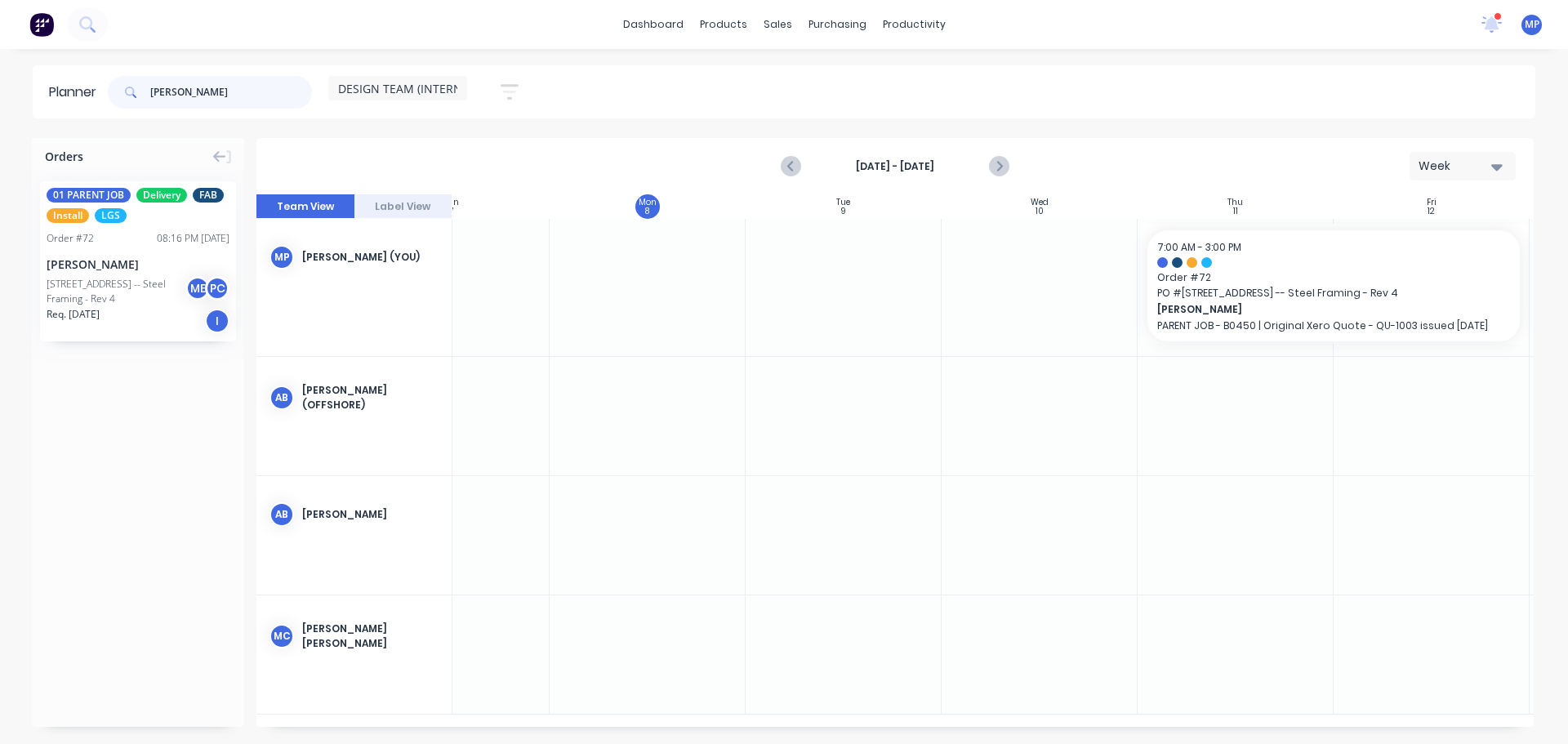
type input "lee"
drag, startPoint x: 76, startPoint y: 281, endPoint x: 1170, endPoint y: 507, distance: 1117.1
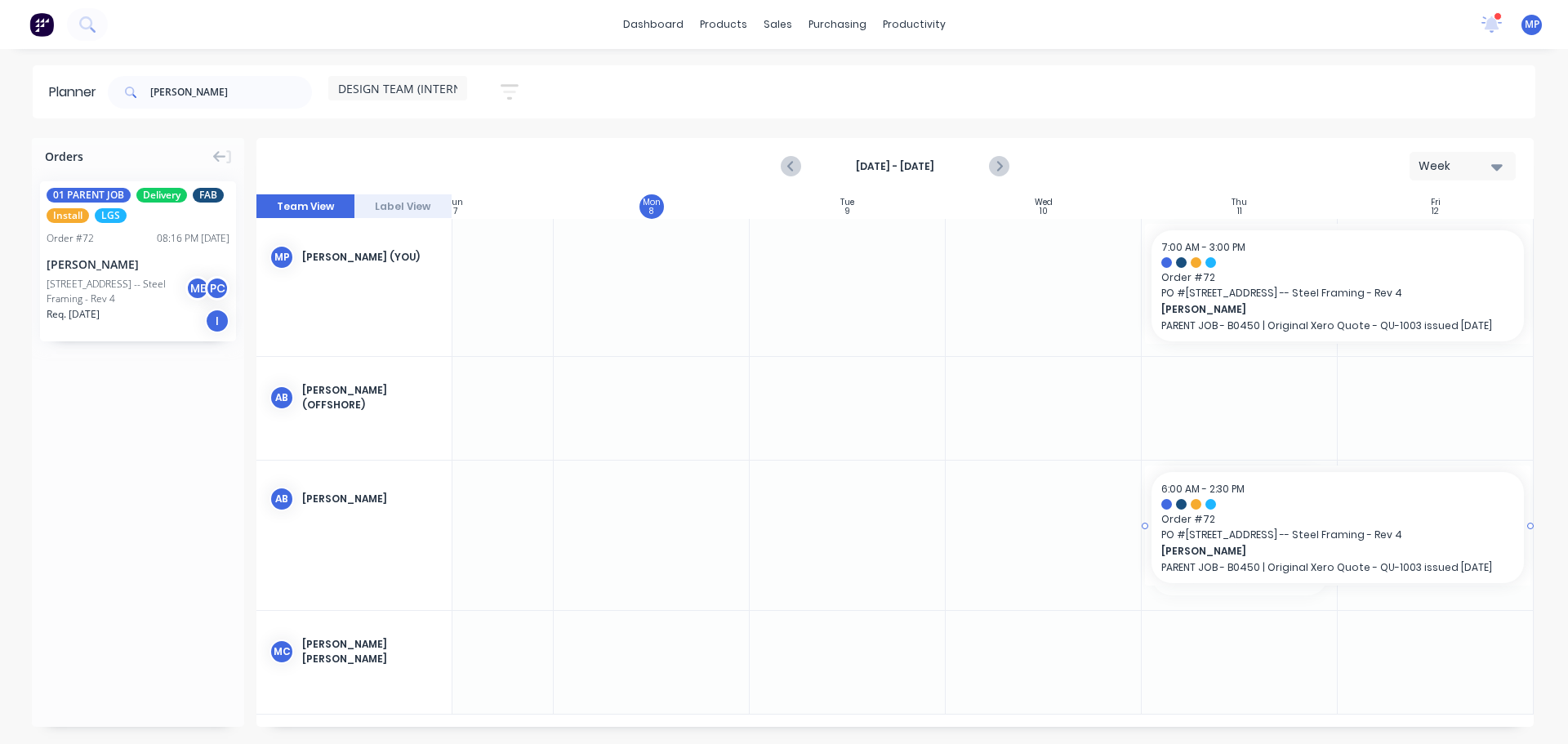
drag, startPoint x: 1333, startPoint y: 526, endPoint x: 1412, endPoint y: 526, distance: 79.0
click at [191, 439] on div "Orders 01 PARENT JOB Delivery FAB Install LGS Order # 72 08:16 PM 26/08/25 Lee …" at bounding box center [137, 432] width 212 height 588
drag, startPoint x: 186, startPoint y: 91, endPoint x: 118, endPoint y: 87, distance: 68.1
click at [118, 85] on div "lee" at bounding box center [209, 92] width 204 height 33
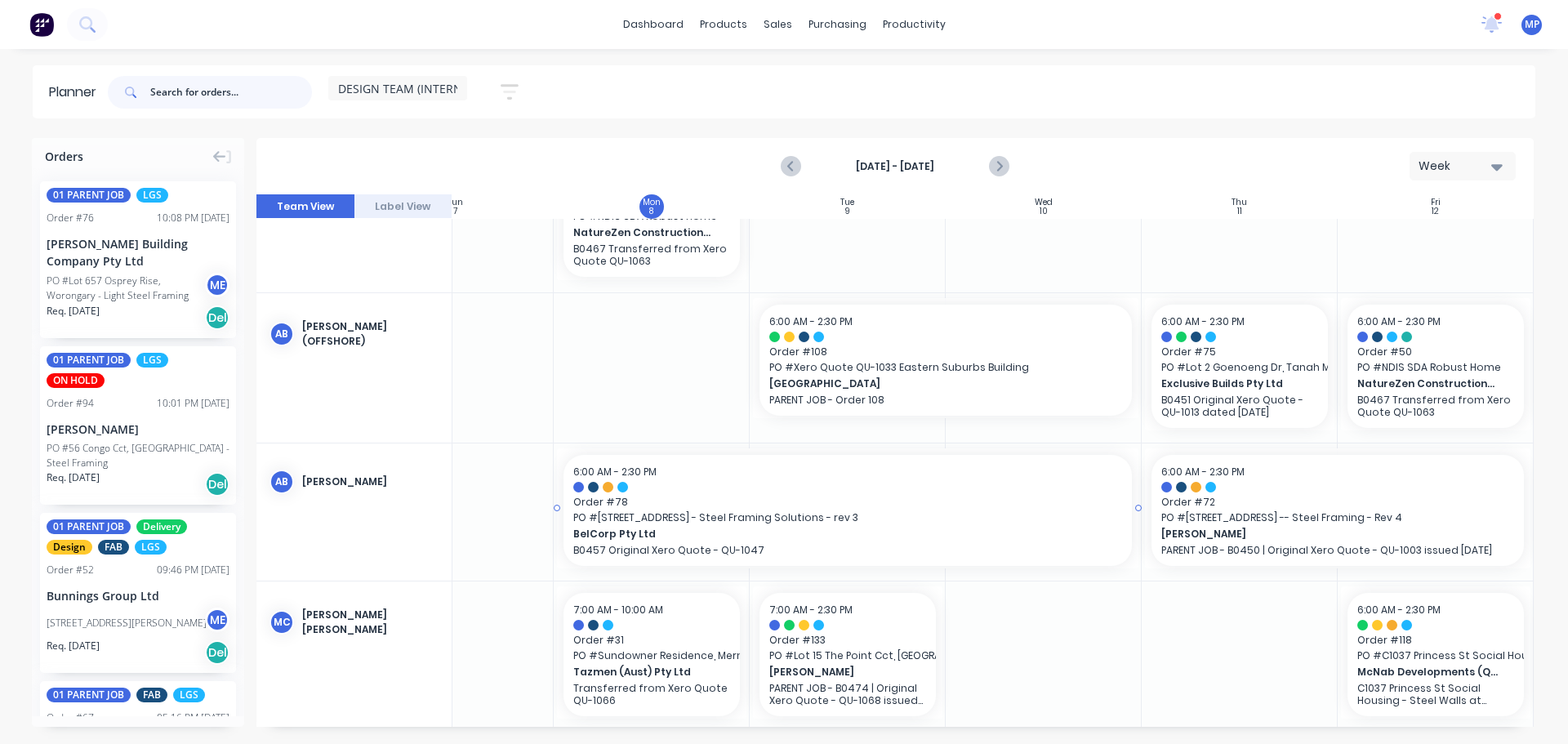
scroll to position [374, 95]
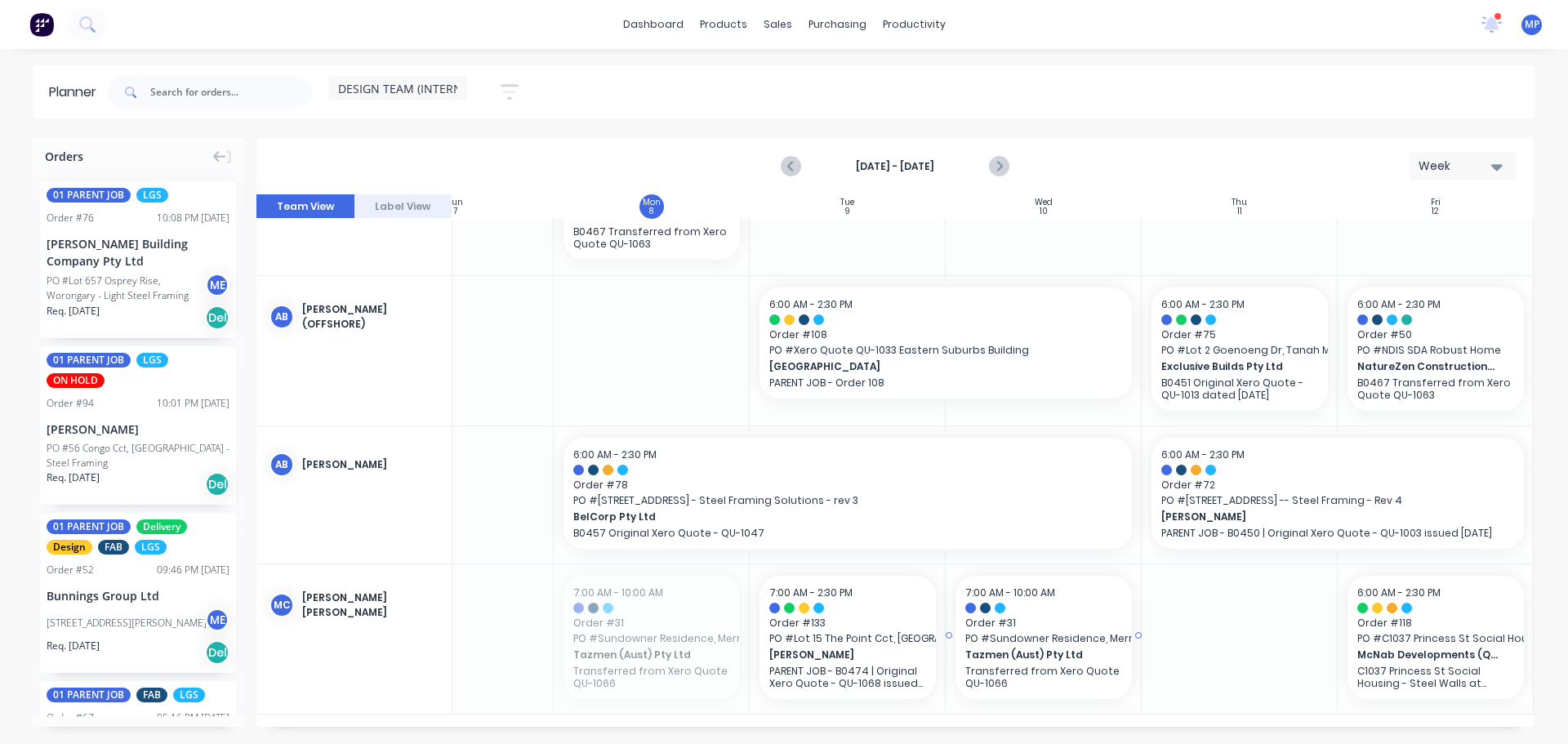
drag, startPoint x: 628, startPoint y: 662, endPoint x: 1060, endPoint y: 645, distance: 432.3
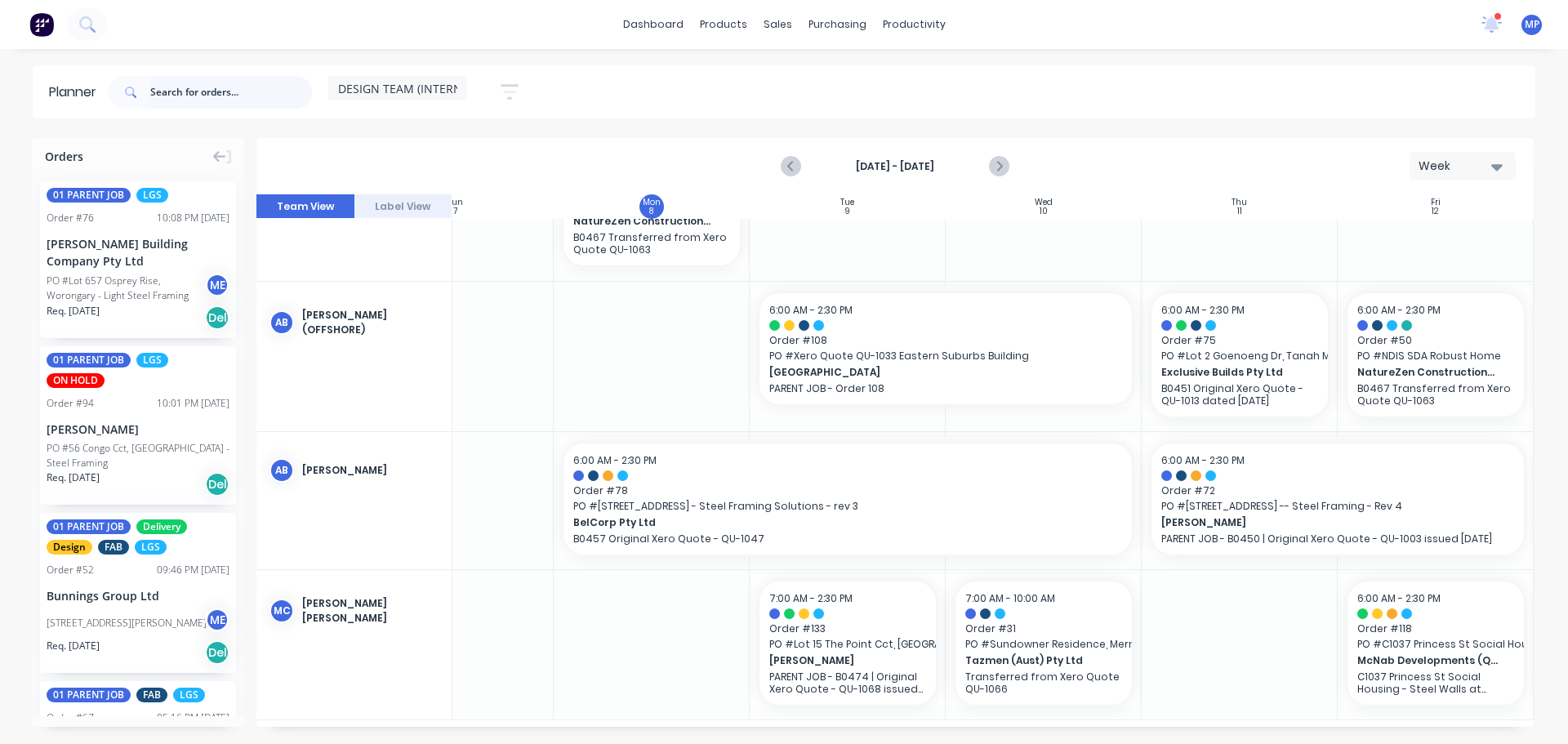
click at [211, 99] on input "text" at bounding box center [230, 92] width 162 height 33
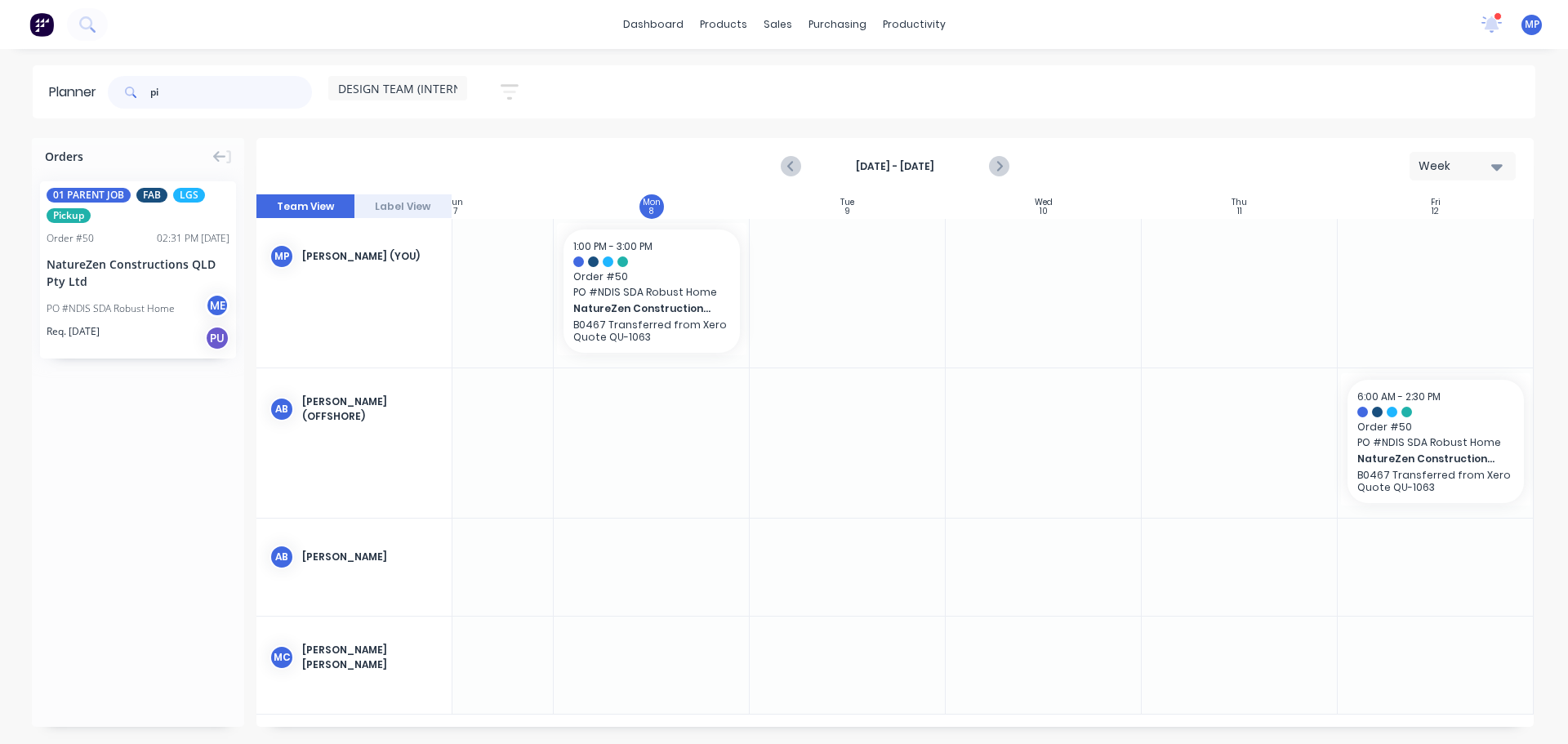
scroll to position [0, 95]
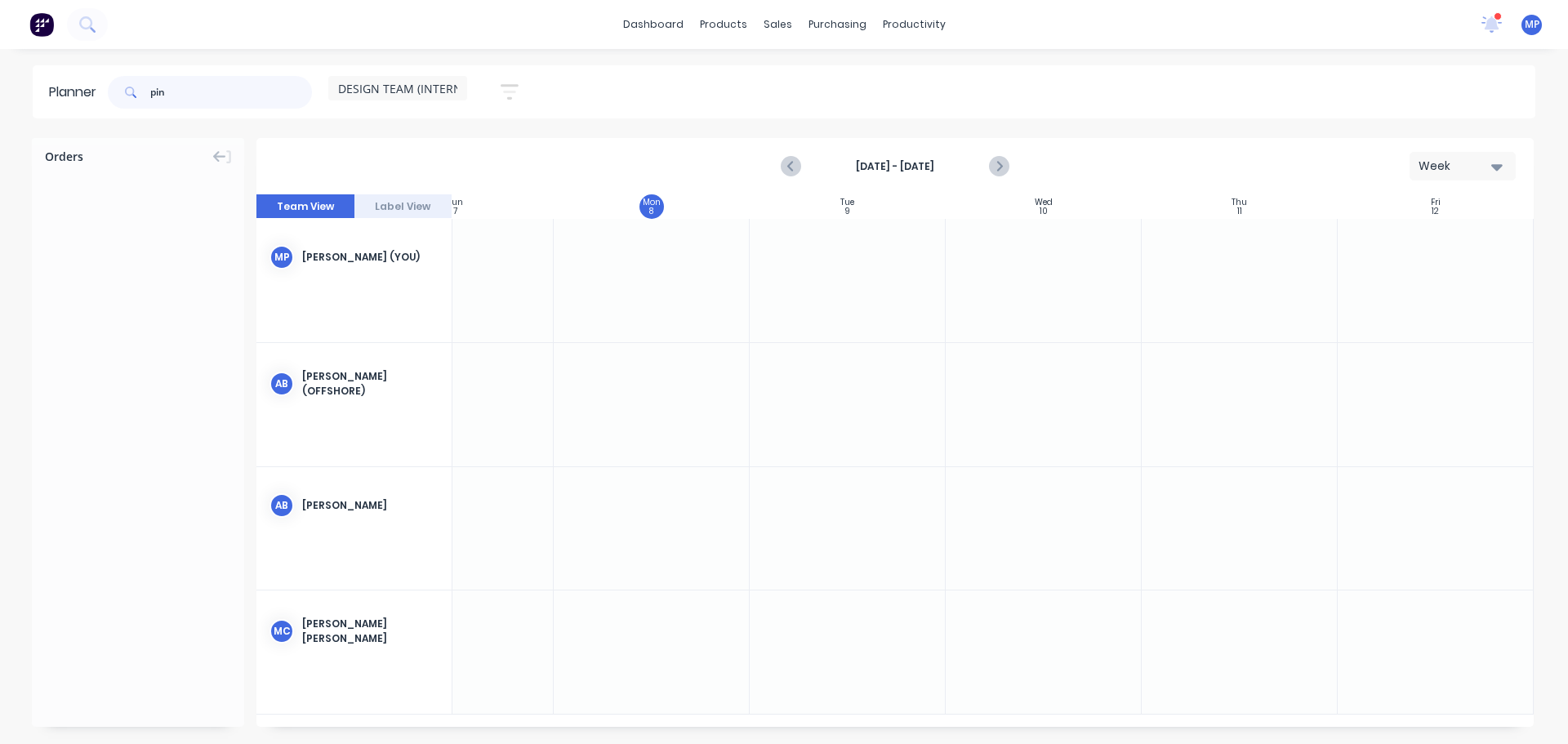
drag, startPoint x: 168, startPoint y: 96, endPoint x: 102, endPoint y: 92, distance: 66.1
click at [102, 93] on header "Planner pin DESIGN TEAM (INTERNAL) Save new view None (Default) edit DESIGN TEA…" at bounding box center [784, 92] width 1503 height 53
drag, startPoint x: 185, startPoint y: 88, endPoint x: 112, endPoint y: 83, distance: 73.2
click at [112, 83] on div "107" at bounding box center [209, 92] width 204 height 33
drag, startPoint x: 226, startPoint y: 91, endPoint x: 160, endPoint y: 101, distance: 66.8
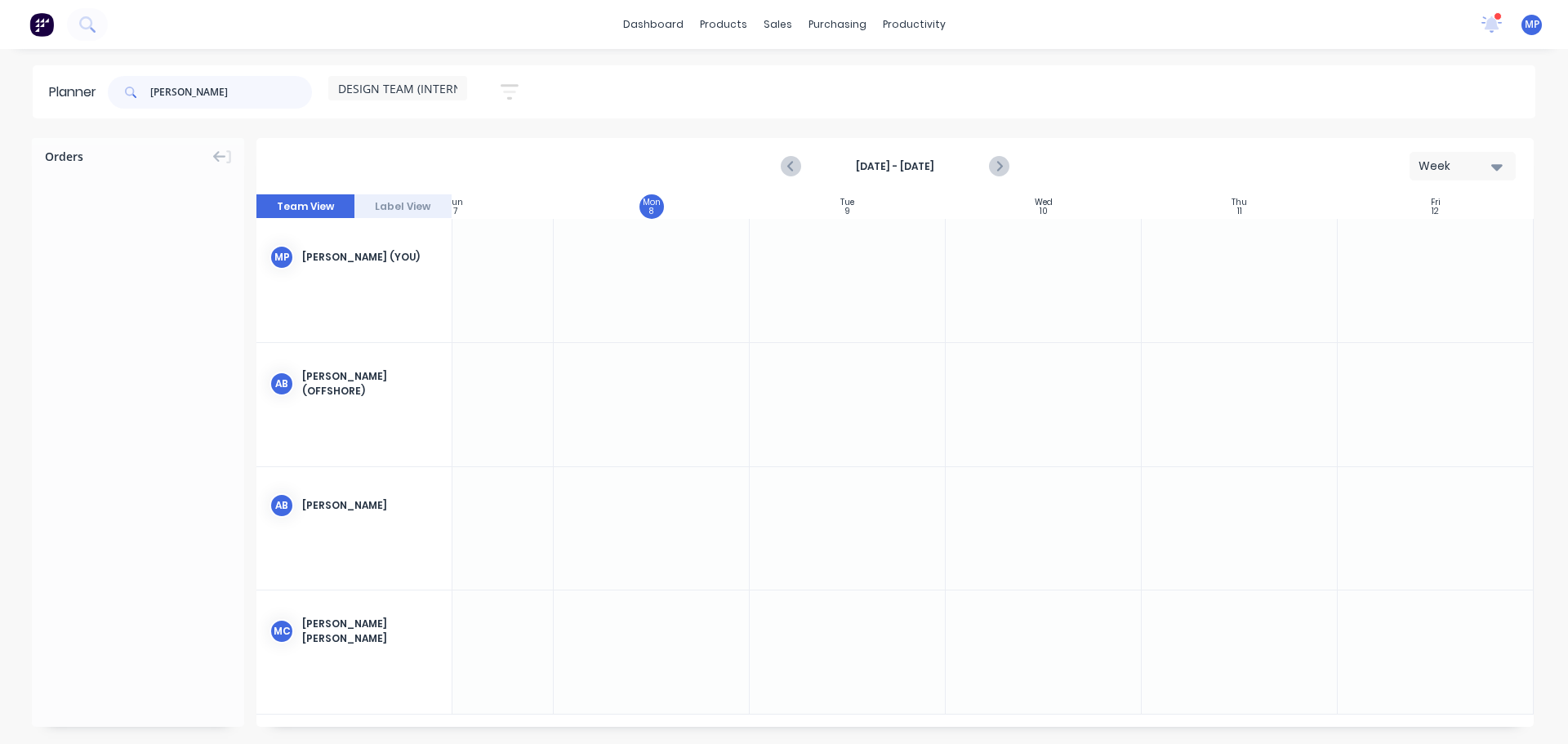
click at [160, 101] on input "denelle" at bounding box center [230, 92] width 162 height 33
type input "d"
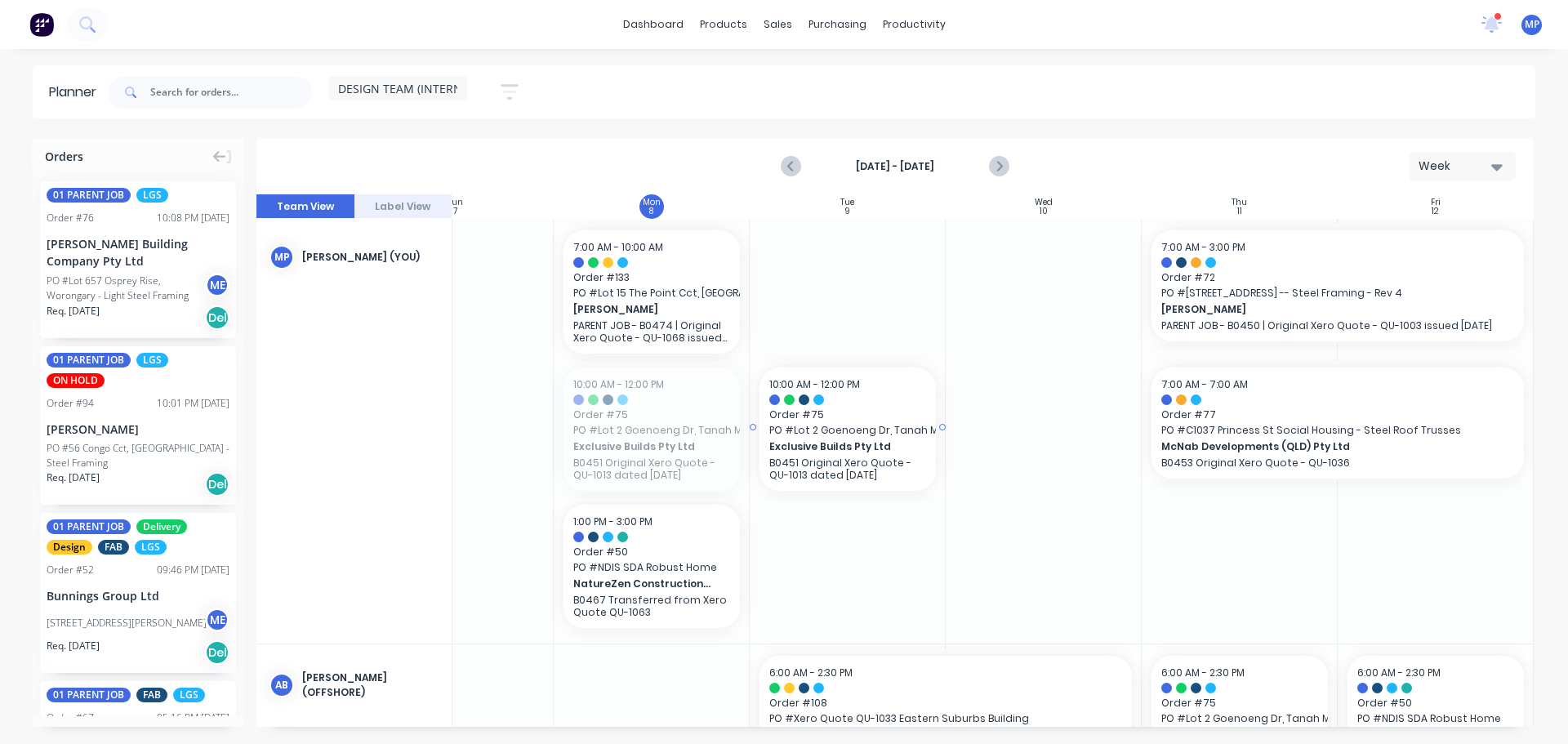
drag, startPoint x: 597, startPoint y: 436, endPoint x: 818, endPoint y: 347, distance: 238.2
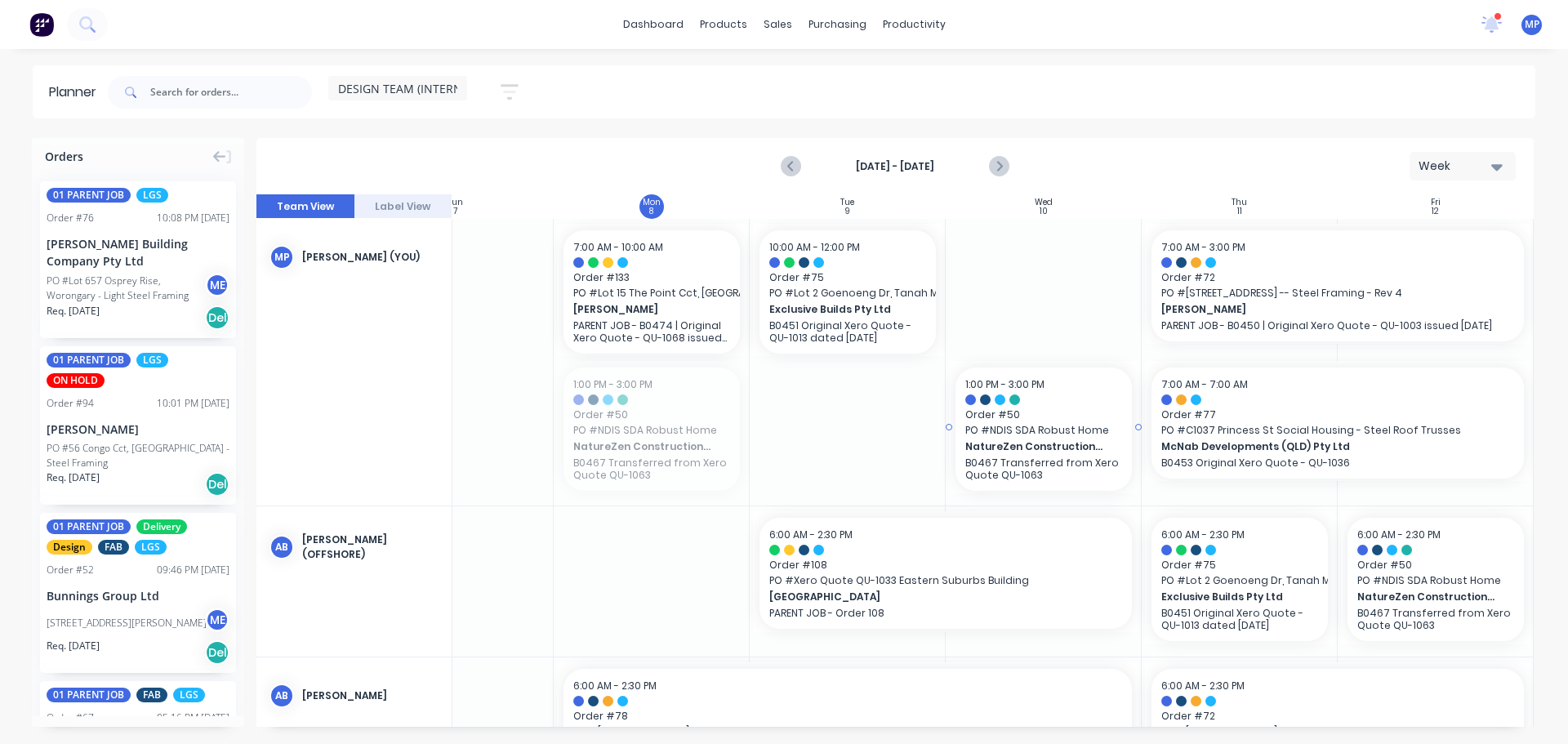
drag, startPoint x: 639, startPoint y: 422, endPoint x: 996, endPoint y: 319, distance: 371.6
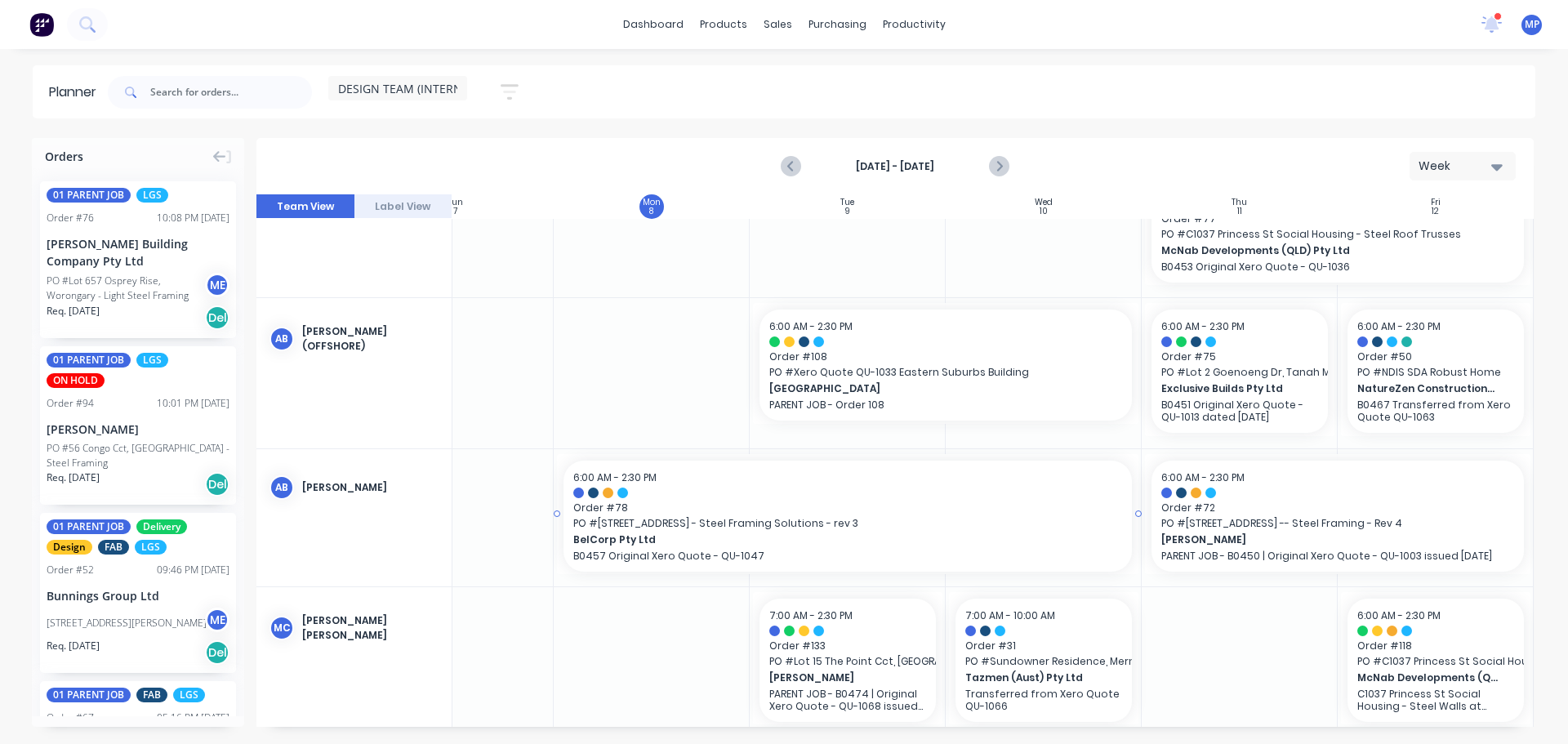
scroll to position [225, 95]
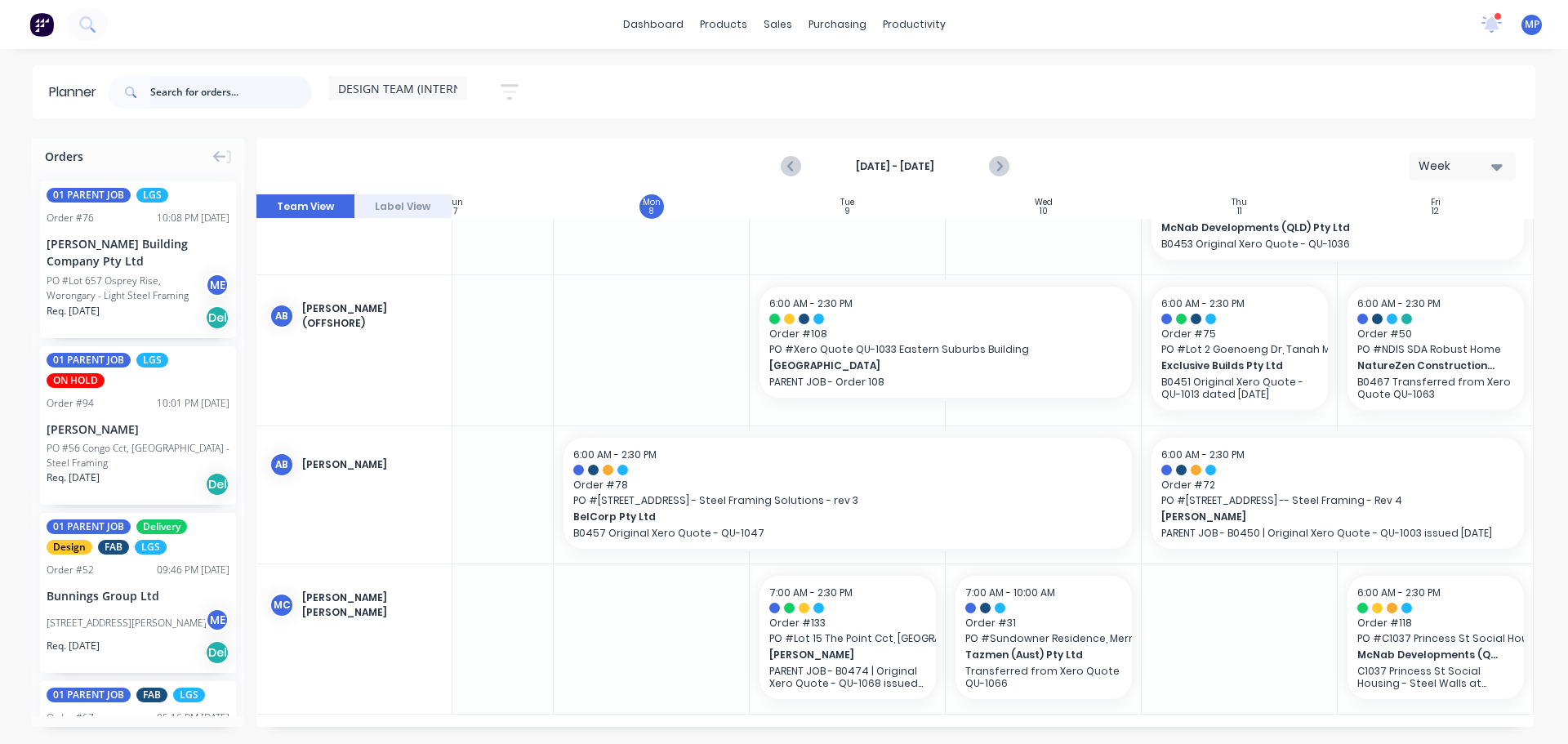
click at [161, 92] on input "text" at bounding box center [230, 92] width 162 height 33
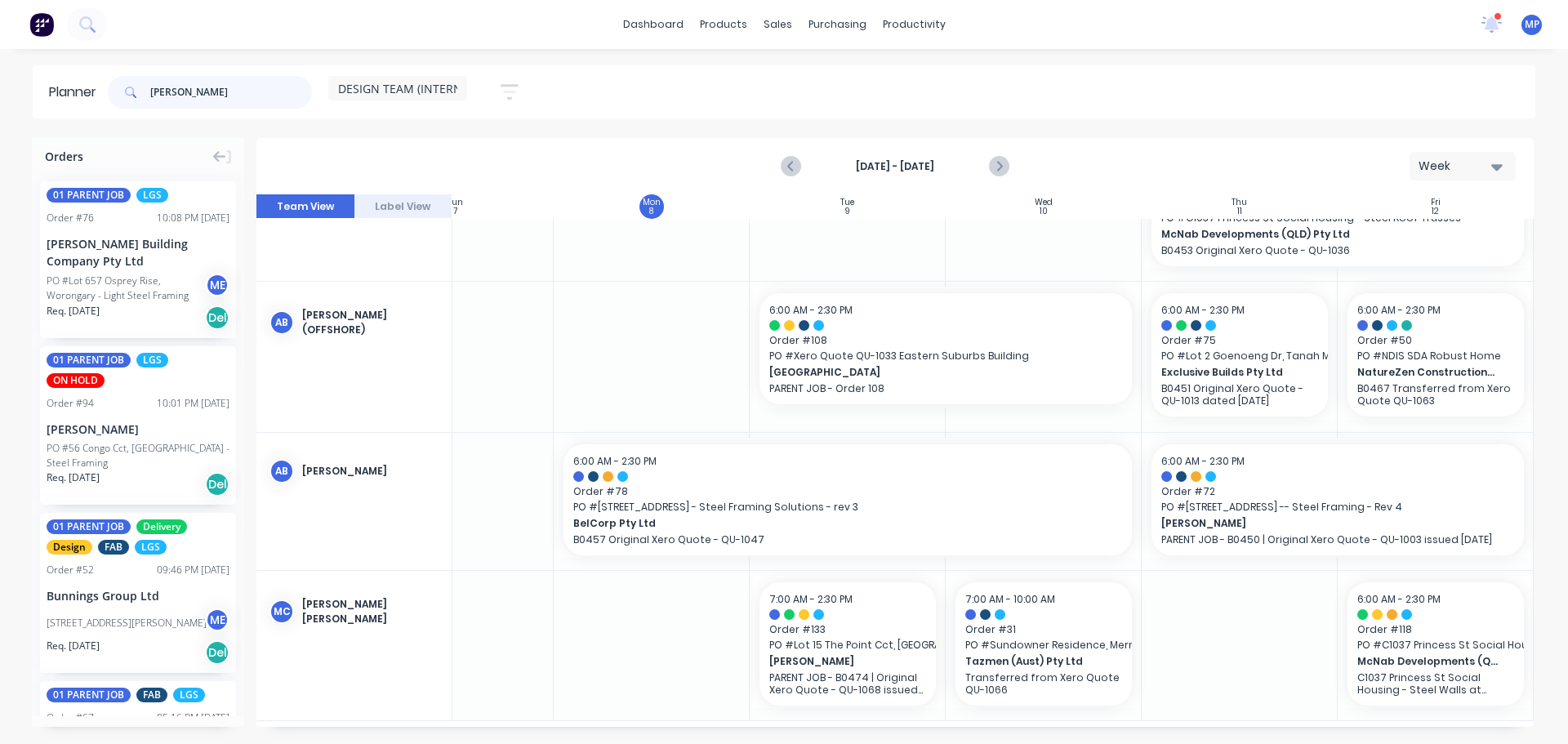
type input "andrew"
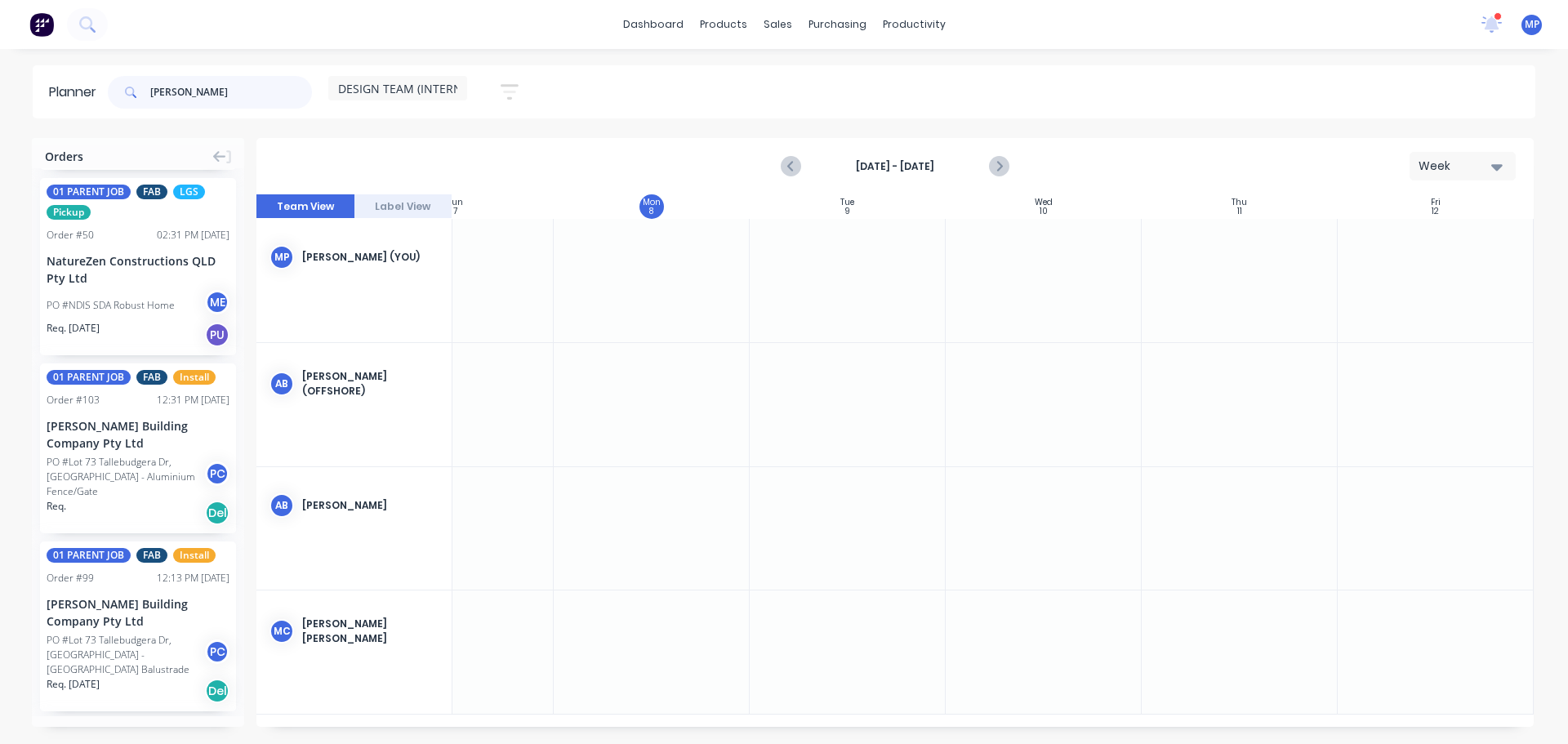
scroll to position [1873, 0]
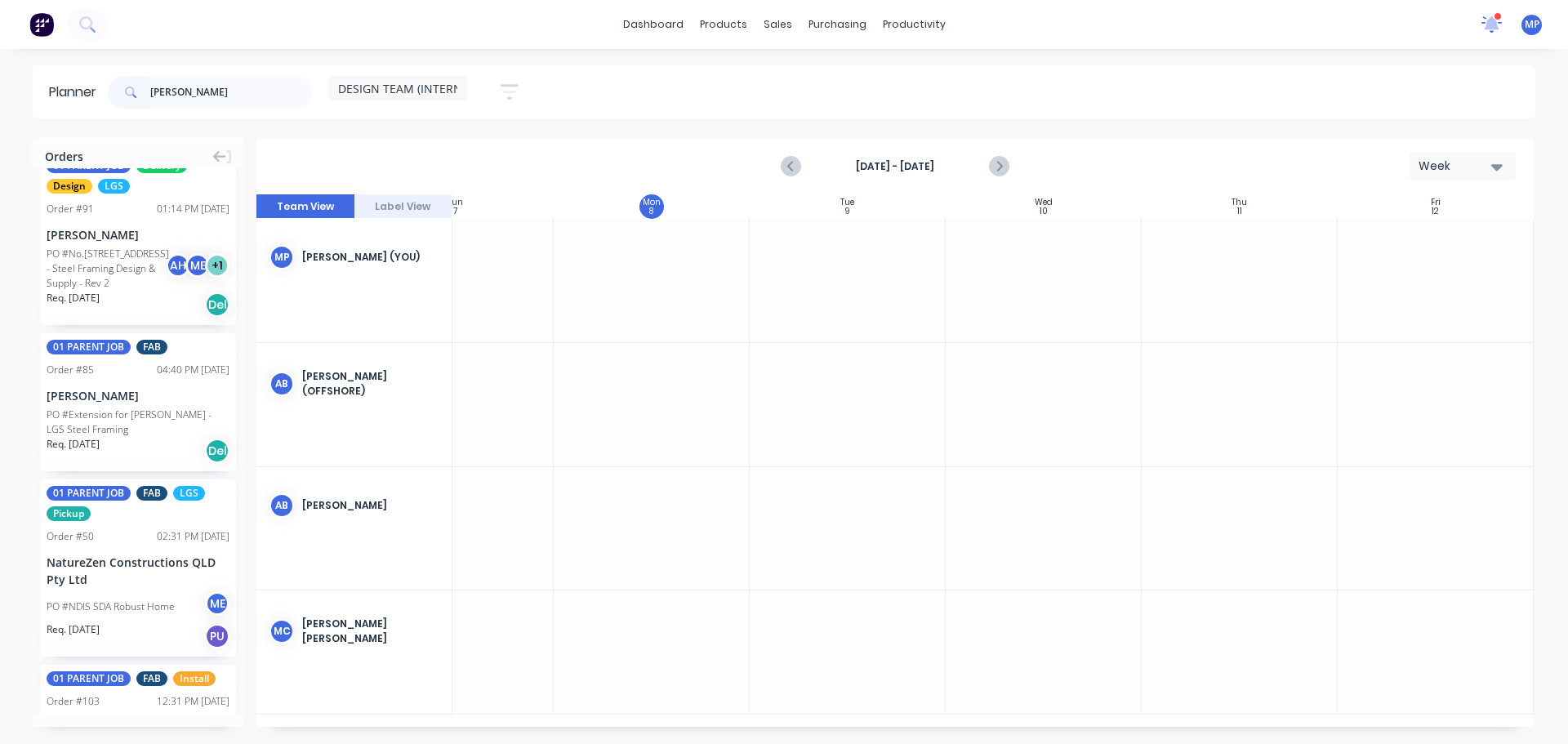
click at [1493, 23] on icon at bounding box center [1492, 23] width 15 height 14
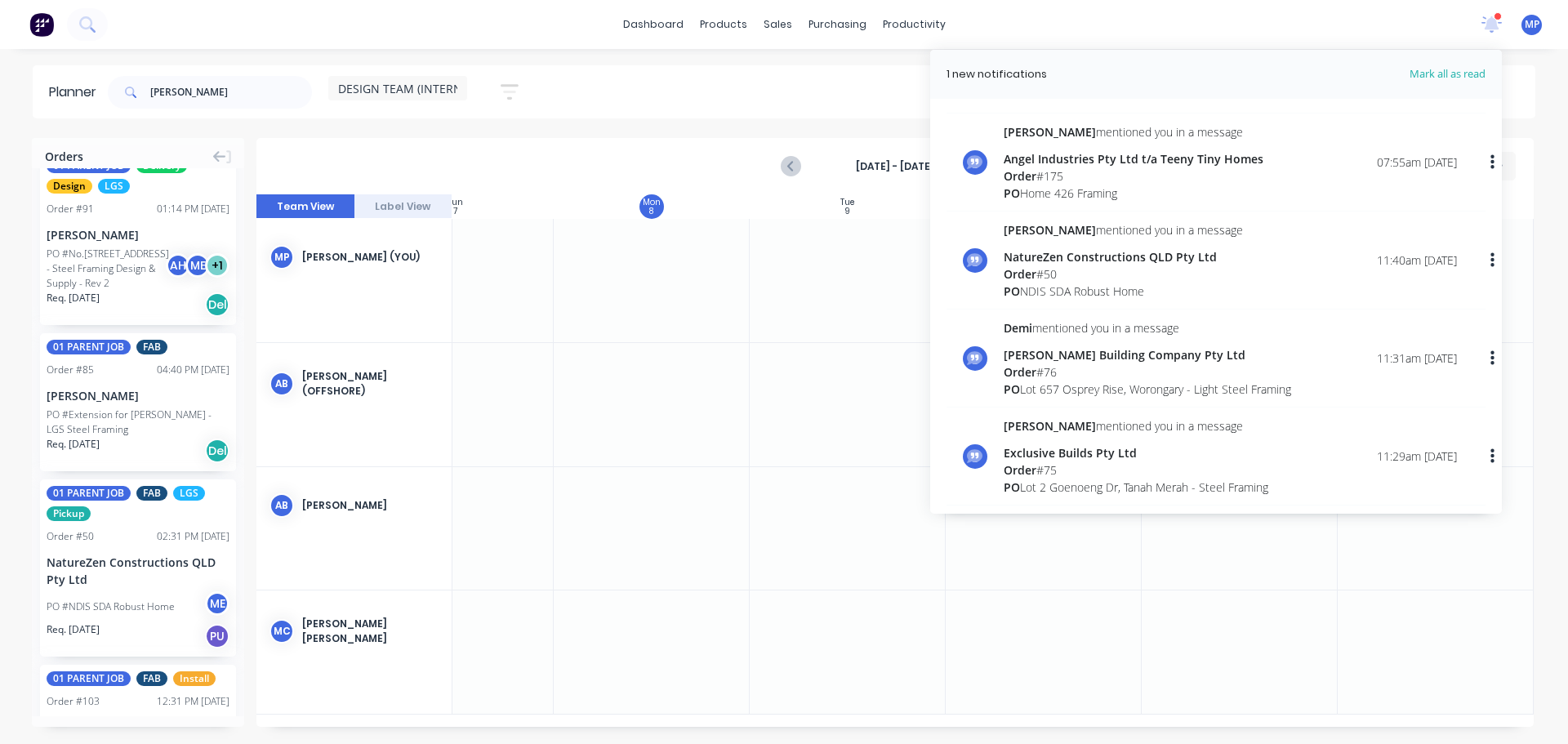
scroll to position [1289, 0]
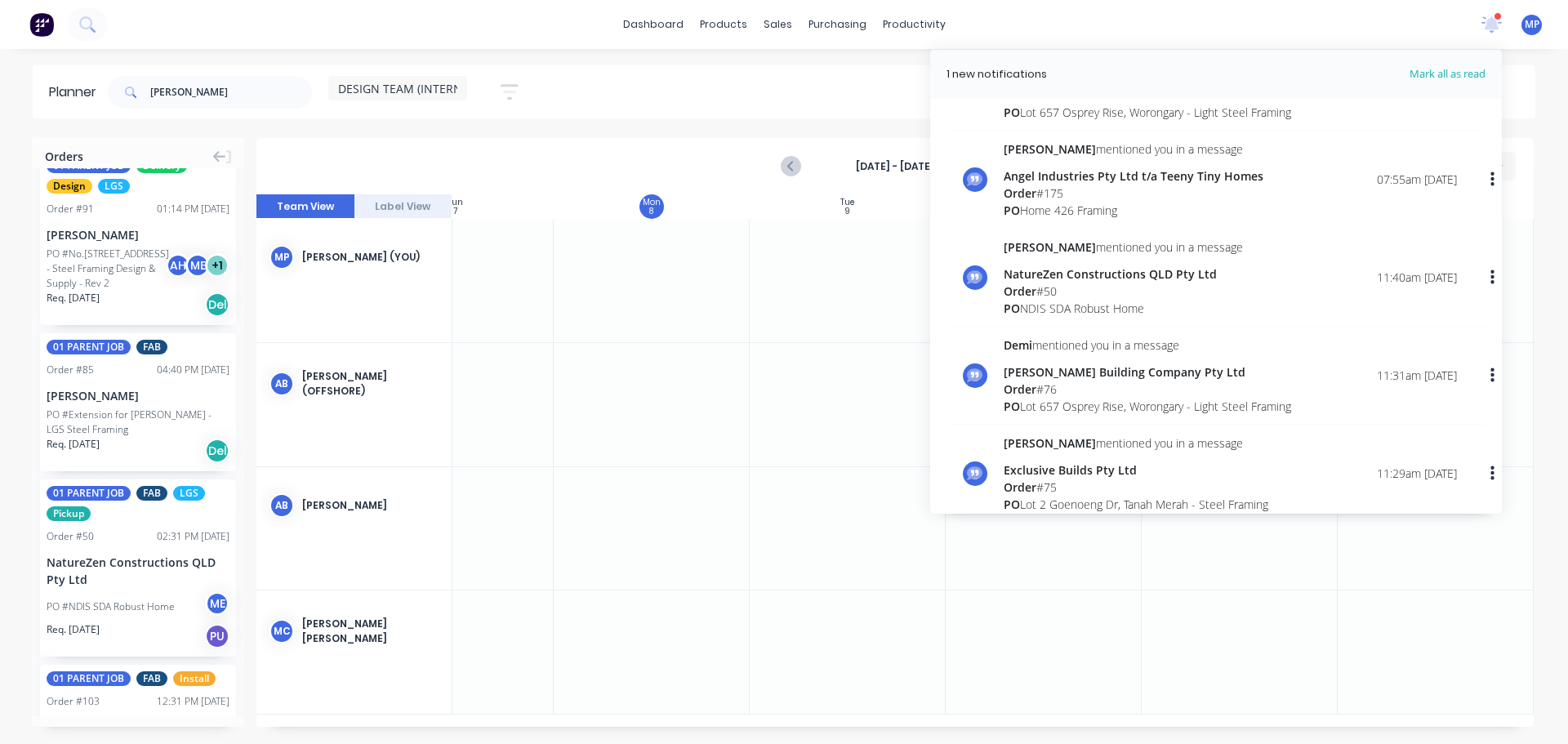
click at [678, 316] on div at bounding box center [651, 280] width 196 height 123
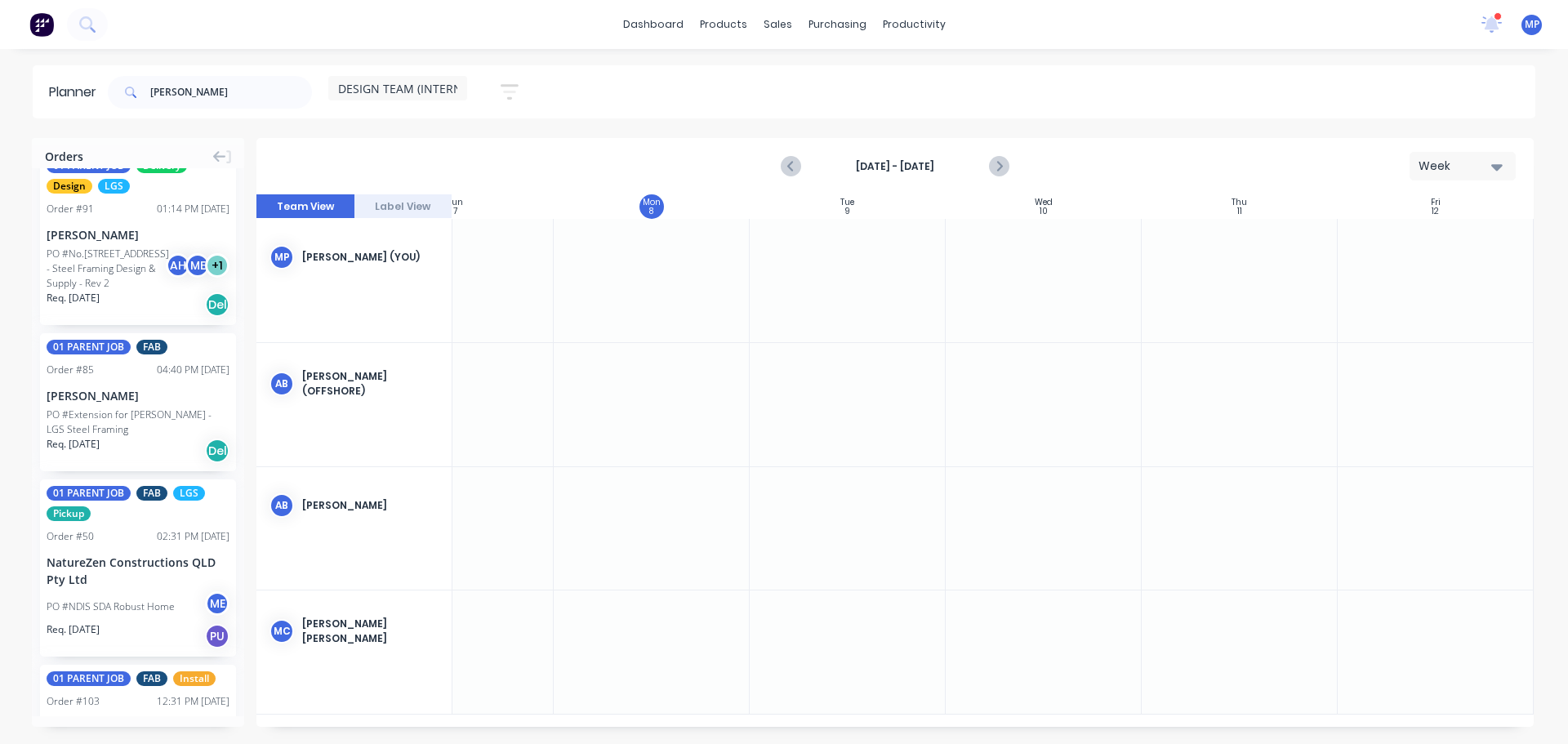
click at [770, 97] on div "andrew DESIGN TEAM (INTERNAL) Save new view None (Default) edit DESIGN TEAM (IN…" at bounding box center [820, 92] width 1431 height 49
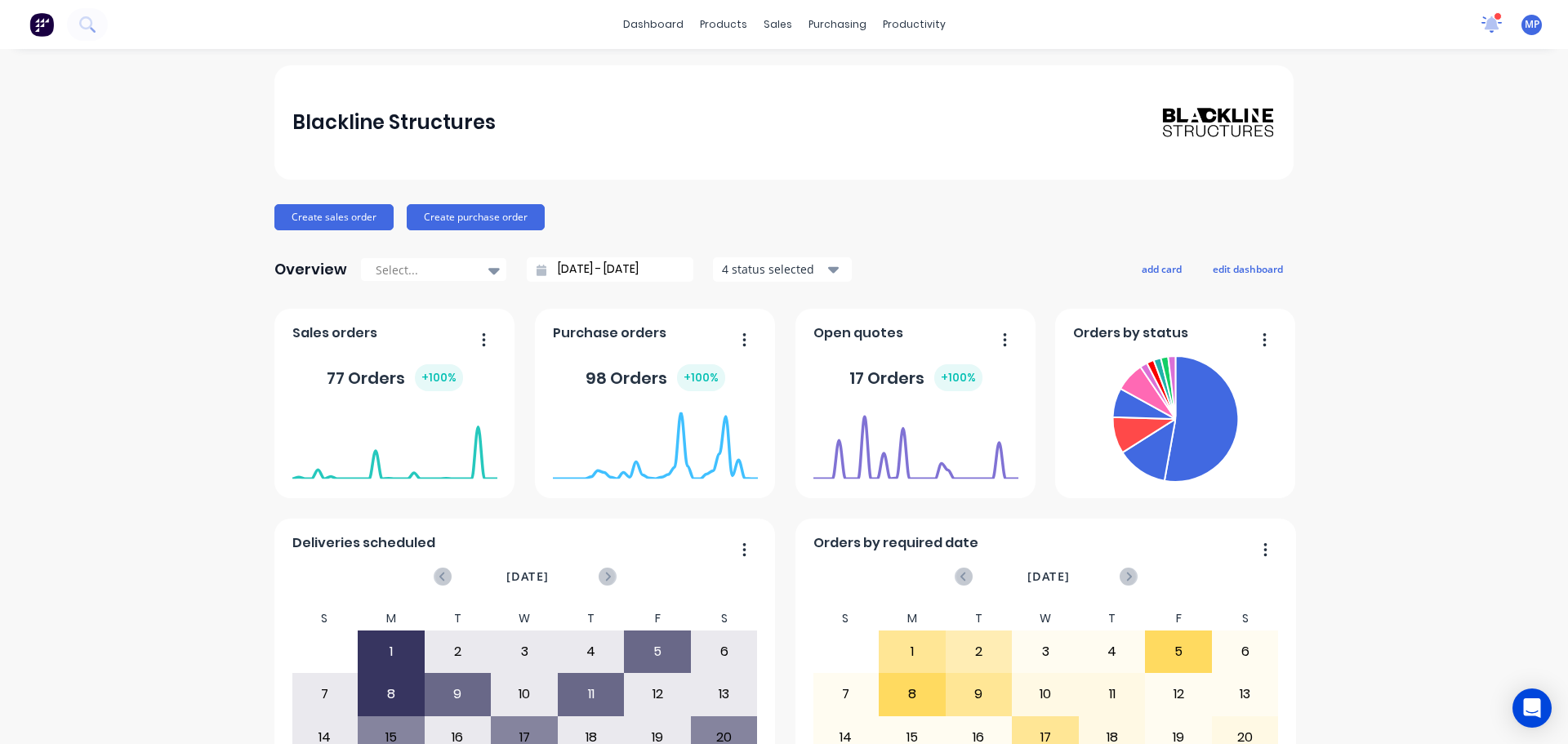
click at [1485, 23] on icon at bounding box center [1492, 23] width 15 height 14
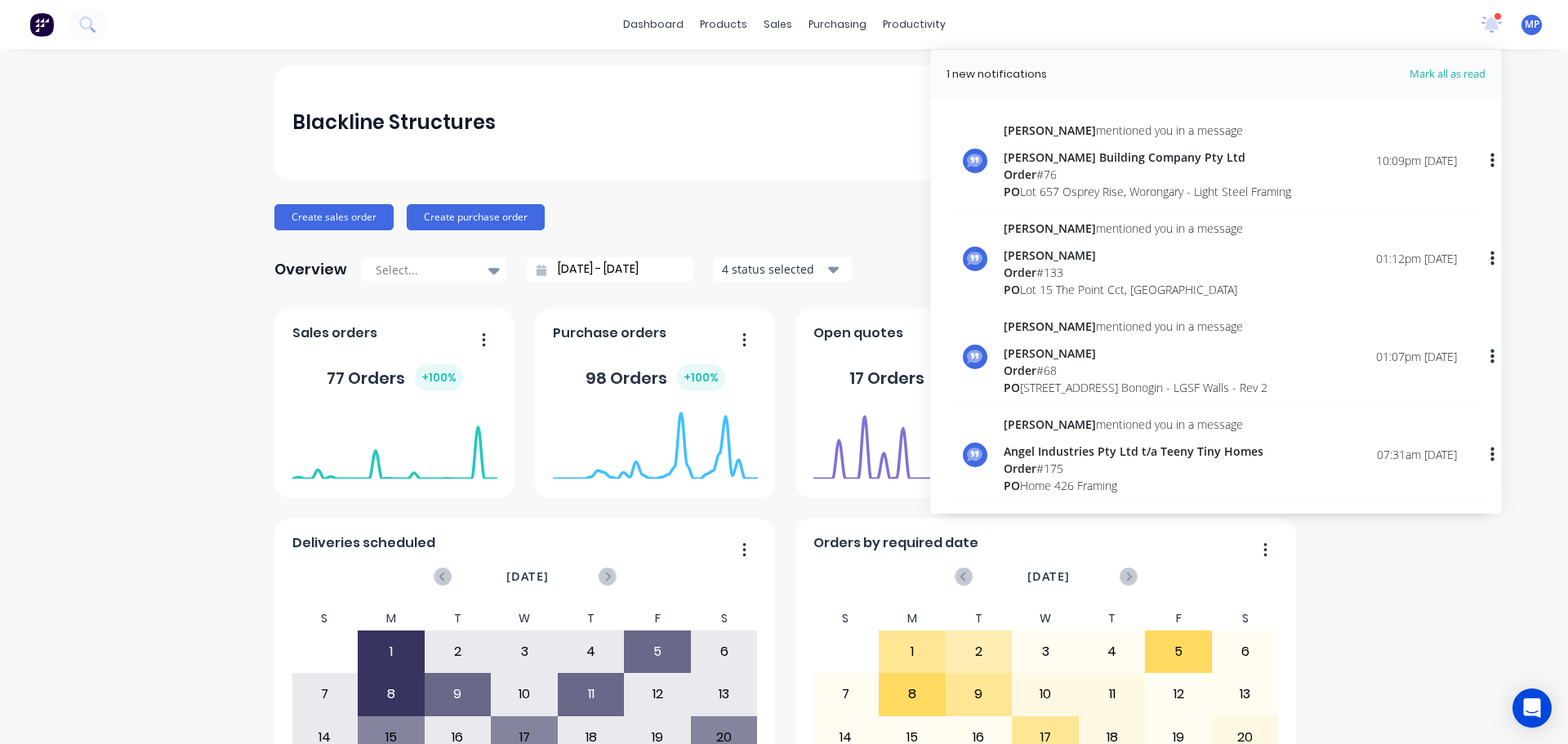
click at [1493, 15] on div at bounding box center [1497, 16] width 8 height 8
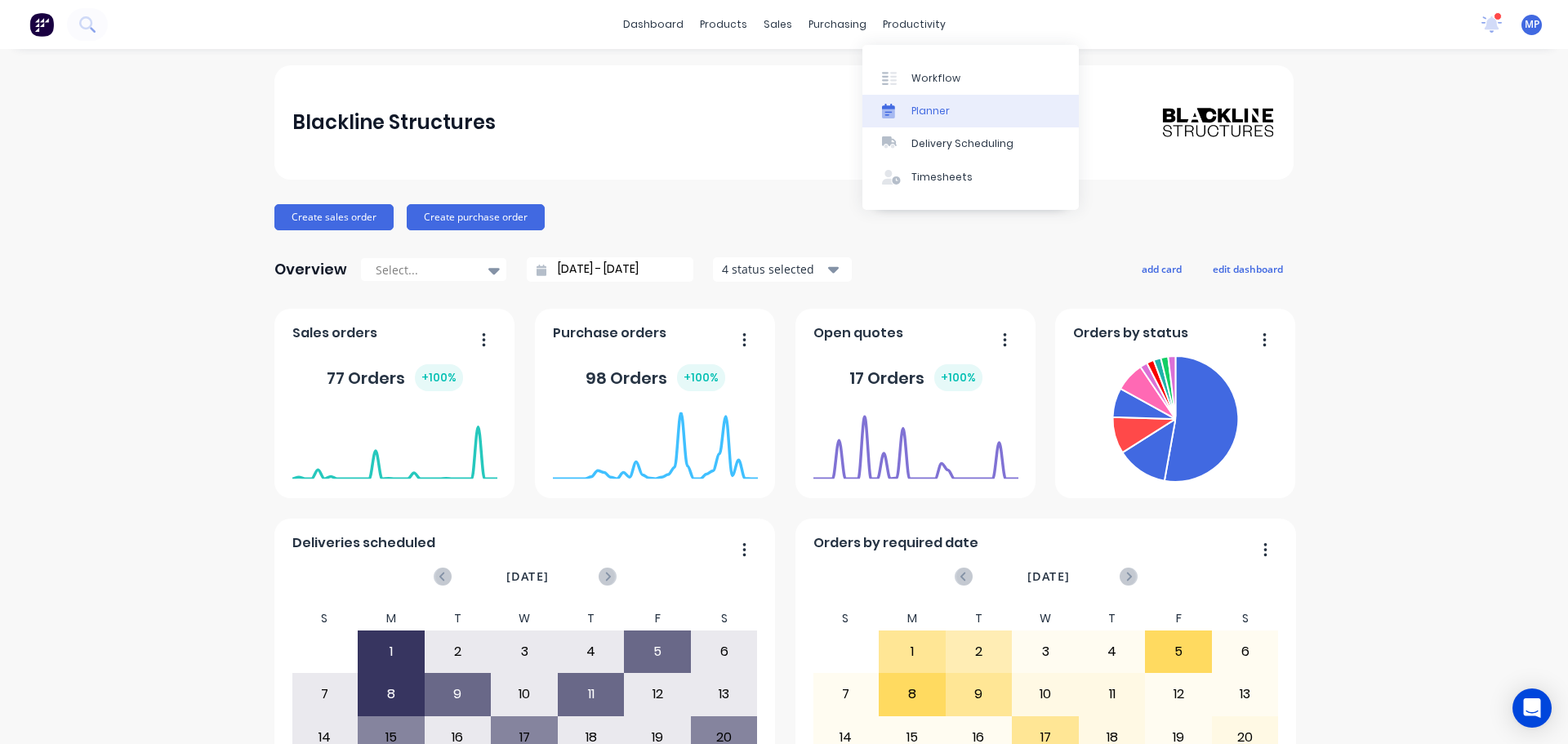
click at [922, 109] on div "Planner" at bounding box center [931, 110] width 39 height 15
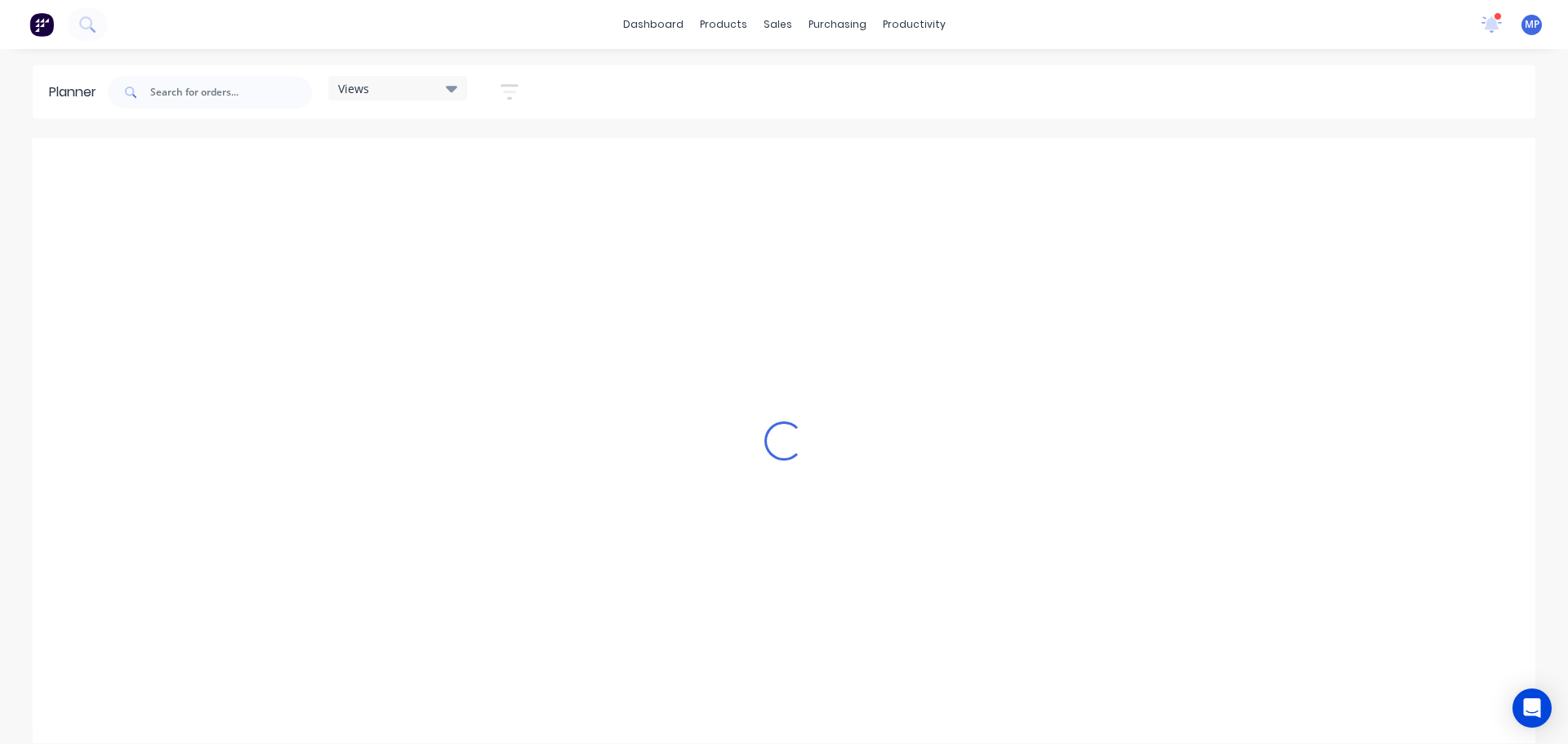
scroll to position [0, 524]
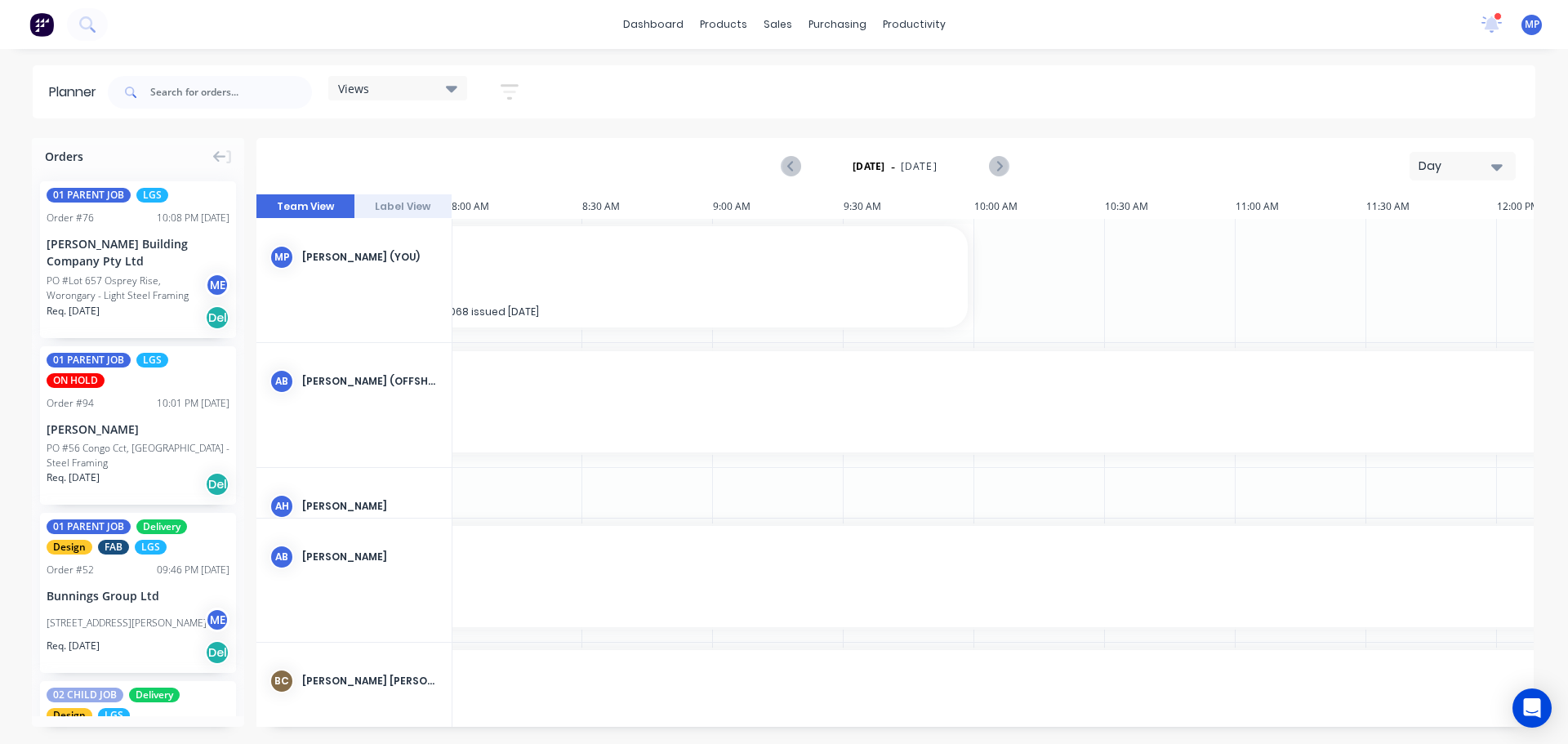
click at [1495, 170] on icon "button" at bounding box center [1497, 166] width 12 height 18
click at [1425, 248] on div "Week" at bounding box center [1432, 243] width 162 height 33
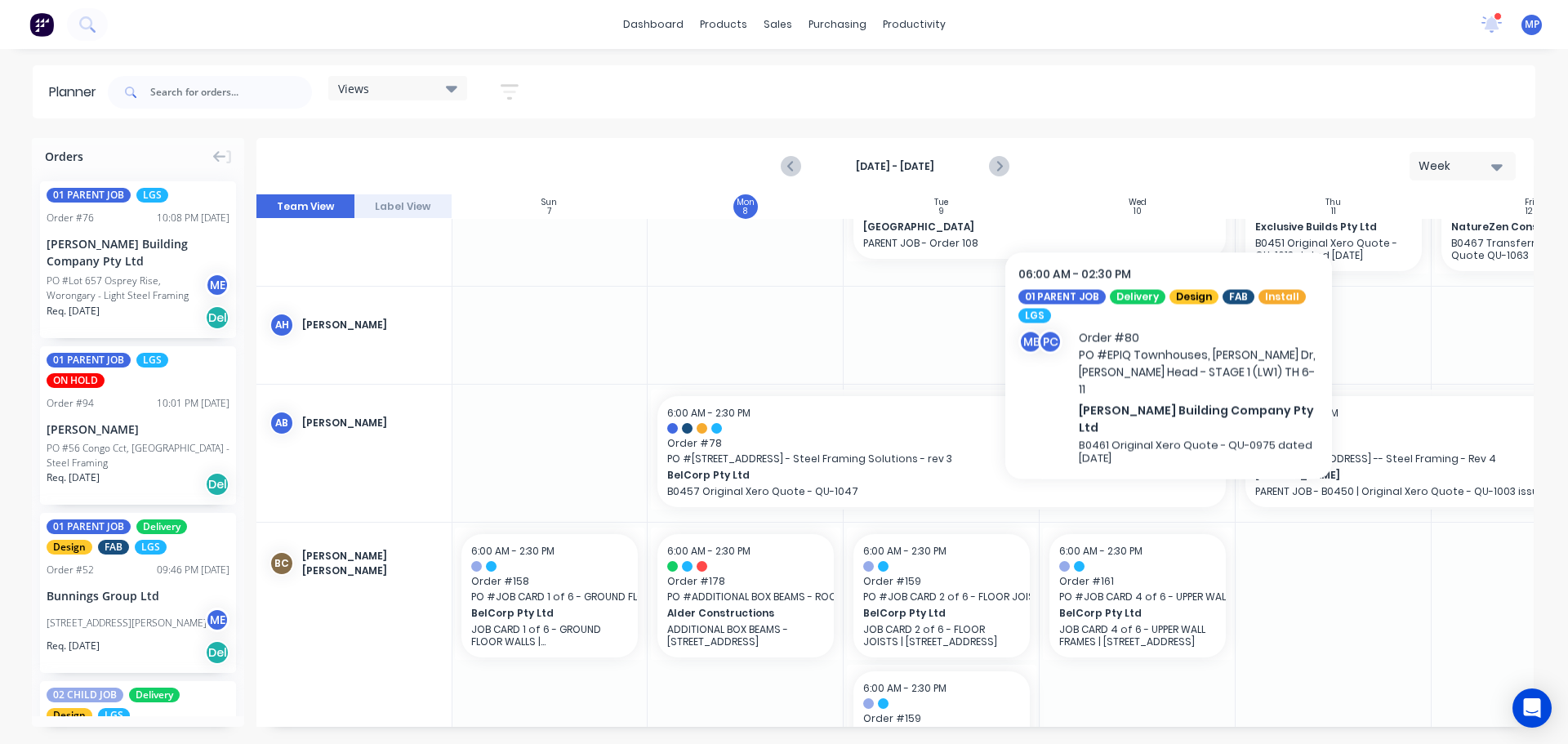
scroll to position [572, 1]
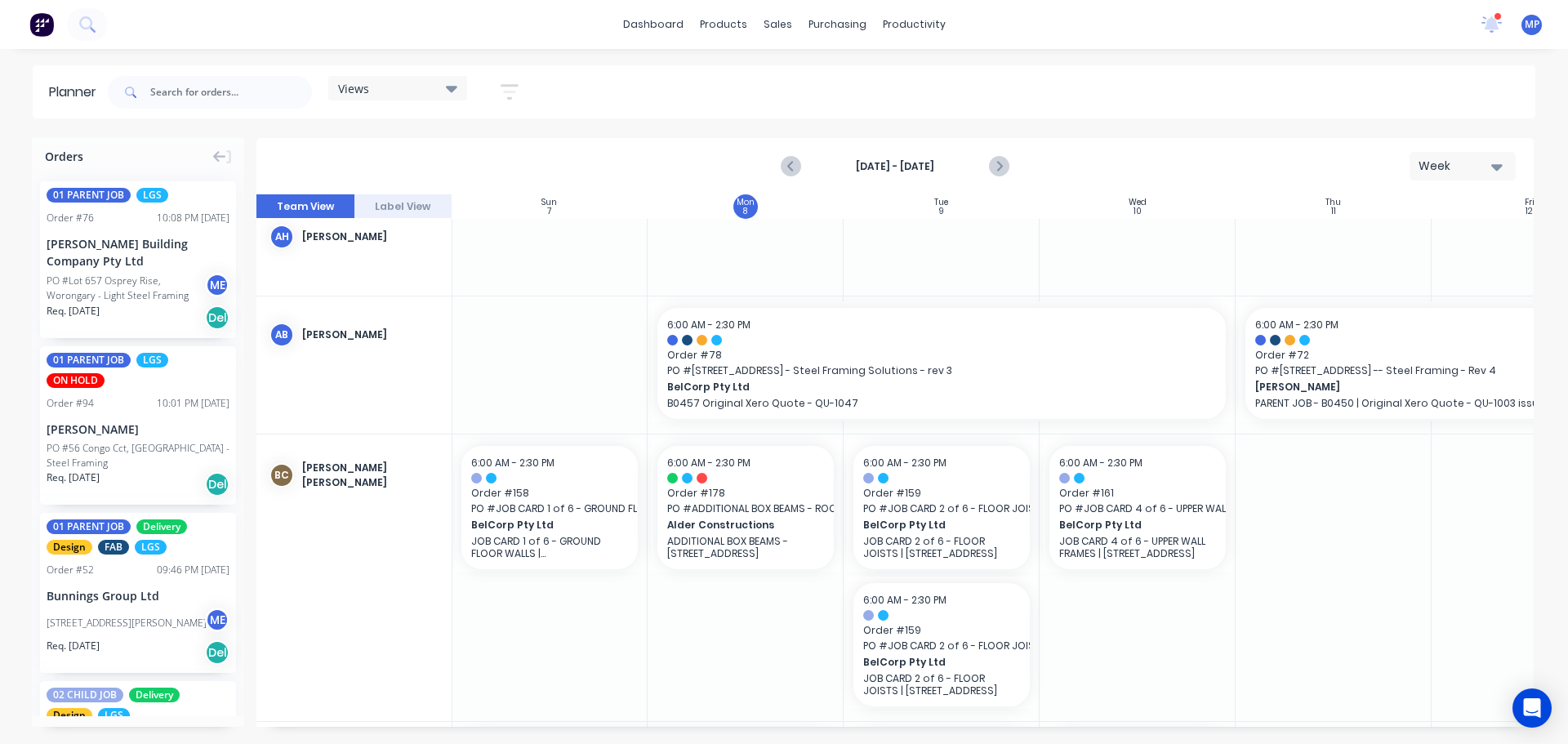
click at [425, 83] on div "Views" at bounding box center [397, 88] width 119 height 15
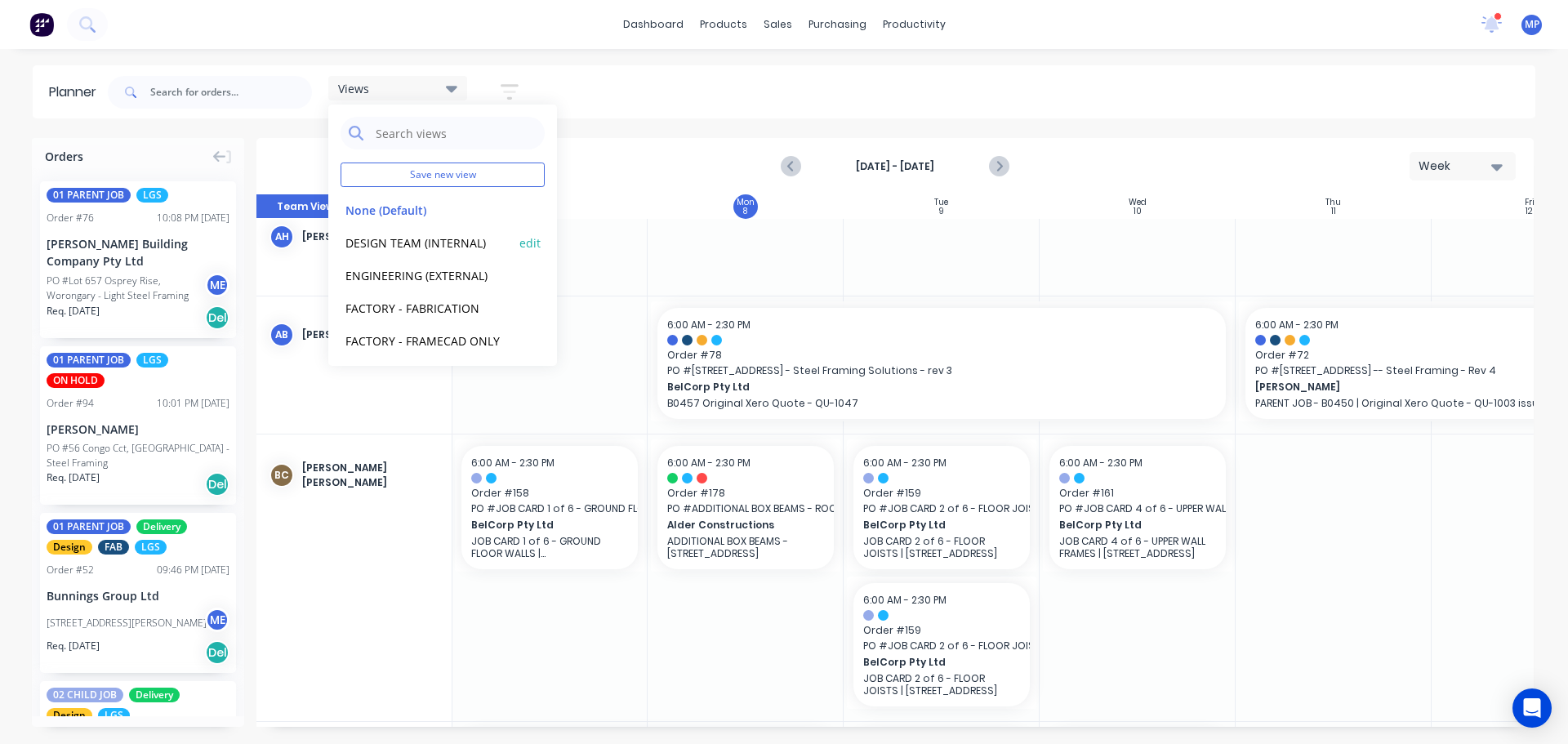
click at [391, 246] on button "DESIGN TEAM (INTERNAL)" at bounding box center [428, 241] width 174 height 18
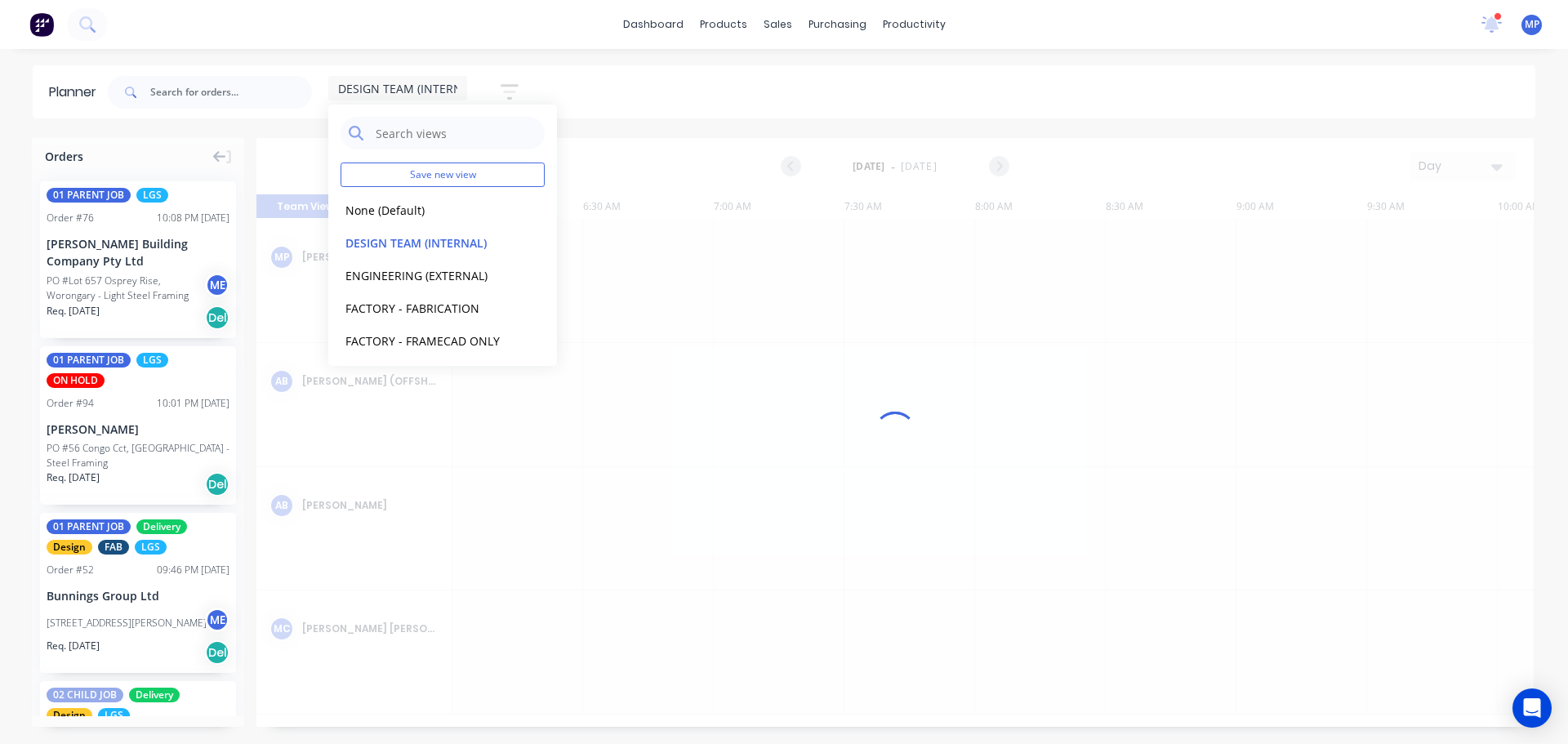
scroll to position [0, 524]
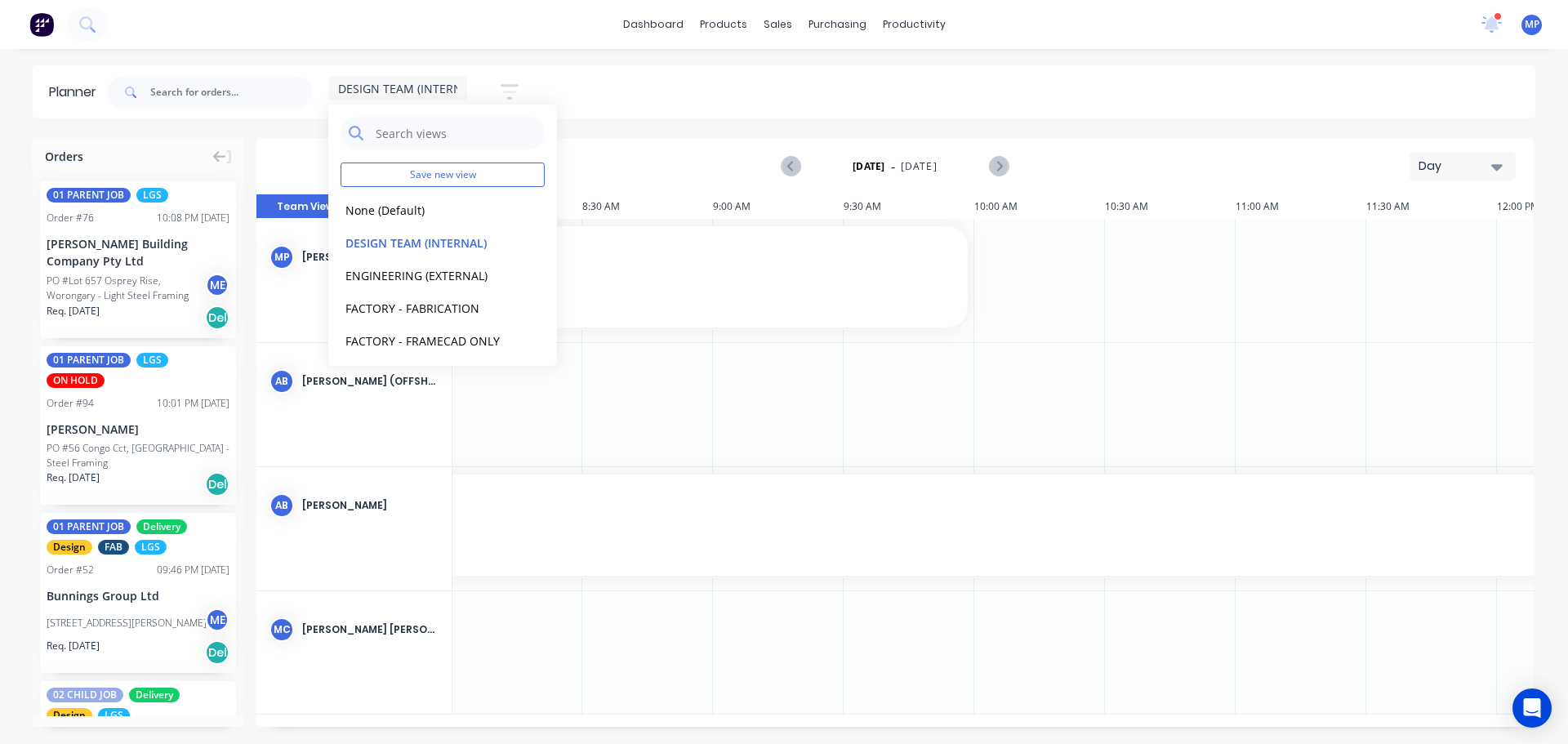
click at [1463, 165] on div "Day" at bounding box center [1457, 166] width 75 height 17
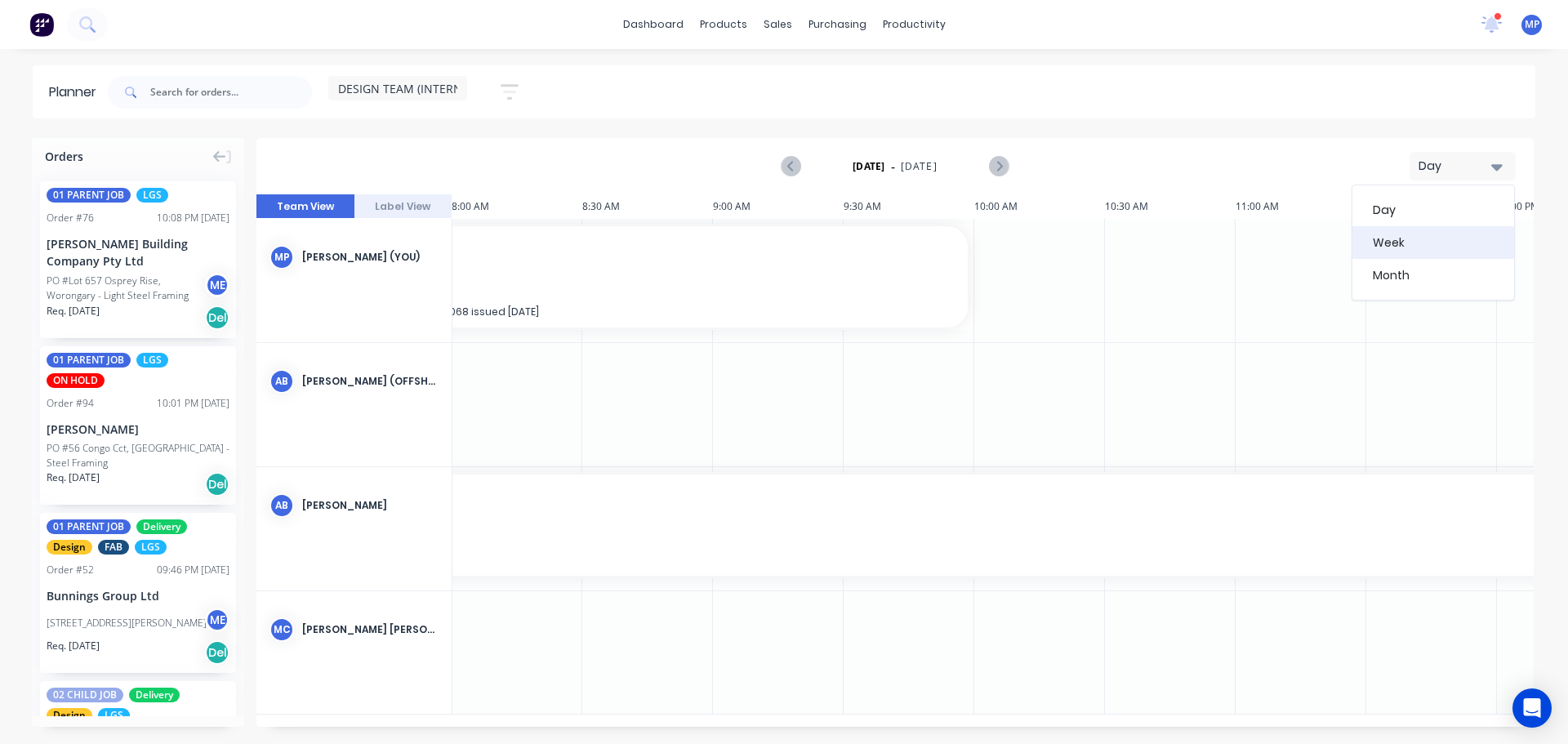
click at [1403, 240] on div "Week" at bounding box center [1432, 243] width 162 height 33
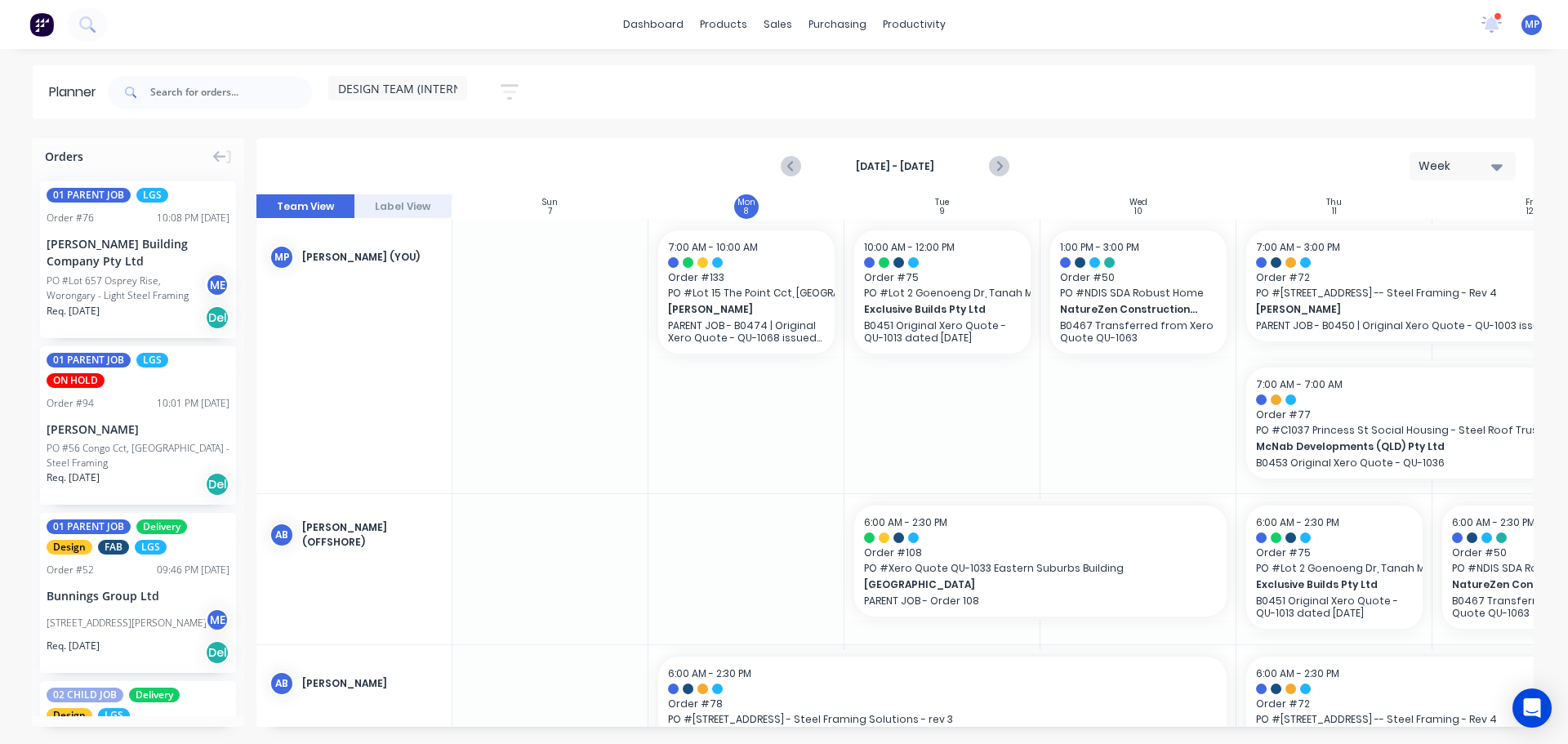
scroll to position [0, 1]
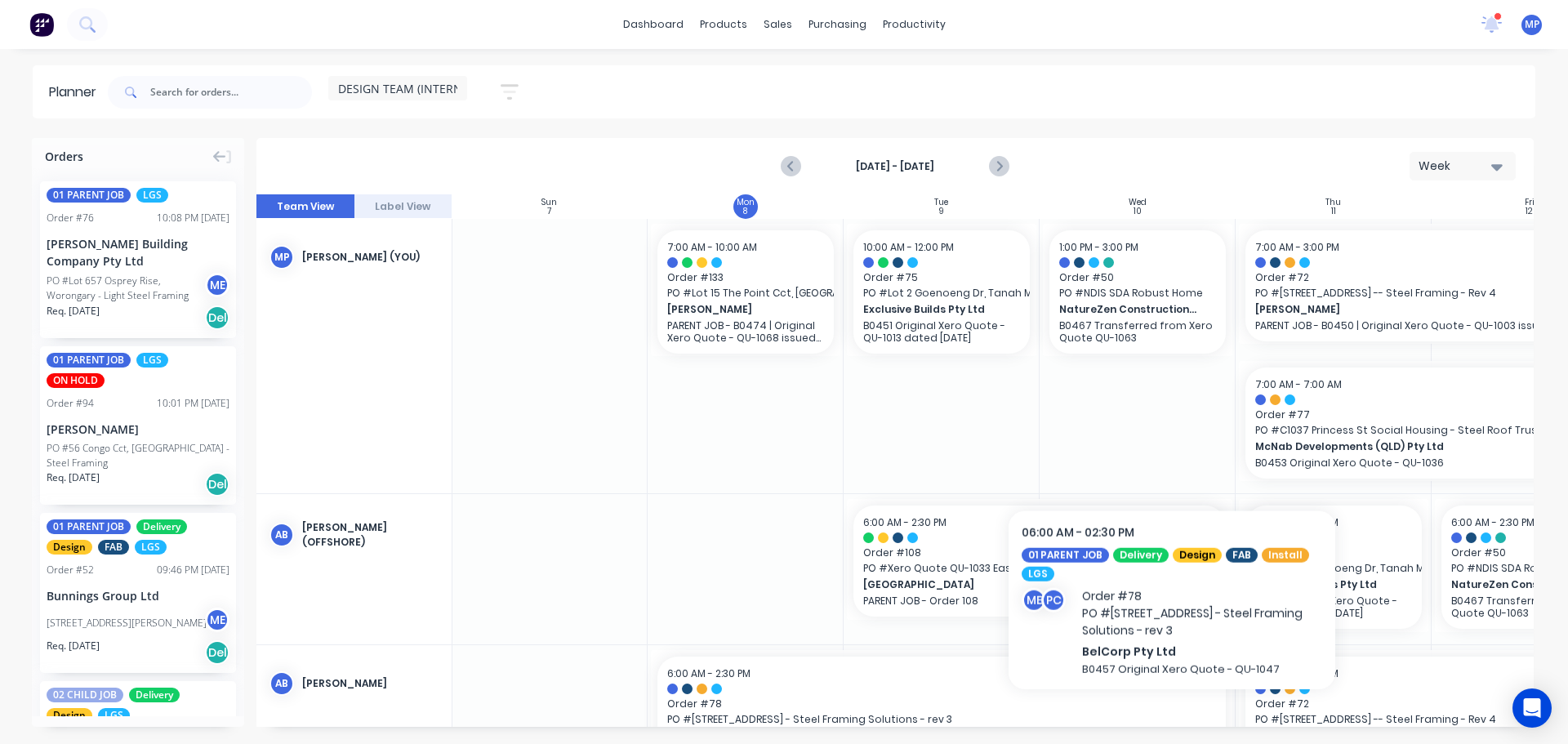
drag, startPoint x: 996, startPoint y: 727, endPoint x: 1243, endPoint y: 724, distance: 247.0
click at [1252, 724] on div "Orders 01 PARENT JOB LGS Order # 76 10:08 PM 05/09/25 Blackwood Building Compan…" at bounding box center [784, 440] width 1568 height 605
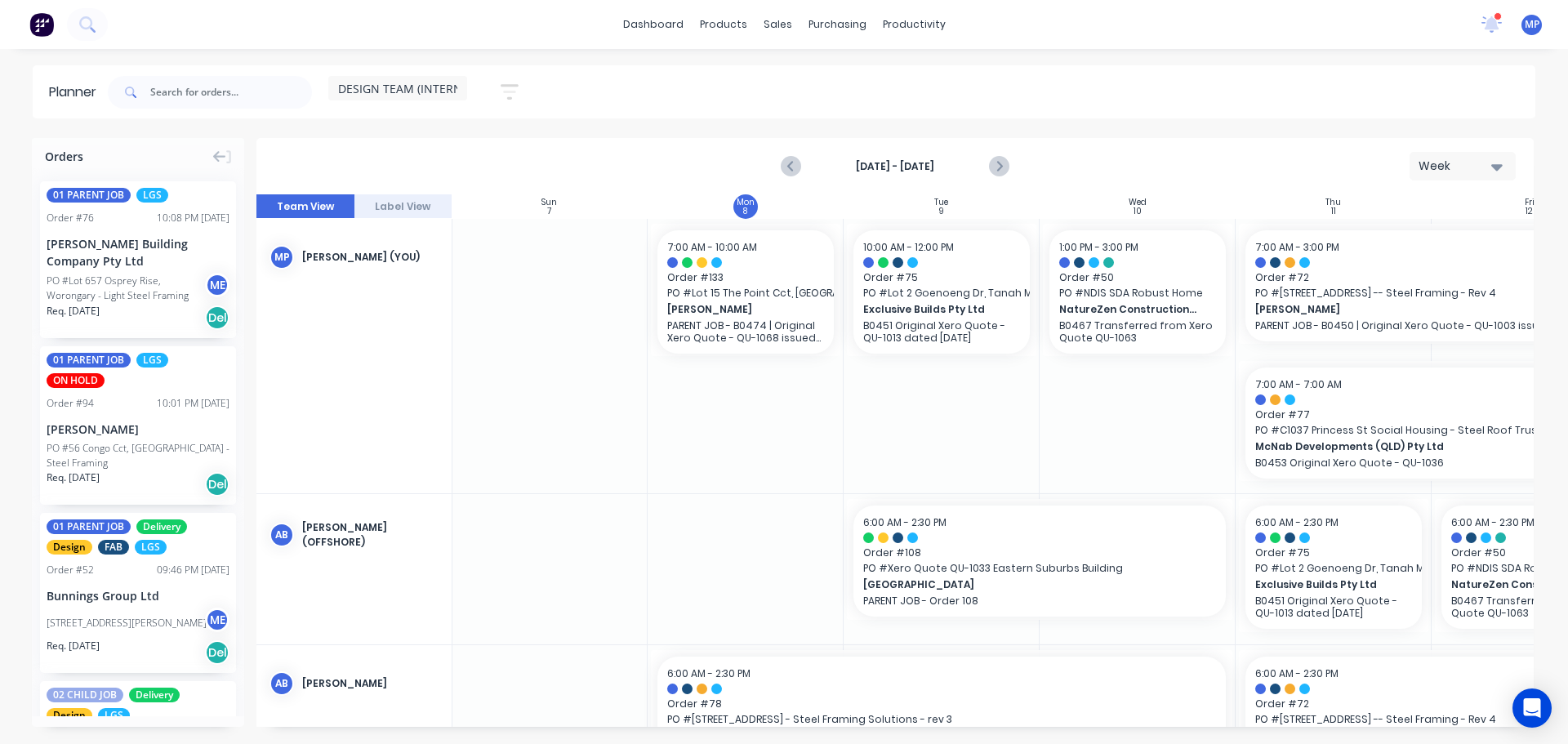
click at [213, 156] on button at bounding box center [221, 156] width 22 height 15
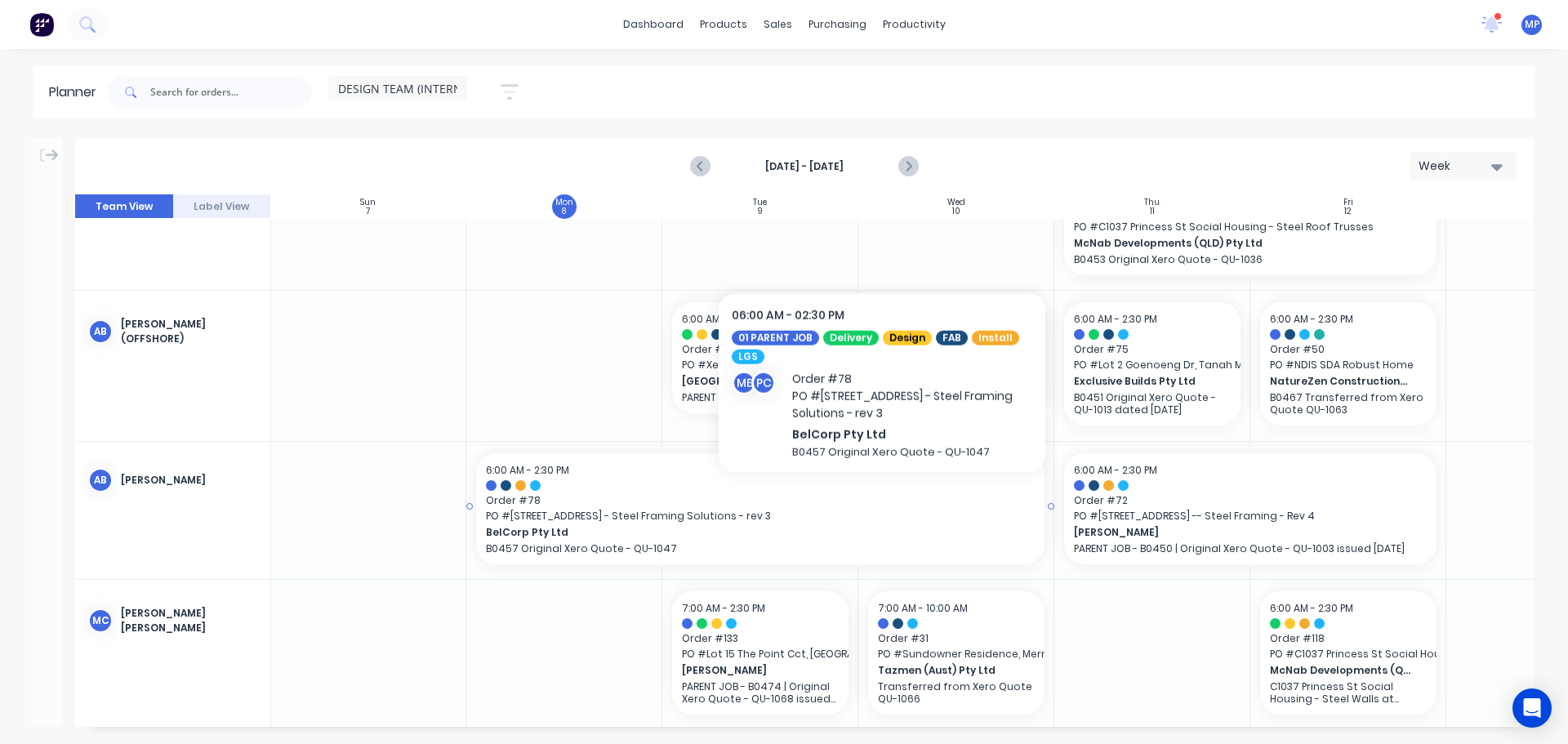
scroll to position [225, 1]
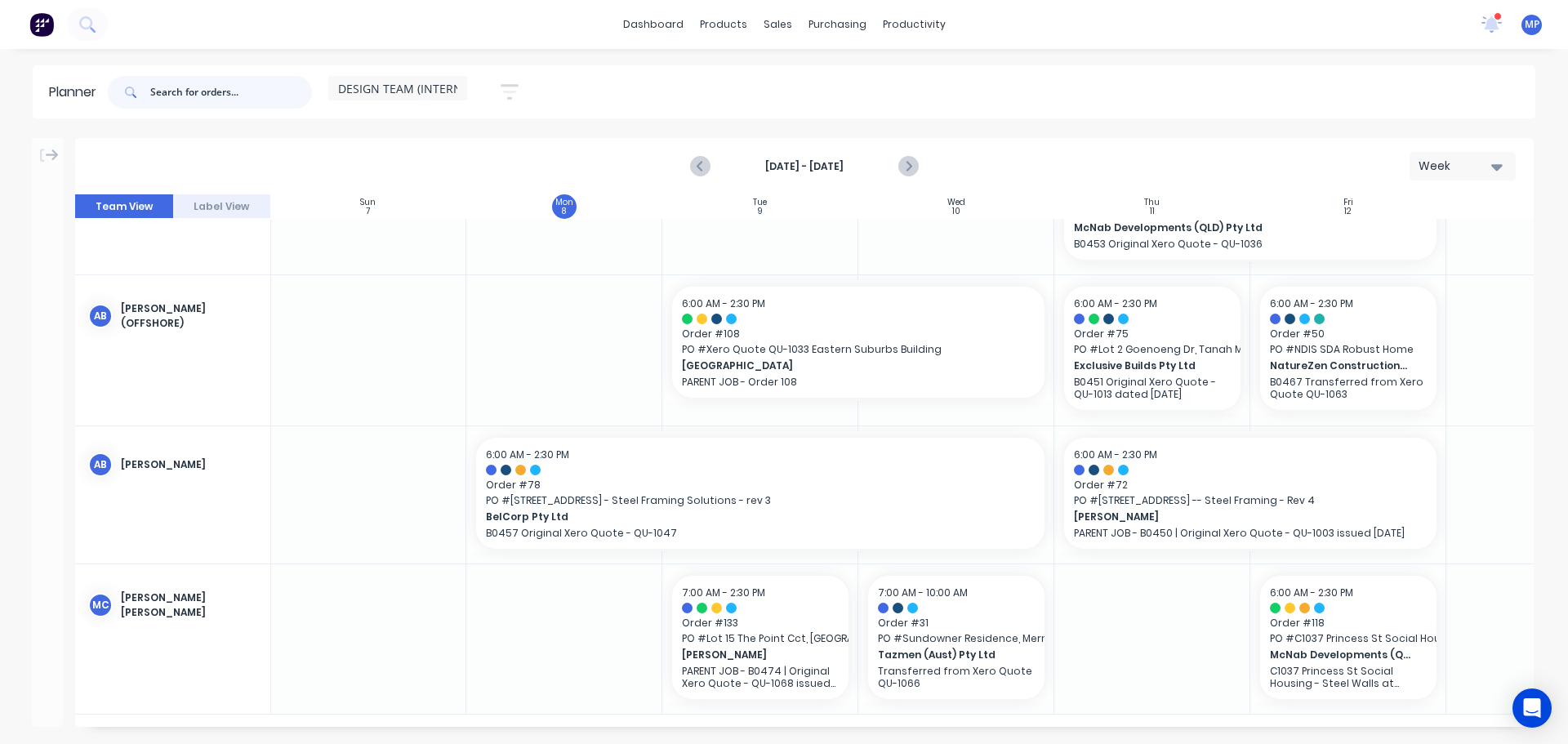
click at [222, 97] on input "text" at bounding box center [230, 92] width 162 height 33
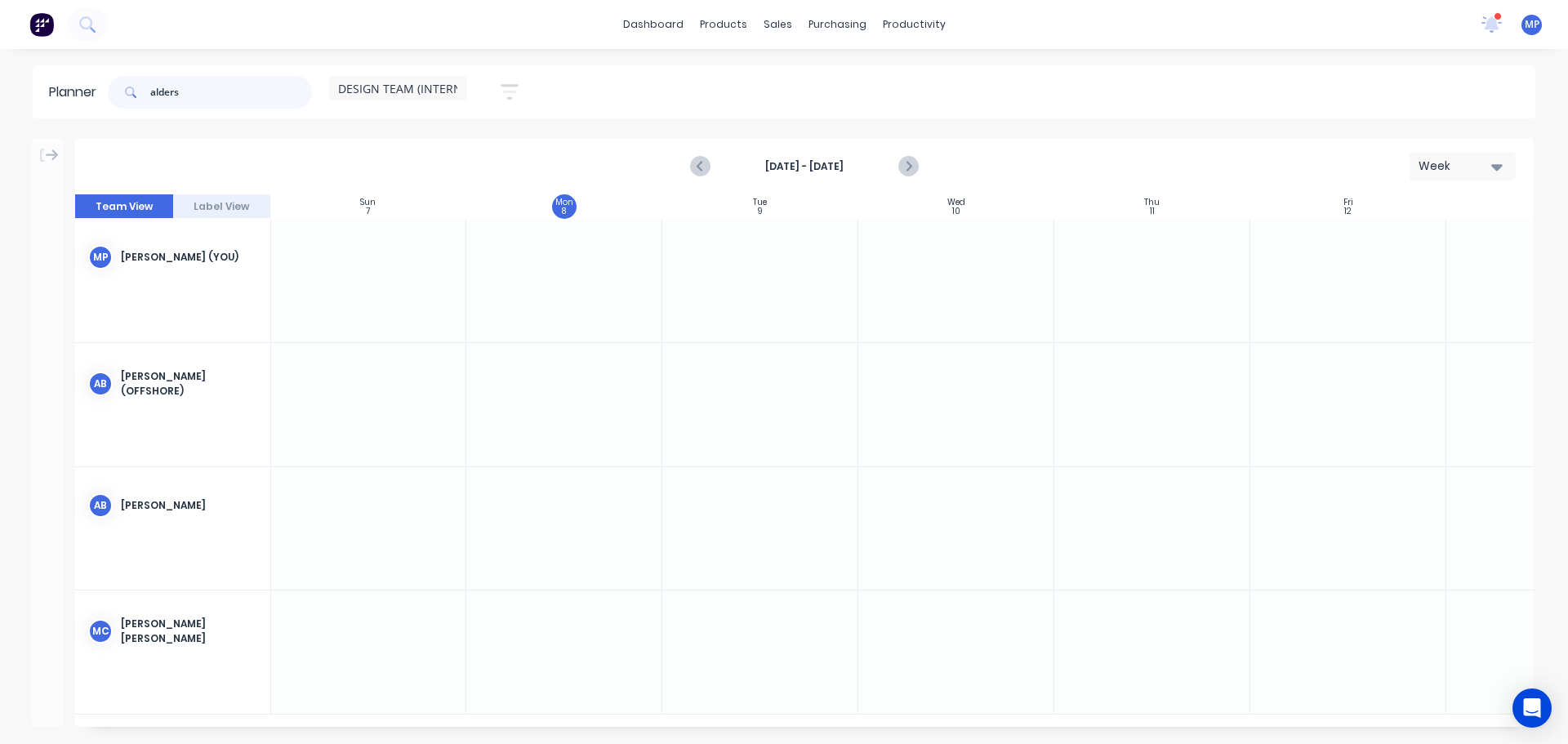
scroll to position [0, 1]
type input "alders"
click at [45, 161] on icon at bounding box center [52, 155] width 14 height 15
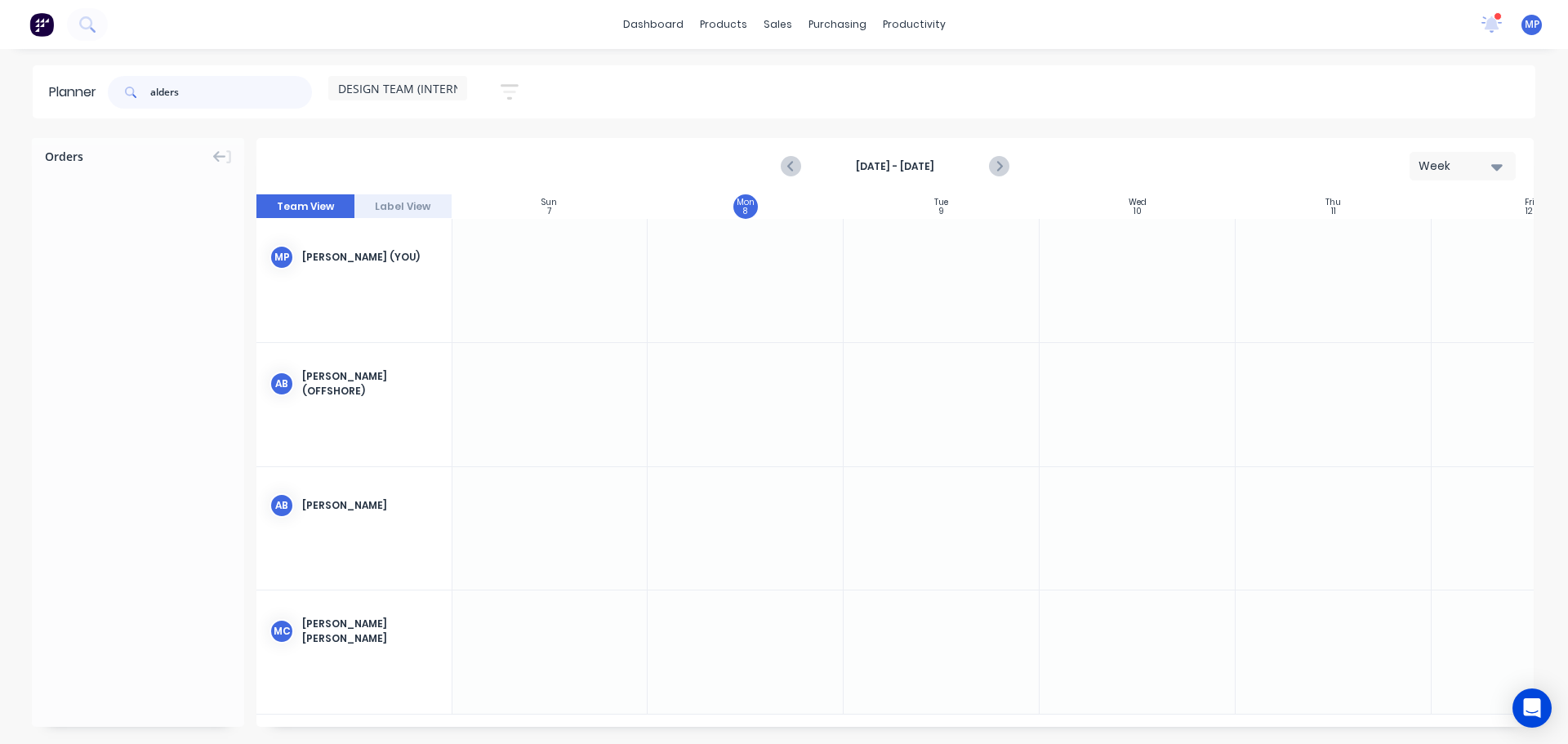
click at [212, 95] on input "alders" at bounding box center [230, 92] width 162 height 33
click at [213, 154] on icon at bounding box center [220, 156] width 14 height 15
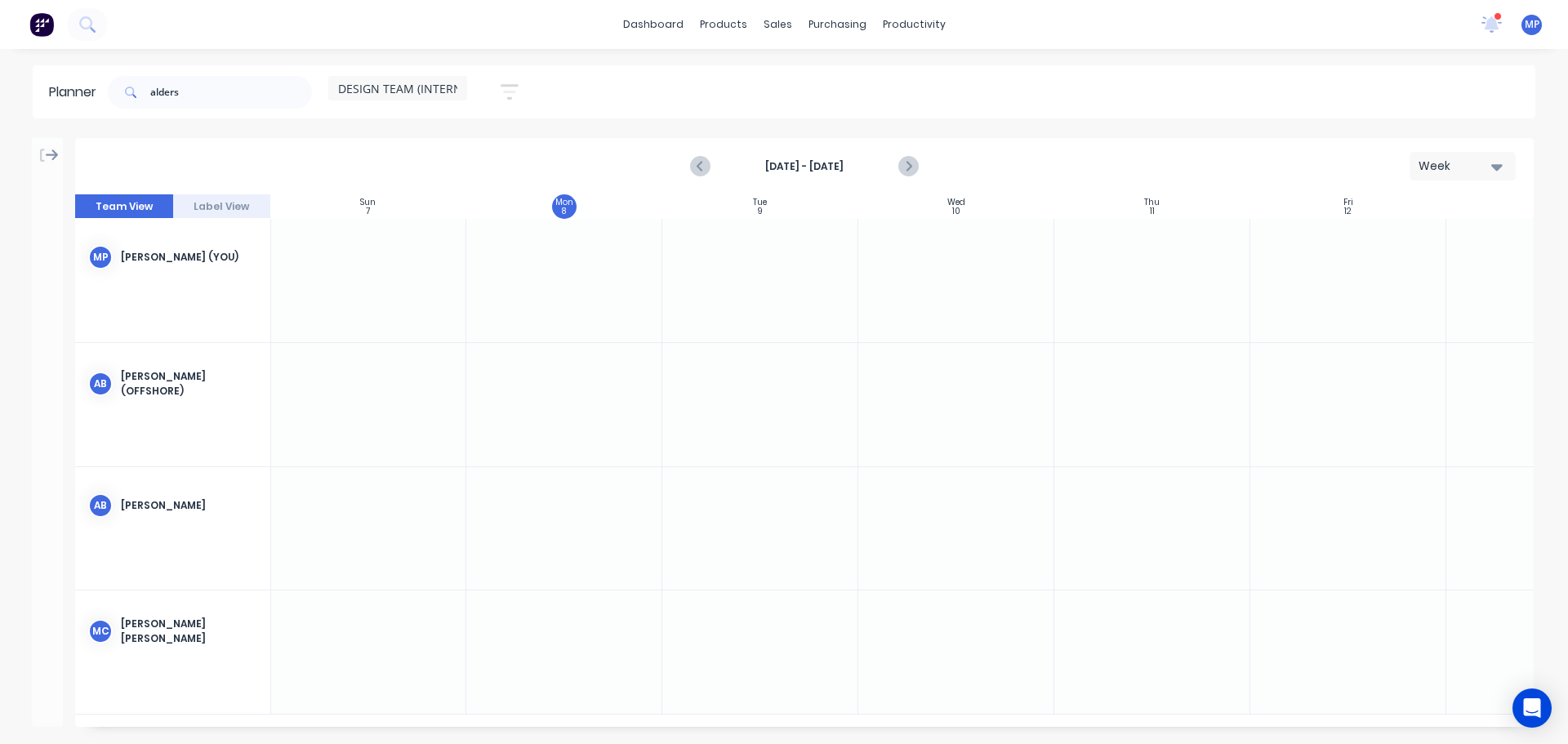
click at [38, 155] on button at bounding box center [47, 155] width 22 height 15
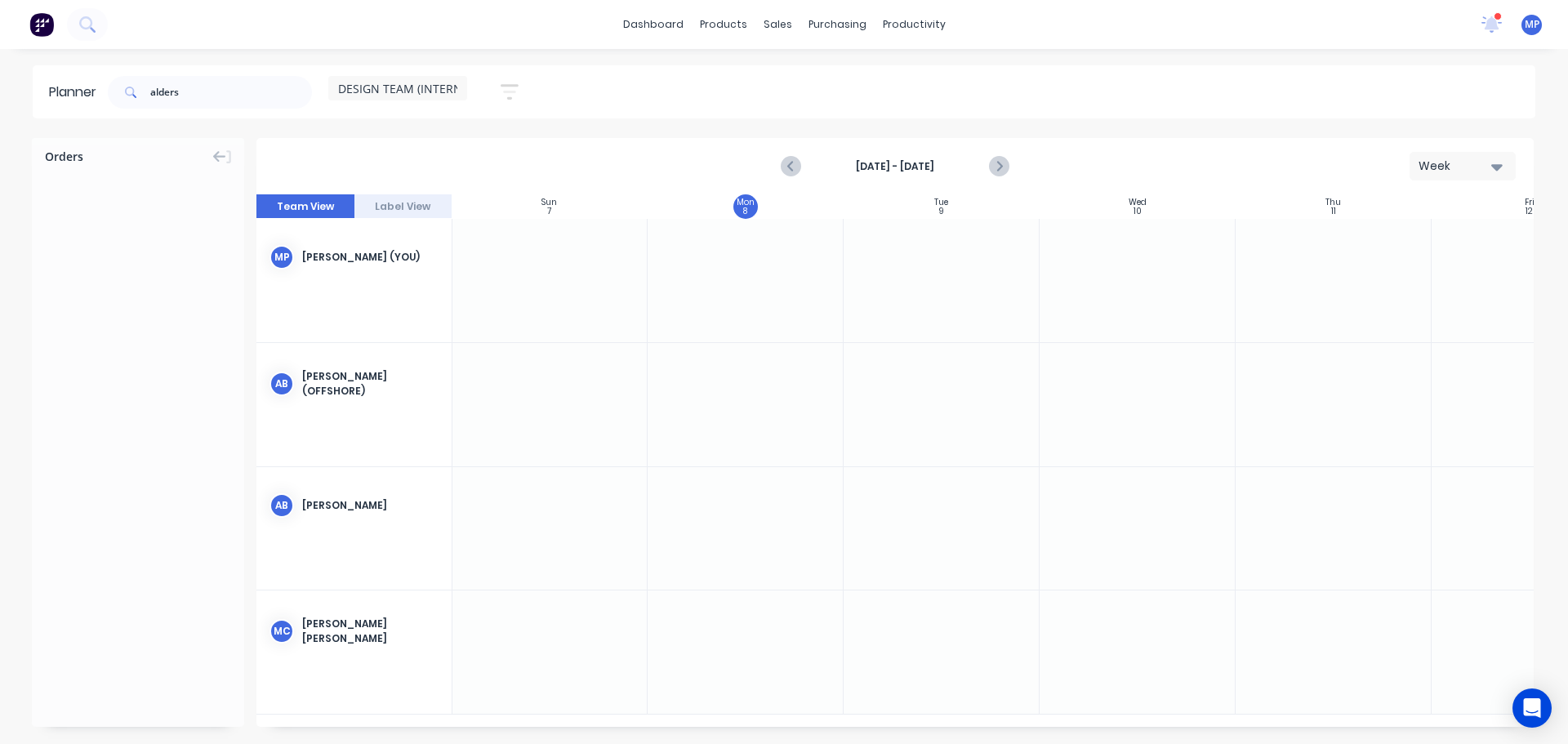
click at [1499, 164] on icon "button" at bounding box center [1497, 167] width 12 height 7
drag, startPoint x: 215, startPoint y: 90, endPoint x: 24, endPoint y: 94, distance: 191.0
click at [24, 94] on div "Planner alders DESIGN TEAM (INTERNAL) Save new view None (Default) edit DESIGN …" at bounding box center [784, 92] width 1568 height 53
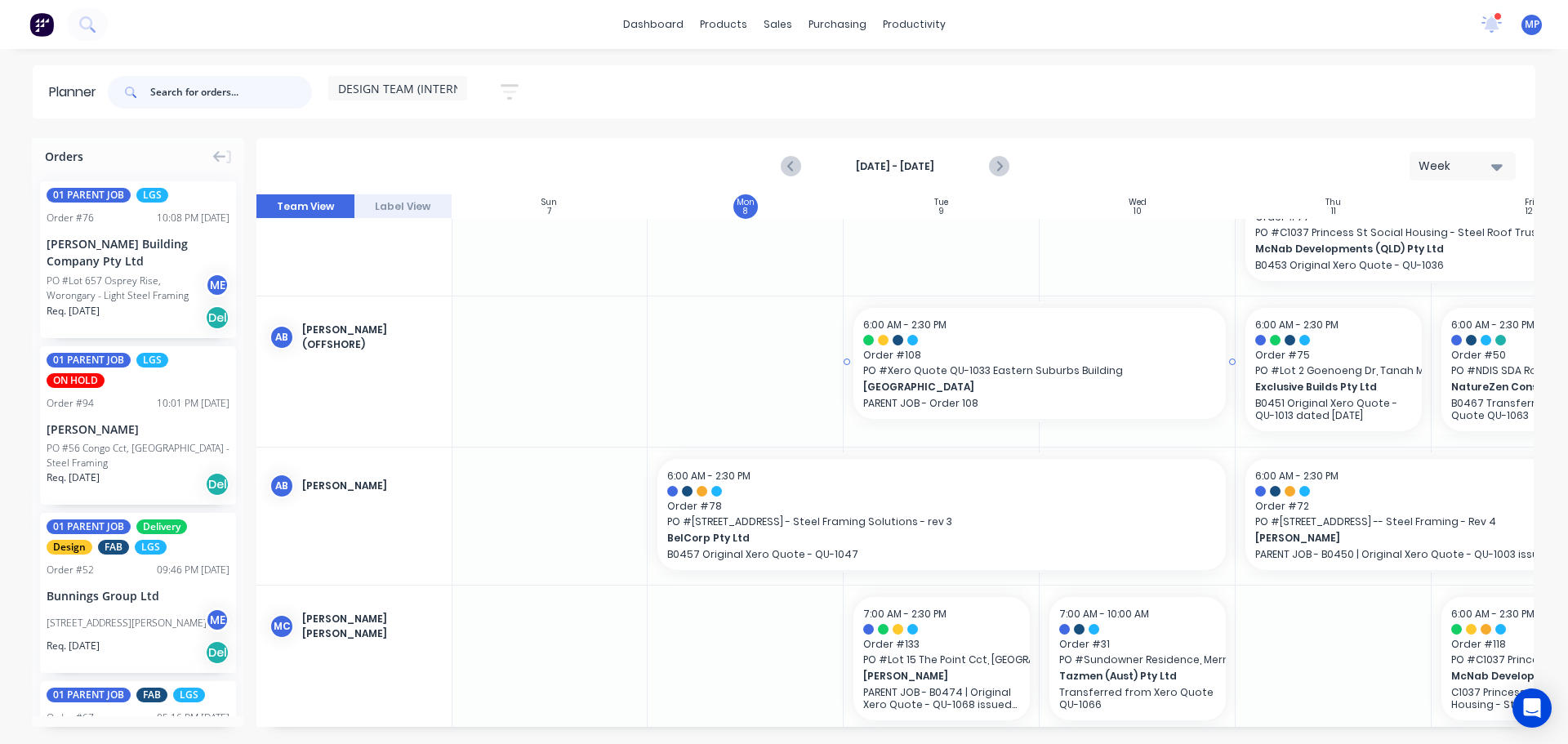
scroll to position [225, 1]
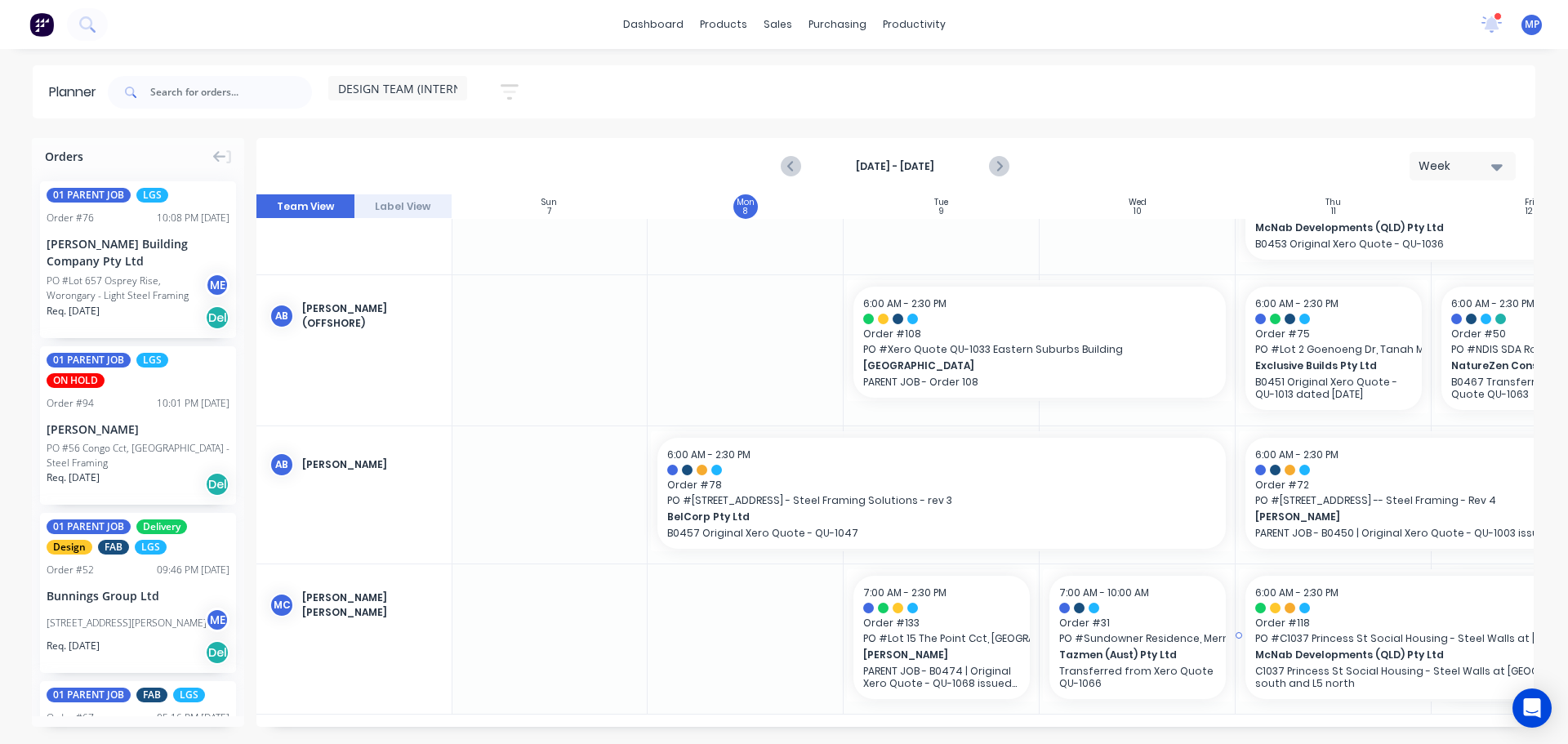
drag, startPoint x: 1437, startPoint y: 626, endPoint x: 1272, endPoint y: 625, distance: 165.0
